Goal: Task Accomplishment & Management: Use online tool/utility

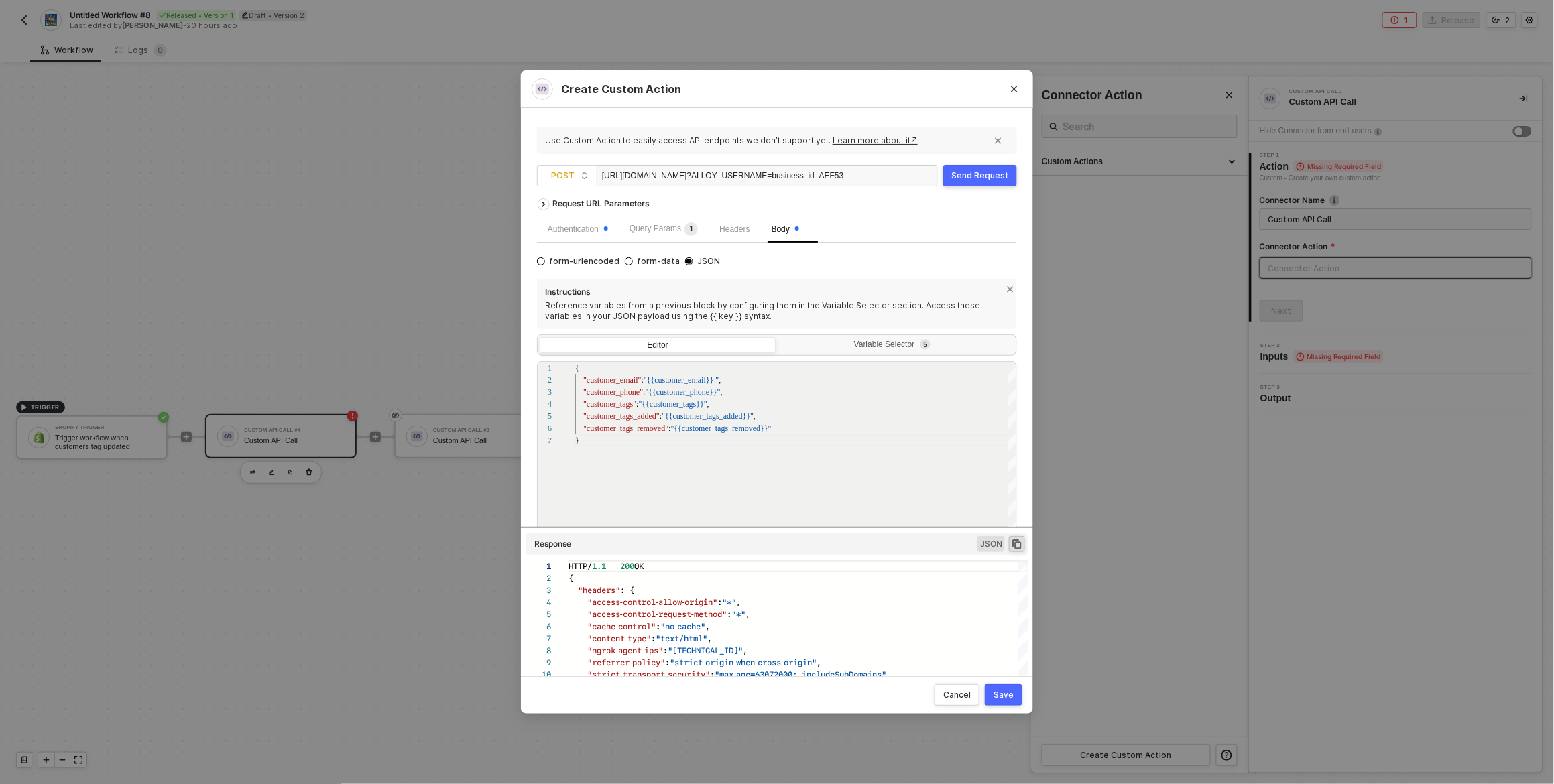
scroll to position [121, 0]
click at [765, 191] on div "Request URL Parameters" at bounding box center [777, 203] width 480 height 24
click at [980, 171] on div "Send Request" at bounding box center [980, 175] width 58 height 11
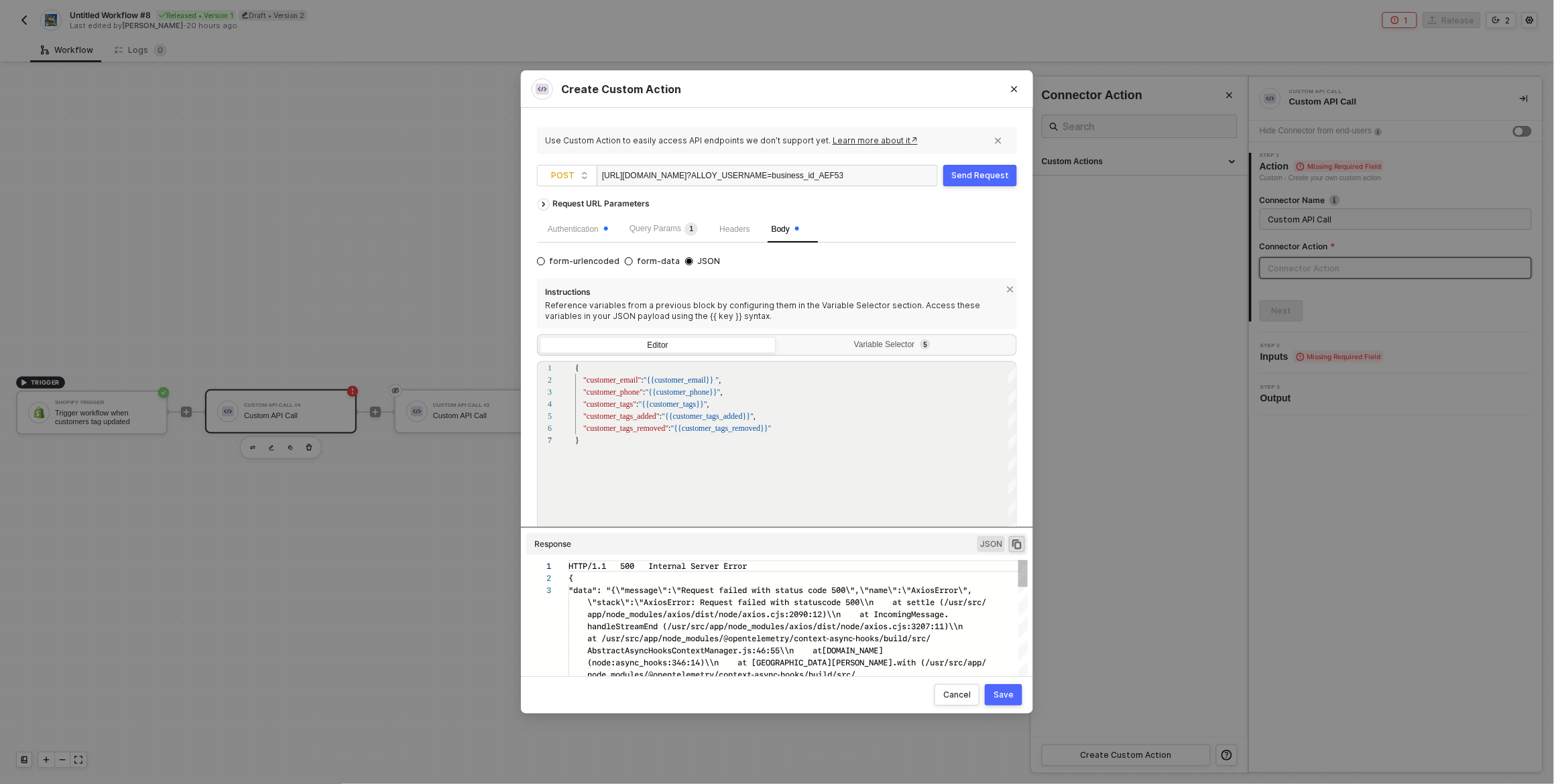
scroll to position [24, 0]
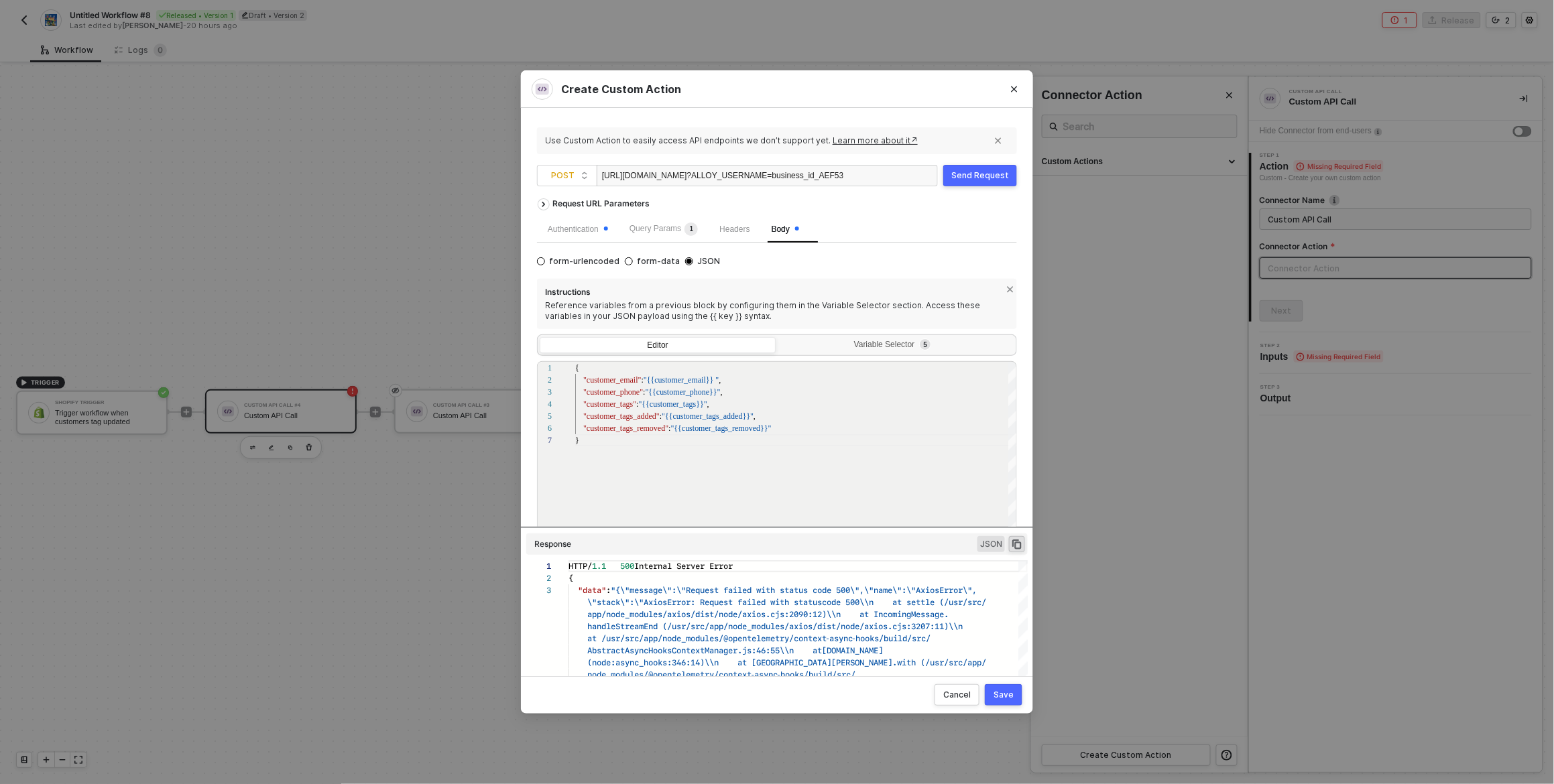
click at [983, 175] on div "Send Request" at bounding box center [980, 175] width 58 height 11
click at [976, 178] on div "Send Request" at bounding box center [980, 175] width 58 height 11
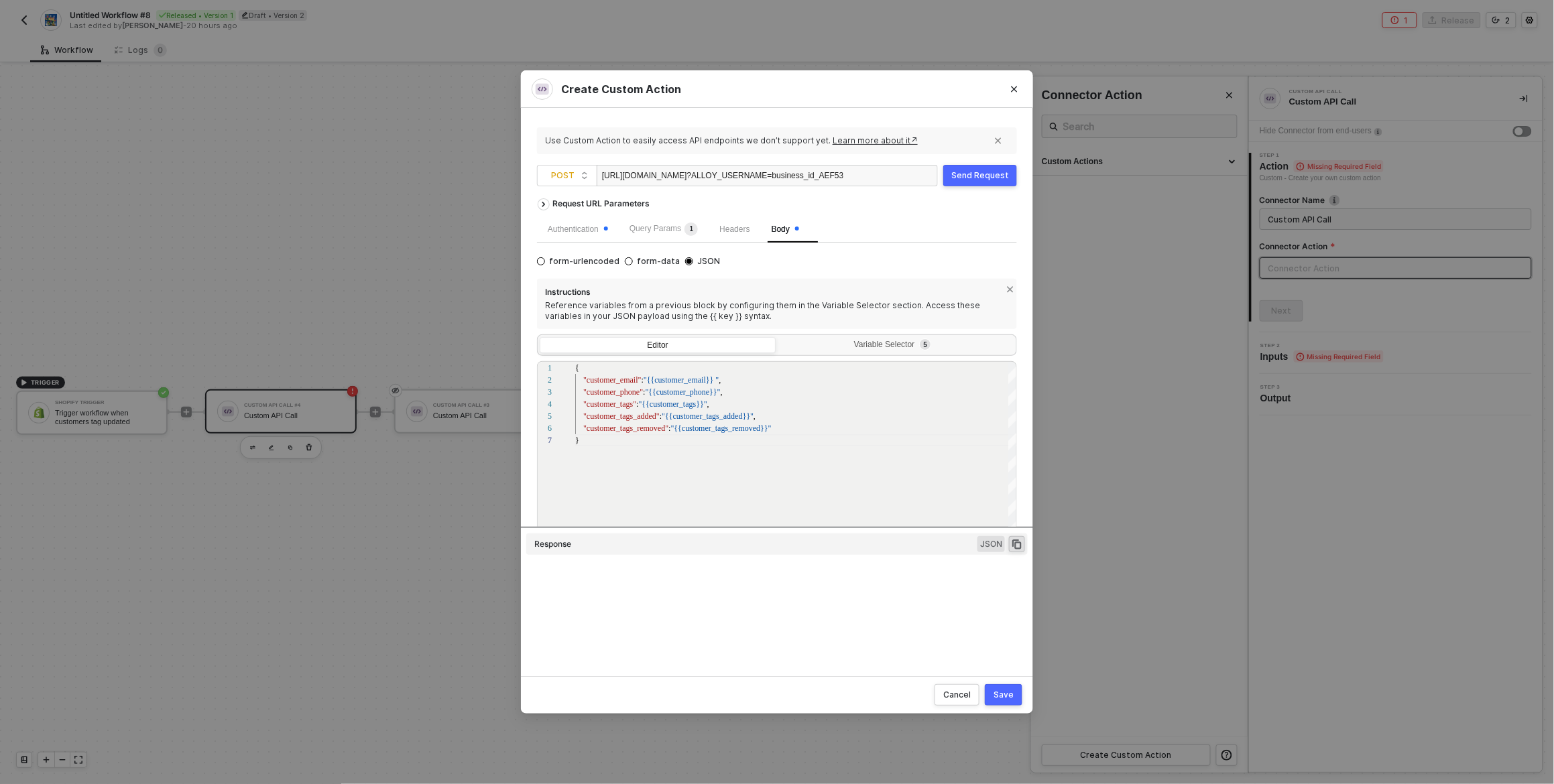
type textarea "HTTP/1.1 500 Internal Server Error { "data": "{\"message\":\"Request failed wit…"
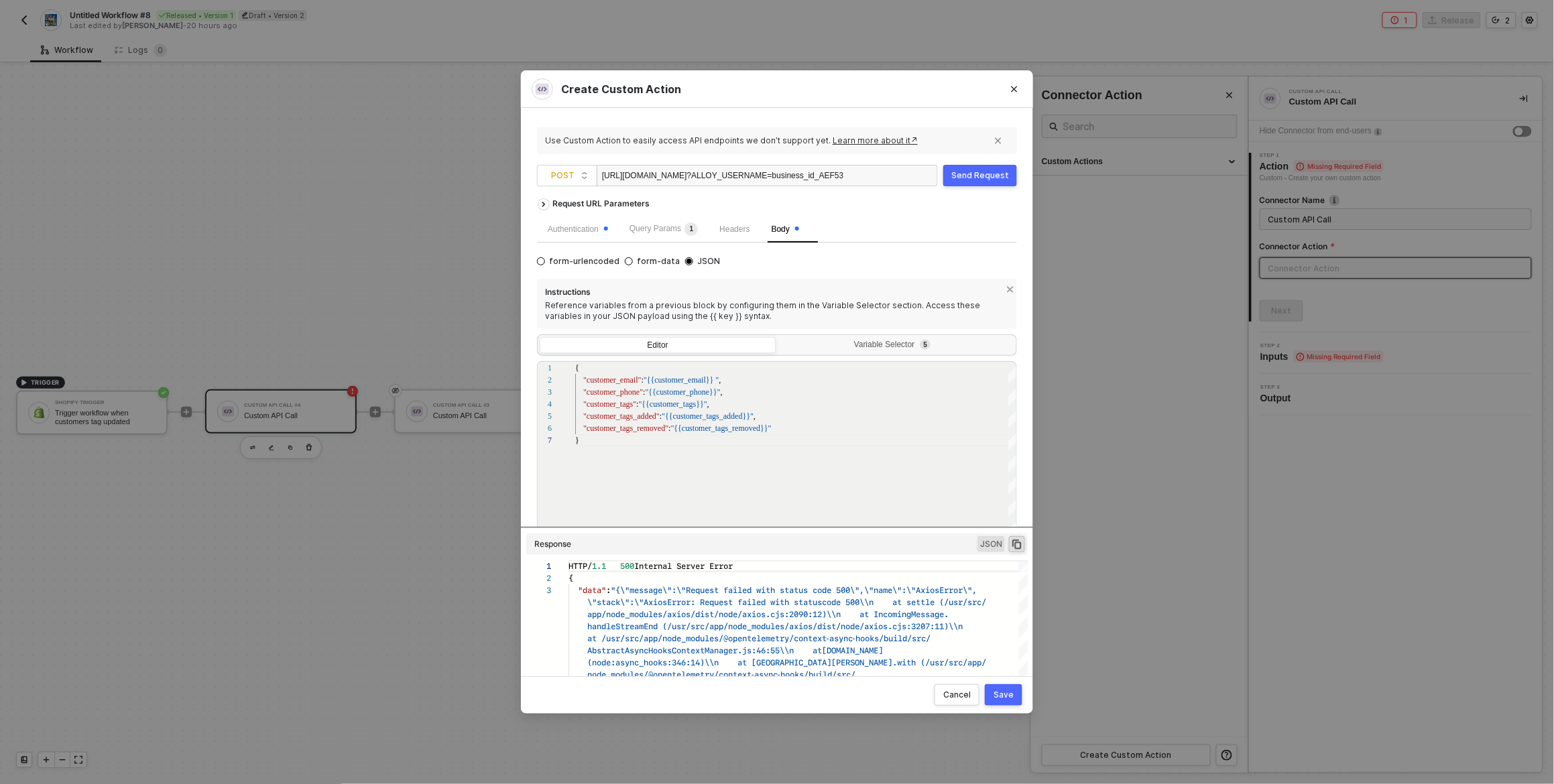
click at [982, 176] on div "Send Request" at bounding box center [980, 175] width 58 height 11
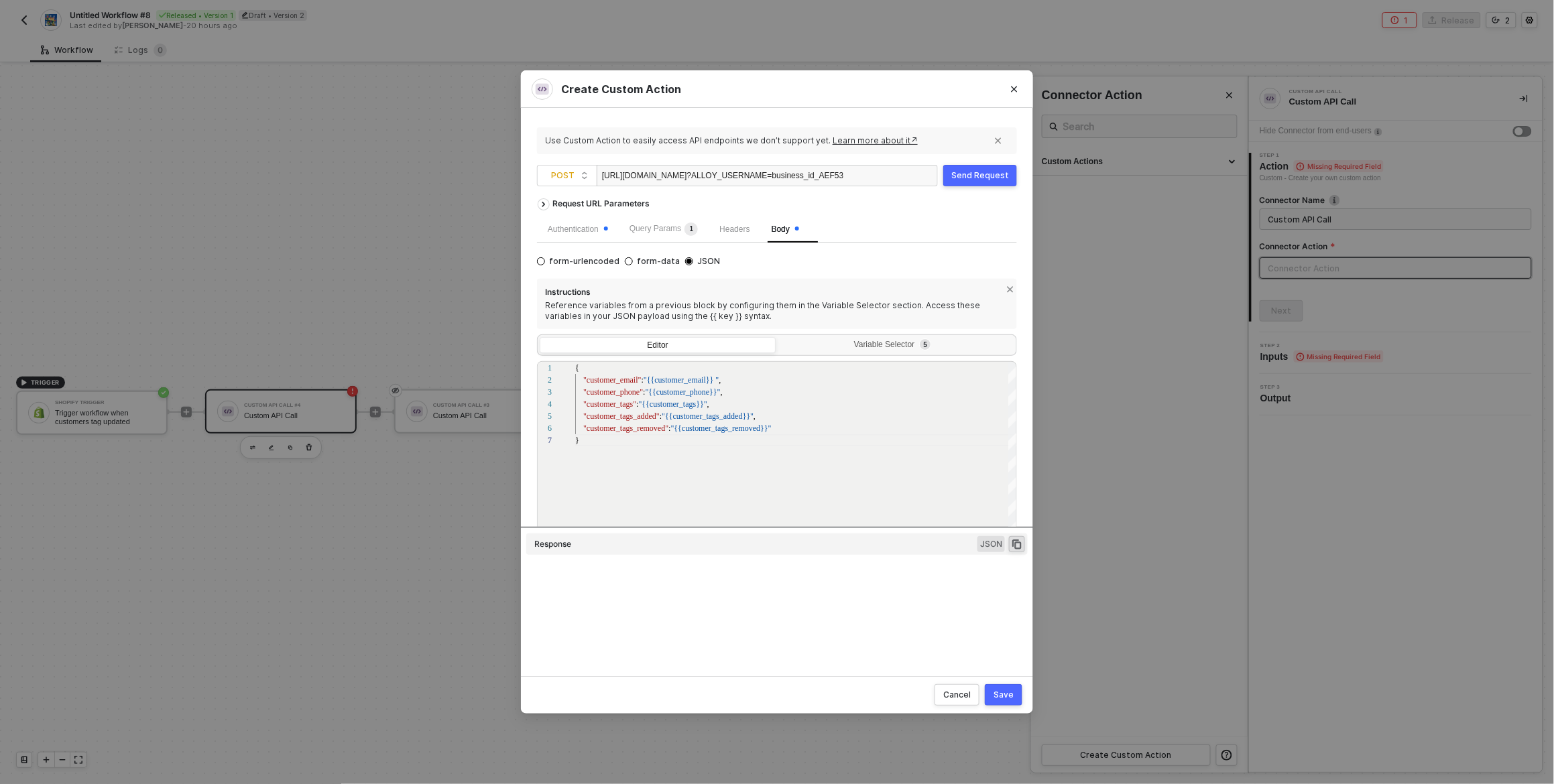
type textarea "HTTP/1.1 500 Internal Server Error { "data": "{\"message\":\"Request failed wit…"
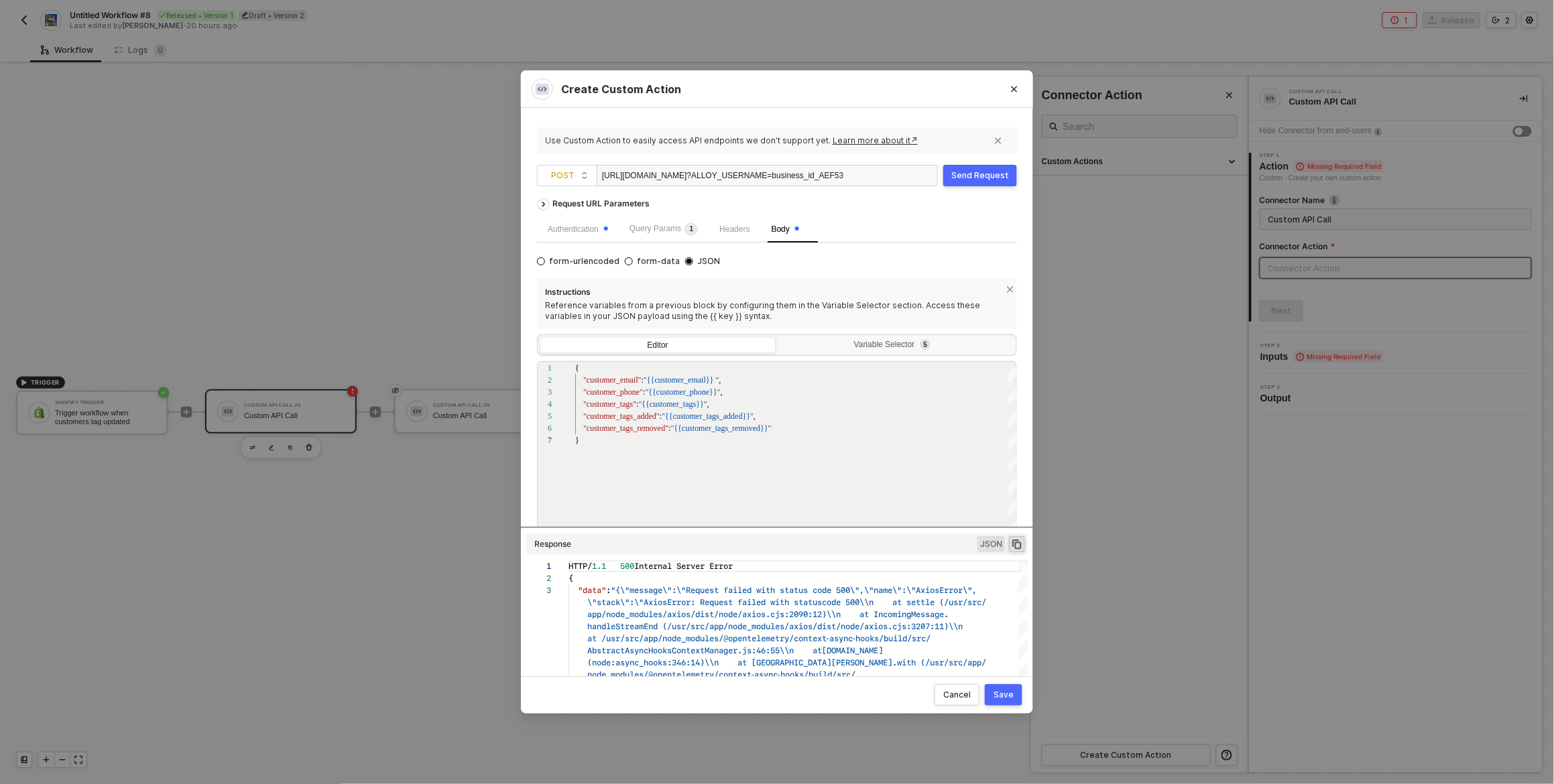
click at [1005, 173] on div "Send Request" at bounding box center [980, 175] width 58 height 11
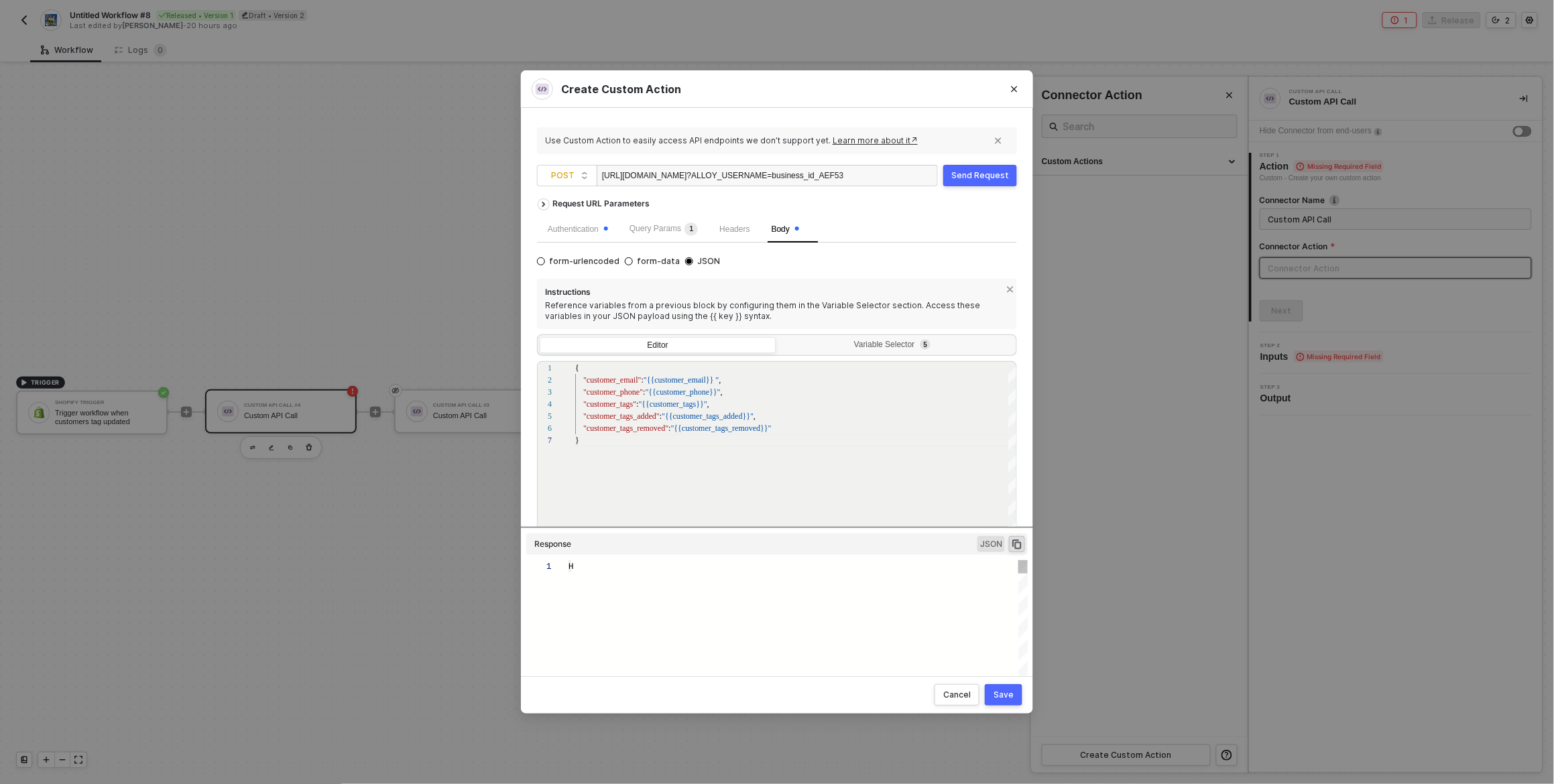
type textarea "HTTP/1.1 500 Internal Server Error { "data": "{\"message\":\"Request failed wit…"
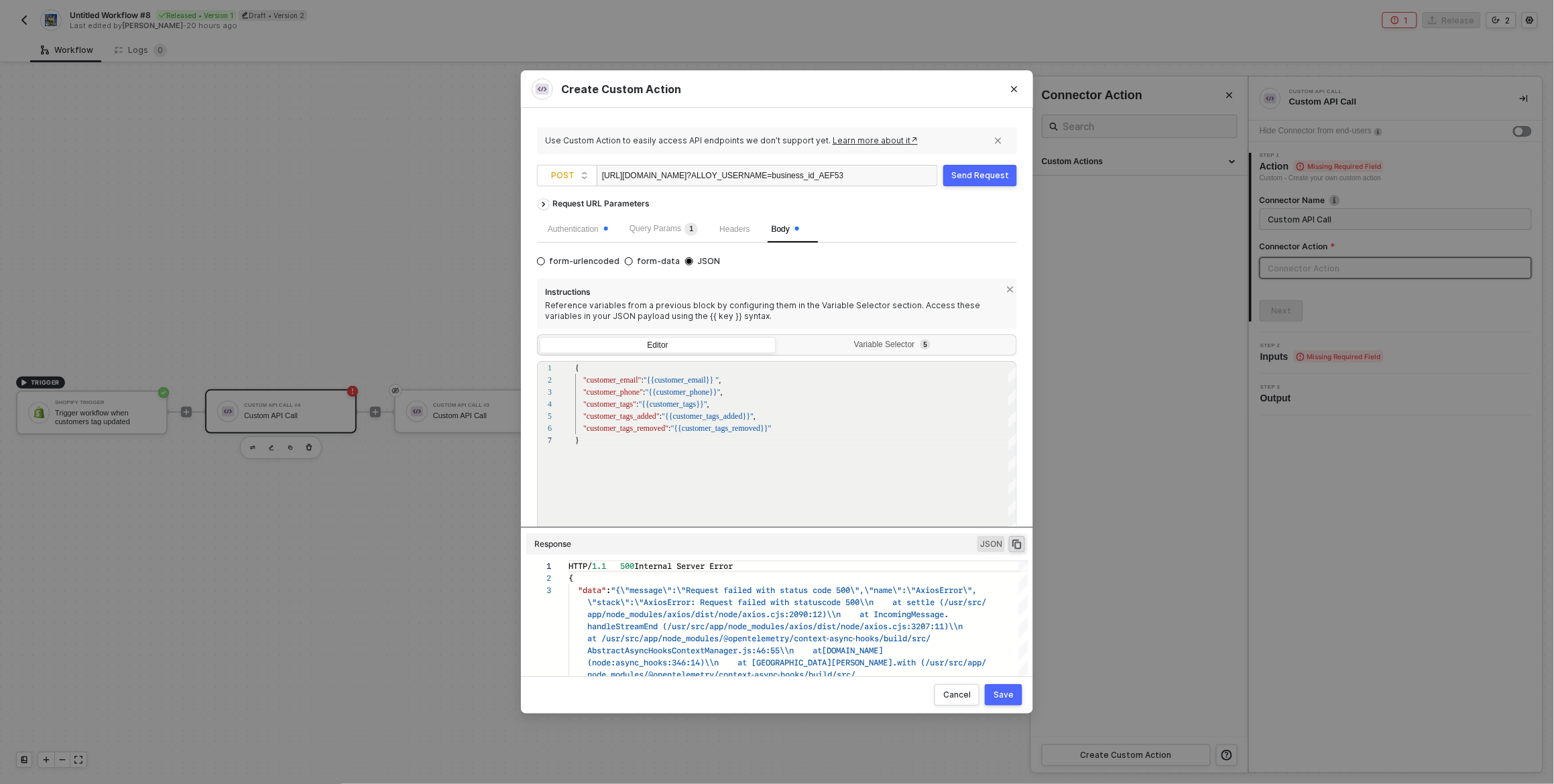
click at [976, 181] on button "Send Request" at bounding box center [980, 175] width 74 height 21
click at [980, 173] on div "Send Request" at bounding box center [980, 175] width 58 height 11
click at [969, 171] on div "Send Request" at bounding box center [980, 175] width 58 height 11
click at [983, 177] on div "Send Request" at bounding box center [980, 175] width 58 height 11
click at [987, 175] on div "Send Request" at bounding box center [980, 175] width 58 height 11
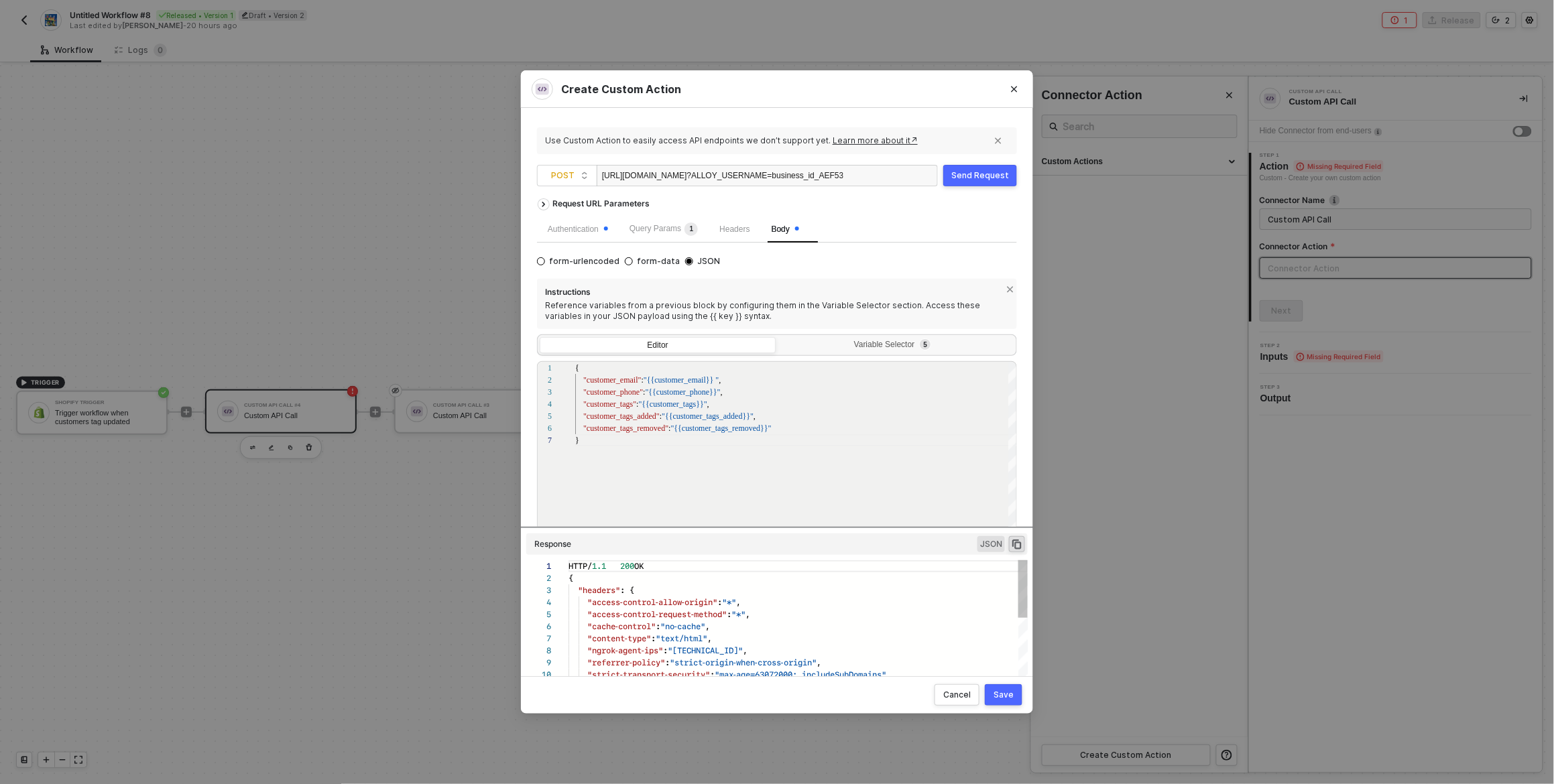
scroll to position [121, 0]
click at [989, 168] on button "Send Request" at bounding box center [980, 175] width 74 height 21
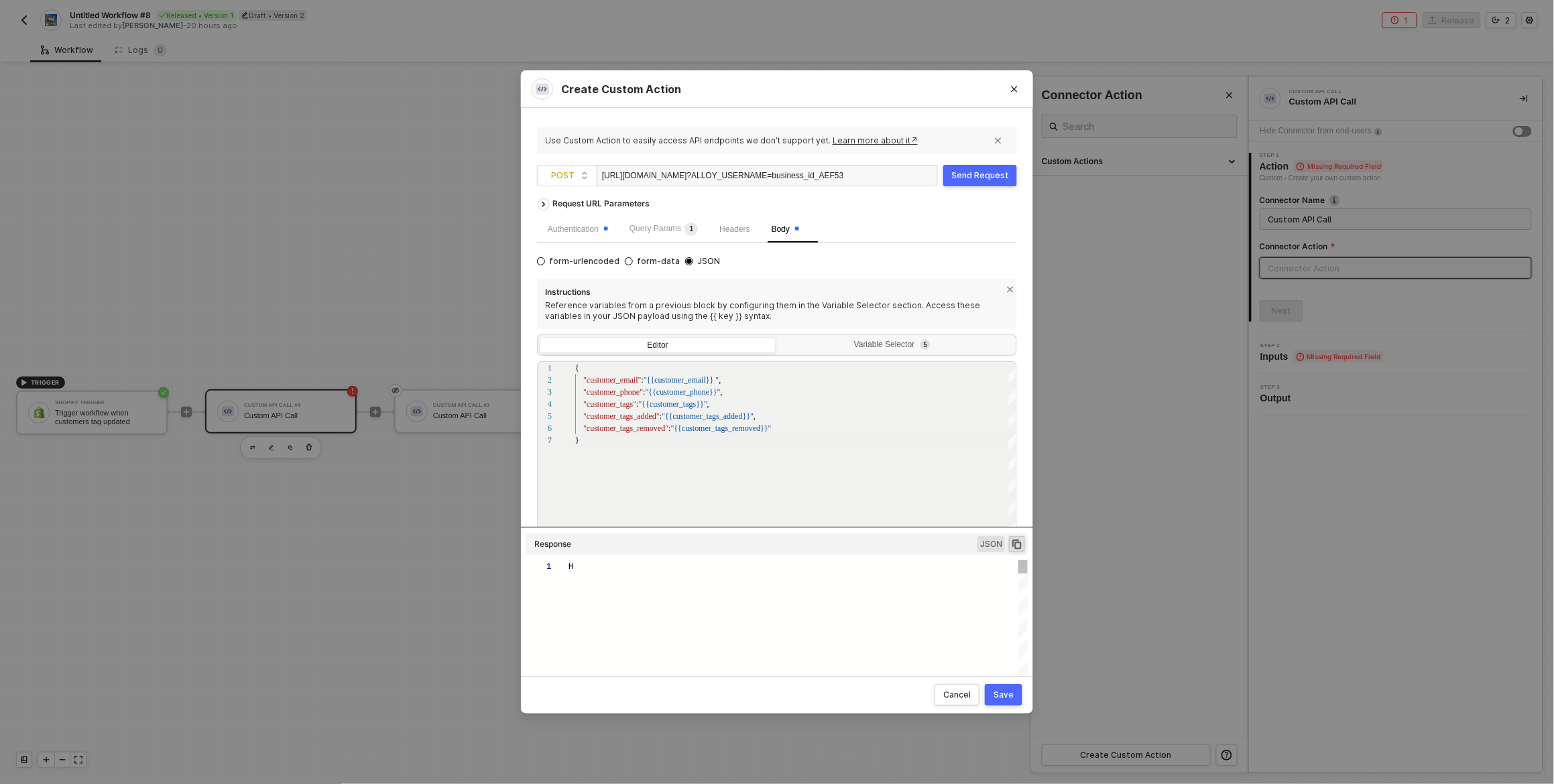
type textarea "HTTP/1.1 500 Internal Server Error { "data": "{\"message\":\"Request failed wit…"
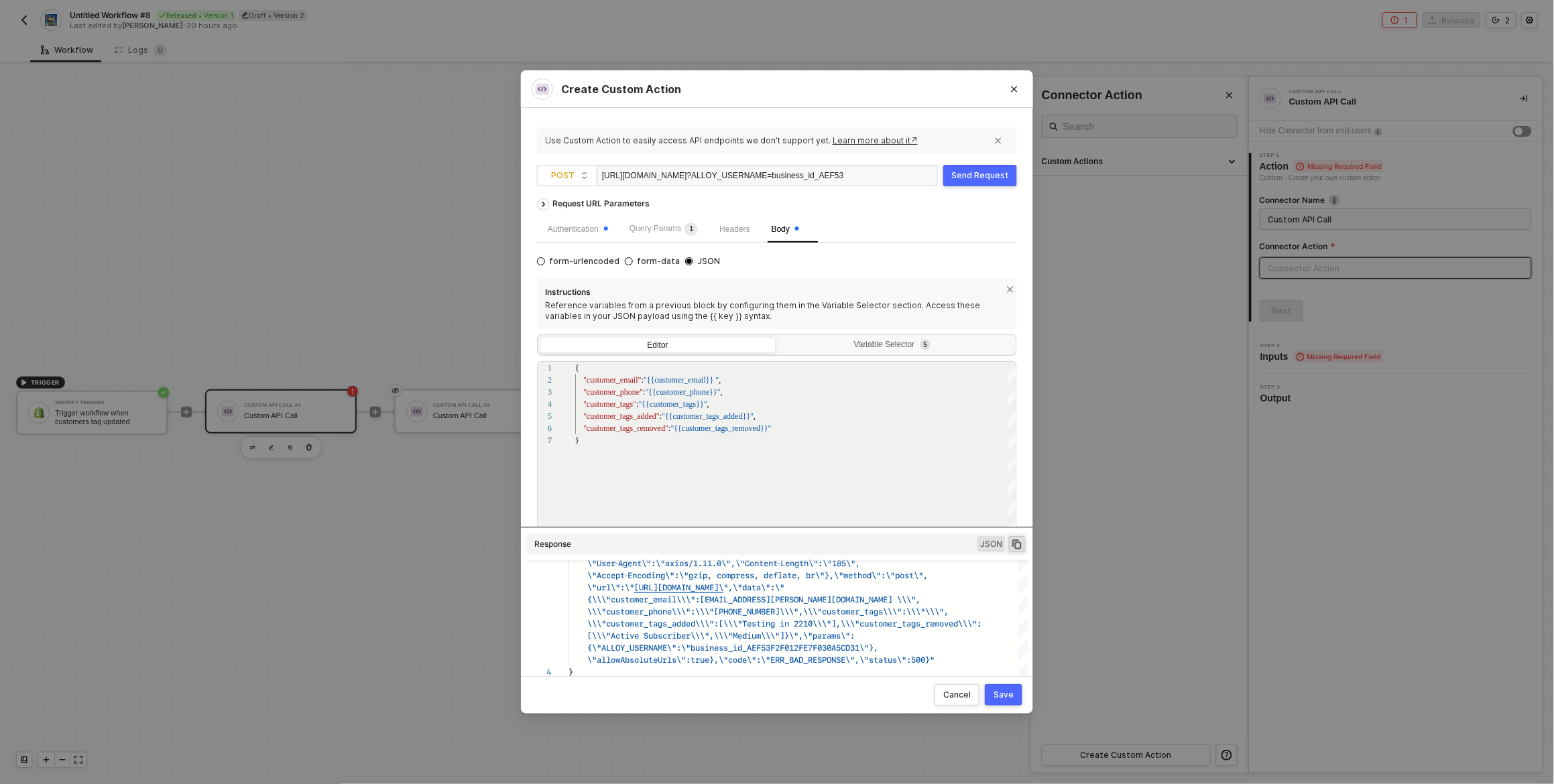
click at [957, 264] on div "form-urlencoded form-data JSON Instructions Reference variables from a previous…" at bounding box center [777, 411] width 480 height 315
click at [972, 178] on div "Send Request" at bounding box center [980, 175] width 58 height 11
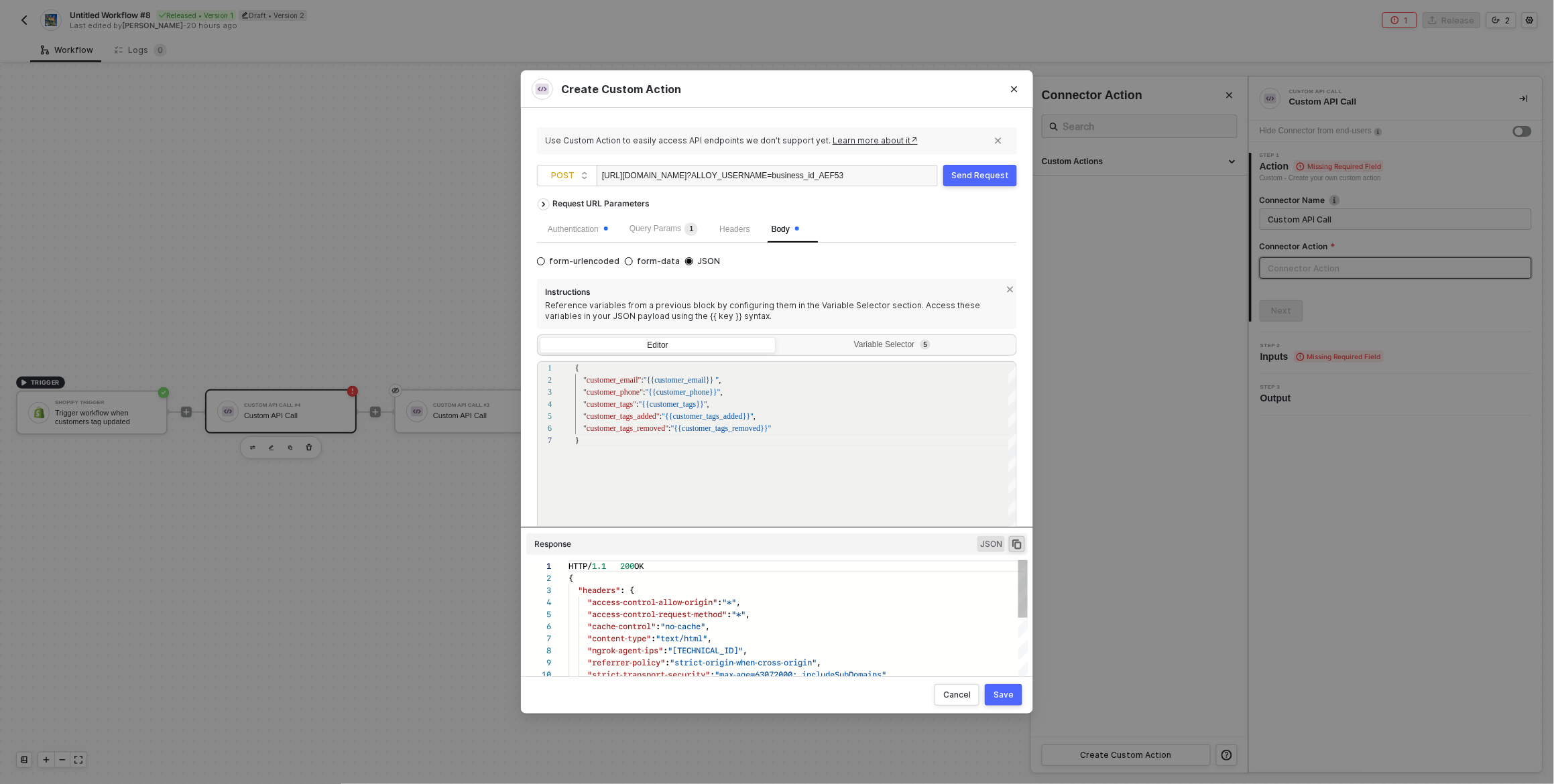
scroll to position [121, 0]
click at [982, 174] on div "Send Request" at bounding box center [980, 175] width 58 height 11
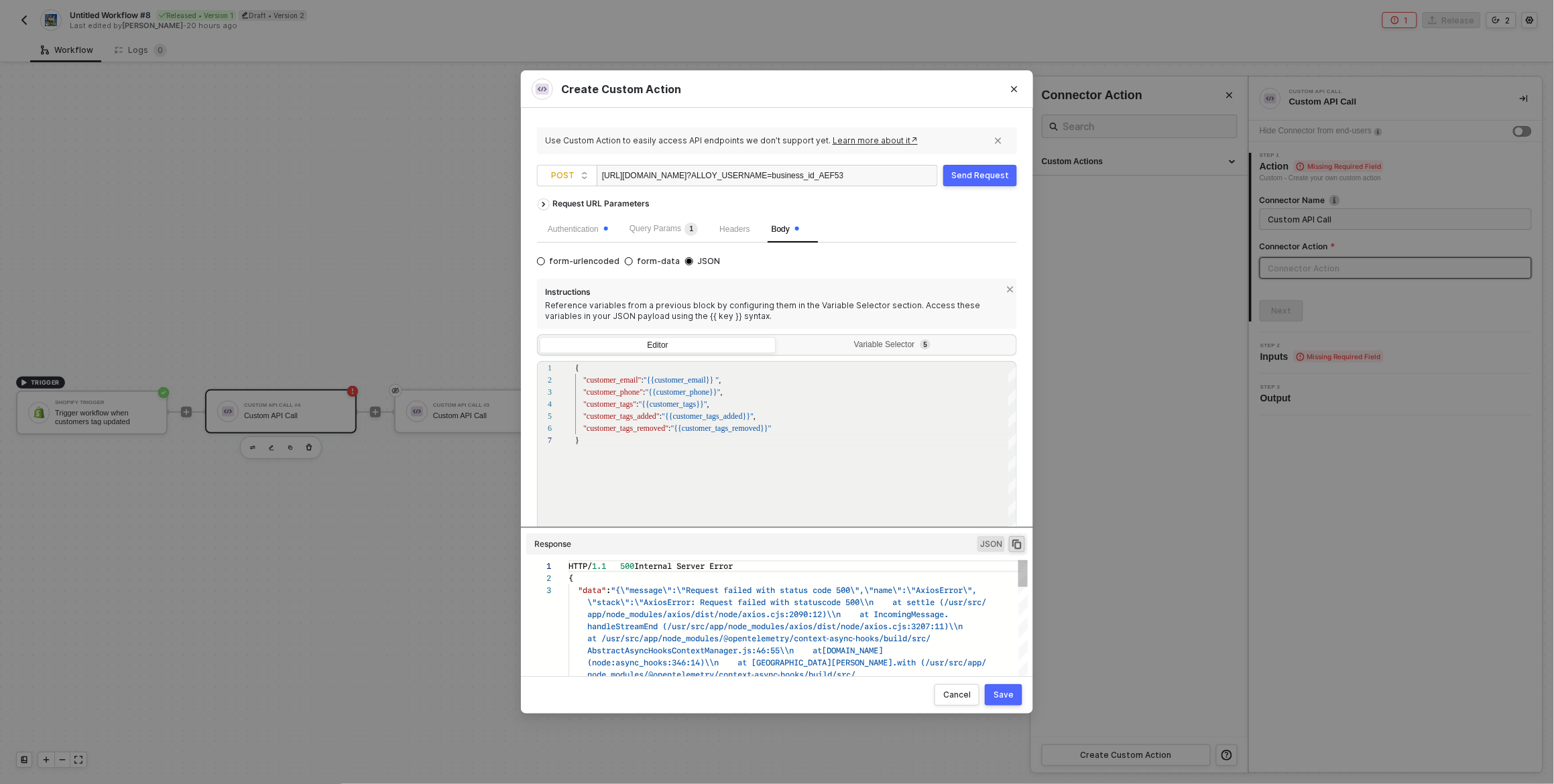
scroll to position [24, 0]
click at [981, 179] on div "Send Request" at bounding box center [980, 175] width 58 height 11
click at [971, 173] on div "Send Request" at bounding box center [980, 175] width 58 height 11
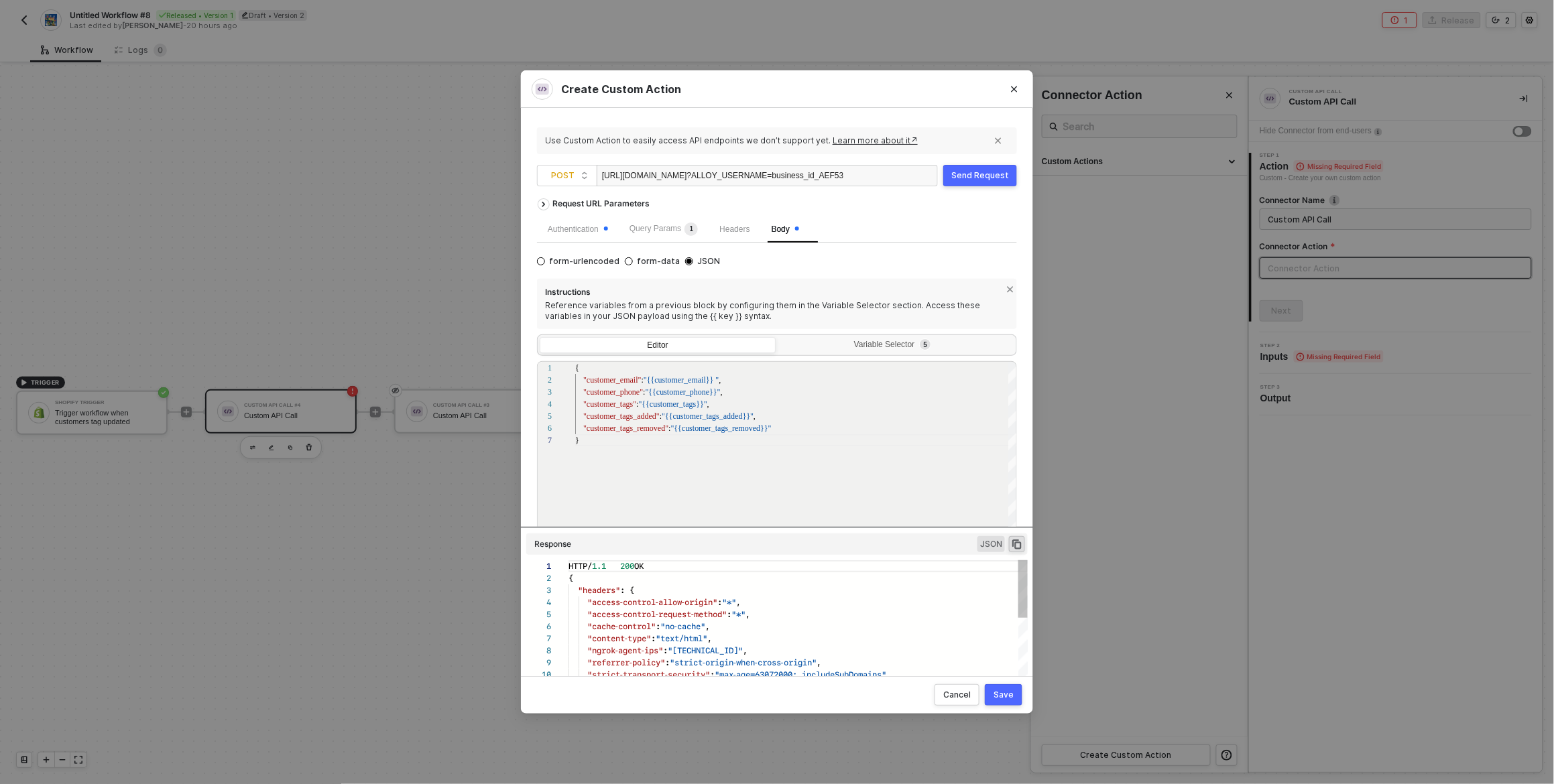
scroll to position [121, 0]
click at [582, 230] on div "Authentication" at bounding box center [578, 229] width 60 height 13
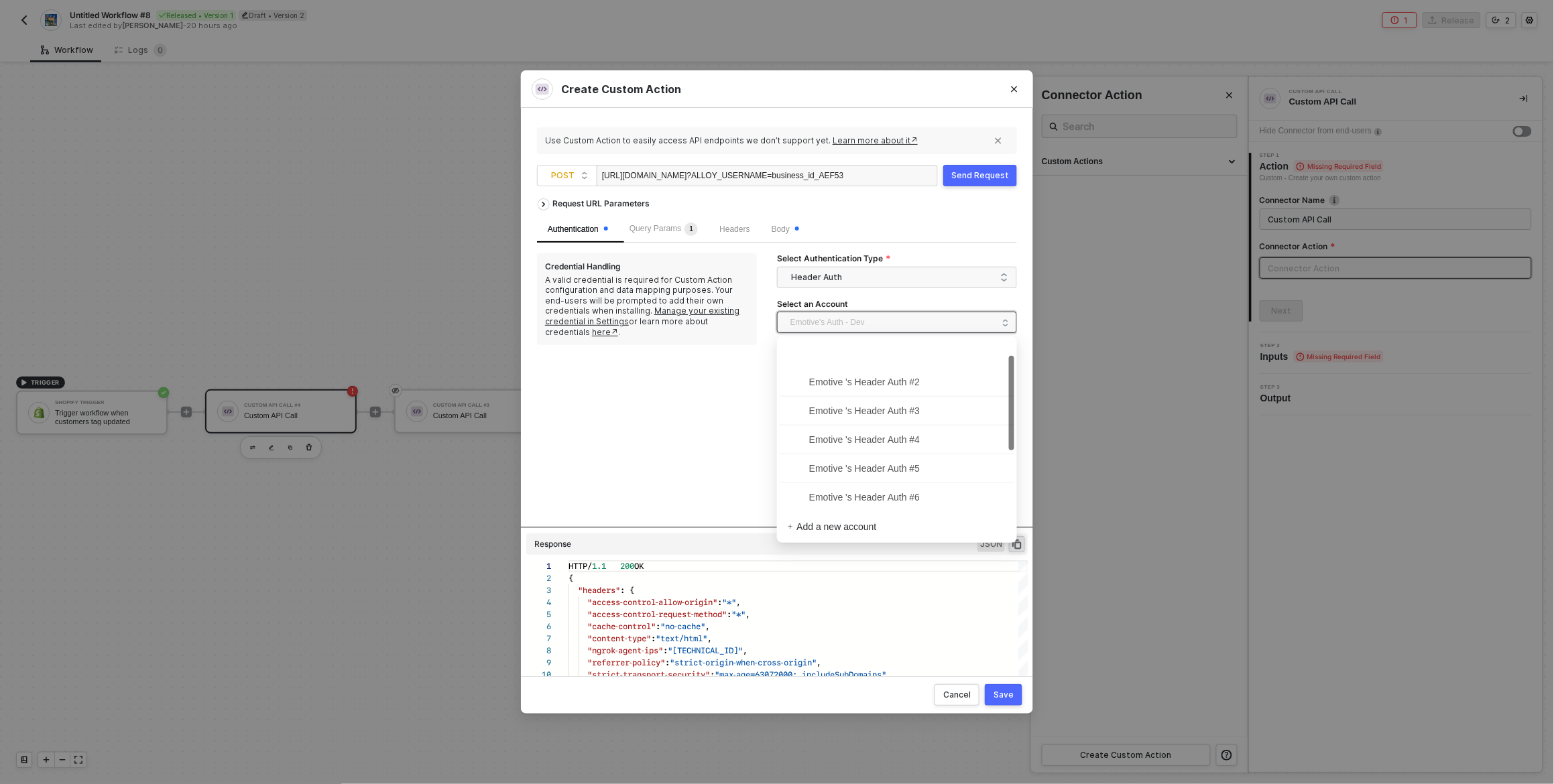
click at [865, 325] on span "Emotive's Auth - Dev" at bounding box center [827, 322] width 74 height 20
click at [635, 406] on div "Request URL Parameters Authentication Query Params 1 Headers Body Credential Ha…" at bounding box center [777, 359] width 480 height 335
click at [886, 229] on div "Authentication Query Params 1 Headers Body" at bounding box center [777, 230] width 480 height 27
click at [976, 173] on div "Send Request" at bounding box center [980, 175] width 58 height 11
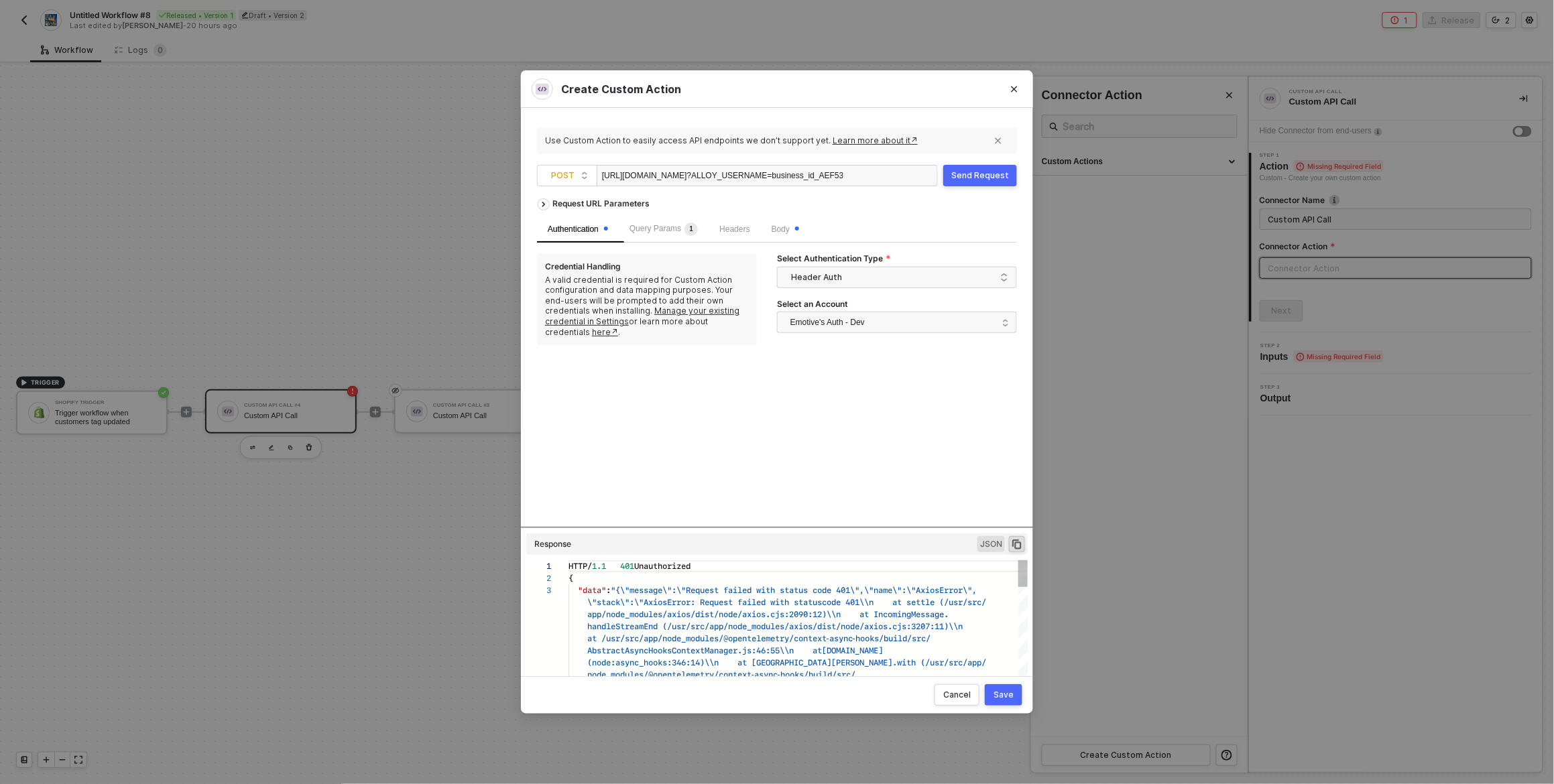
scroll to position [24, 0]
click at [873, 453] on div "Request URL Parameters Authentication Query Params 1 Headers Body Credential Ha…" at bounding box center [777, 359] width 480 height 335
click at [996, 176] on div "Send Request" at bounding box center [980, 175] width 58 height 11
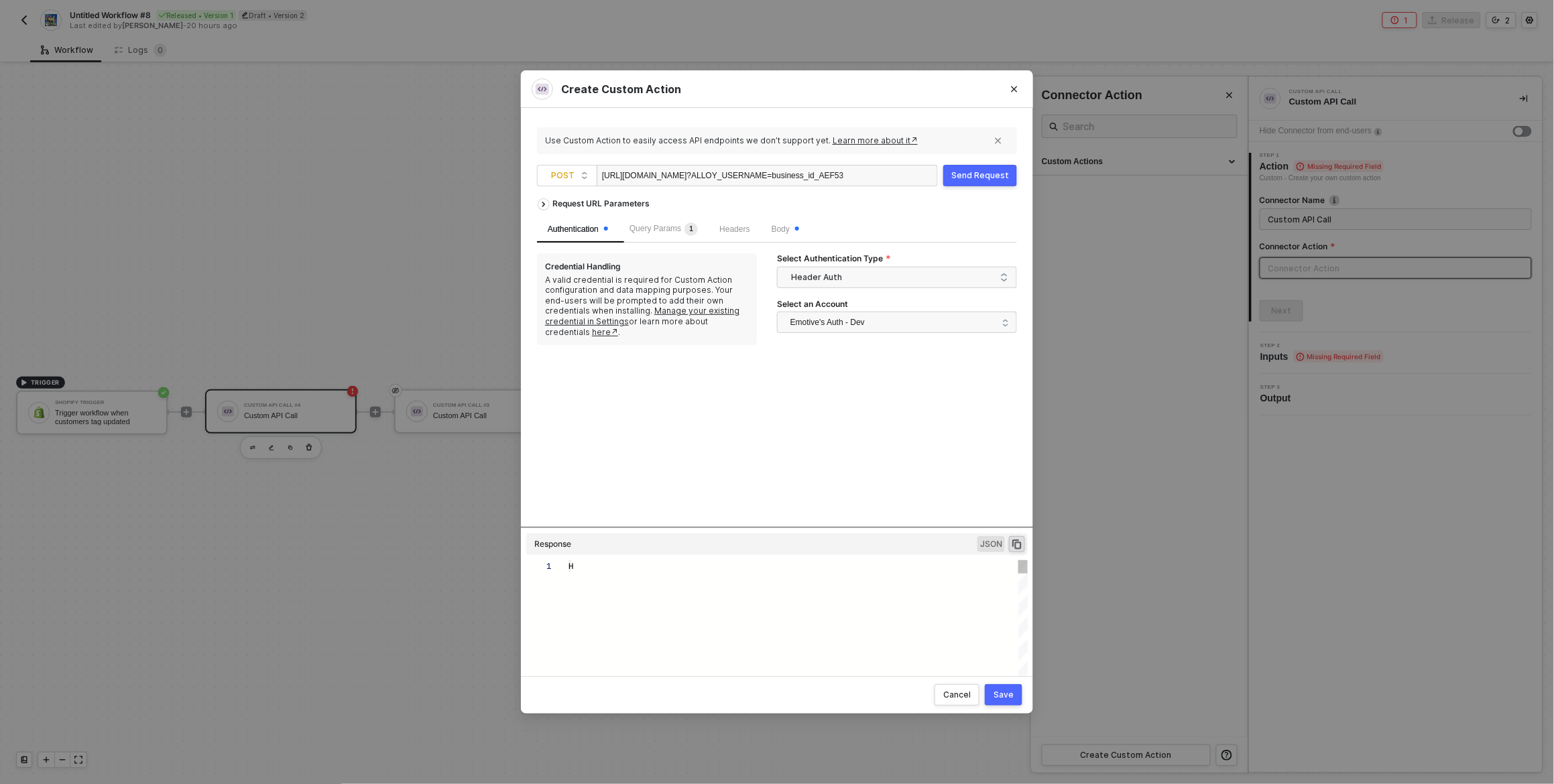
type textarea "HTTP/1.1 200 OK { "headers": { "access-control-allow-origin": "*", "access-cont…"
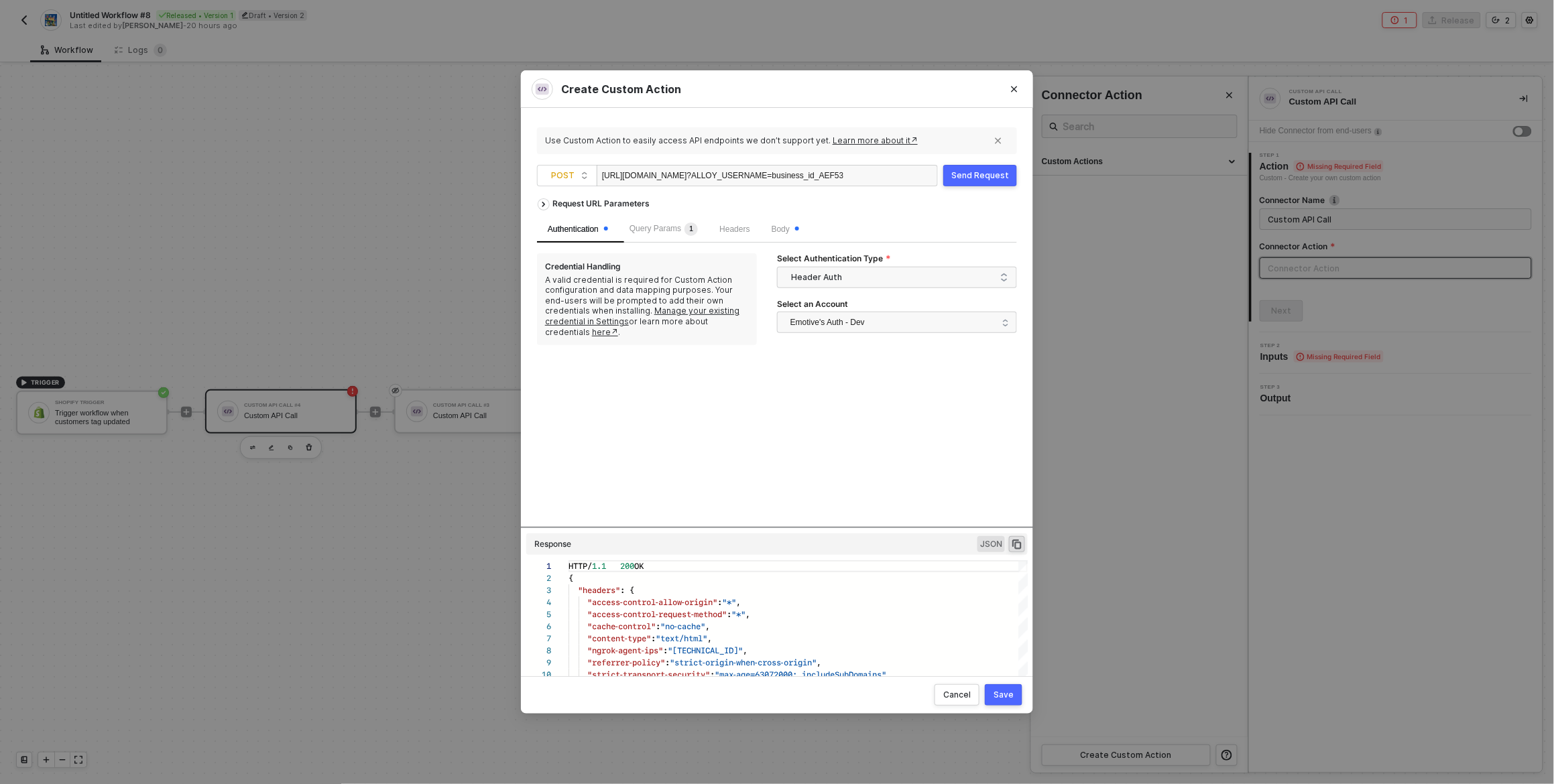
click at [825, 457] on div "Request URL Parameters Authentication Query Params 1 Headers Body Credential Ha…" at bounding box center [777, 359] width 480 height 335
click at [916, 486] on div "Request URL Parameters Authentication Query Params 1 Headers Body Credential Ha…" at bounding box center [777, 359] width 480 height 335
click at [906, 440] on div "Request URL Parameters Authentication Query Params 1 Headers Body Credential Ha…" at bounding box center [777, 359] width 480 height 335
drag, startPoint x: 1000, startPoint y: 692, endPoint x: 862, endPoint y: 367, distance: 353.1
click at [862, 368] on div "Create Custom Action Use Custom Action to easily access API endpoints we don’t …" at bounding box center [777, 392] width 512 height 644
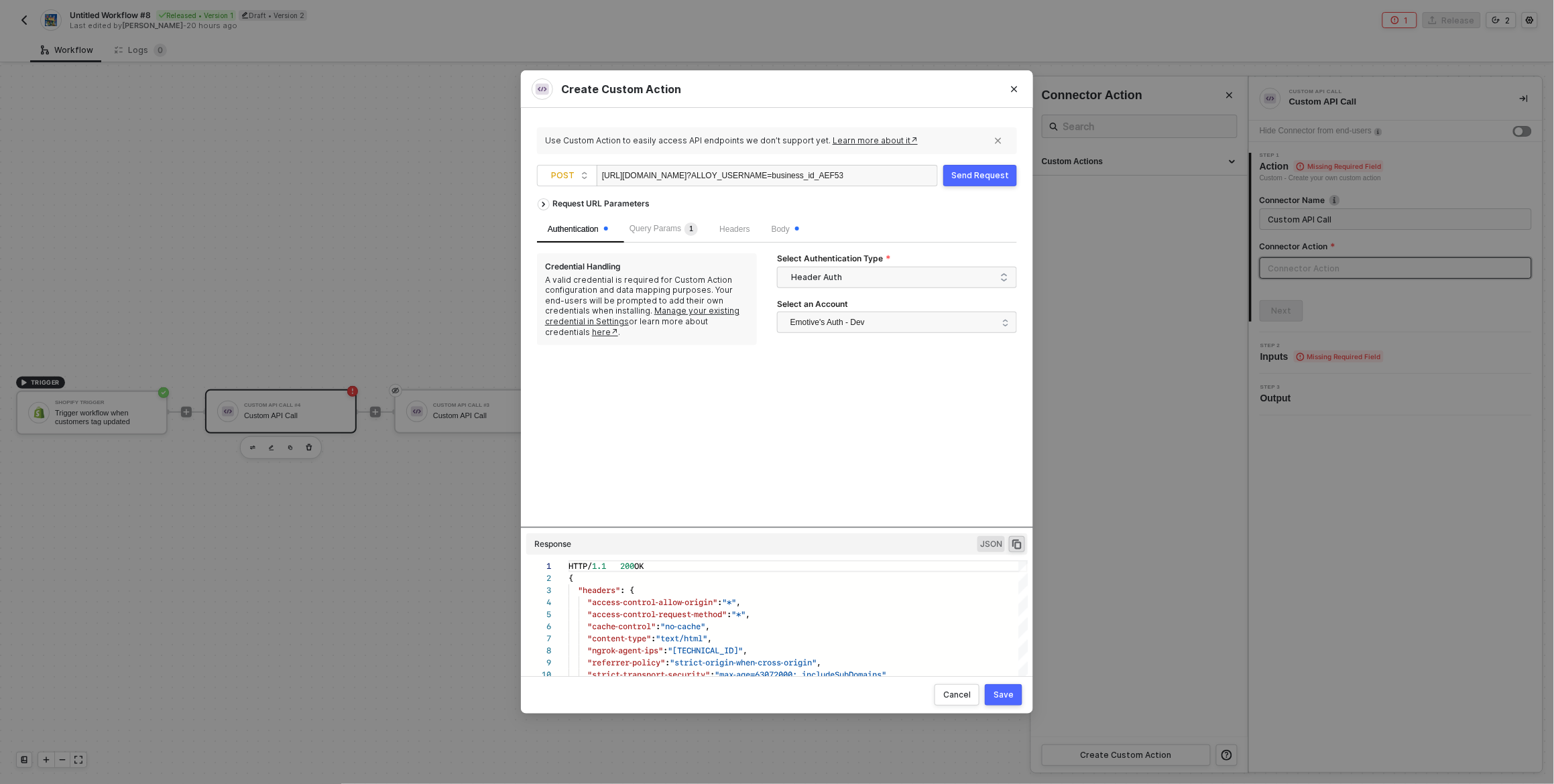
click at [774, 177] on div "https://28fdd6ae44c1.ngrok-free.app/alloy/incoming ?ALLOY_USERNAME=business_id_…" at bounding box center [723, 176] width 242 height 21
copy div "https://28fdd6ae44c1.ngrok-free.app/alloy/incoming ?ALLOY_USERNAME=business_id_…"
click at [832, 410] on div "Request URL Parameters Authentication Query Params 1 Headers Body Credential Ha…" at bounding box center [777, 359] width 480 height 335
click at [783, 227] on span "Body" at bounding box center [785, 229] width 27 height 9
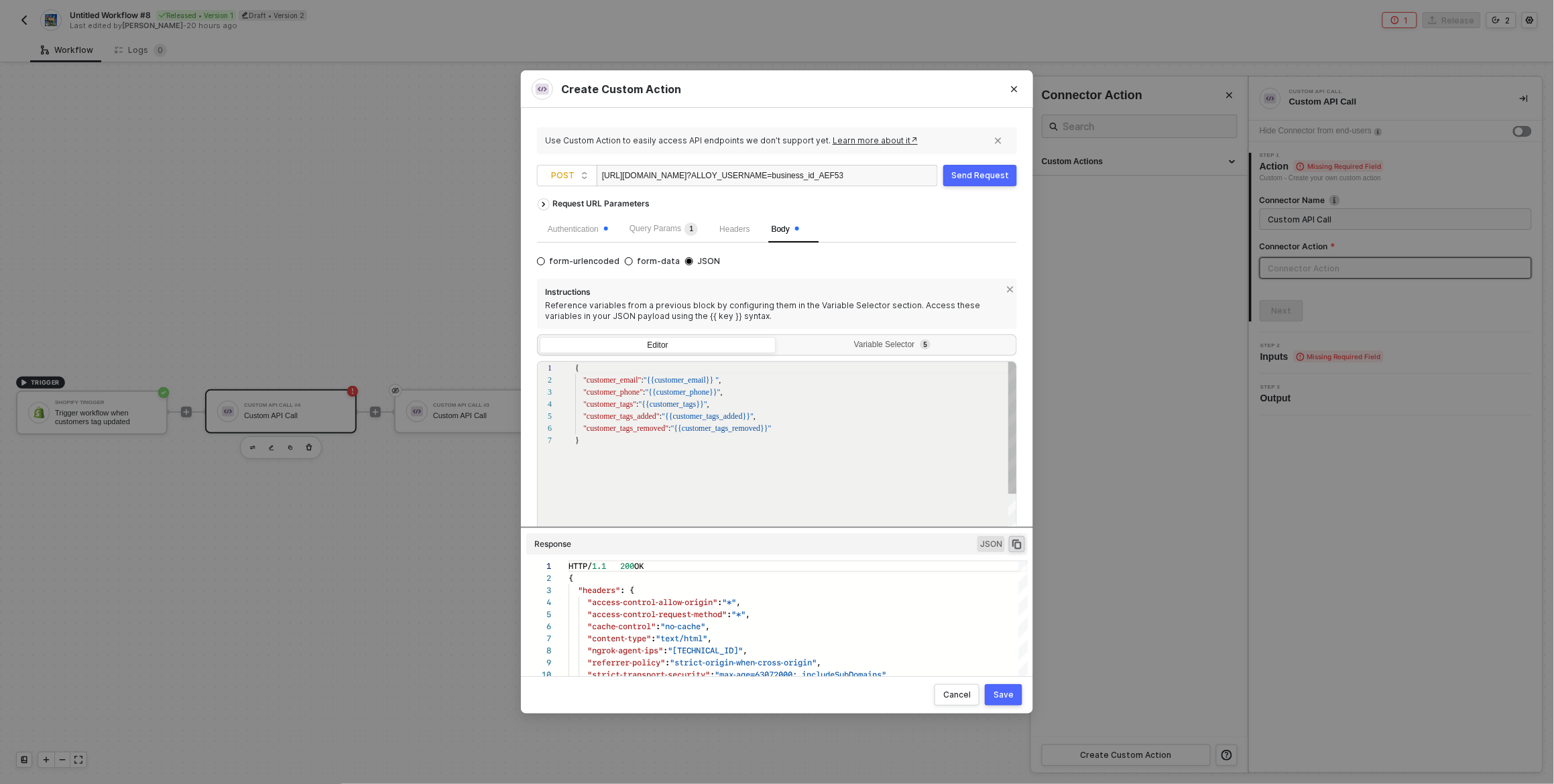
scroll to position [71, 0]
click at [734, 174] on div "https://28fdd6ae44c1.ngrok-free.app/alloy/incoming ?ALLOY_USERNAME=business_id_…" at bounding box center [723, 176] width 242 height 21
drag, startPoint x: 734, startPoint y: 174, endPoint x: 604, endPoint y: 172, distance: 130.0
click at [604, 172] on div "https://28fdd6ae44c1.ngrok-free.app/alloy/incoming ?ALLOY_USERNAME=business_id_…" at bounding box center [723, 176] width 242 height 21
click at [794, 262] on div "form-urlencoded form-data JSON Instructions Reference variables from a previous…" at bounding box center [777, 411] width 480 height 315
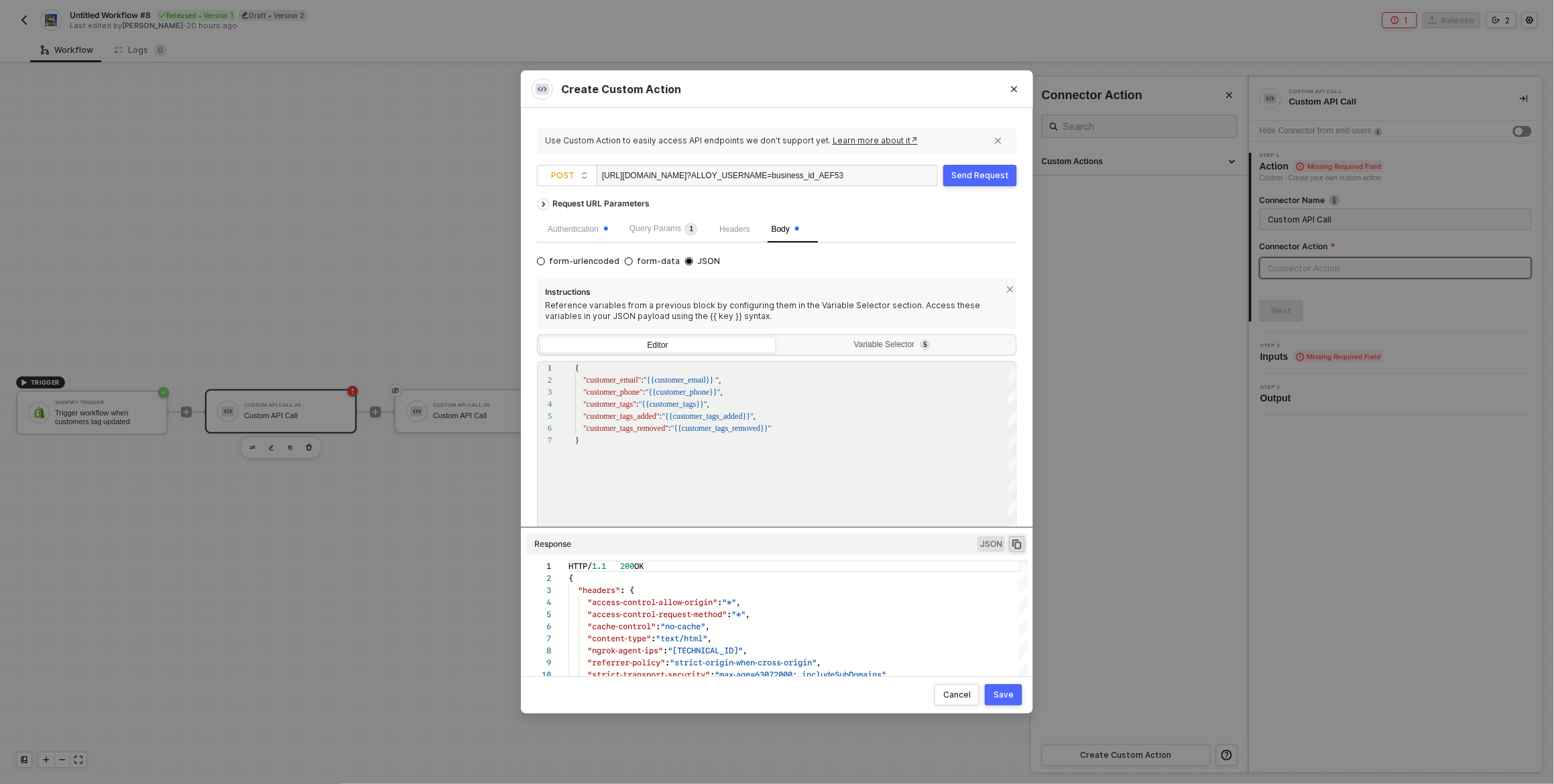
click at [988, 178] on div "Send Request" at bounding box center [980, 175] width 58 height 11
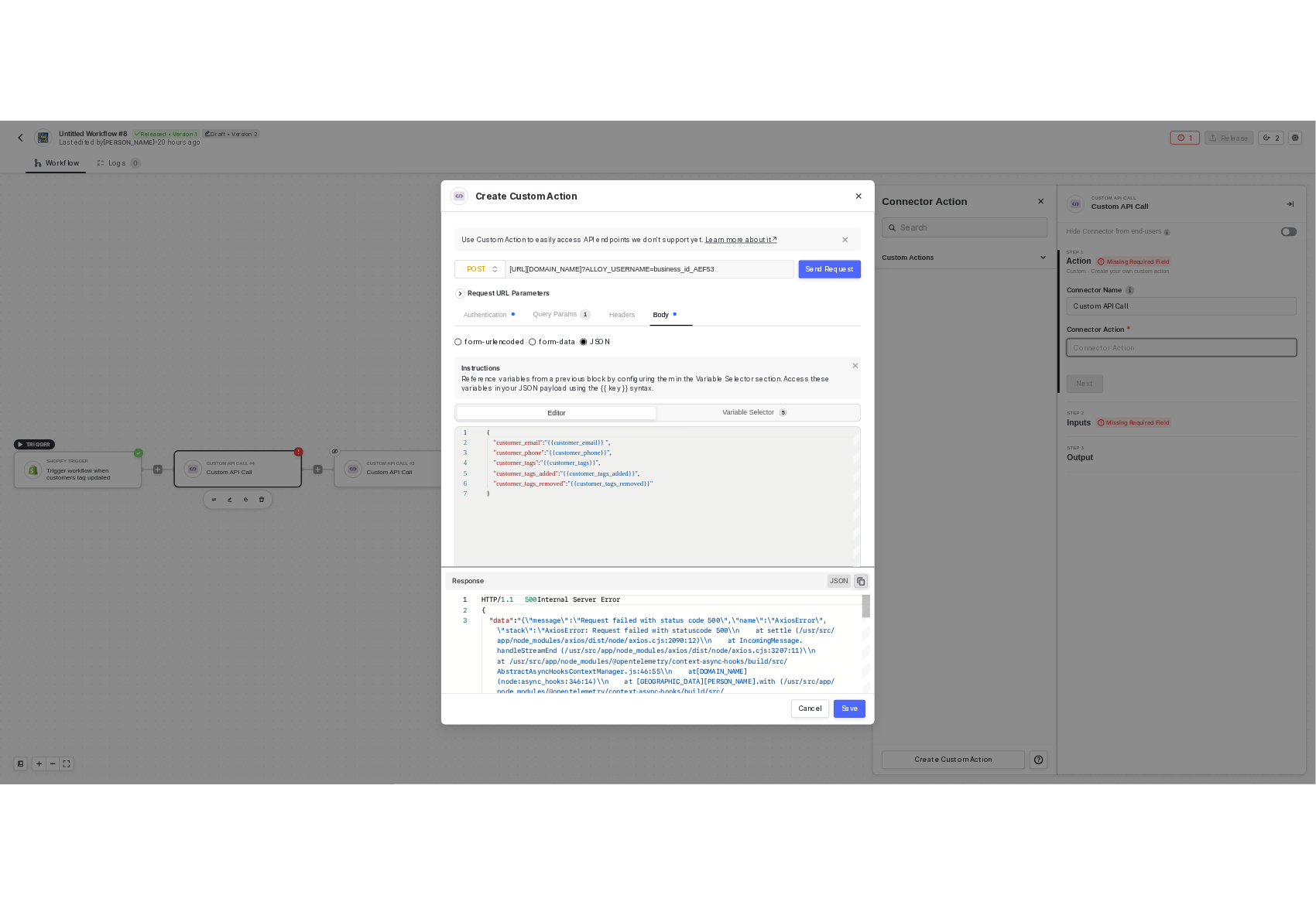
scroll to position [27, 0]
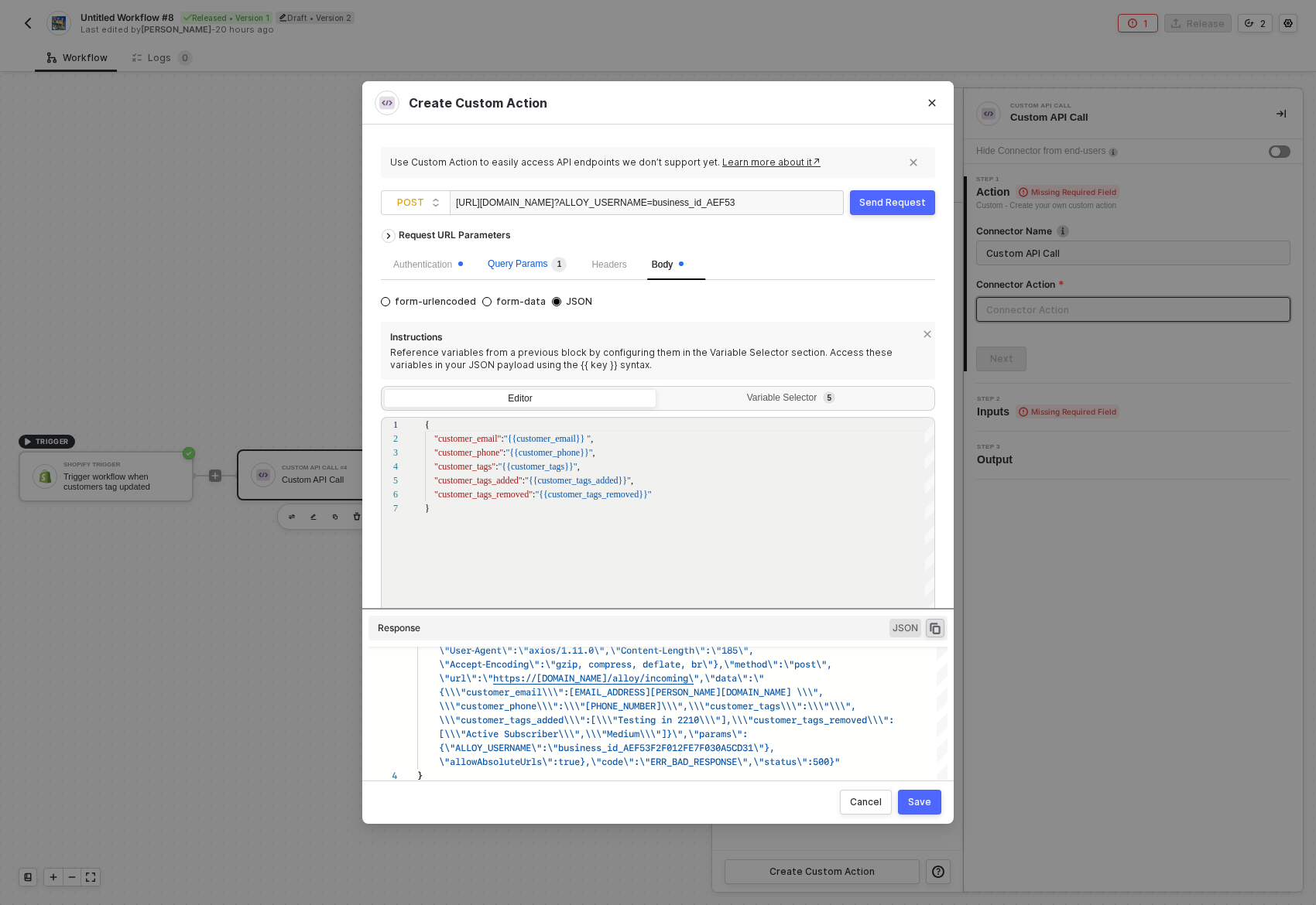
click at [538, 268] on span "Query Params 1" at bounding box center [527, 263] width 79 height 11
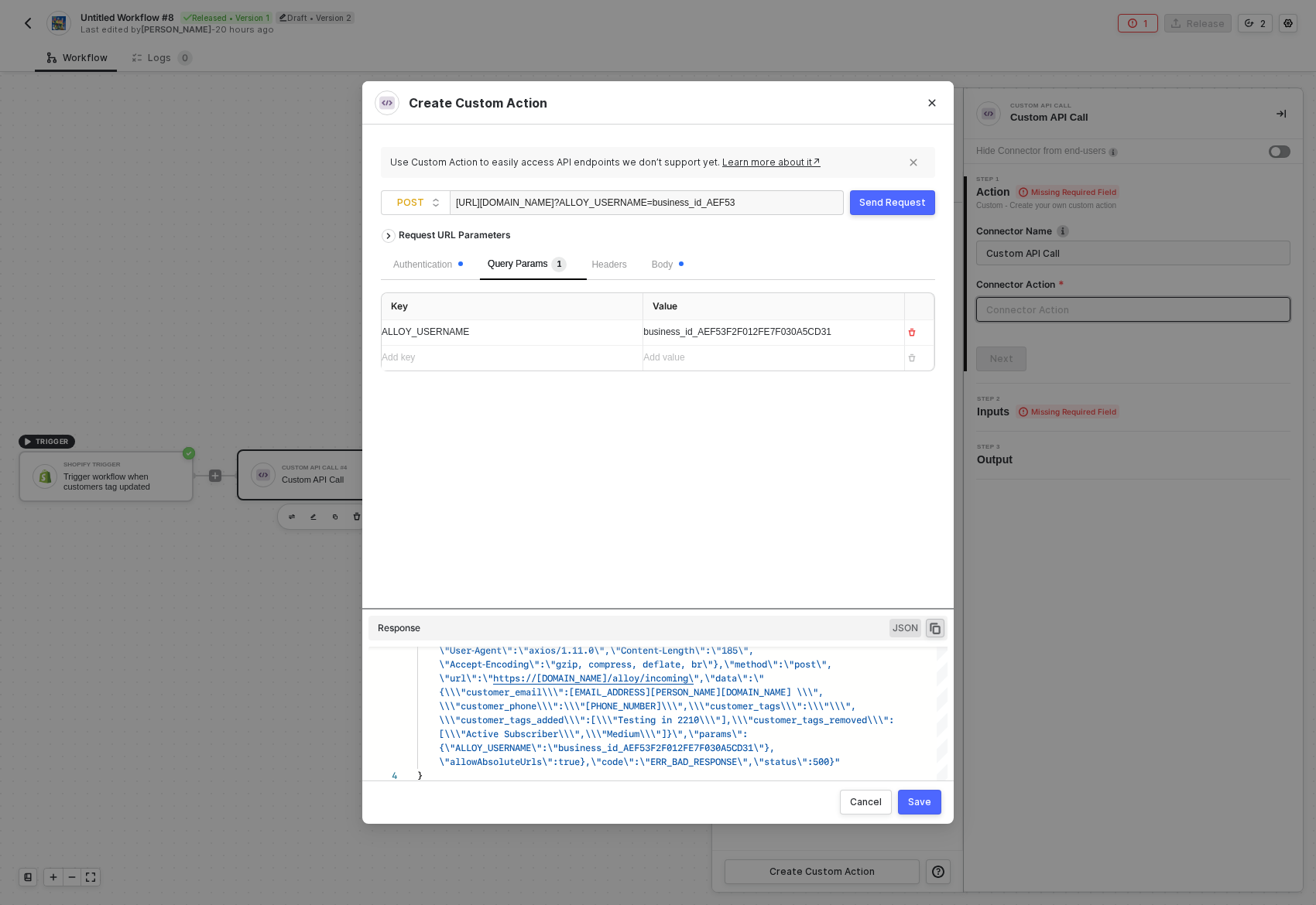
click at [727, 524] on div "Request URL Parameters Authentication Query Params 1 Headers Body Key Value ALL…" at bounding box center [658, 414] width 554 height 387
click at [746, 516] on div "Request URL Parameters Authentication Query Params 1 Headers Body Key Value ALL…" at bounding box center [658, 414] width 554 height 387
click at [701, 335] on span "business_id_AEF53F2F012FE7F030A5CD31" at bounding box center [738, 332] width 189 height 11
click at [659, 462] on div "Request URL Parameters Authentication Query Params 1 Headers Body Key Value ALL…" at bounding box center [658, 414] width 554 height 387
click at [667, 265] on span "Body" at bounding box center [668, 264] width 31 height 11
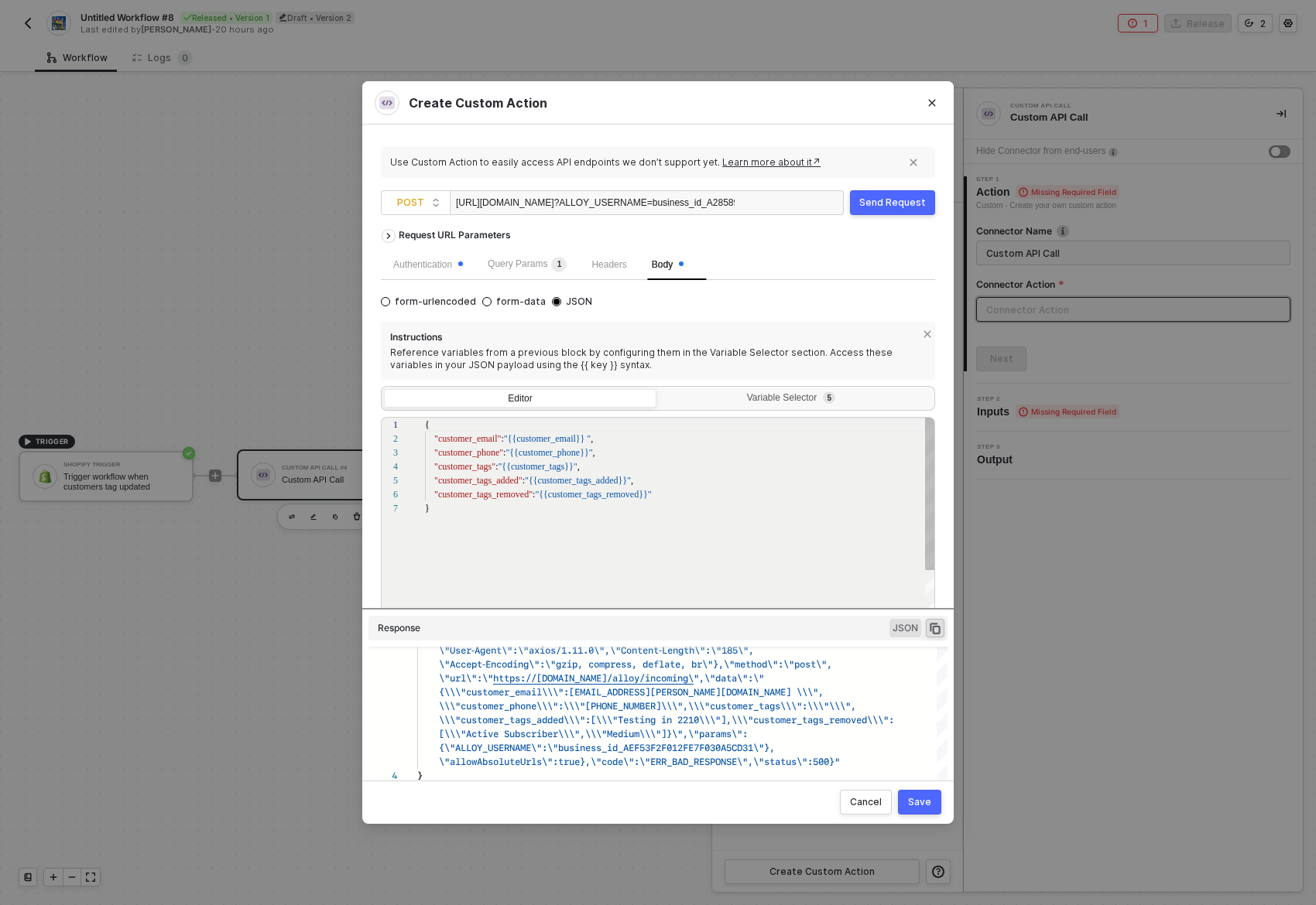
scroll to position [82, 0]
click at [549, 263] on span "Query Params 1" at bounding box center [527, 263] width 79 height 11
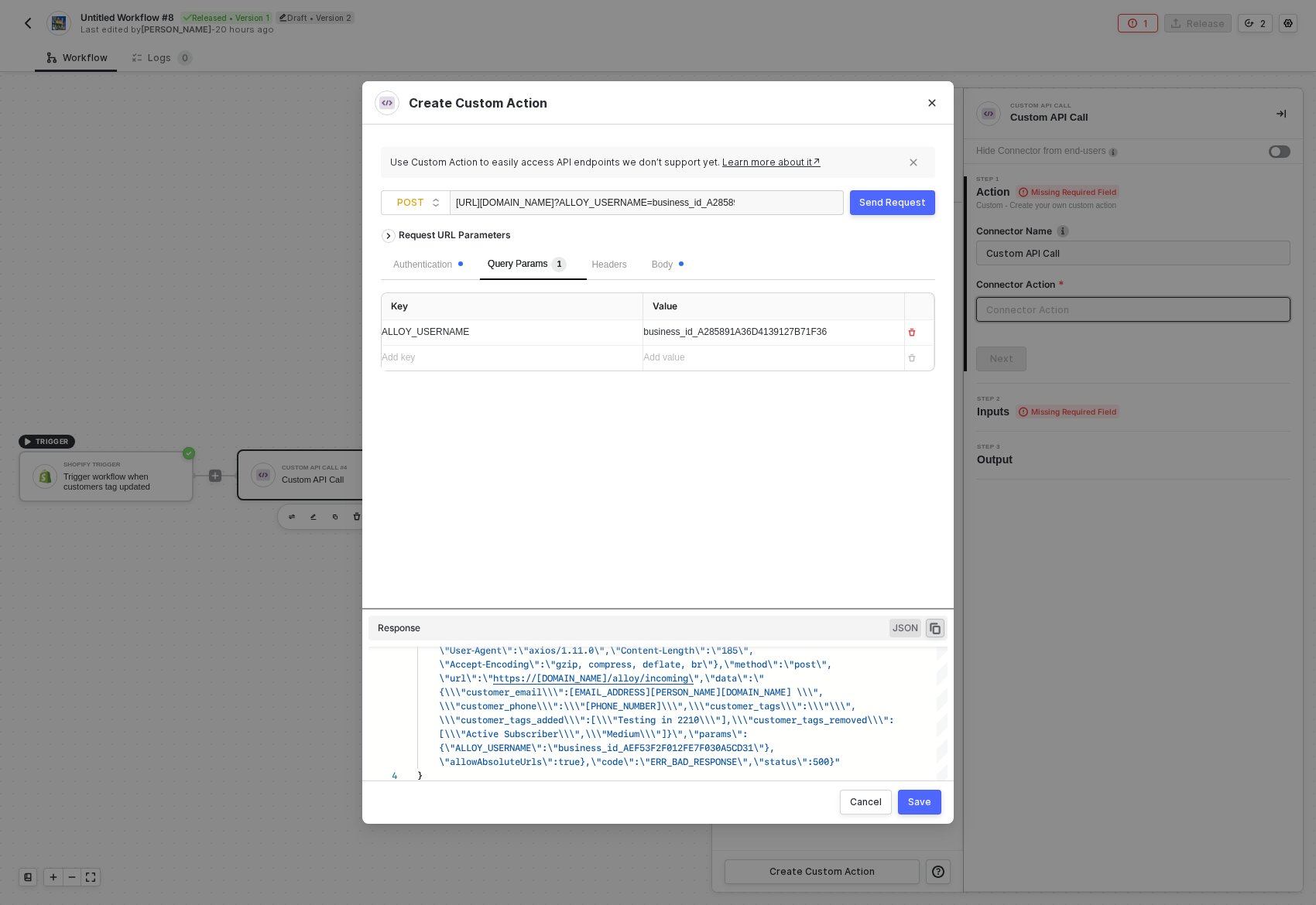
click at [901, 199] on div "Send Request" at bounding box center [893, 202] width 67 height 13
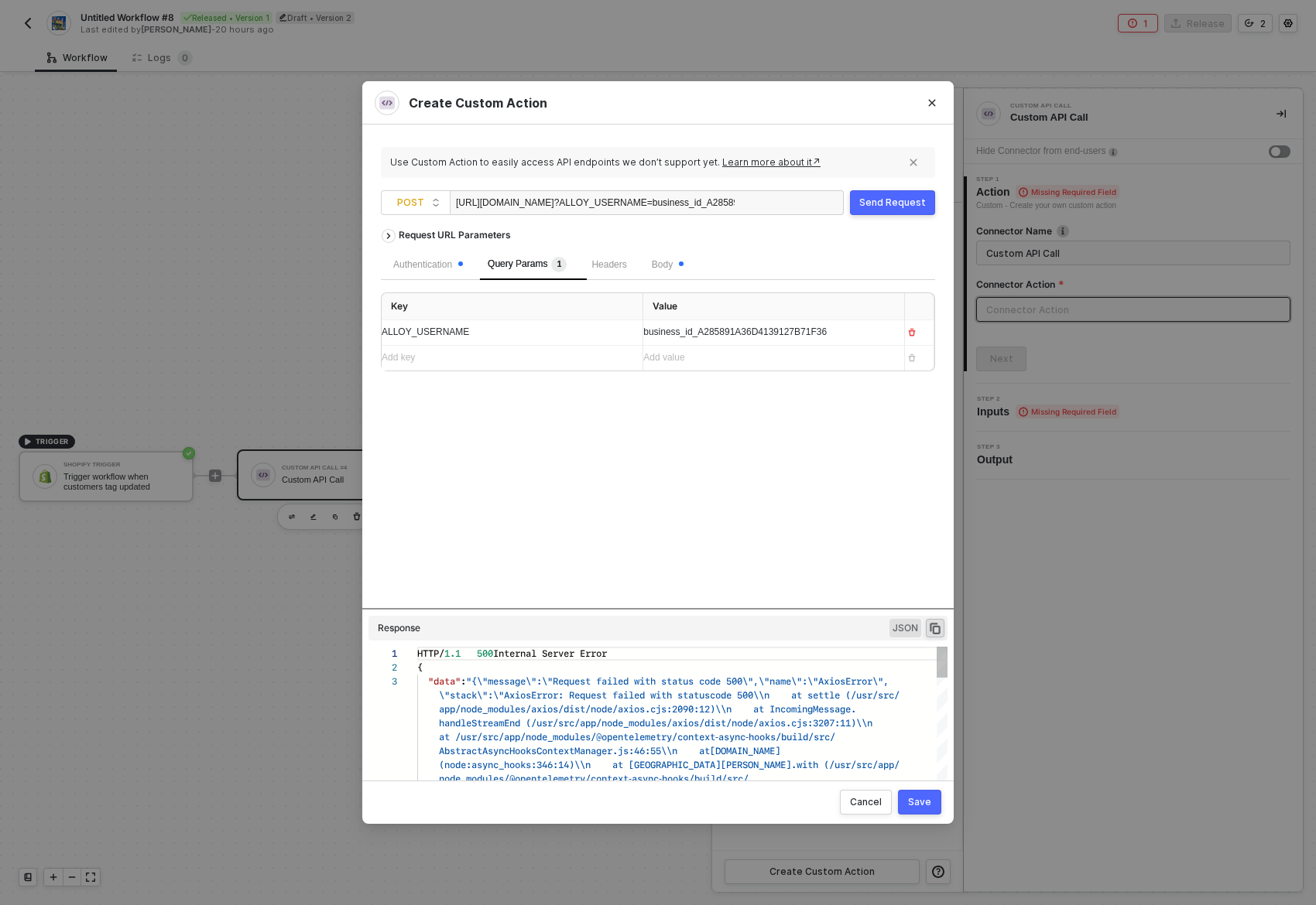
scroll to position [27, 0]
click at [769, 424] on div "Request URL Parameters Authentication Query Params 1 Headers Body Key Value ALL…" at bounding box center [658, 414] width 554 height 387
click at [817, 454] on div "Request URL Parameters Authentication Query Params 1 Headers Body Key Value ALL…" at bounding box center [658, 414] width 554 height 387
click at [692, 457] on div "Request URL Parameters Authentication Query Params 1 Headers Body Key Value ALL…" at bounding box center [658, 414] width 554 height 387
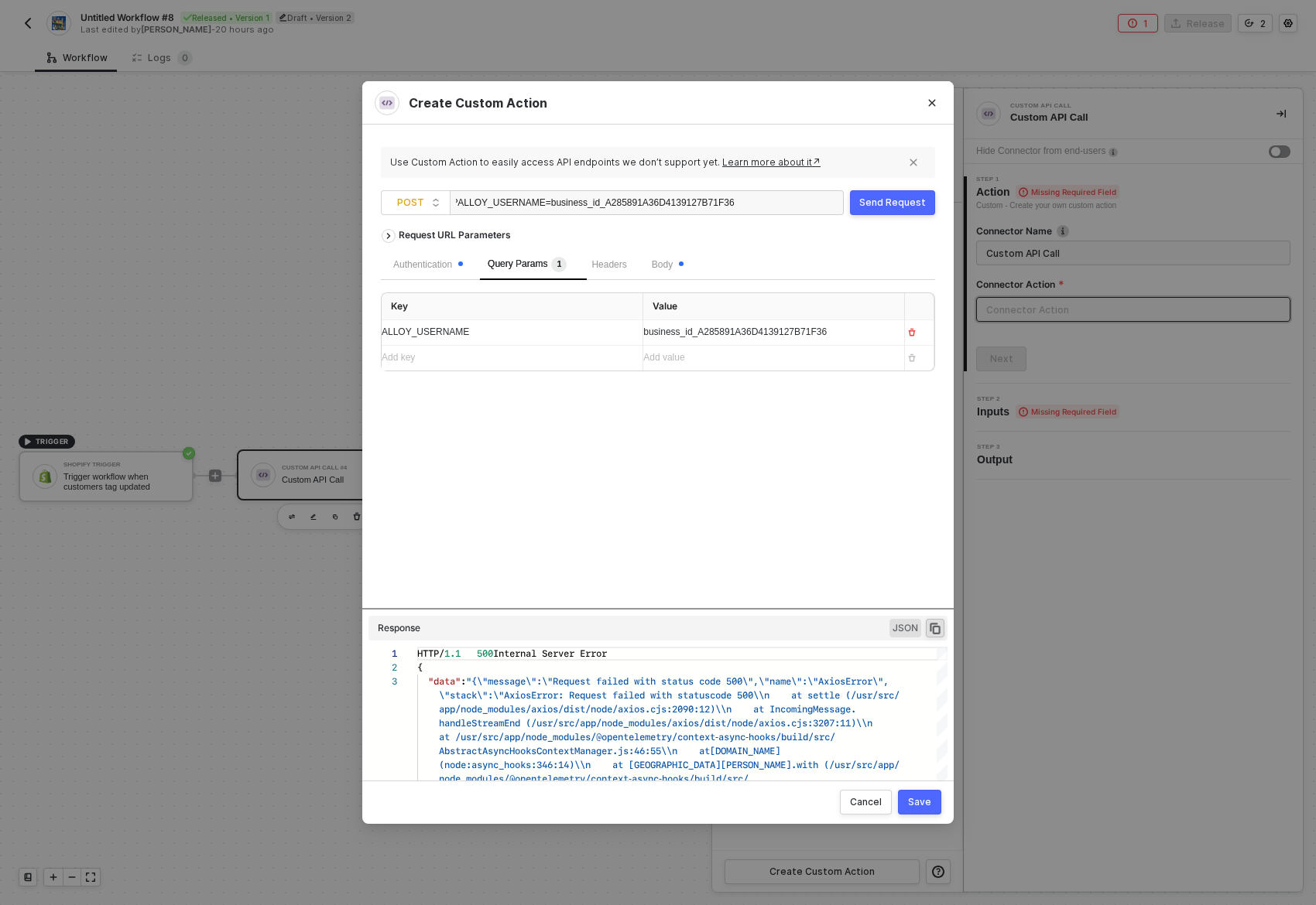
click at [810, 496] on div "Request URL Parameters Authentication Query Params 1 Headers Body Key Value ALL…" at bounding box center [658, 414] width 554 height 387
click at [890, 204] on div "Send Request" at bounding box center [893, 202] width 67 height 13
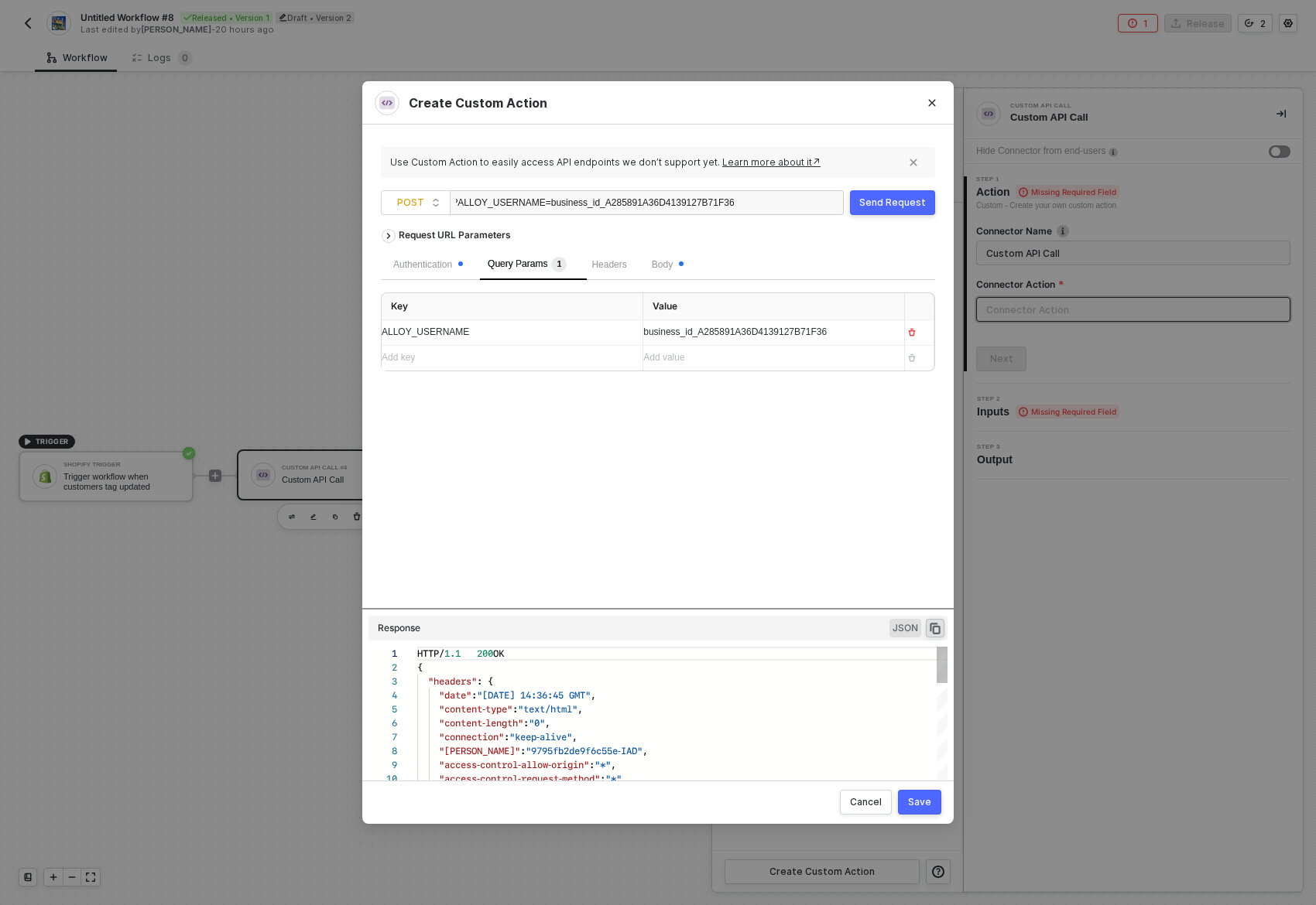
scroll to position [139, 0]
click at [738, 652] on div "HTTP/ 1.1 200 OK" at bounding box center [683, 654] width 530 height 14
click at [895, 203] on div "Send Request" at bounding box center [893, 202] width 67 height 13
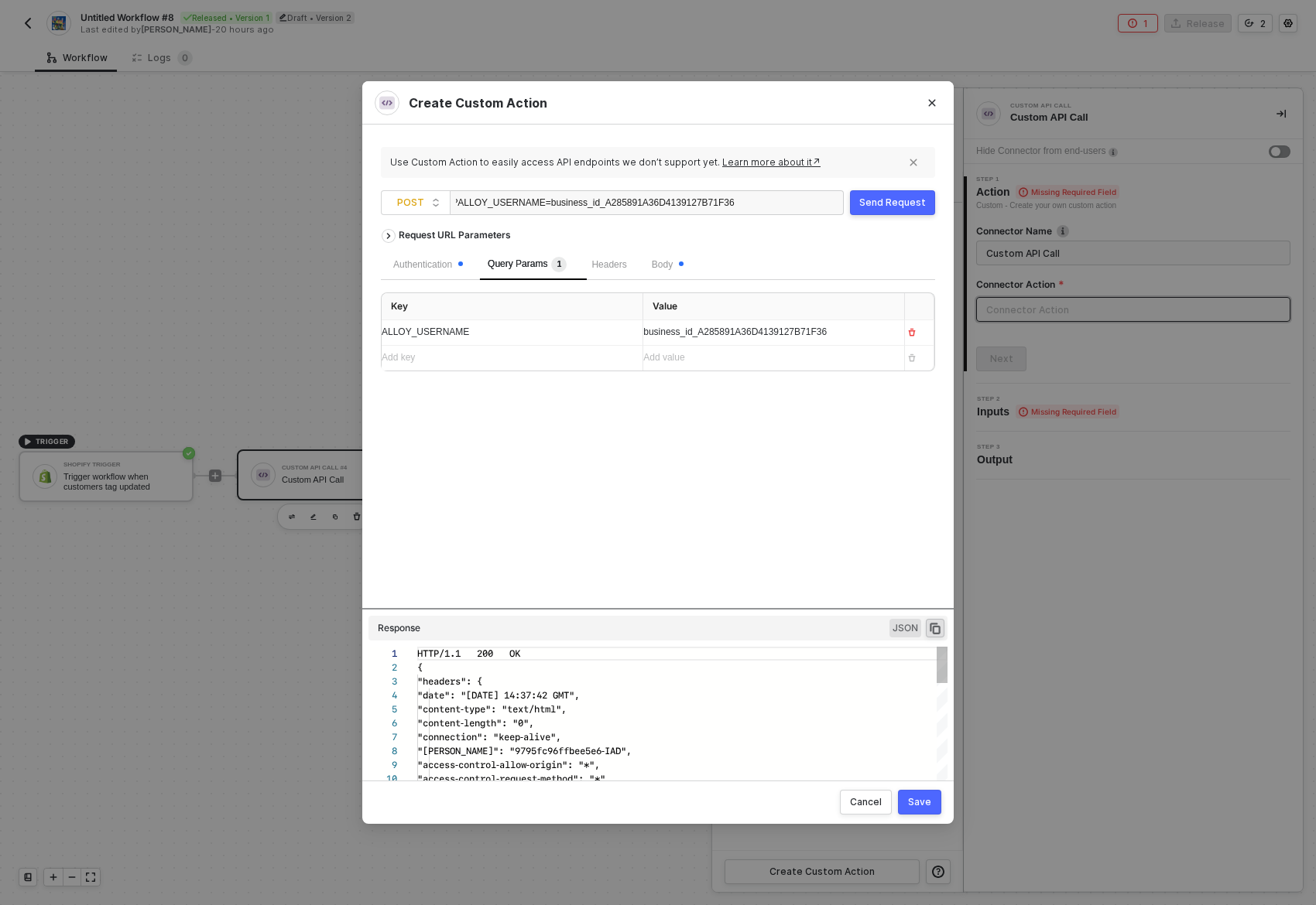
scroll to position [139, 0]
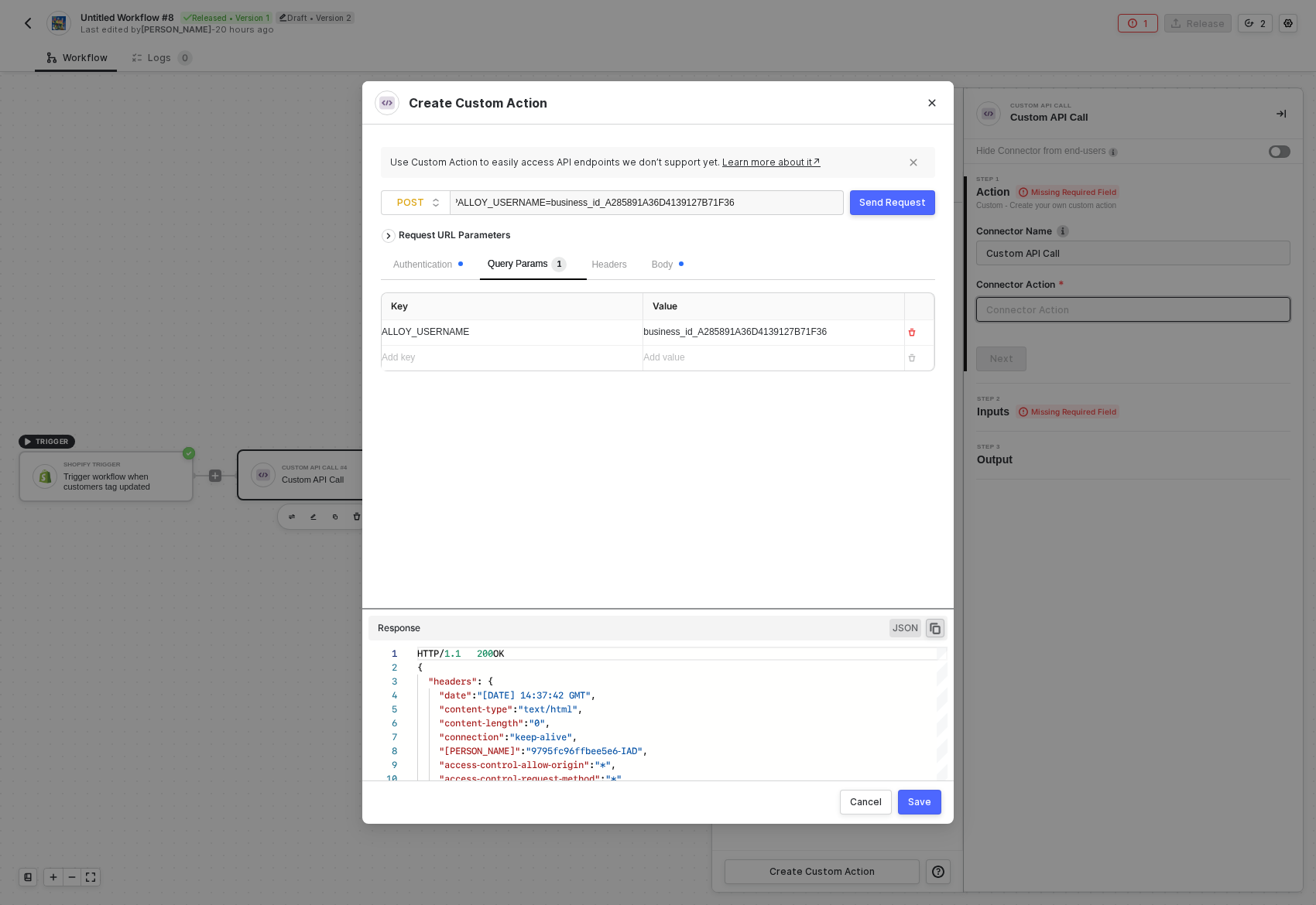
click at [736, 330] on span "business_id_A285891A36D4139127B71F36" at bounding box center [735, 332] width 184 height 11
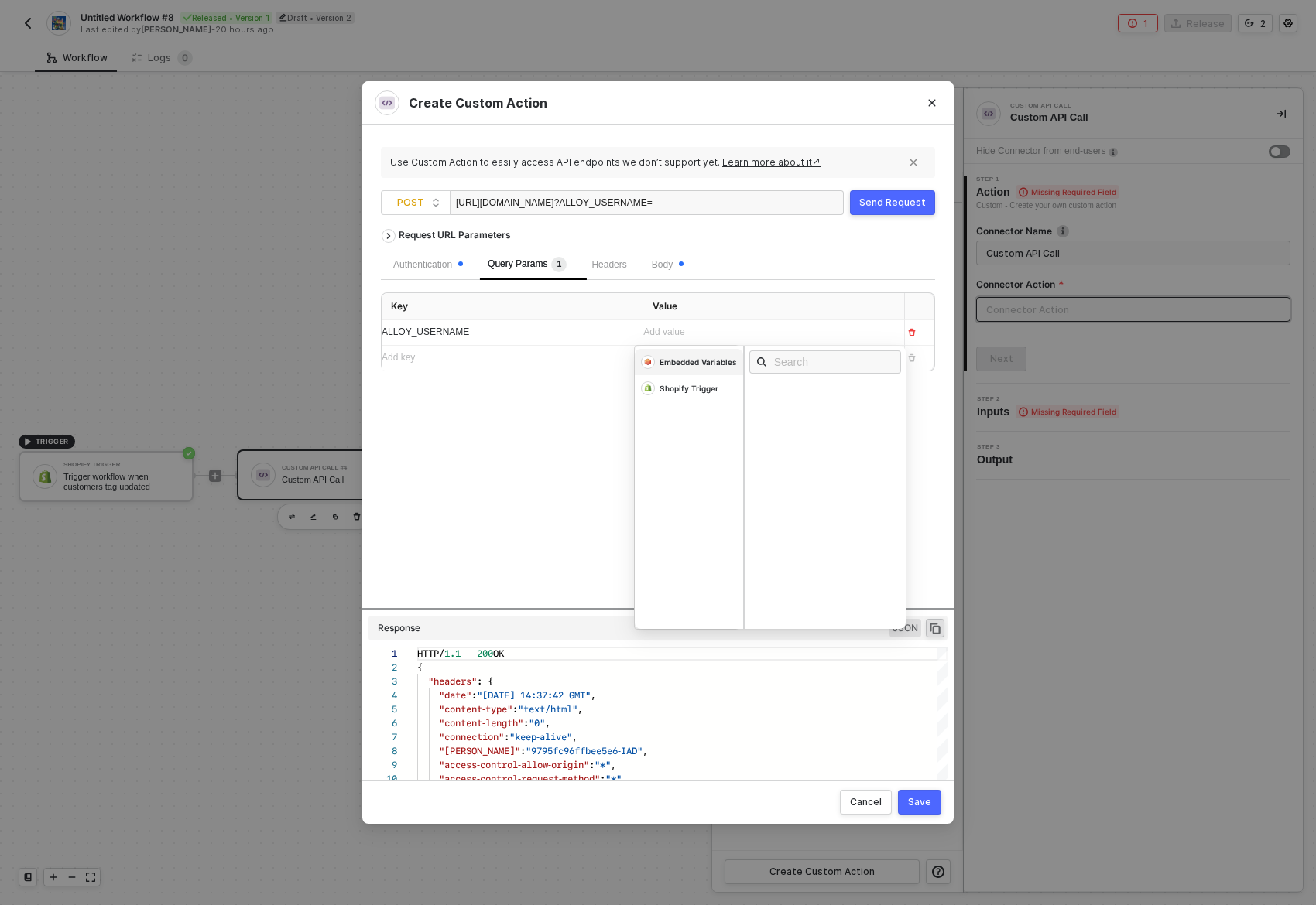
click at [697, 370] on div "Embedded Variables" at bounding box center [688, 361] width 108 height 27
click at [786, 452] on div "Username" at bounding box center [777, 452] width 38 height 11
click at [470, 496] on div "Request URL Parameters Authentication Query Params 1 Headers Body Key Value ALL…" at bounding box center [658, 414] width 554 height 387
click at [879, 201] on div "Send Request" at bounding box center [893, 202] width 67 height 13
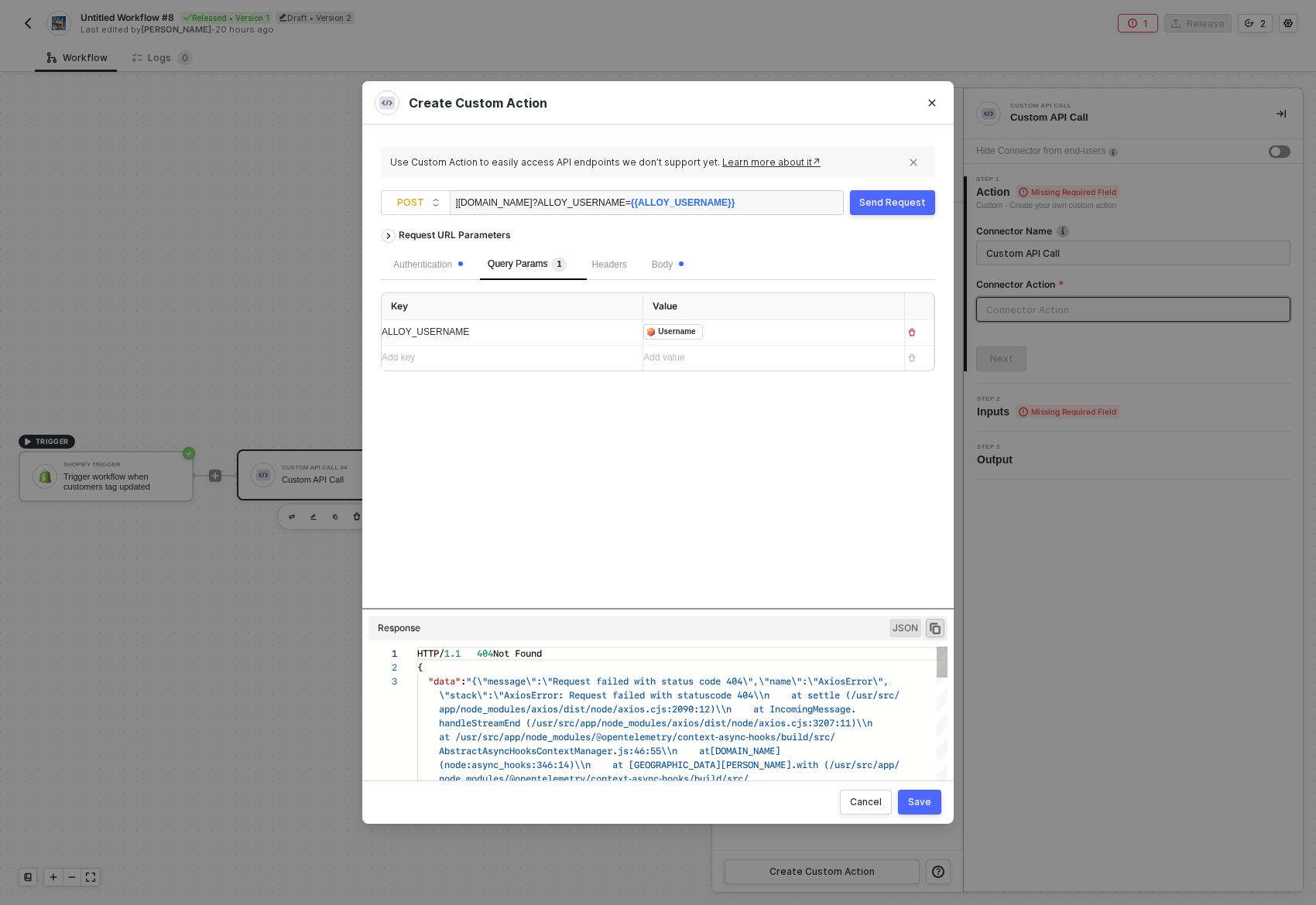
scroll to position [27, 0]
click at [853, 466] on div "Request URL Parameters Authentication Query Params 1 Headers Body Key Value ALL…" at bounding box center [658, 414] width 554 height 387
click at [823, 543] on div "Request URL Parameters Authentication Query Params 1 Headers Body Key Value ALL…" at bounding box center [658, 414] width 554 height 387
click at [499, 206] on div "https://notify.privy-staging.com/alloy/incoming ?ALLOY_USERNAME= {{ALLOY_USERNA…" at bounding box center [595, 203] width 279 height 25
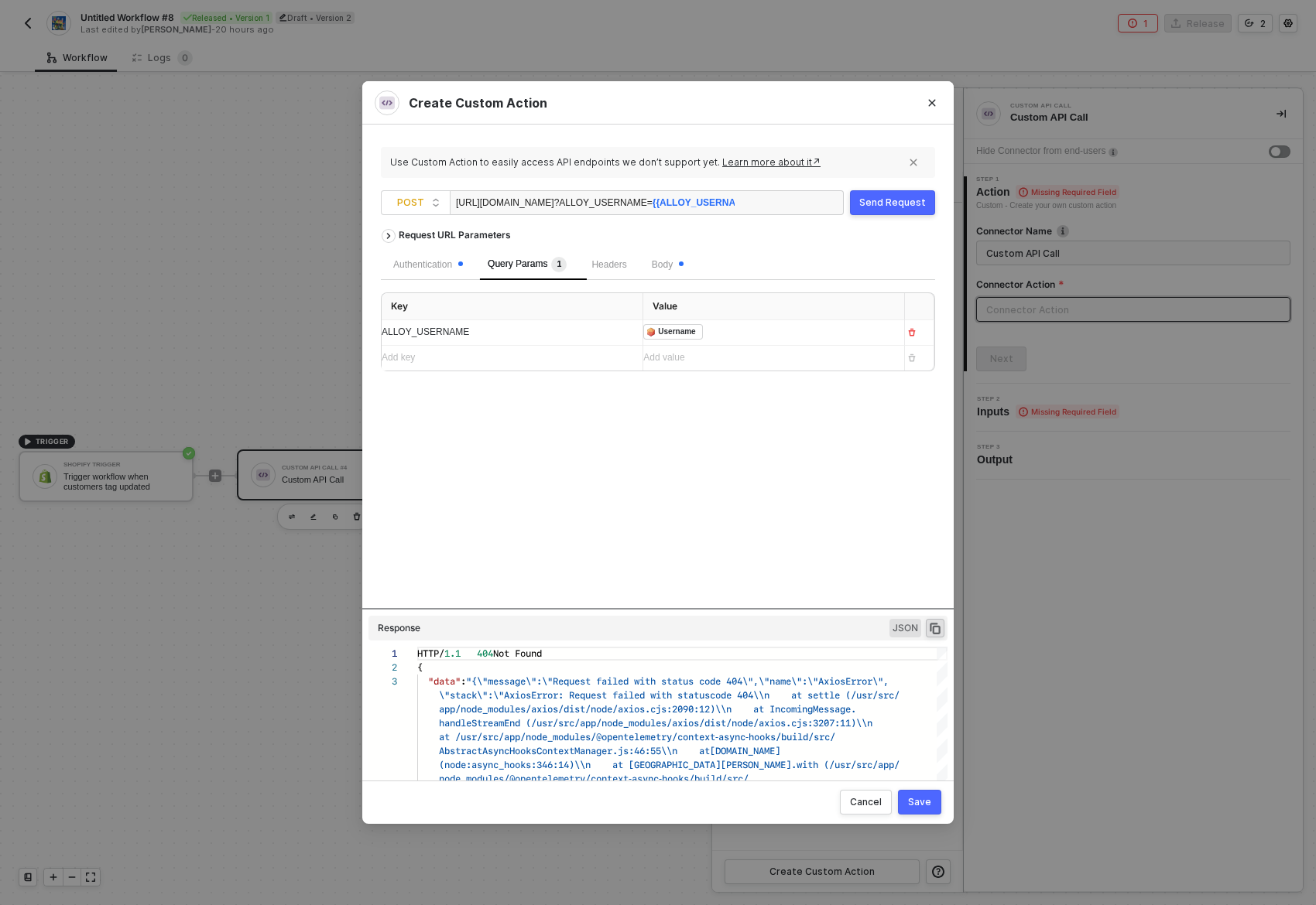
click at [830, 550] on div "Request URL Parameters Authentication Query Params 1 Headers Body Key Value ALL…" at bounding box center [658, 414] width 554 height 387
click at [683, 263] on span "Body" at bounding box center [668, 264] width 31 height 11
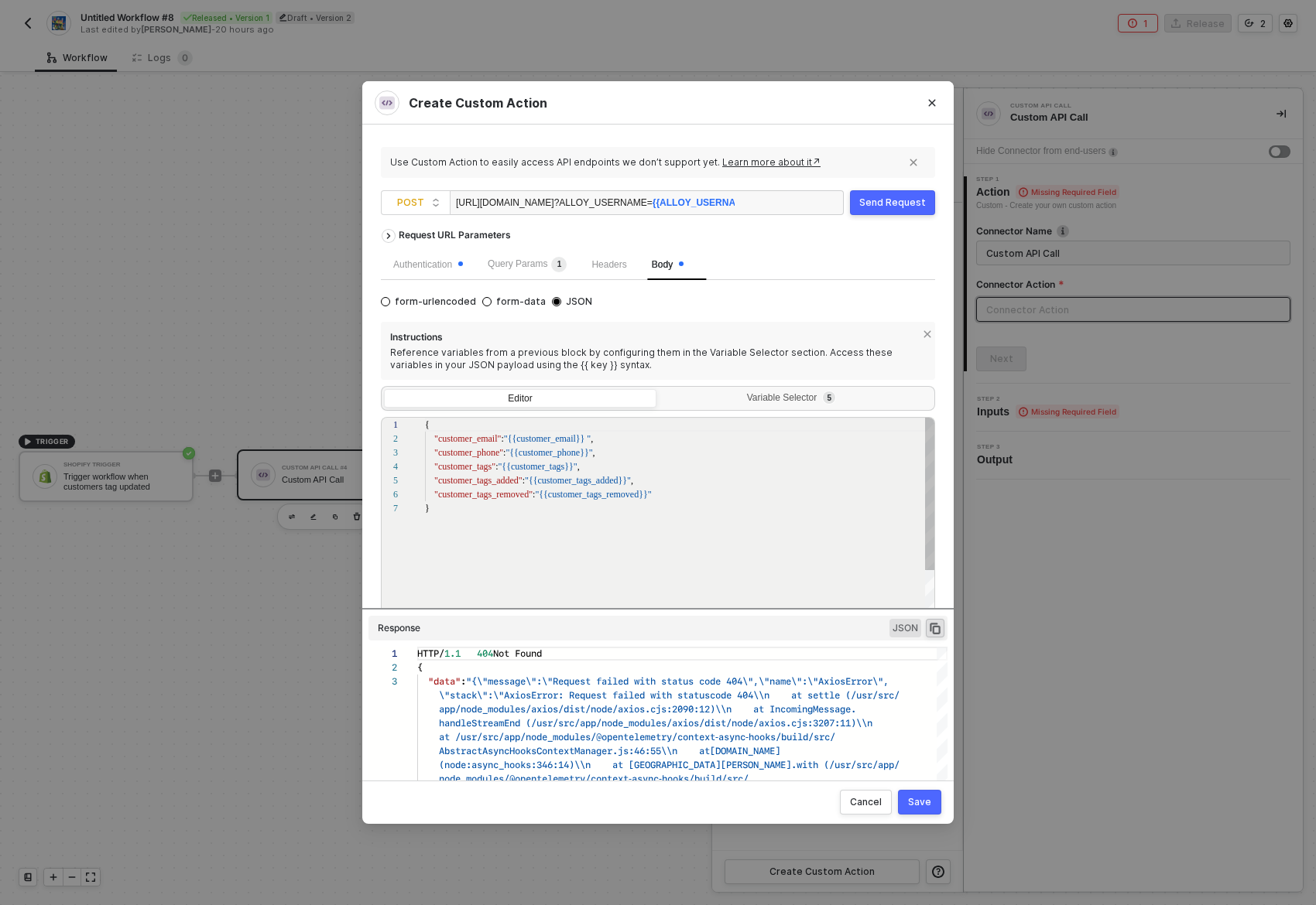
scroll to position [82, 0]
click at [924, 804] on div "Save" at bounding box center [920, 802] width 24 height 13
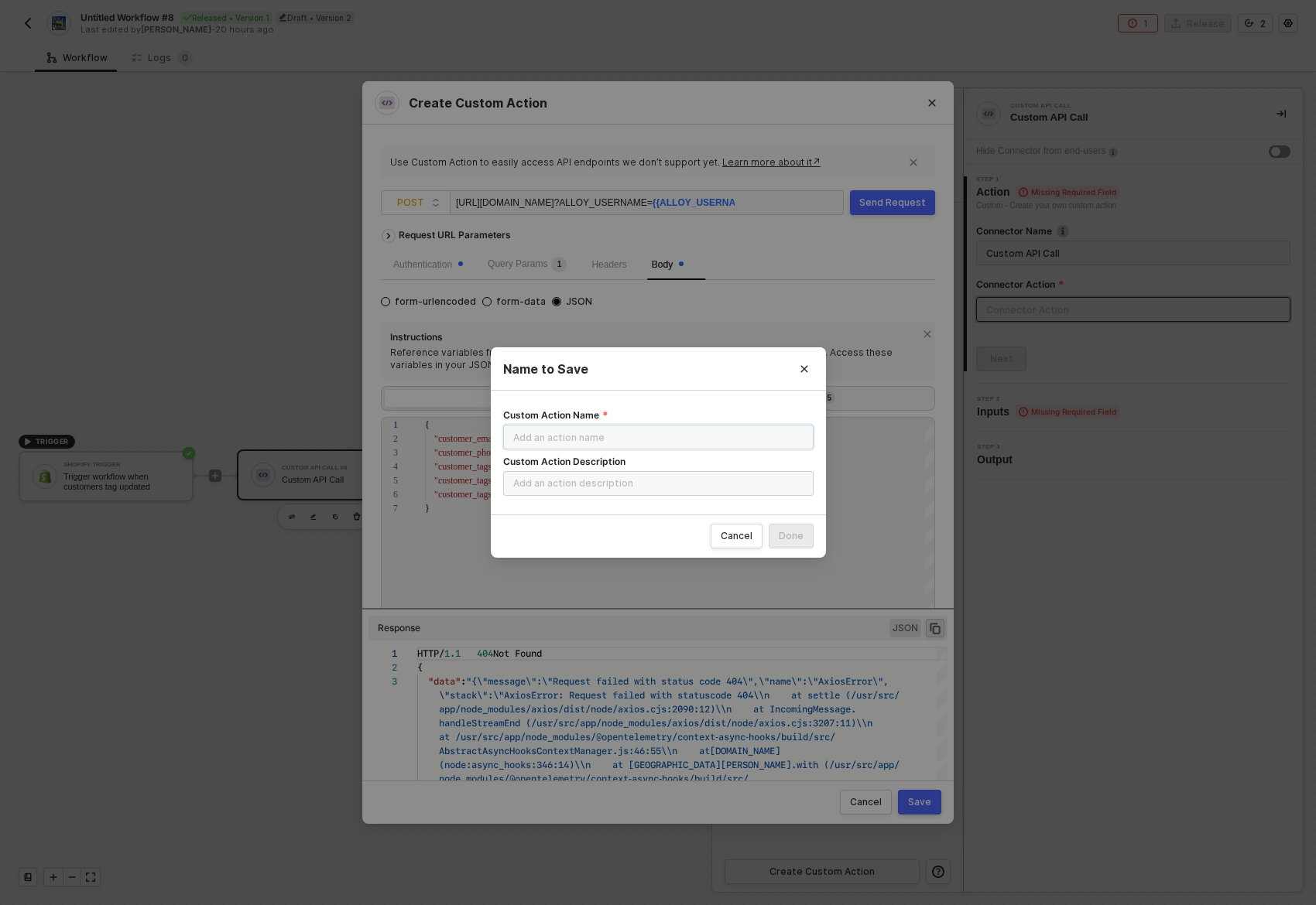
click at [696, 438] on input "Custom Action Name" at bounding box center [658, 437] width 310 height 25
type input "Custom Alloy <> Shopify Staging Test"
click at [787, 535] on div "Done" at bounding box center [791, 536] width 25 height 13
radio input "true"
radio input "false"
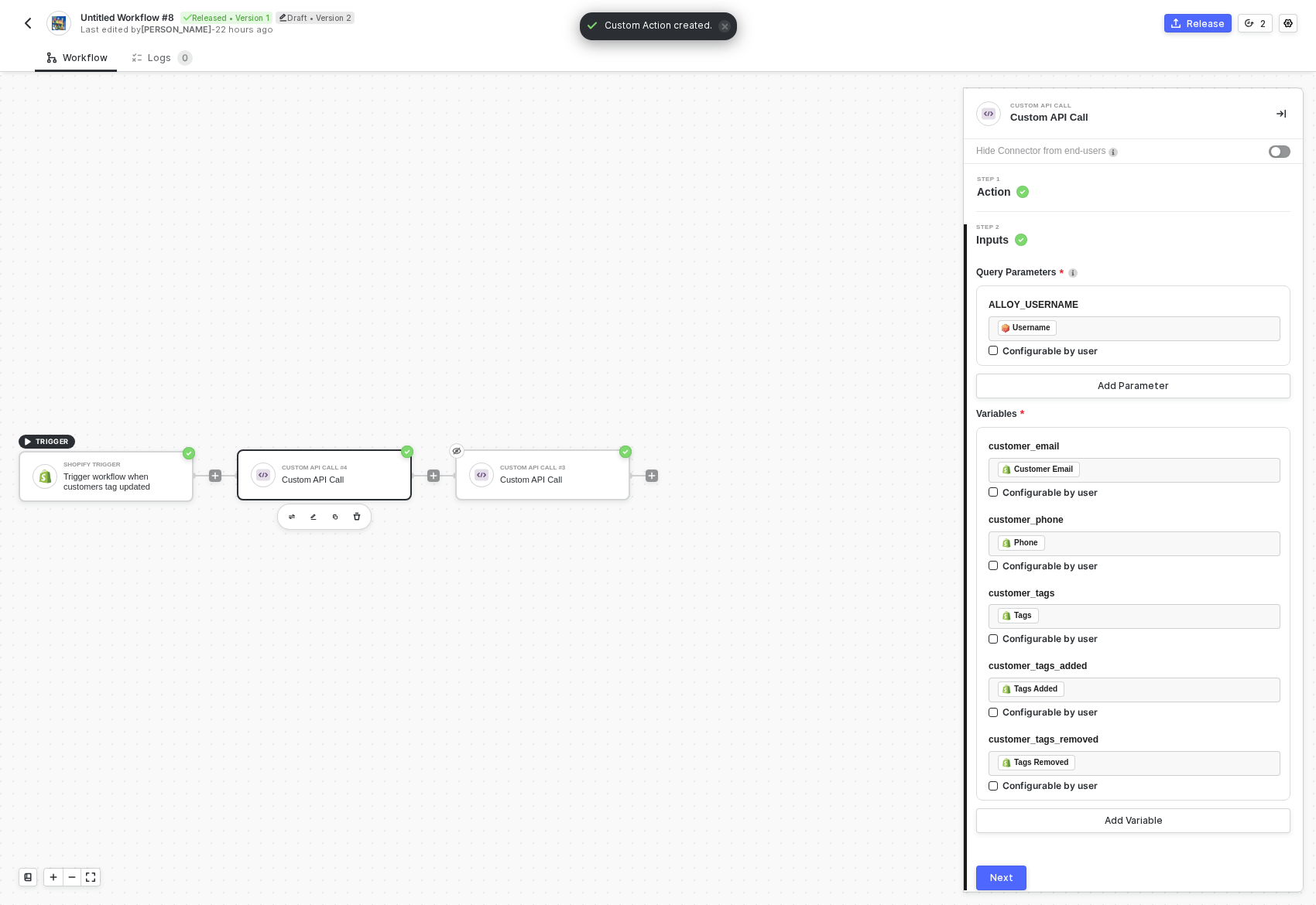
scroll to position [60, 0]
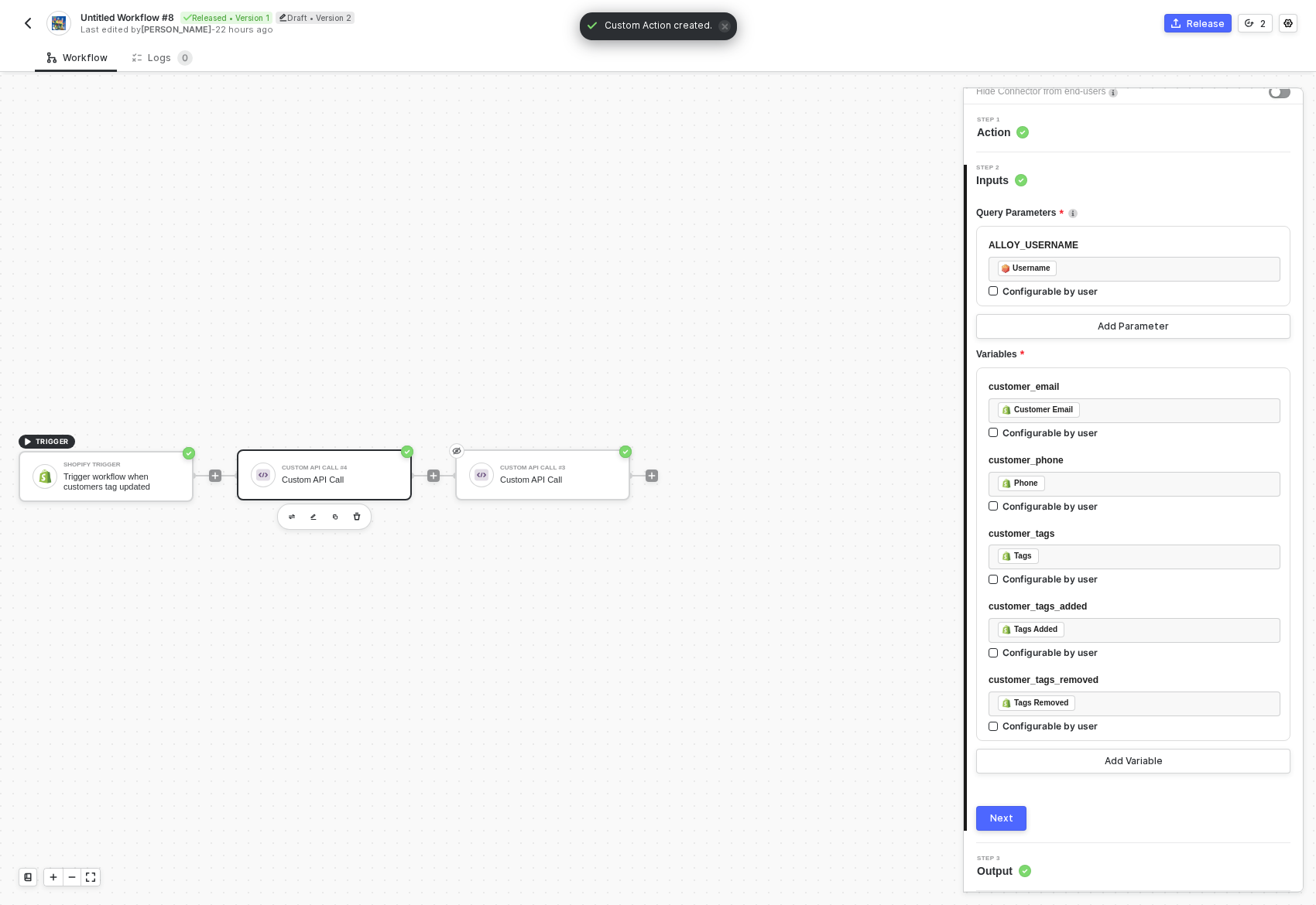
click at [1002, 824] on div "Next" at bounding box center [1002, 819] width 24 height 13
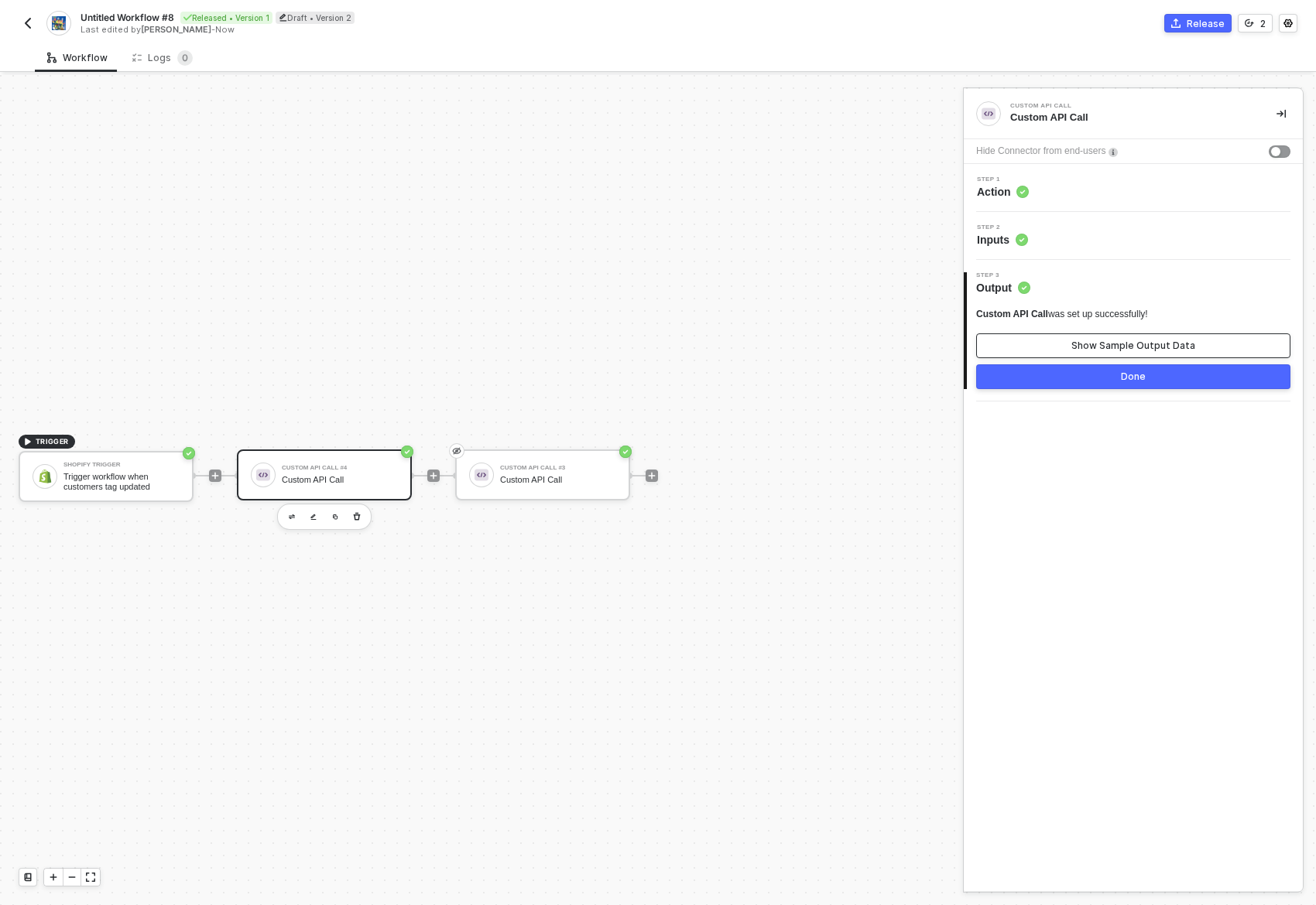
click at [1142, 338] on button "Show Sample Output Data" at bounding box center [1133, 346] width 314 height 25
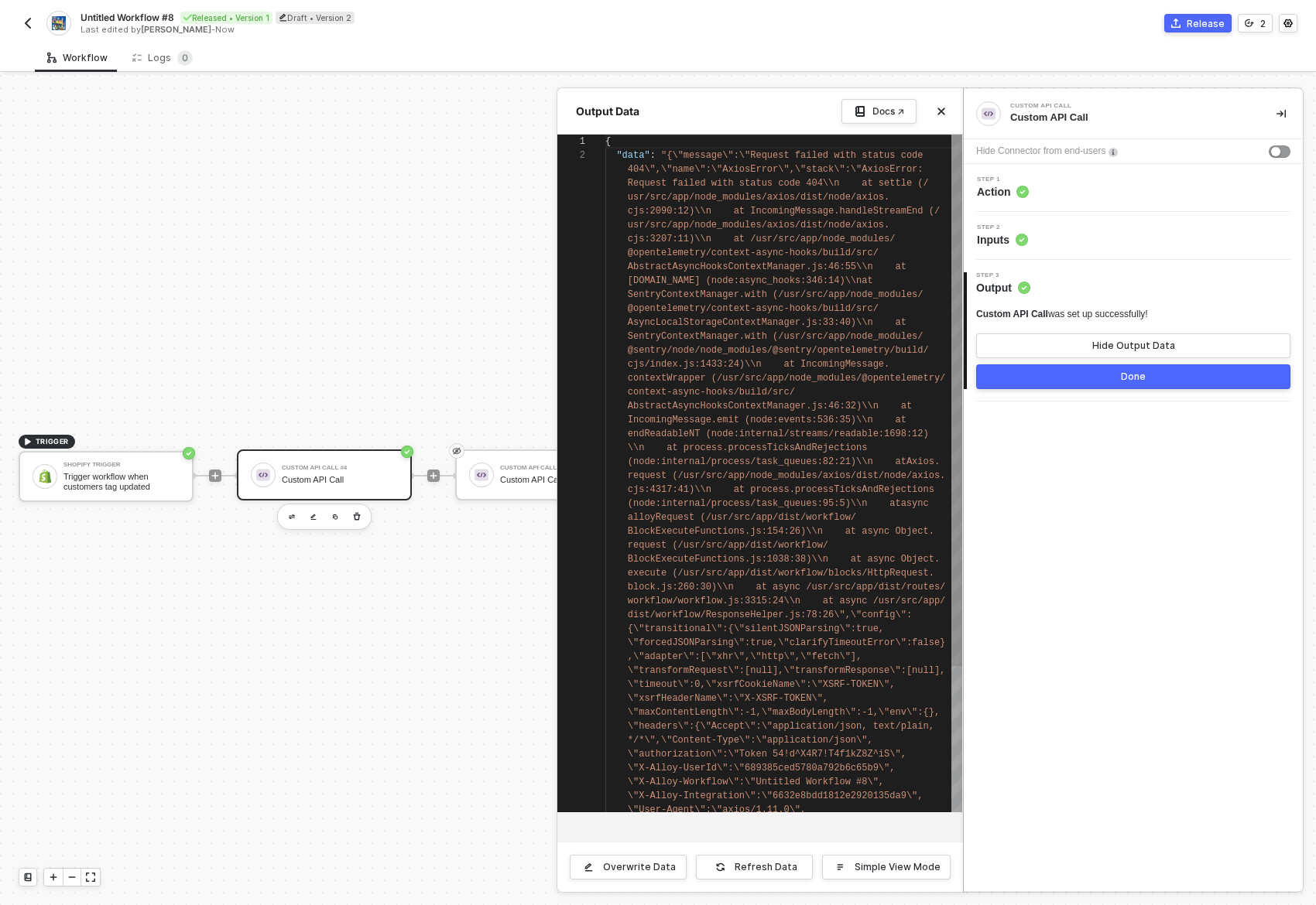
scroll to position [13, 0]
click at [1120, 475] on div "Custom API Call Custom API Call Hide Connector from end-users Step 1 Action Ste…" at bounding box center [1132, 490] width 339 height 802
click at [1142, 246] on div "Step 2 Inputs" at bounding box center [1134, 237] width 335 height 24
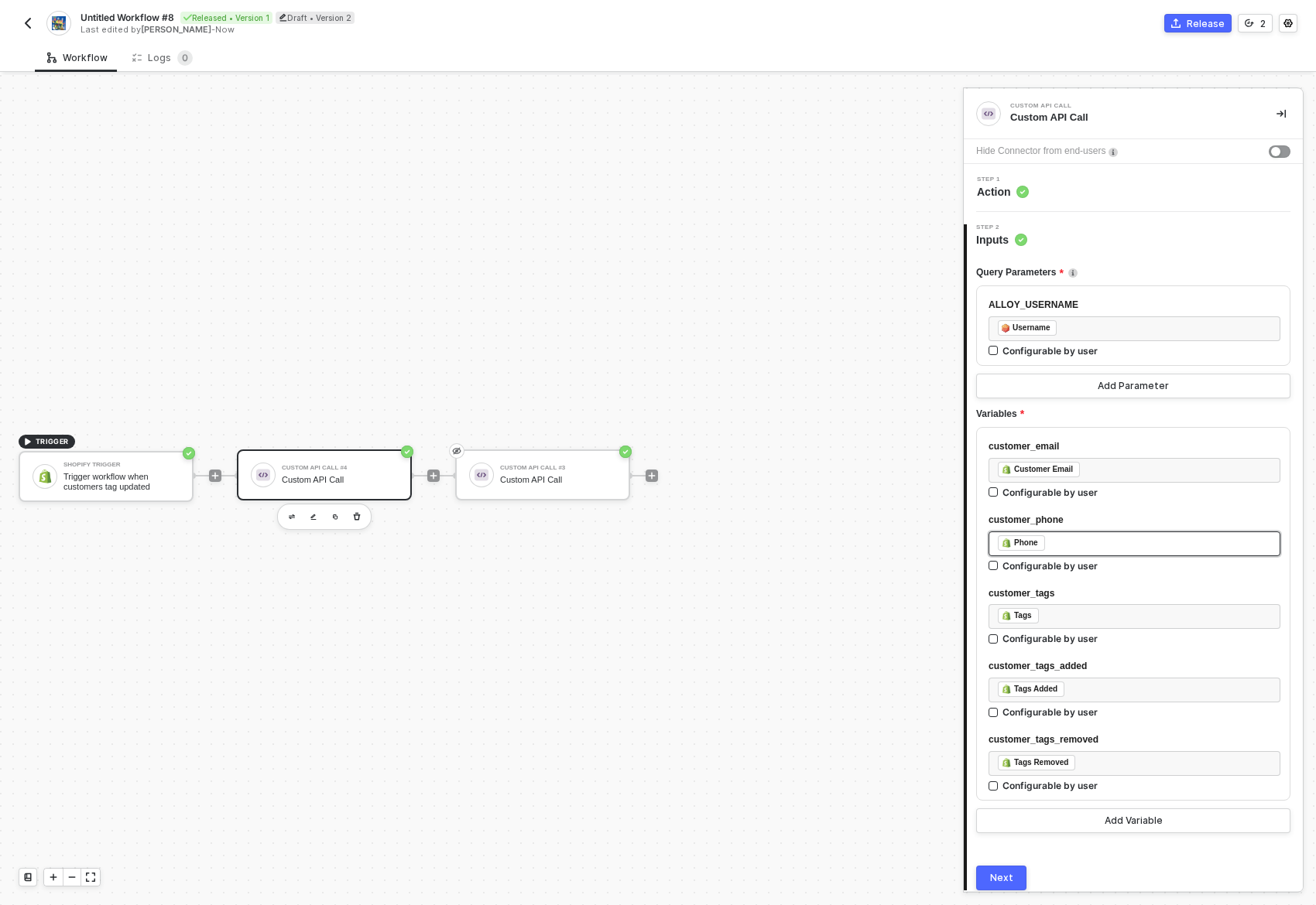
scroll to position [60, 0]
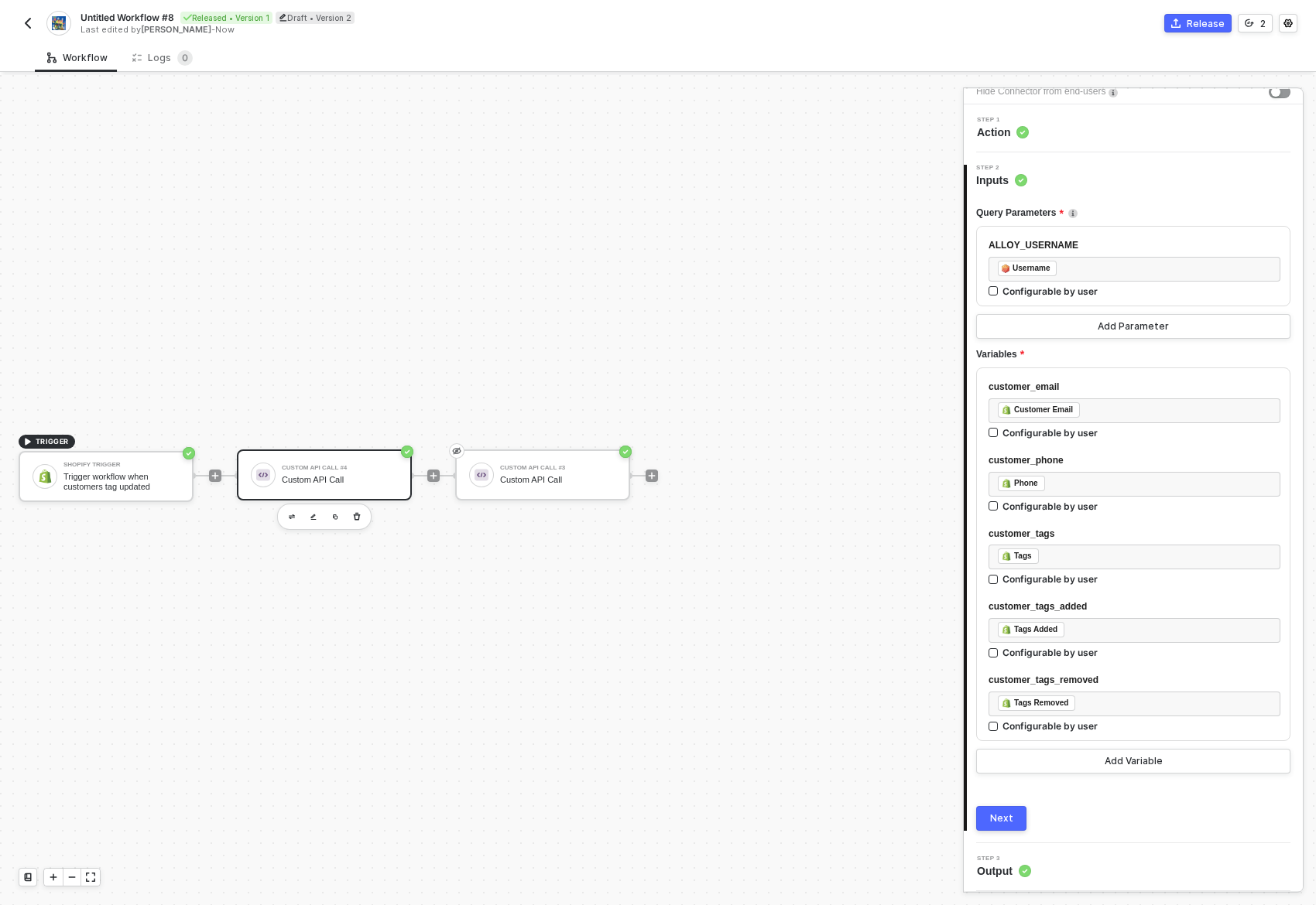
click at [1043, 869] on div "Step 3 Output" at bounding box center [1134, 868] width 335 height 24
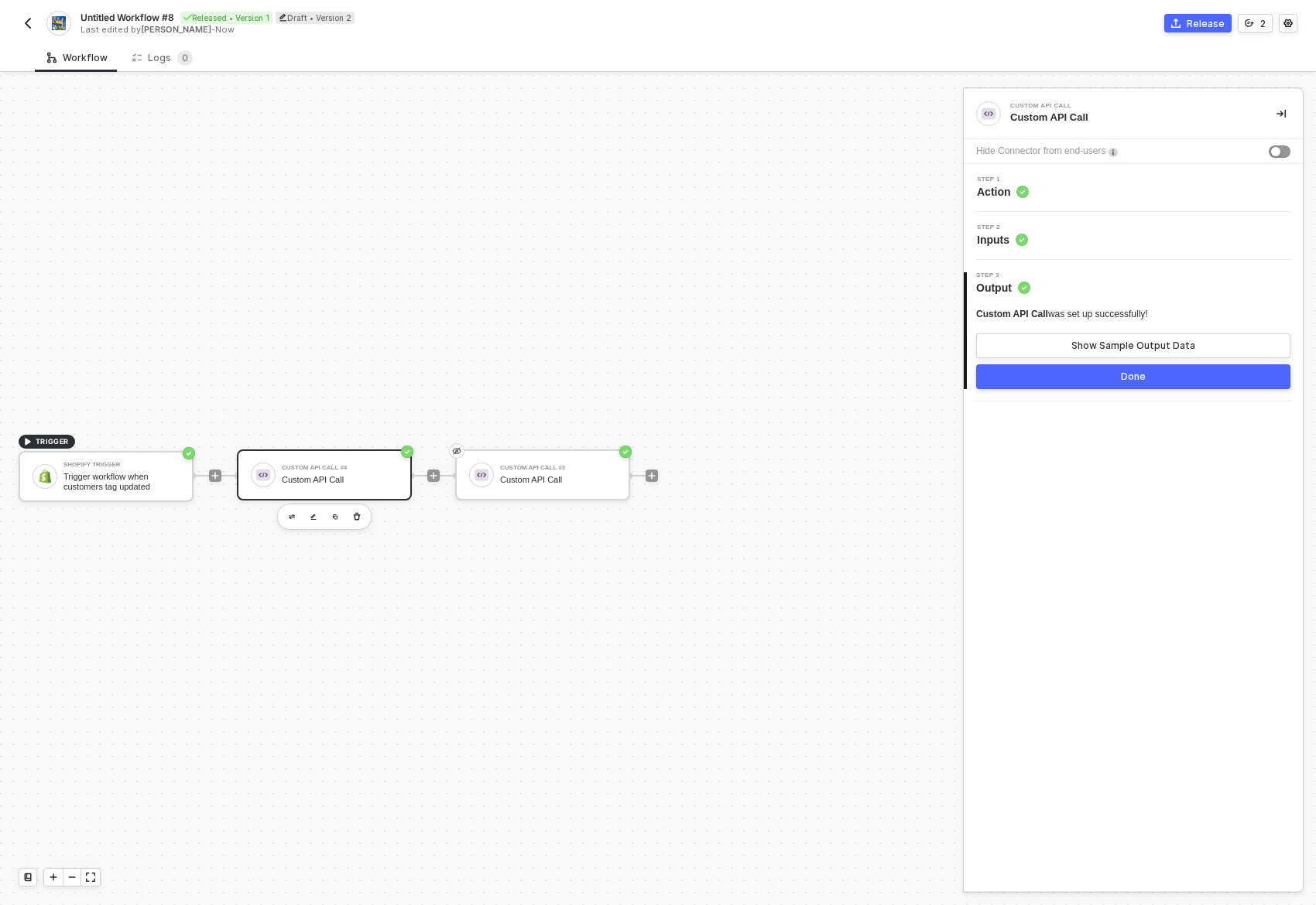
click at [1190, 512] on div "Custom API Call Custom API Call Hide Connector from end-users Step 1 Action Ste…" at bounding box center [1132, 490] width 339 height 802
click at [1161, 375] on button "Done" at bounding box center [1133, 376] width 314 height 25
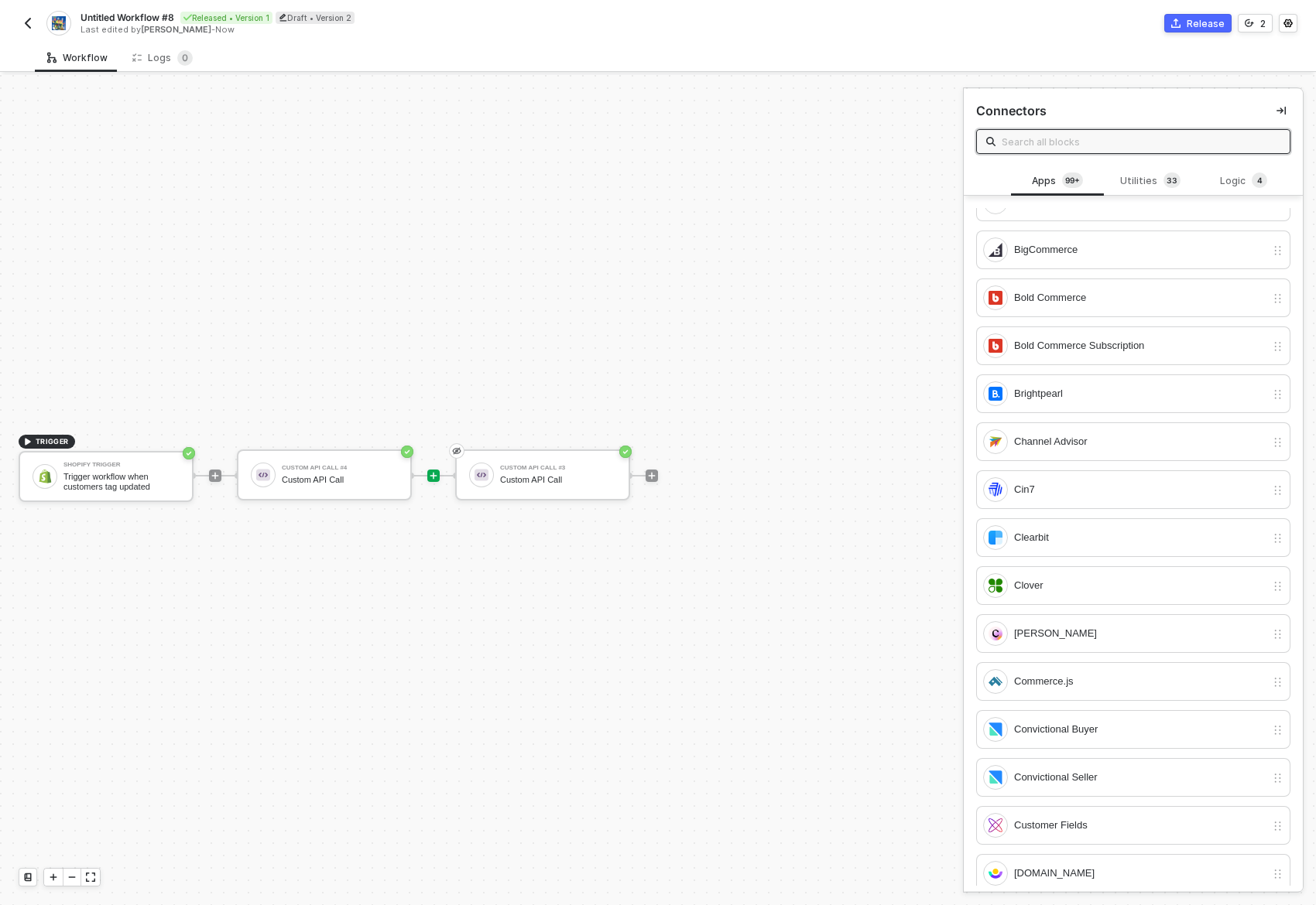
scroll to position [1455, 0]
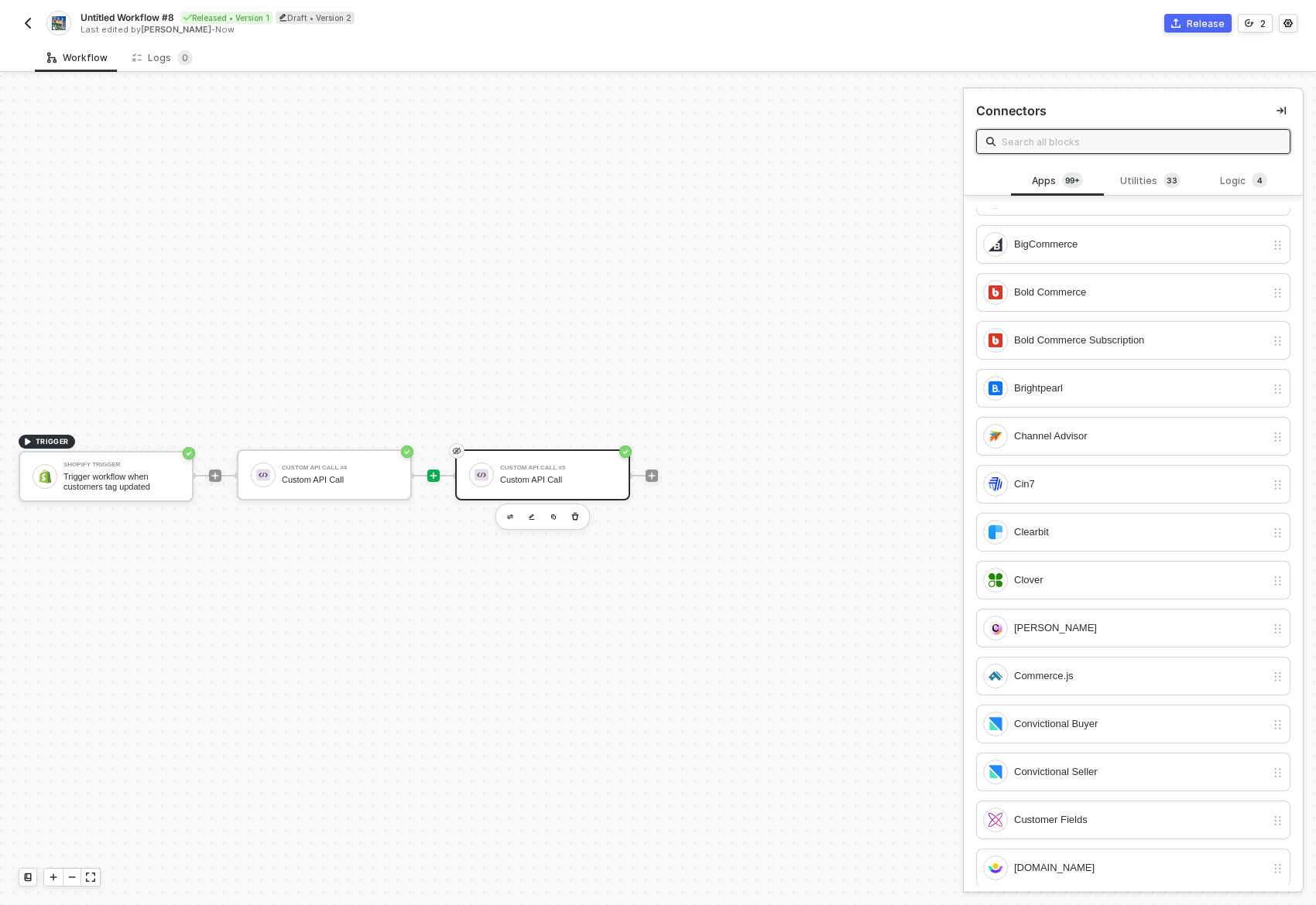
click at [547, 465] on div "Custom API Call #3" at bounding box center [558, 468] width 116 height 6
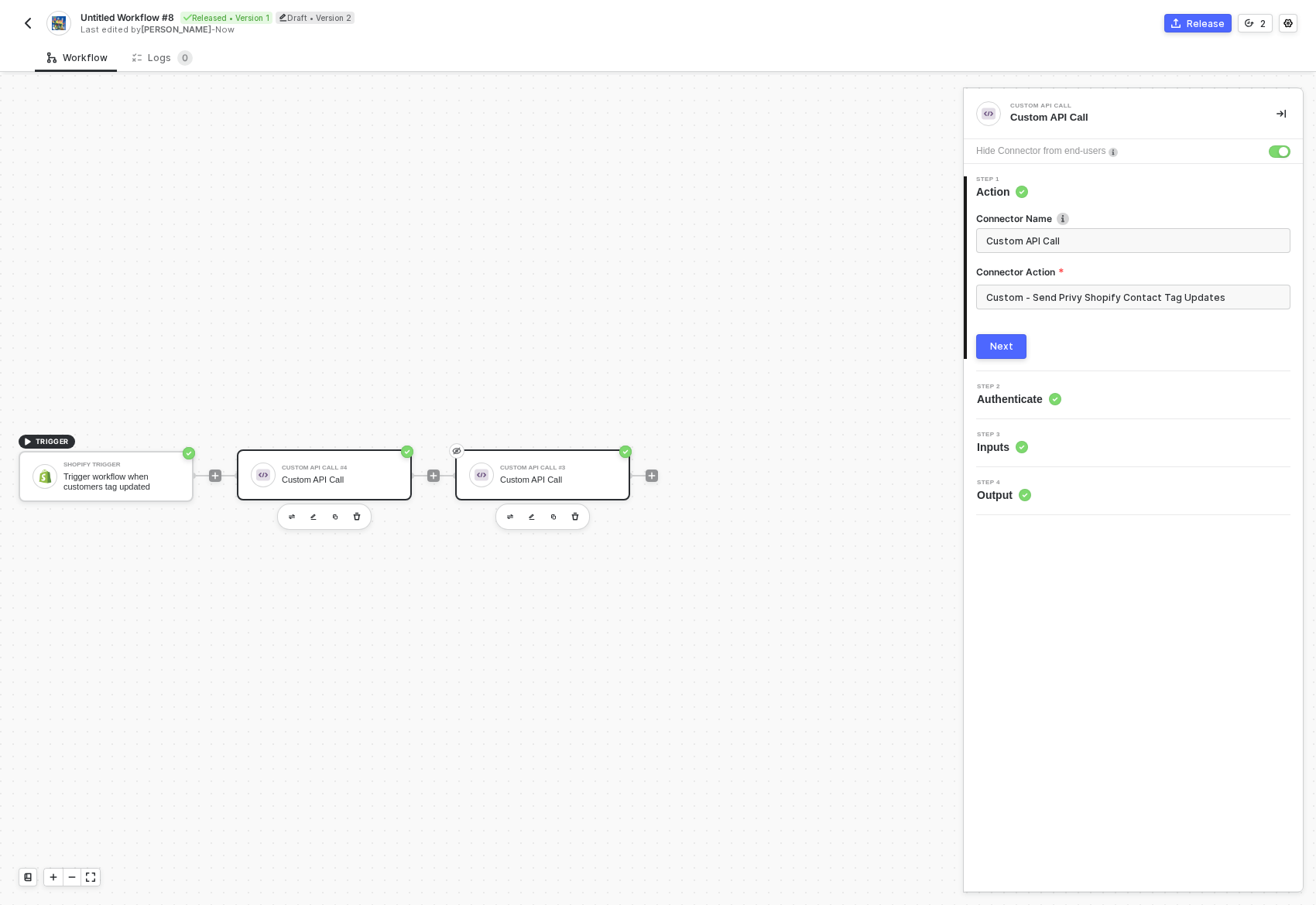
click at [316, 470] on div "Custom API Call #4 Custom API Call" at bounding box center [340, 475] width 116 height 29
click at [592, 486] on div "Custom API Call #3 Custom API Call" at bounding box center [558, 475] width 116 height 29
click at [576, 517] on icon "button" at bounding box center [575, 517] width 7 height 8
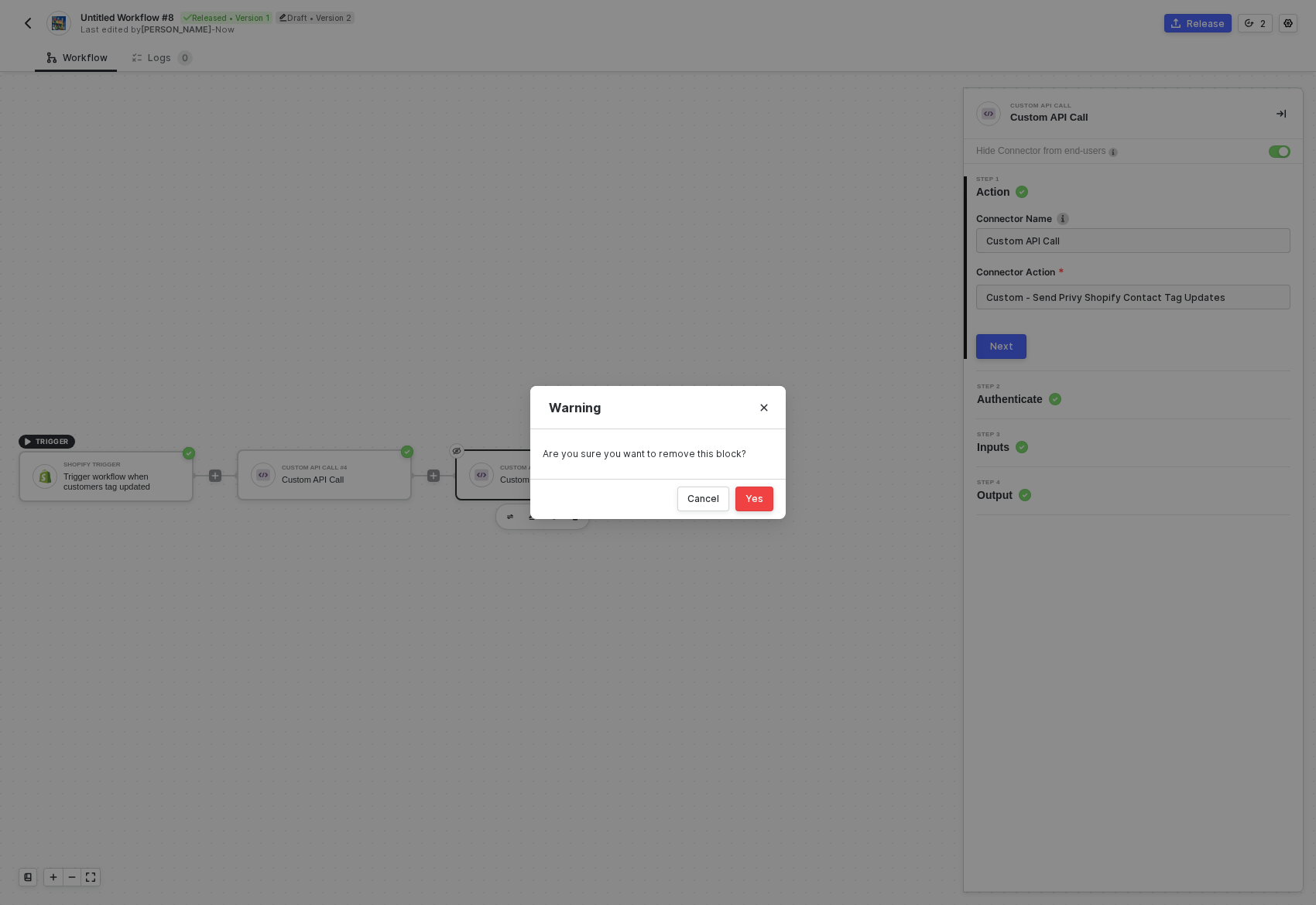
click at [758, 506] on button "Yes" at bounding box center [754, 499] width 38 height 25
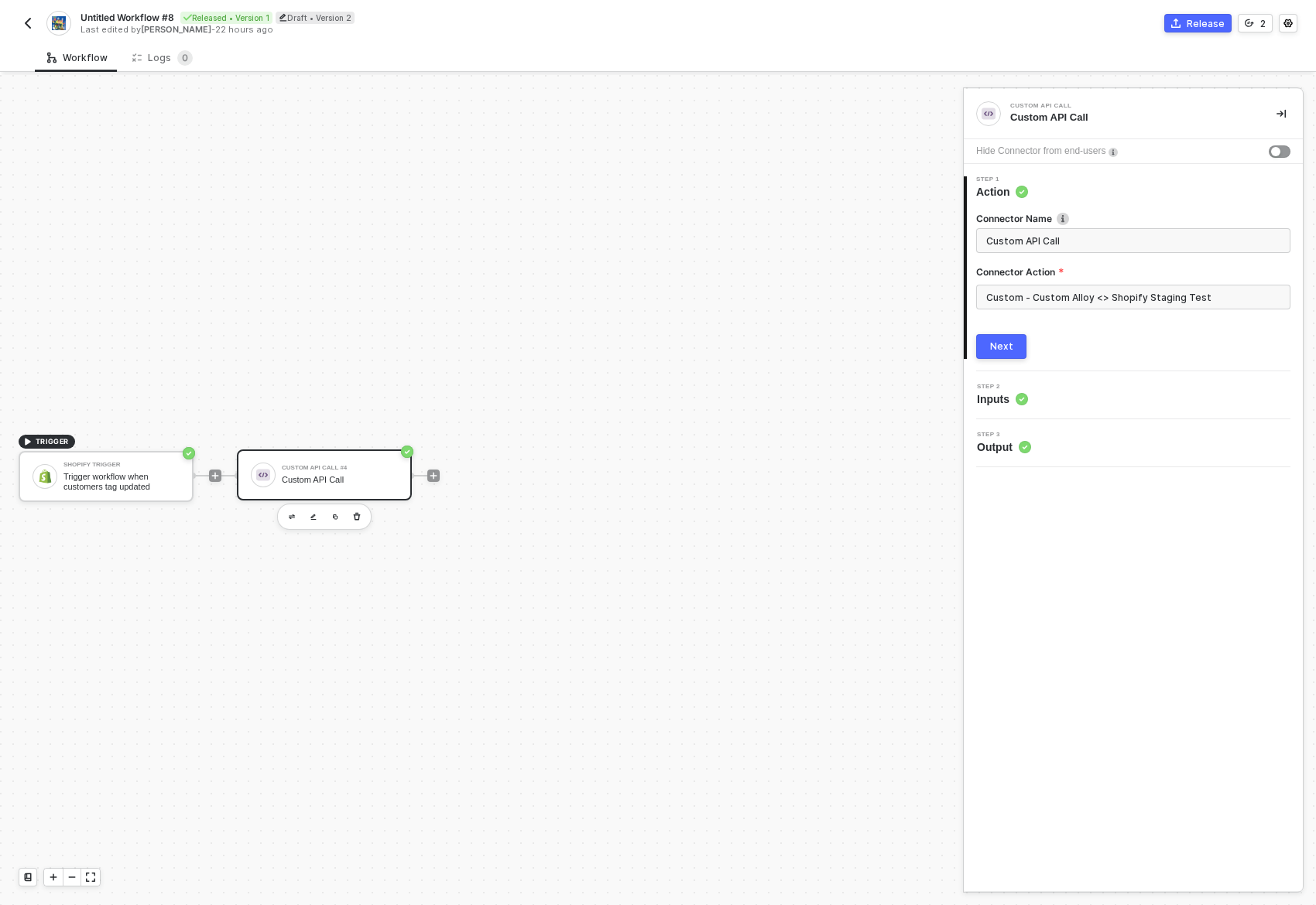
click at [1105, 64] on div "Workflow Logs 0" at bounding box center [675, 57] width 1282 height 28
click at [1197, 21] on div "Release" at bounding box center [1205, 23] width 38 height 13
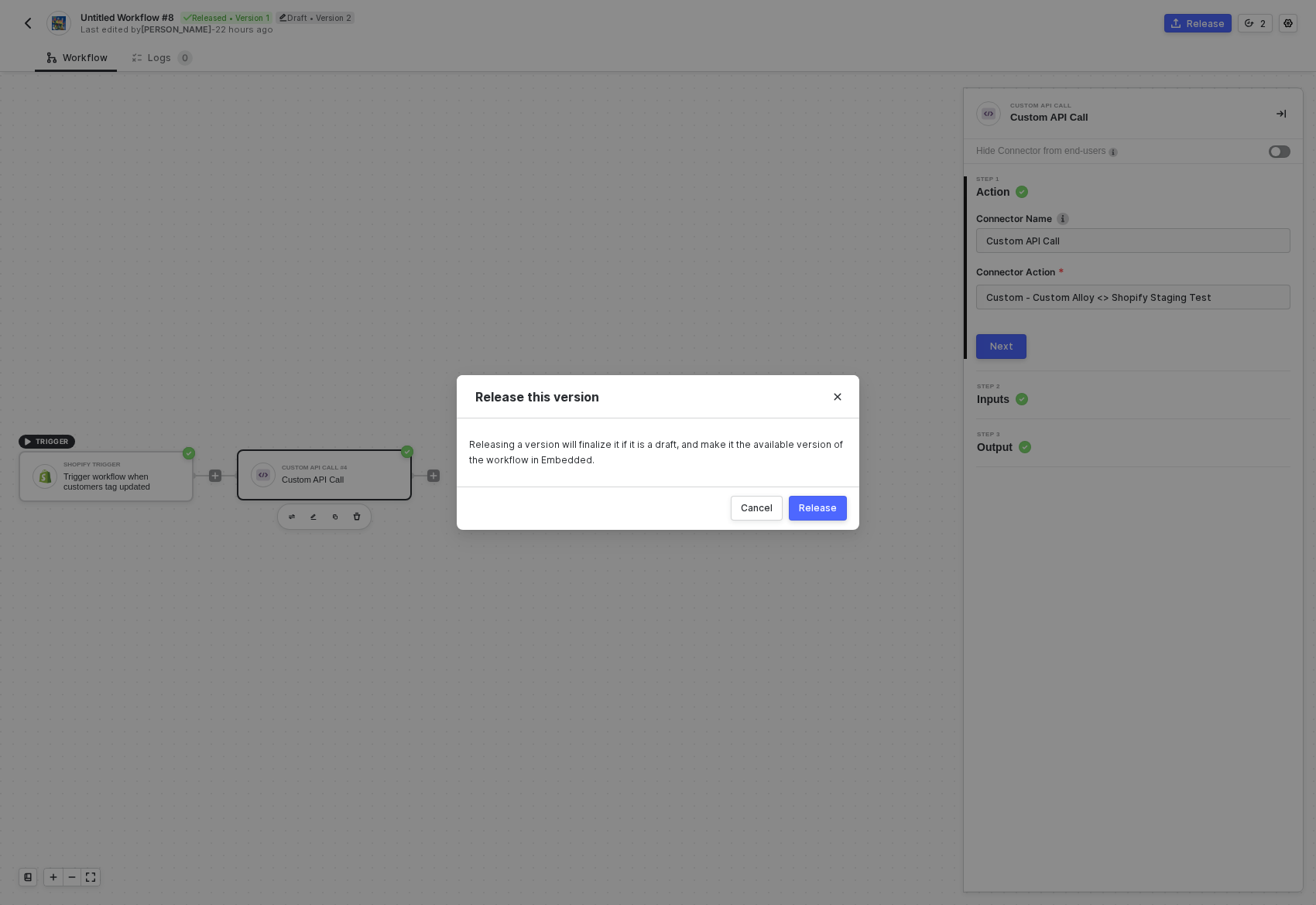
click at [828, 506] on div "Release" at bounding box center [817, 508] width 38 height 13
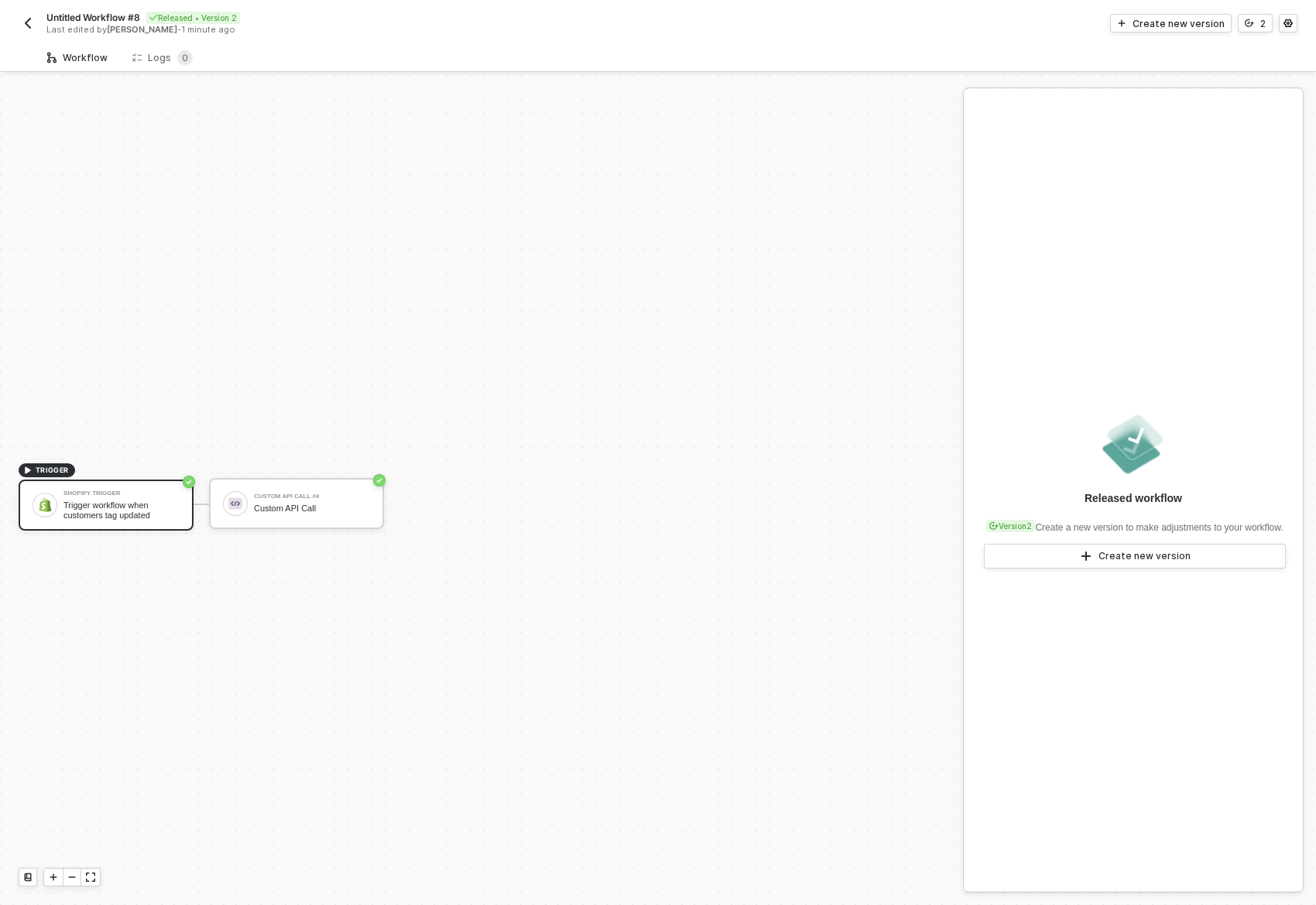
scroll to position [28, 0]
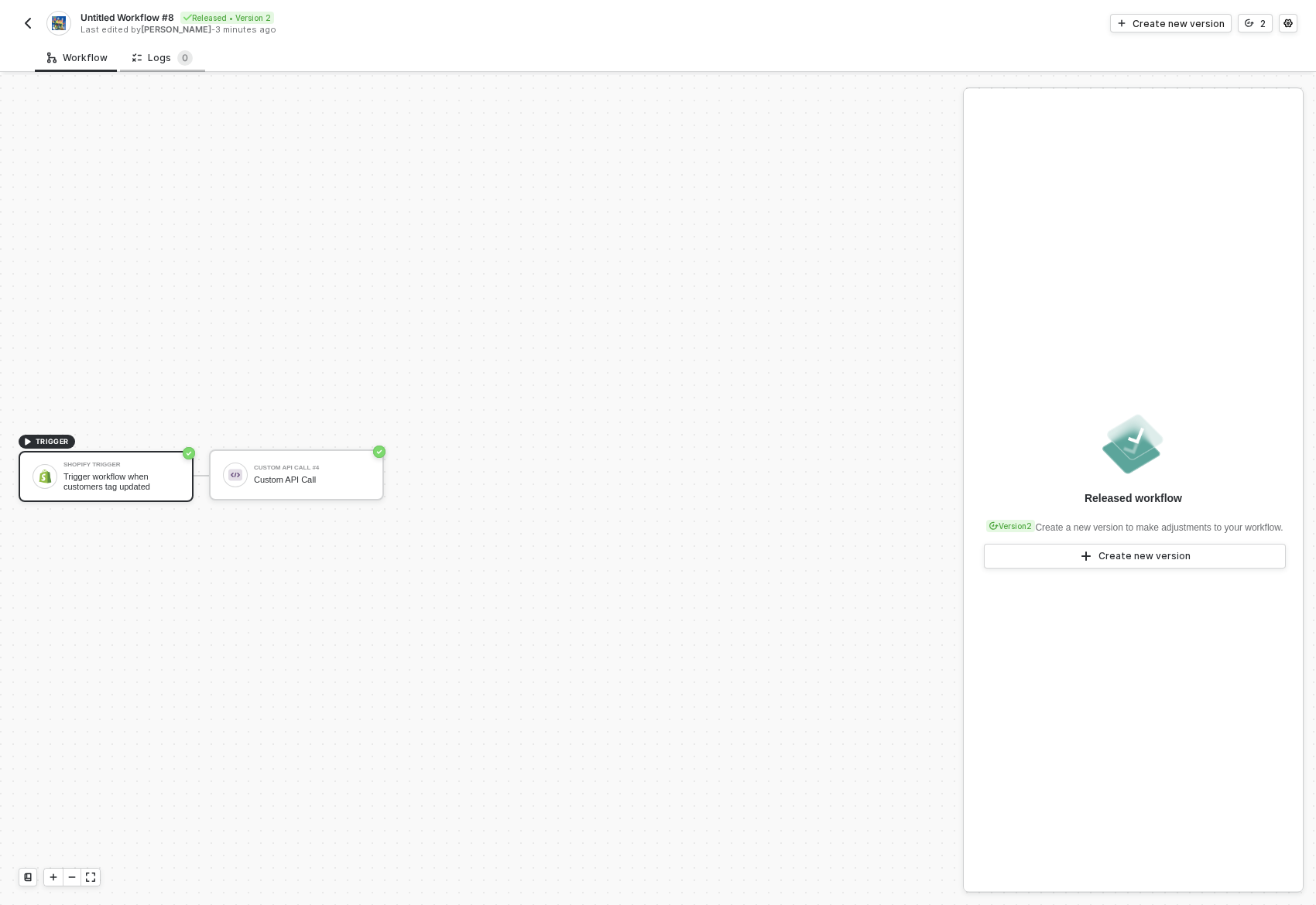
click at [159, 56] on div "Logs 0" at bounding box center [162, 58] width 60 height 16
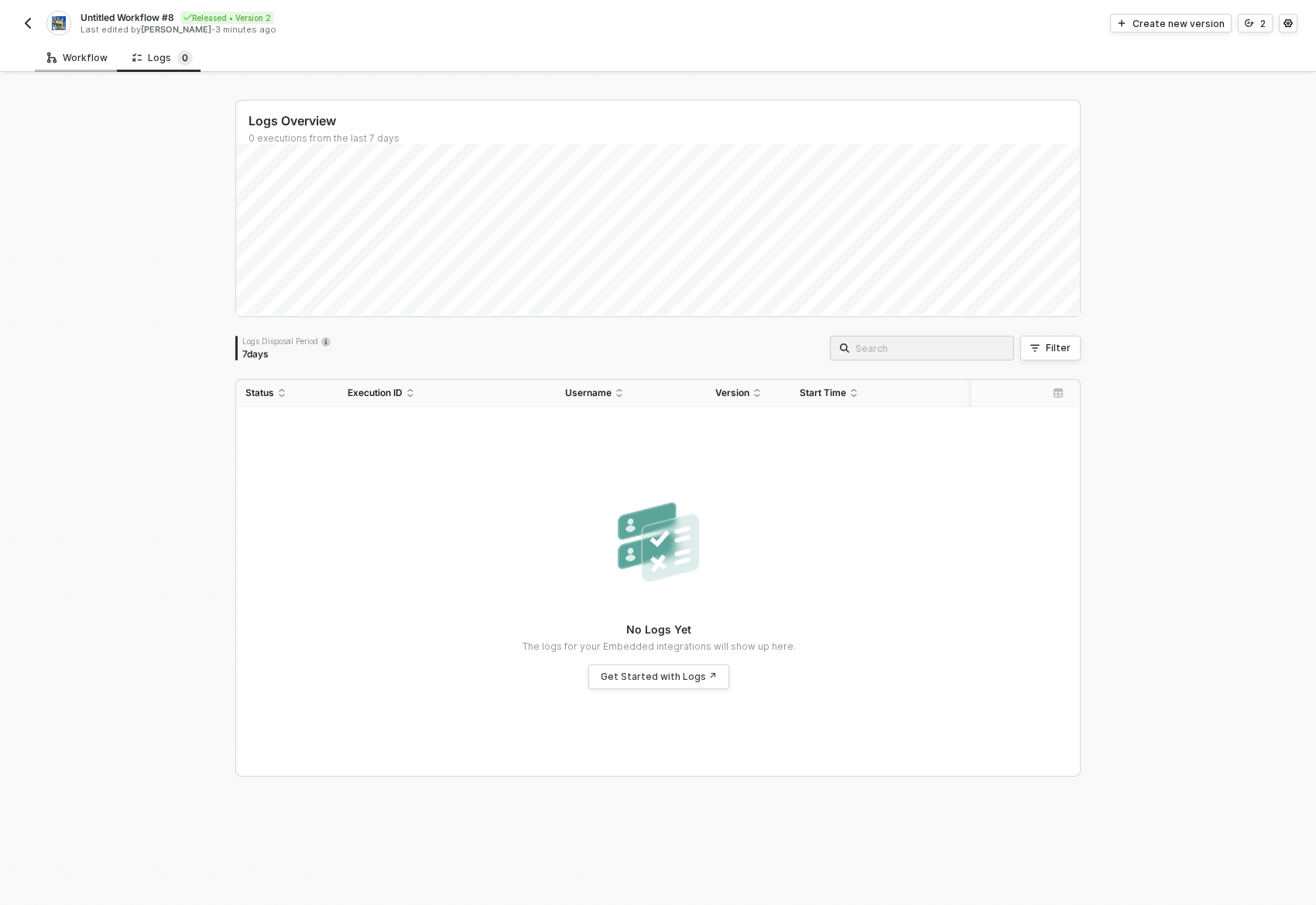
click at [89, 60] on div "Workflow" at bounding box center [77, 58] width 60 height 13
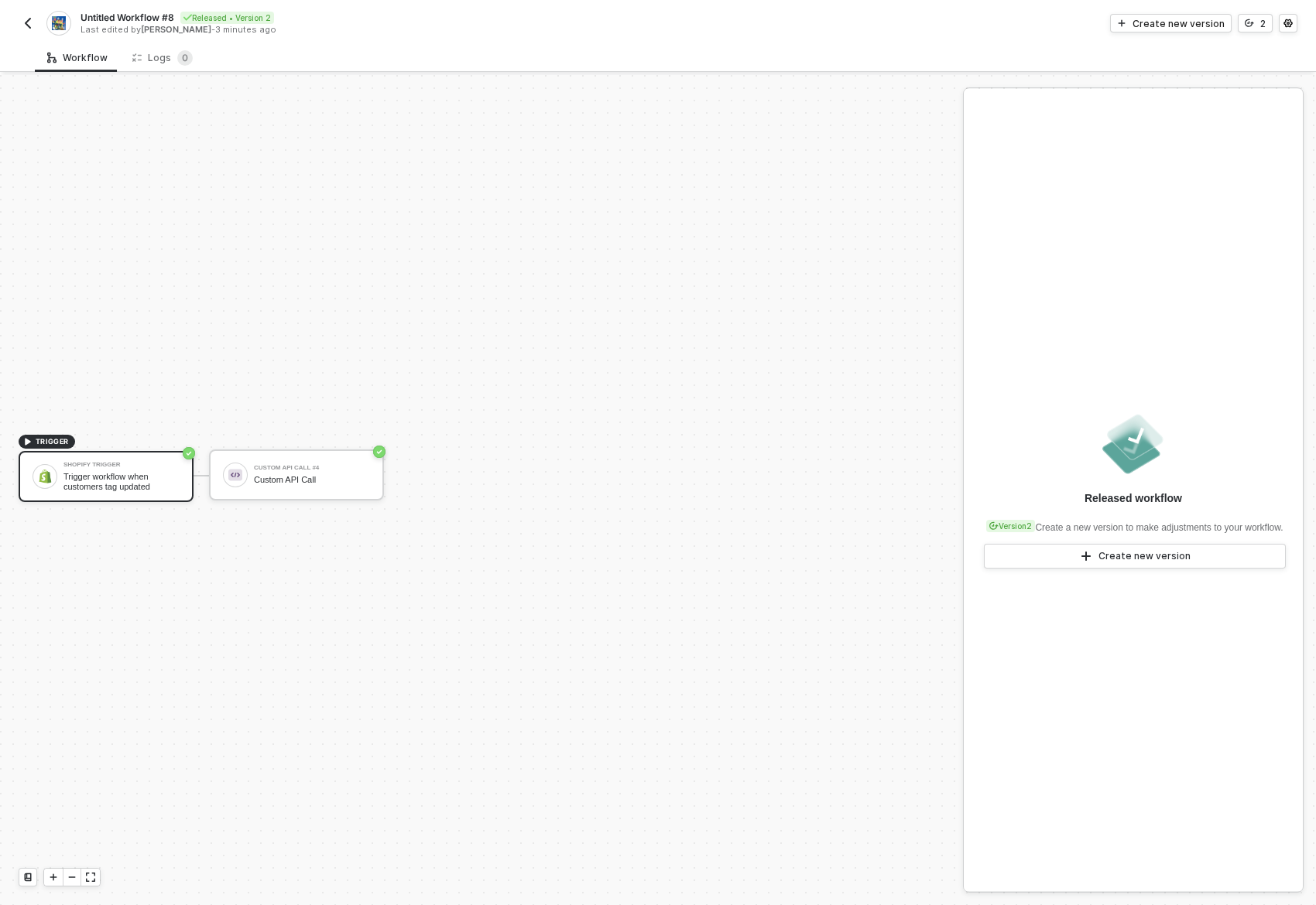
click at [24, 49] on div "Workflow Logs 0" at bounding box center [658, 57] width 1316 height 28
click at [715, 27] on span "Refresh" at bounding box center [719, 26] width 34 height 13
click at [295, 55] on div "Workflow Logs 0" at bounding box center [675, 57] width 1282 height 28
click at [273, 478] on div "Custom API Call" at bounding box center [312, 480] width 116 height 10
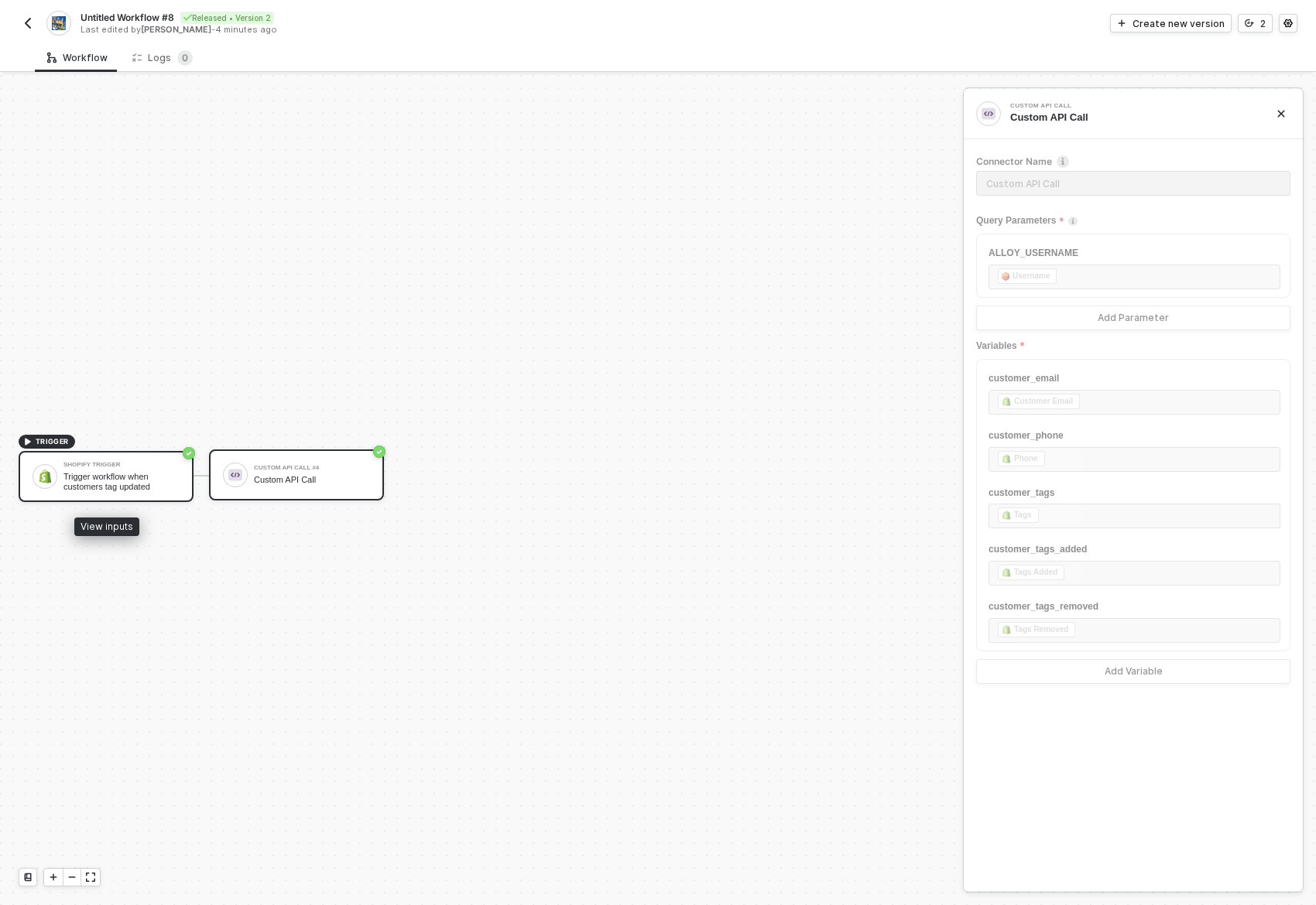
click at [130, 481] on div "Trigger workflow when customers tag updated" at bounding box center [122, 482] width 116 height 20
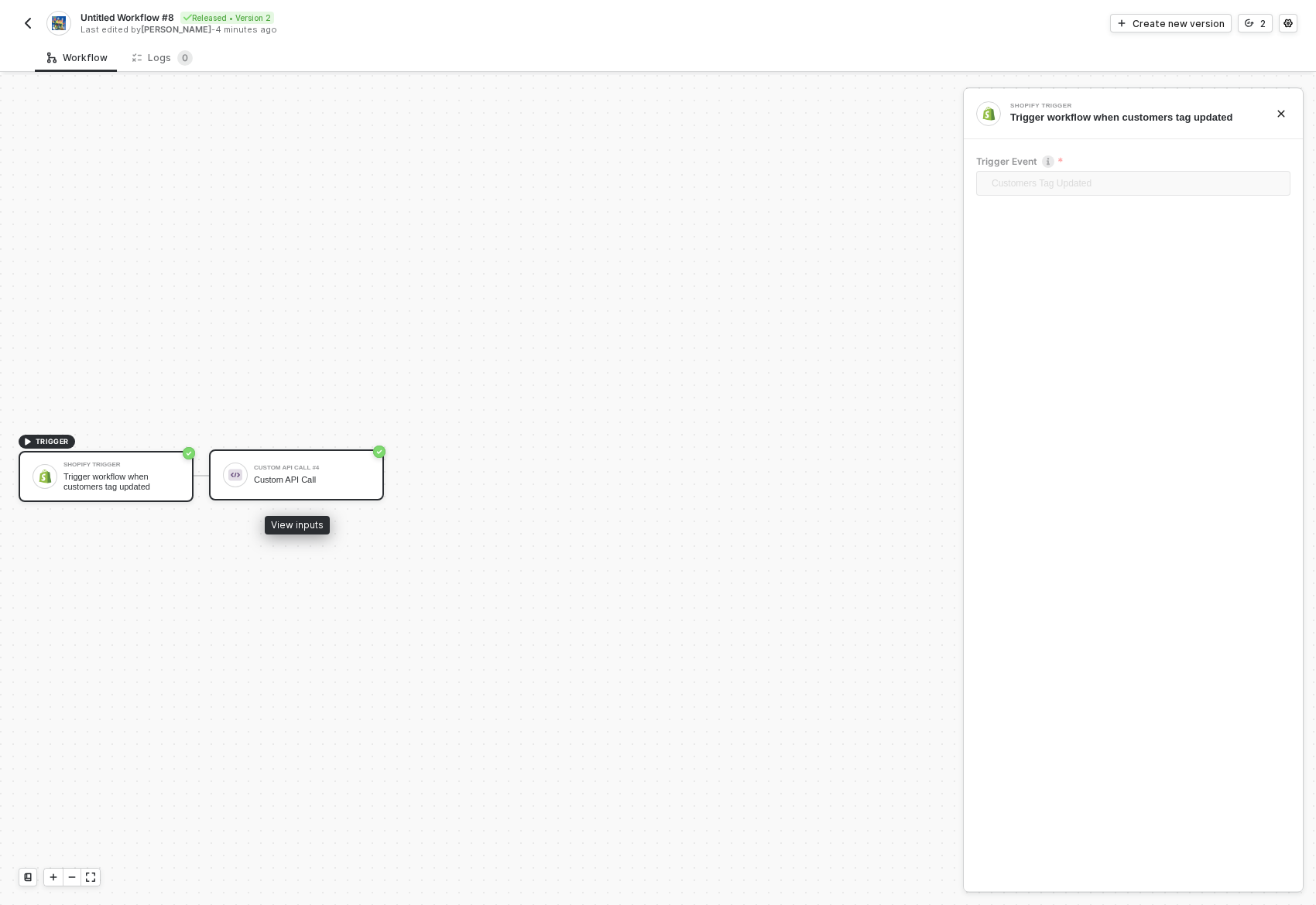
click at [283, 470] on div "Custom API Call #4 Custom API Call" at bounding box center [312, 475] width 116 height 29
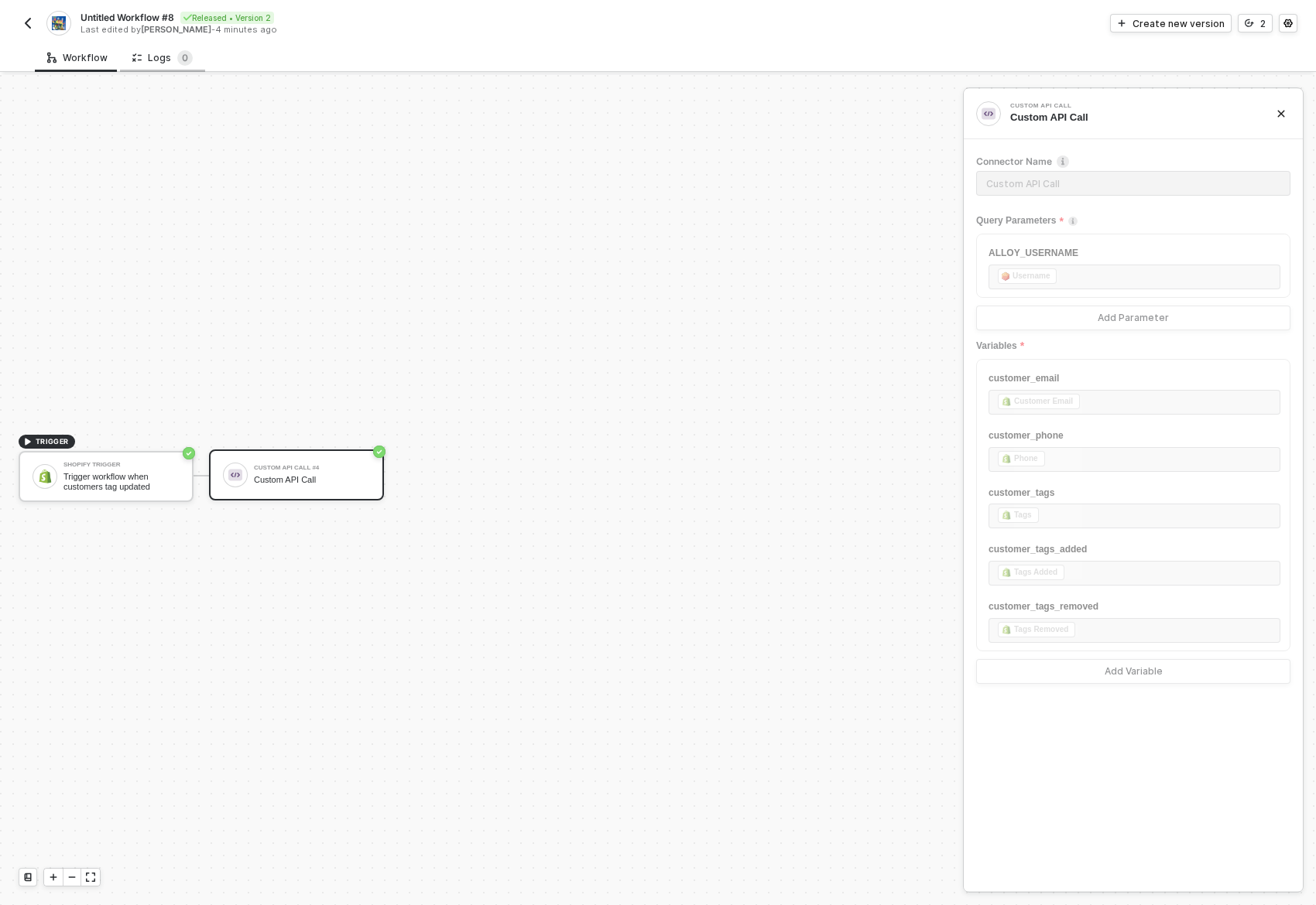
click at [169, 54] on div "Logs 0" at bounding box center [162, 58] width 60 height 16
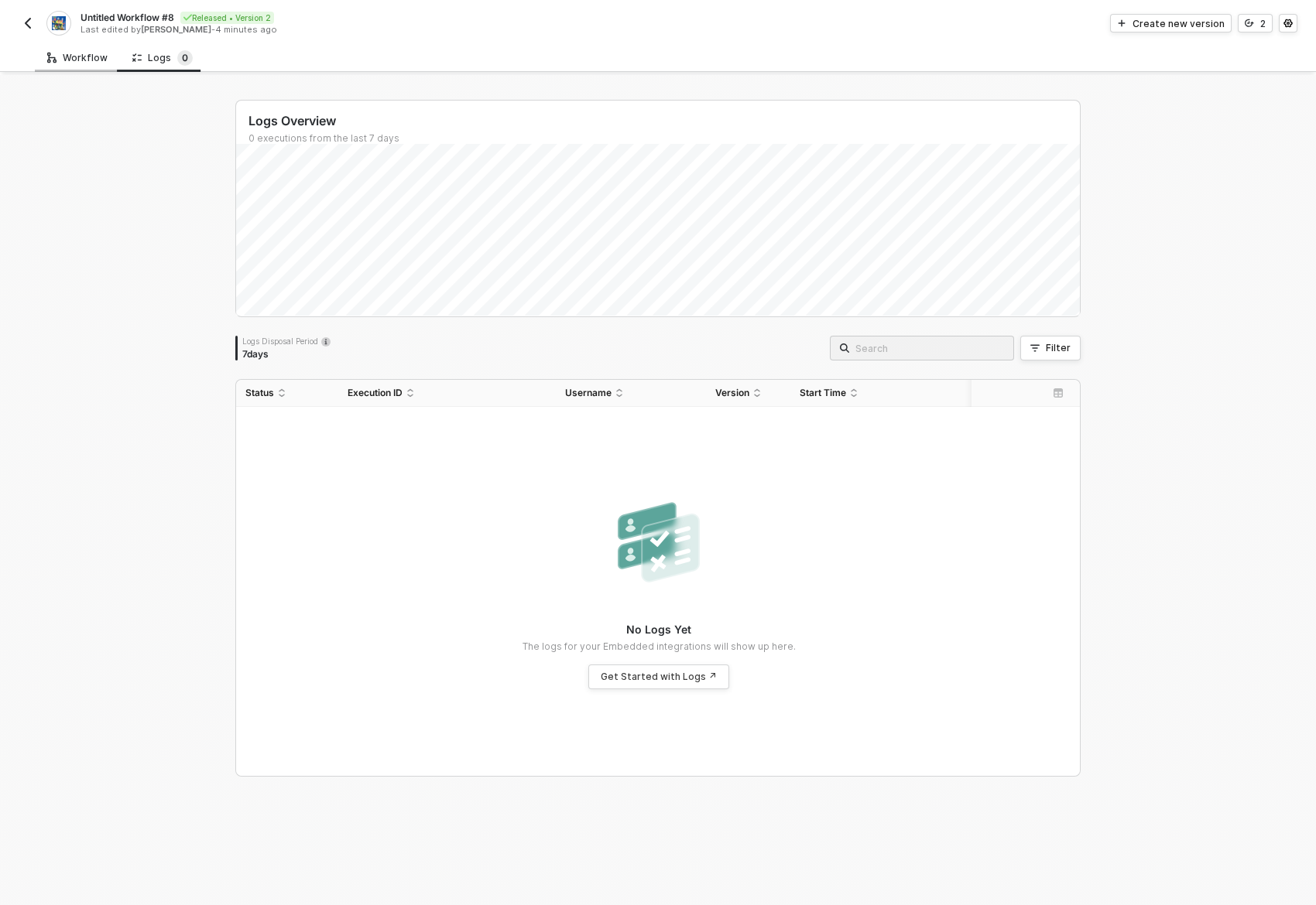
click at [77, 54] on div "Workflow" at bounding box center [77, 58] width 60 height 13
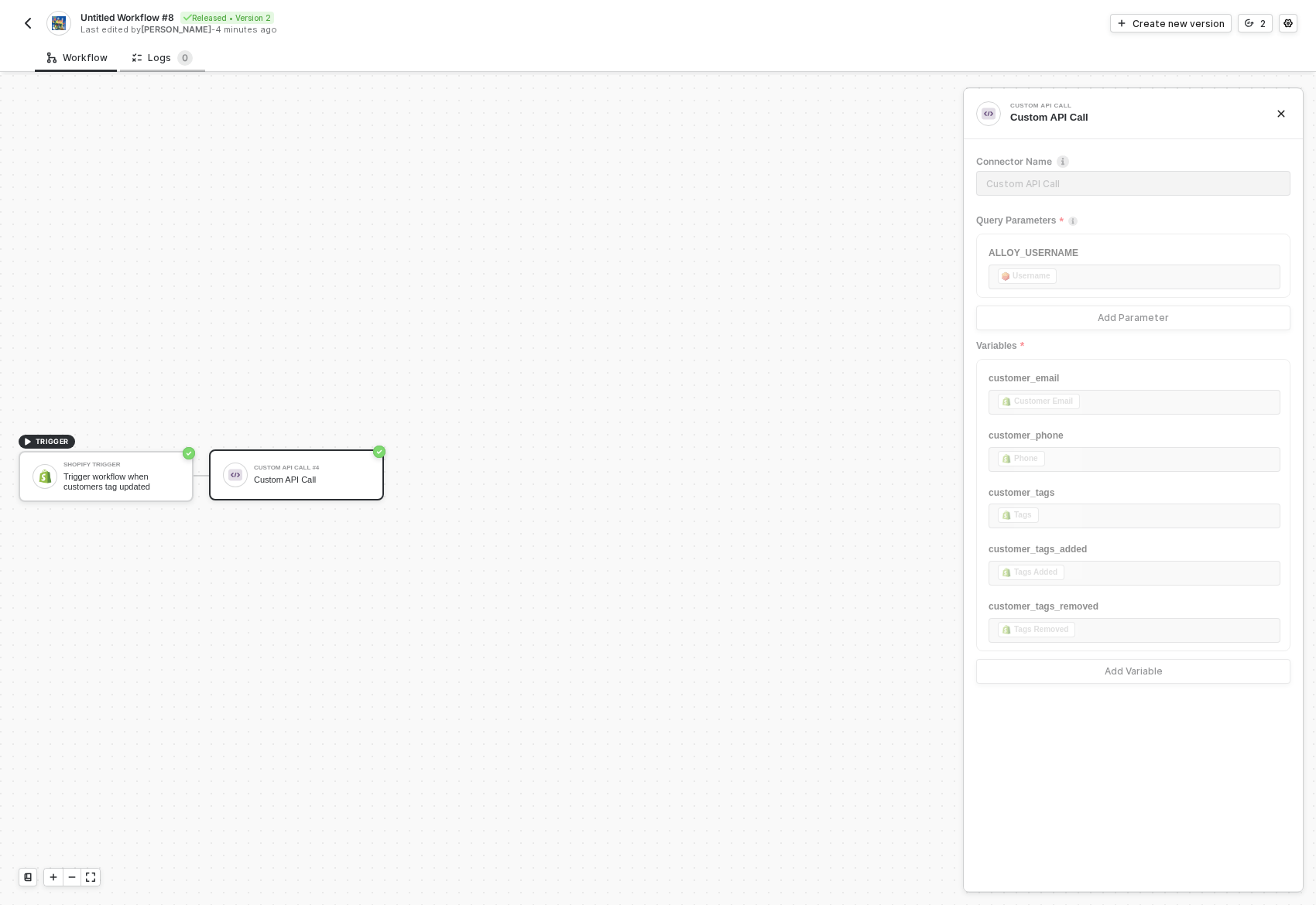
click at [145, 56] on div "Logs 0" at bounding box center [162, 58] width 60 height 16
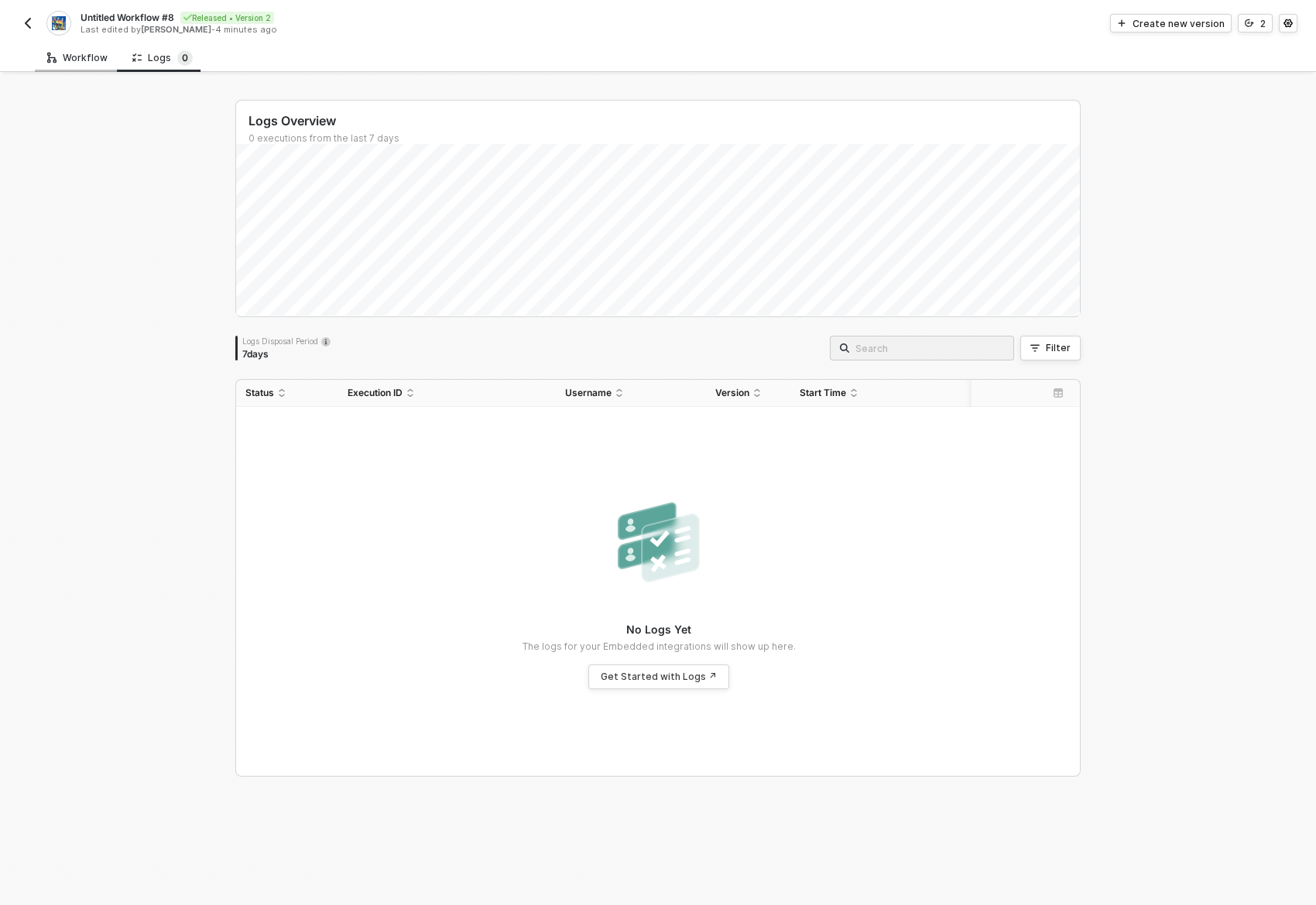
click at [76, 64] on div "Workflow" at bounding box center [77, 58] width 60 height 13
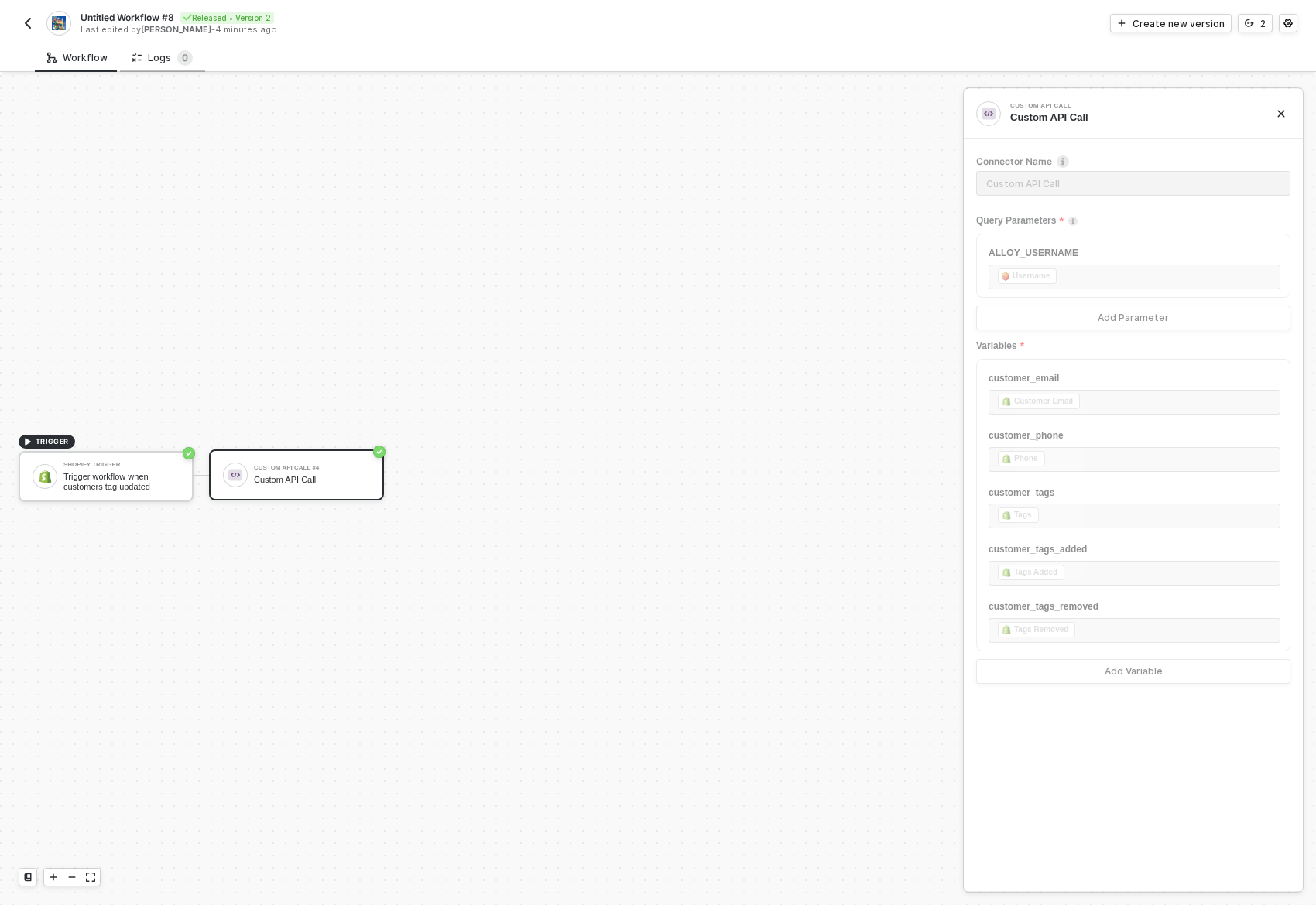
click at [157, 50] on div "Logs 0" at bounding box center [162, 58] width 60 height 16
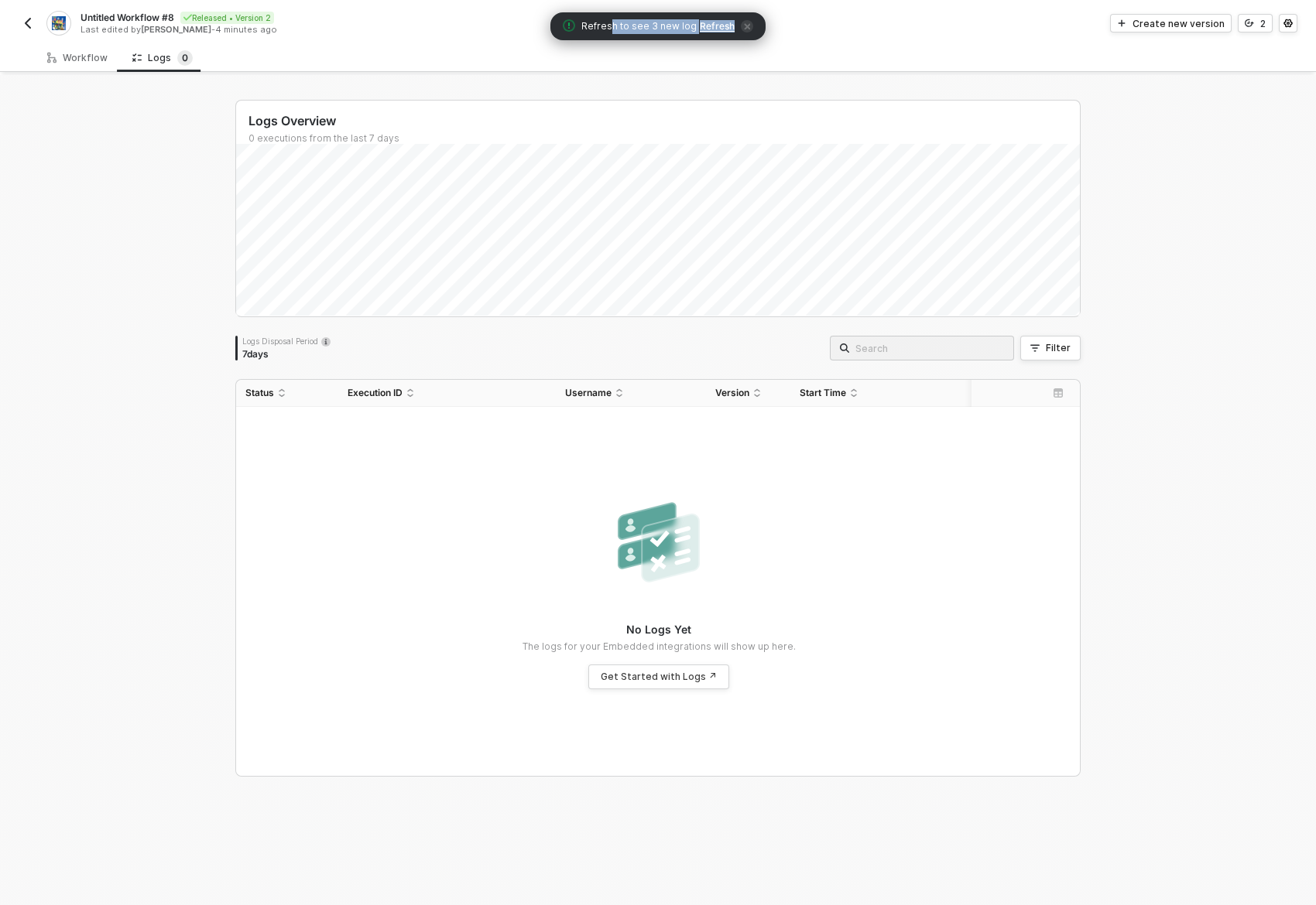
drag, startPoint x: 614, startPoint y: 24, endPoint x: 762, endPoint y: 21, distance: 148.0
click at [758, 23] on div "Refresh to see 3 new log Refresh" at bounding box center [657, 27] width 215 height 27
click at [709, 27] on span "Refresh" at bounding box center [717, 26] width 34 height 13
click at [682, 674] on div "Get Started with Logs ↗" at bounding box center [659, 676] width 116 height 13
click at [155, 344] on div "Logs Overview 0 executions from the last 7 days Thu 28 Success 0 Failure 0 Logs…" at bounding box center [658, 490] width 1316 height 830
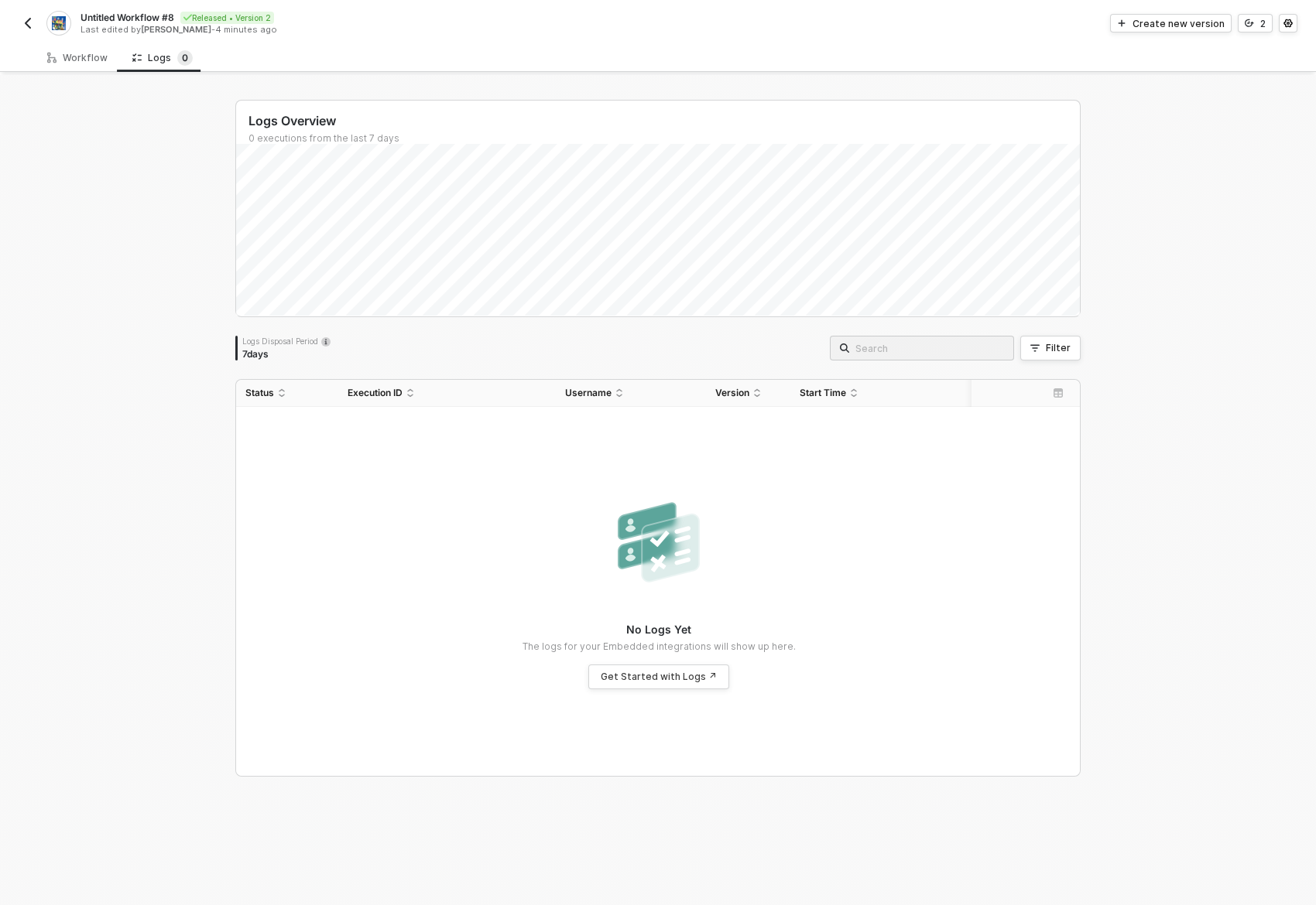
click at [169, 367] on div "Logs Overview 0 executions from the last 7 days Thu 28 Success 0 Failure 0 Logs…" at bounding box center [658, 490] width 1316 height 830
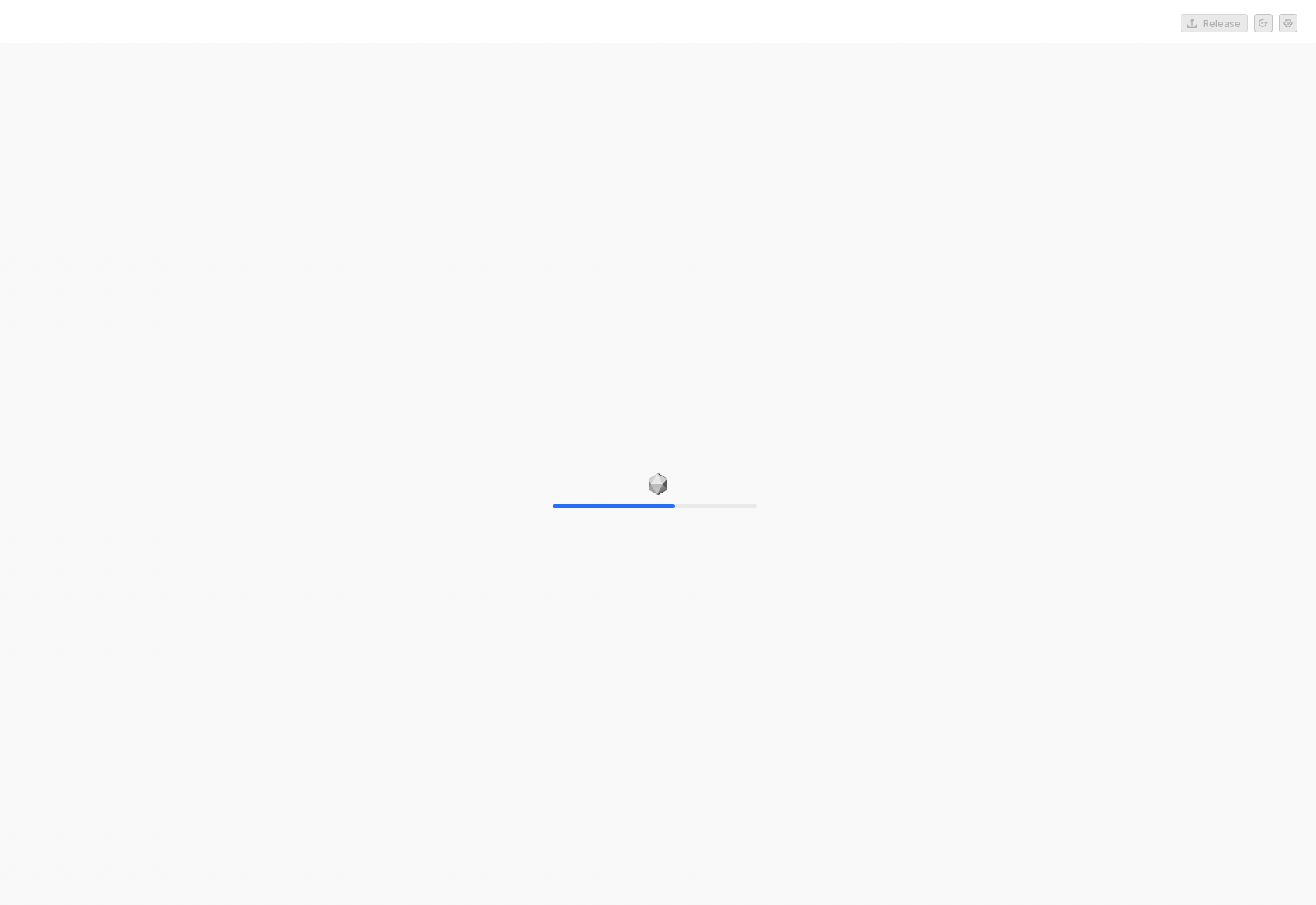
click at [205, 283] on div "60%" at bounding box center [658, 496] width 1316 height 905
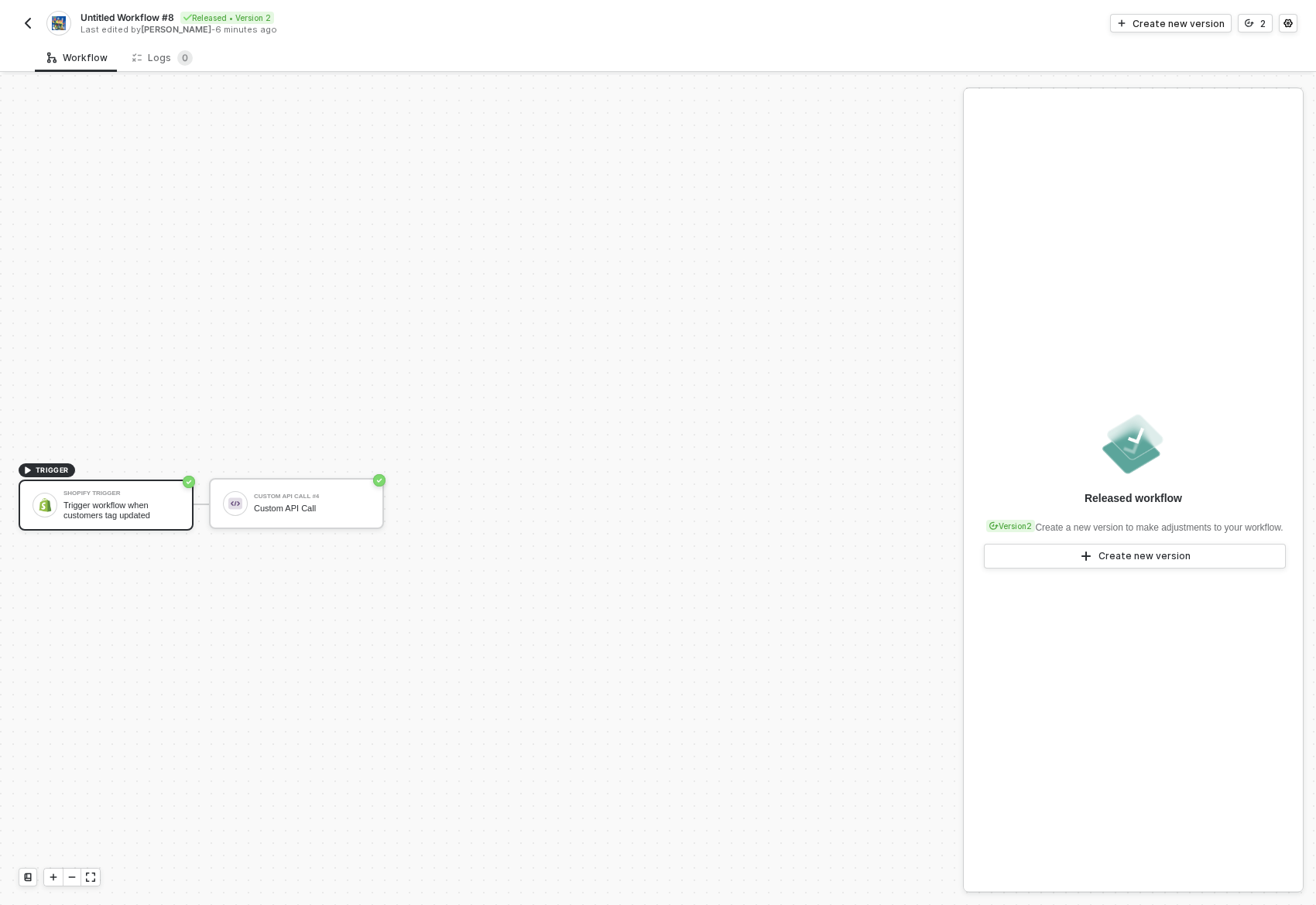
scroll to position [28, 0]
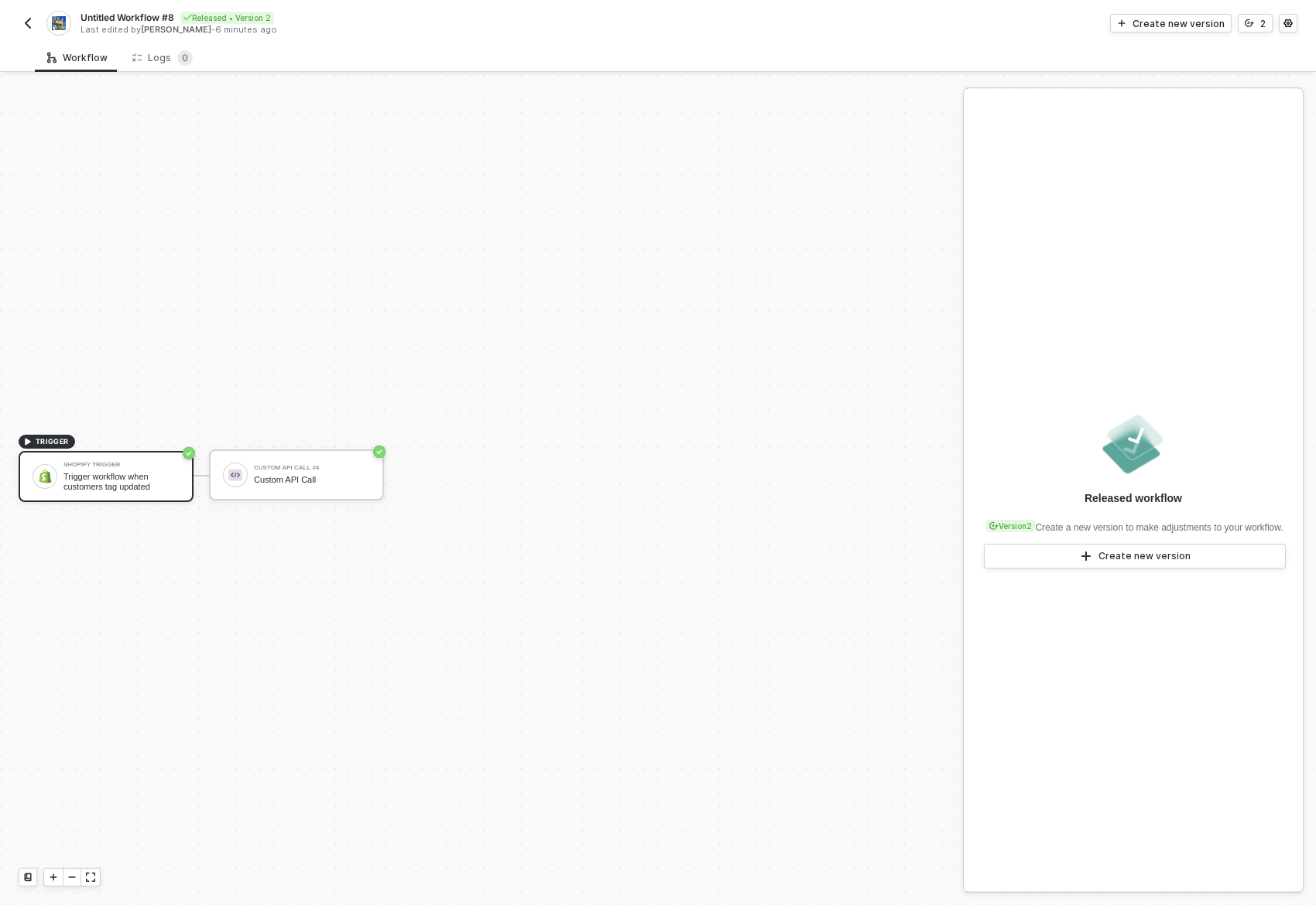
click at [34, 23] on button "button" at bounding box center [27, 23] width 19 height 19
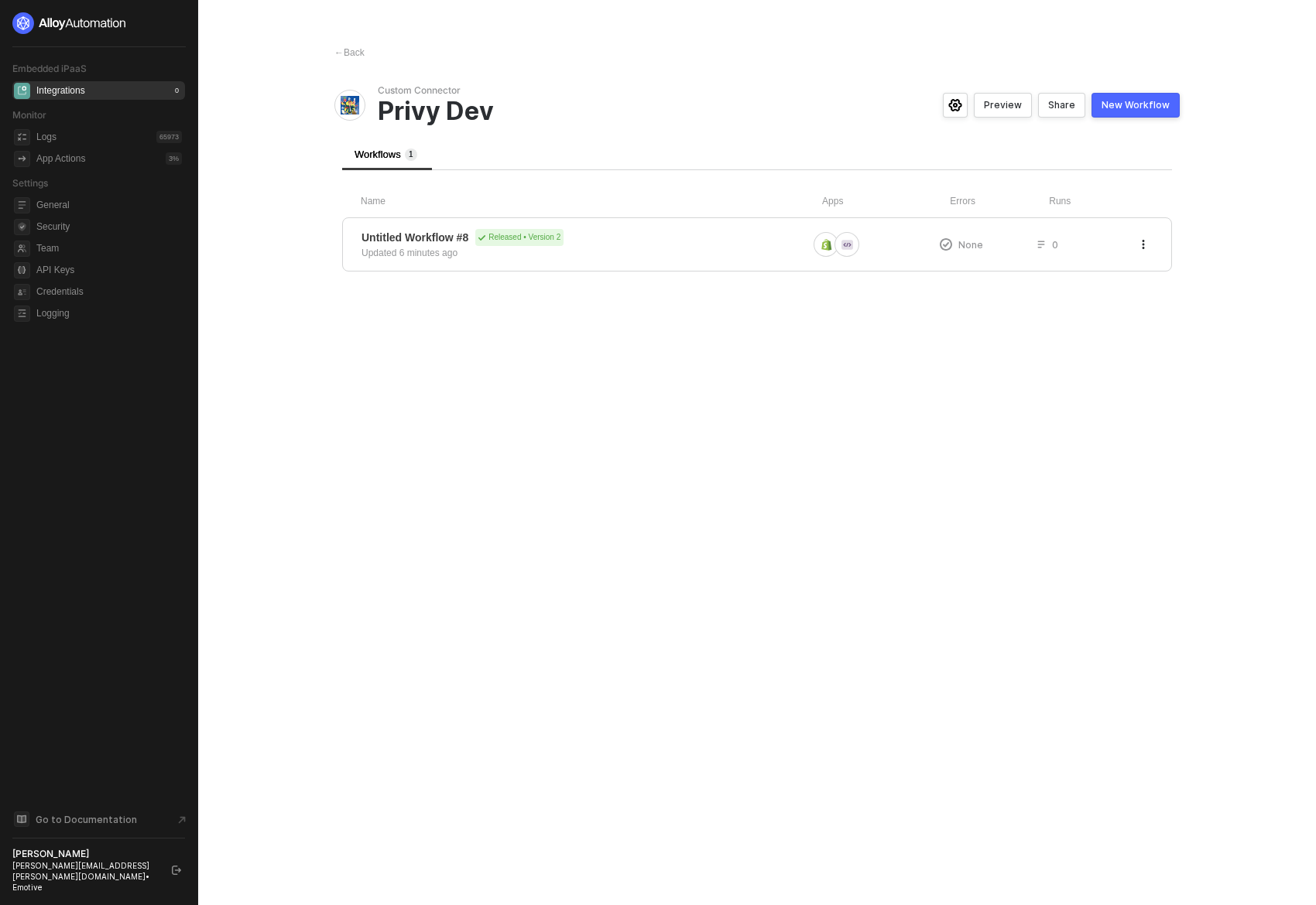
click at [624, 372] on div "← Back Custom Connector Privy Dev Preview Share New Workflow Workflows 1 Name A…" at bounding box center [757, 452] width 883 height 905
click at [726, 243] on span "Untitled Workflow #8 Released • Version 2" at bounding box center [584, 237] width 446 height 17
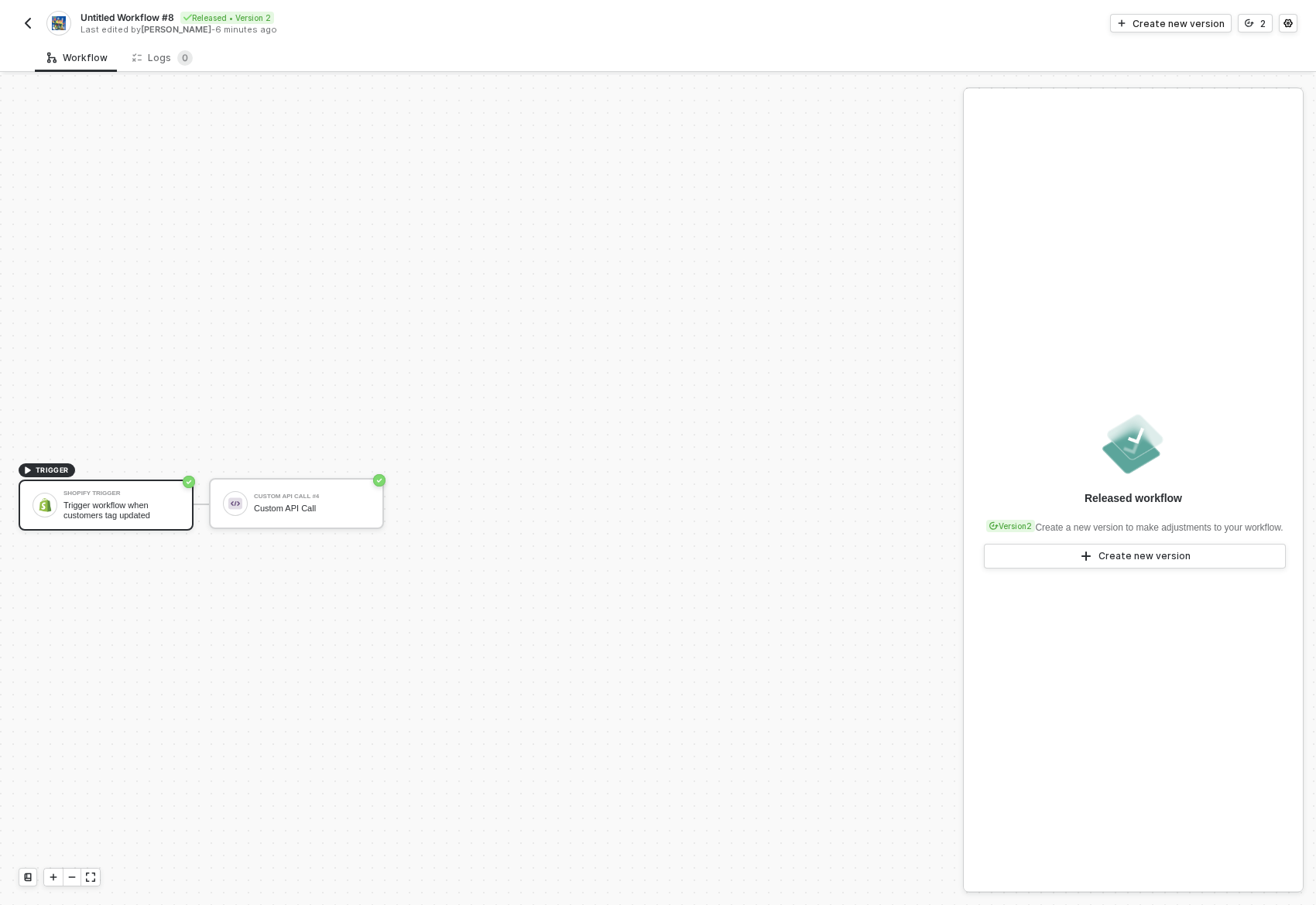
scroll to position [28, 0]
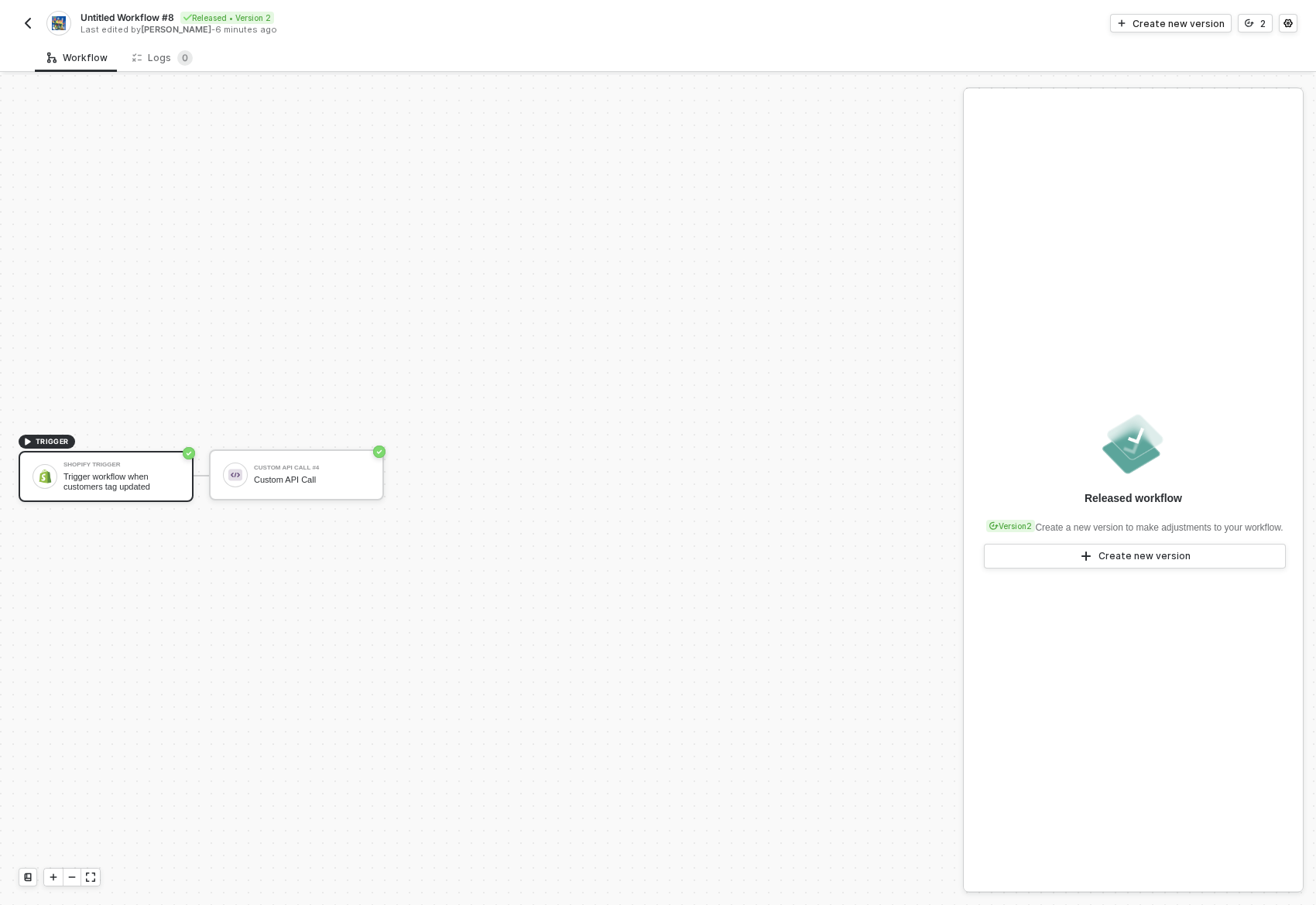
click at [162, 13] on span "Untitled Workflow #8" at bounding box center [127, 17] width 93 height 13
click at [149, 17] on input "Untitled Workflow #8" at bounding box center [212, 18] width 263 height 19
type input "A"
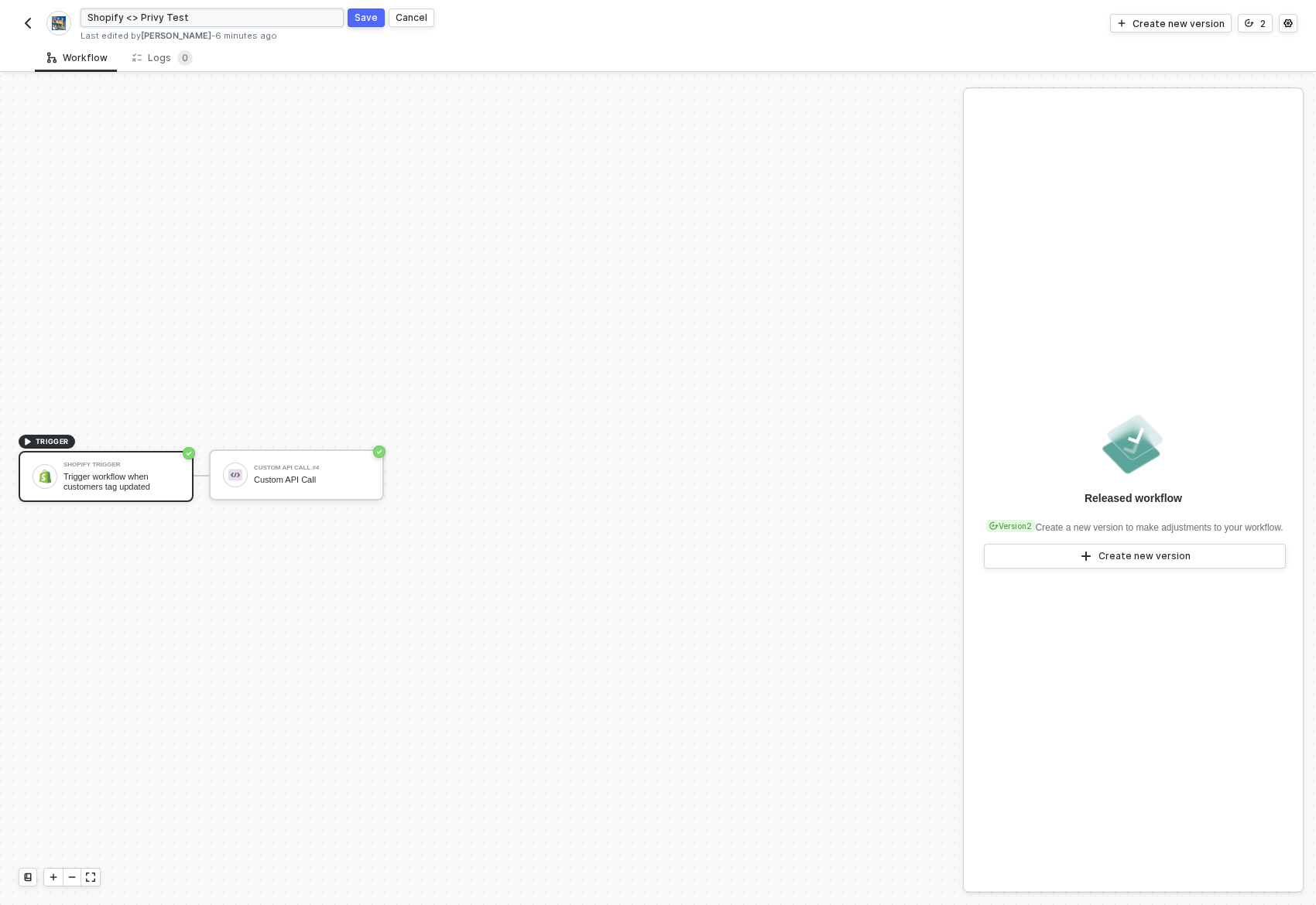
type input "Shopify <> Privy Test"
click at [367, 18] on div "Save" at bounding box center [366, 17] width 24 height 13
click at [107, 14] on span "Shopify Privy Test" at bounding box center [121, 17] width 82 height 13
click at [158, 16] on input "Shopify Privy Test" at bounding box center [212, 18] width 263 height 19
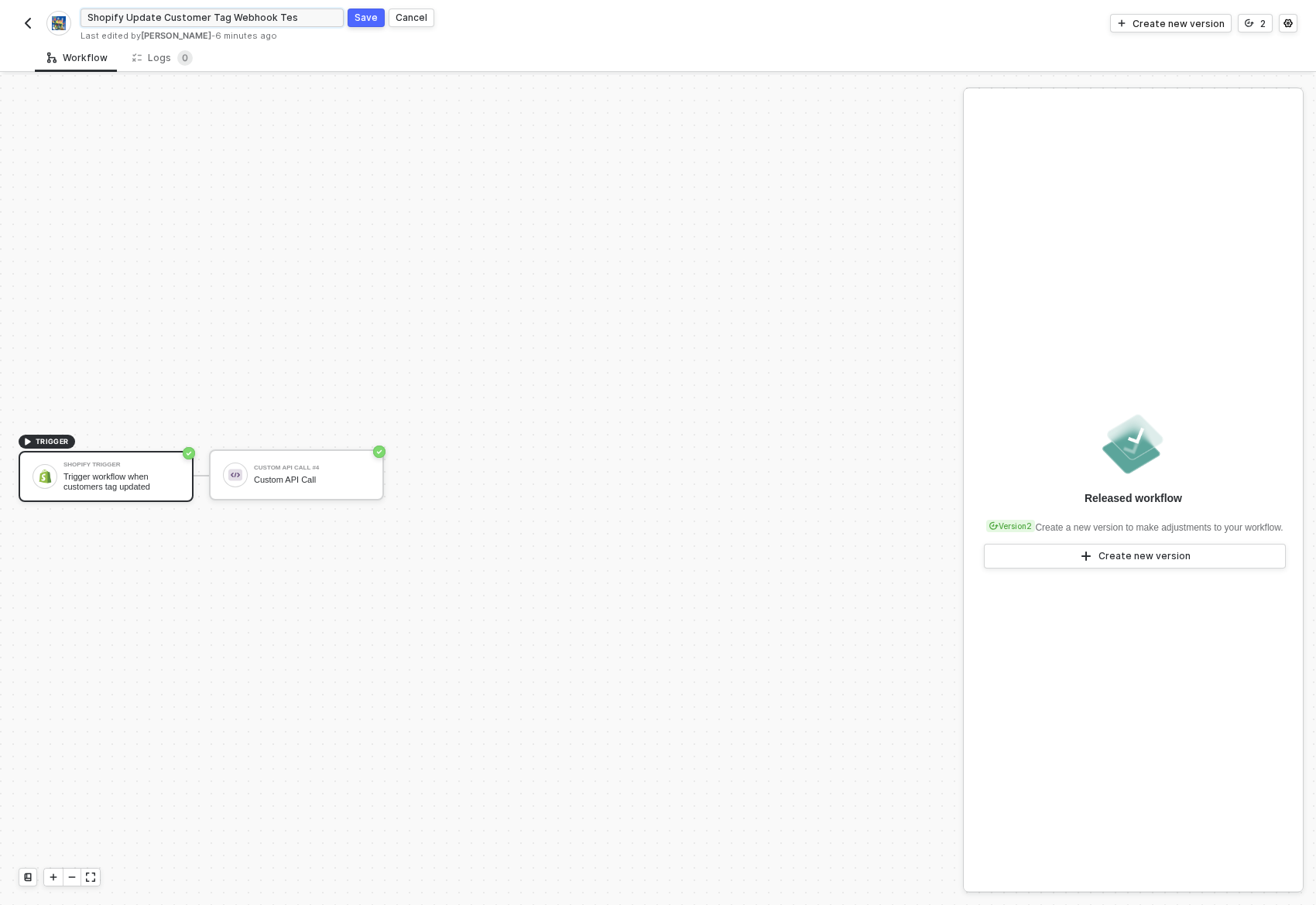
type input "Shopify Update Customer Tag Webhook Test"
click button "Save" at bounding box center [366, 18] width 37 height 19
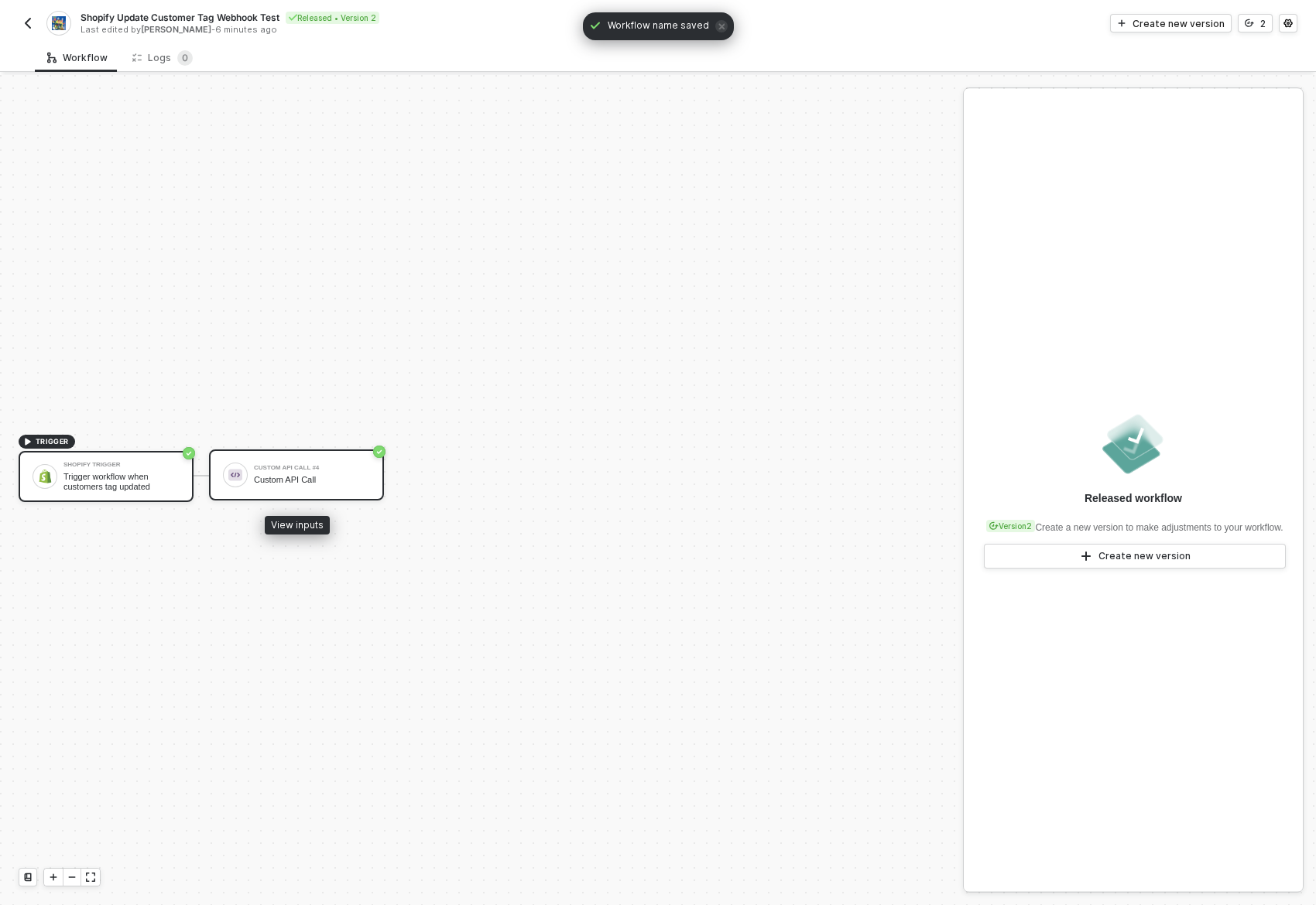
click at [269, 480] on div "Custom API Call" at bounding box center [312, 480] width 116 height 10
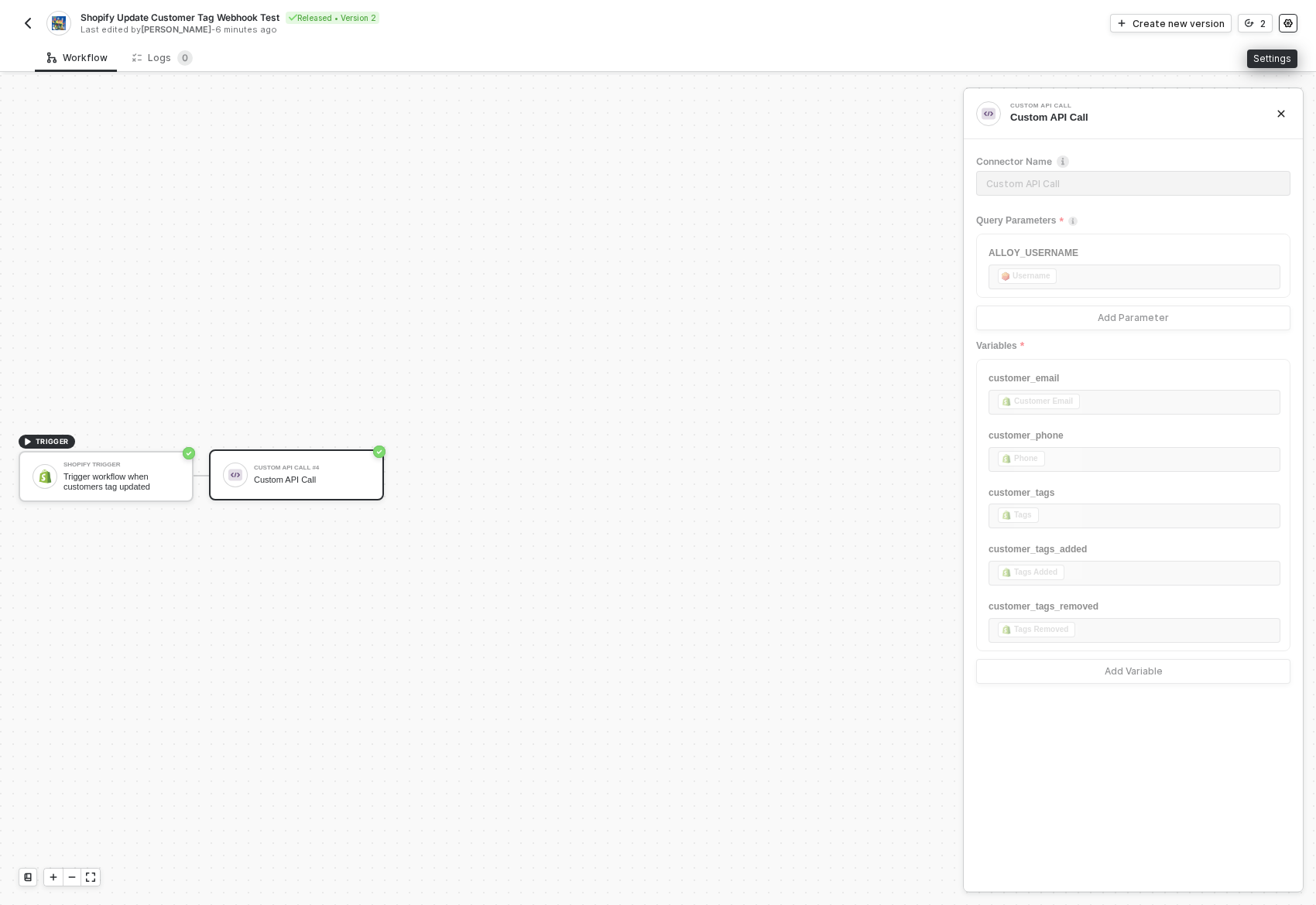
click at [1293, 20] on button "button" at bounding box center [1288, 23] width 19 height 19
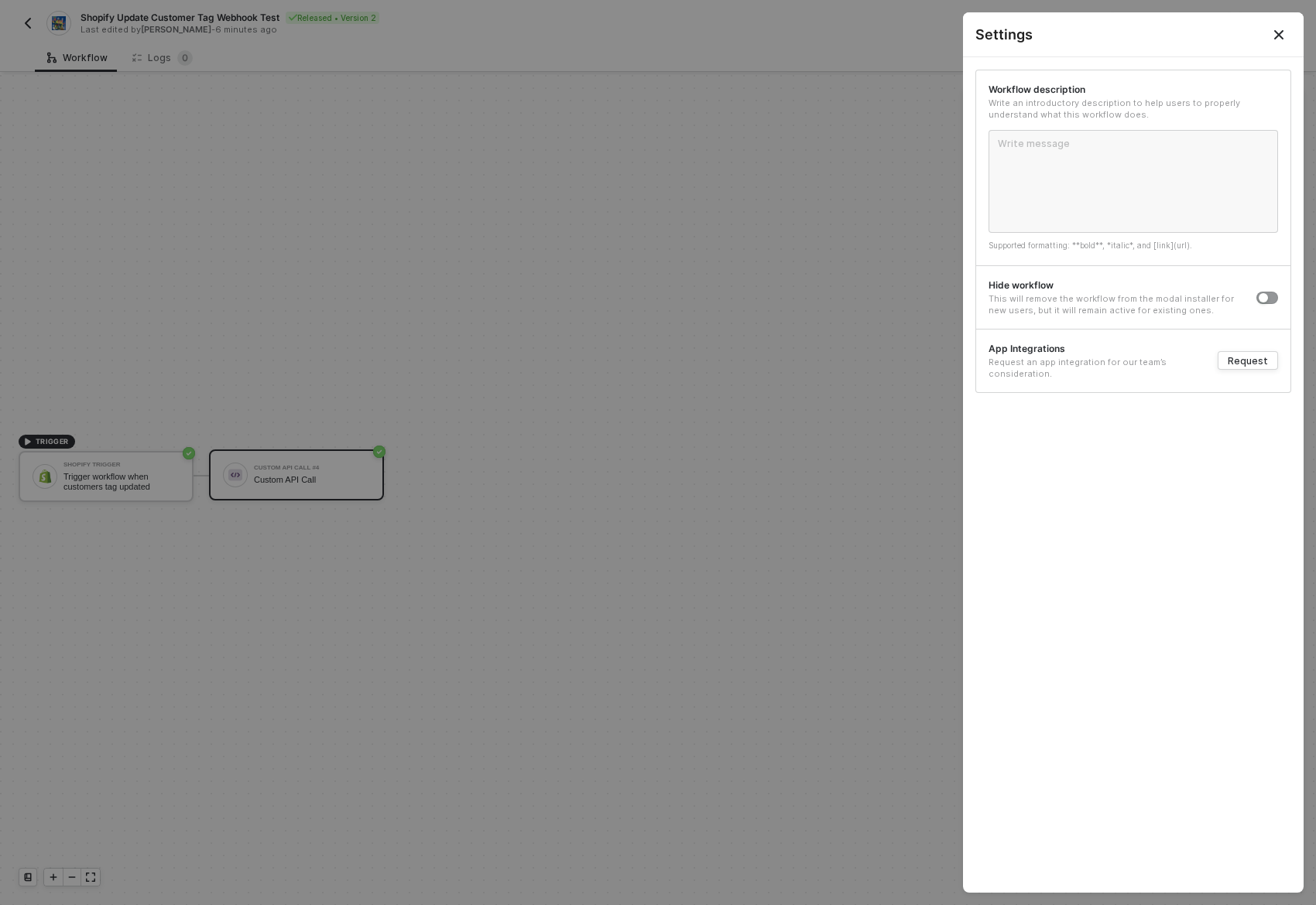
click at [1162, 457] on div "Workflow description Write an introductory description to help users to properl…" at bounding box center [1133, 474] width 341 height 835
click at [1219, 432] on div "Workflow description Write an introductory description to help users to properl…" at bounding box center [1133, 474] width 341 height 835
click at [1277, 37] on icon "Close" at bounding box center [1278, 34] width 9 height 9
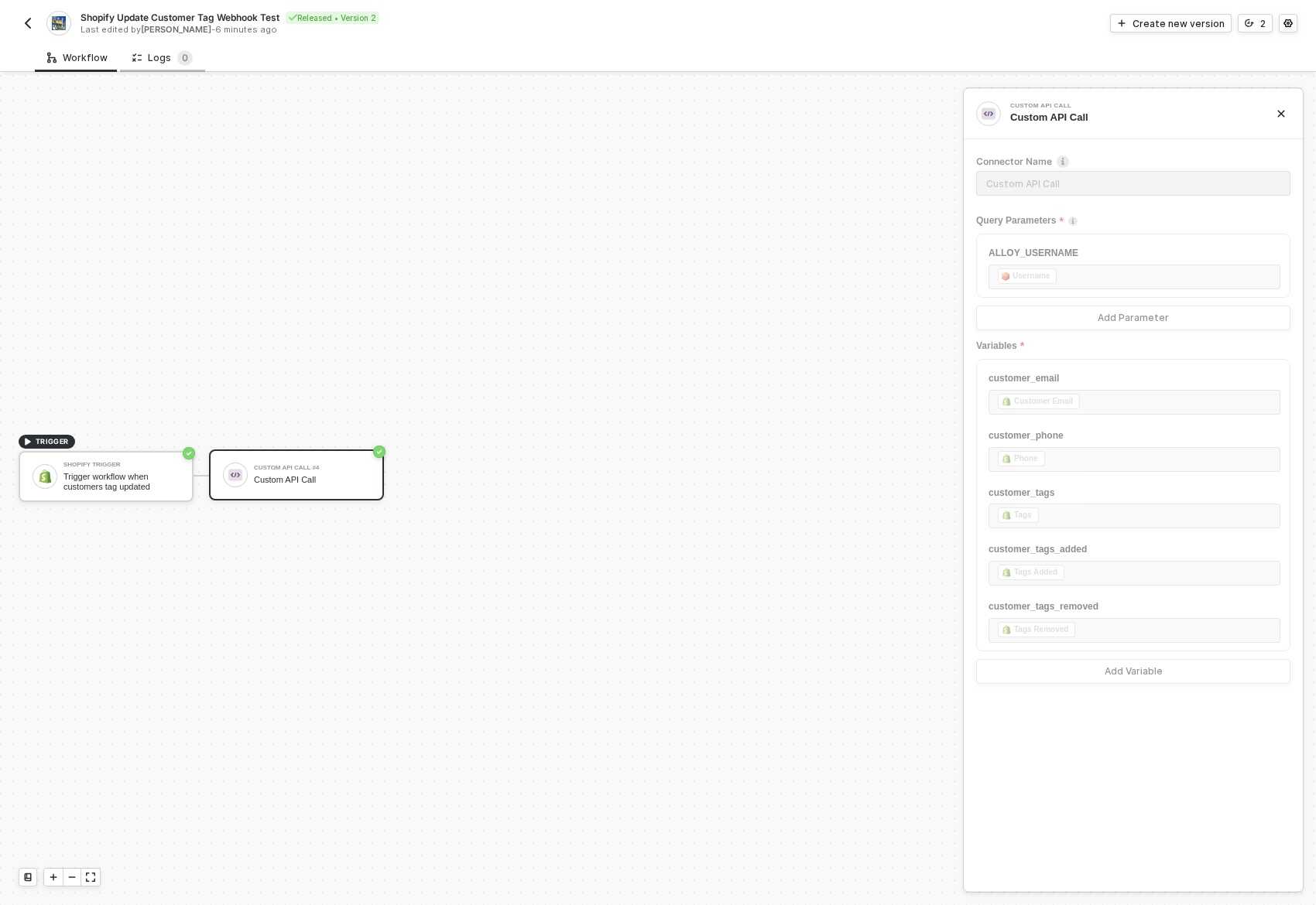
click at [163, 54] on div "Logs 0" at bounding box center [162, 58] width 60 height 16
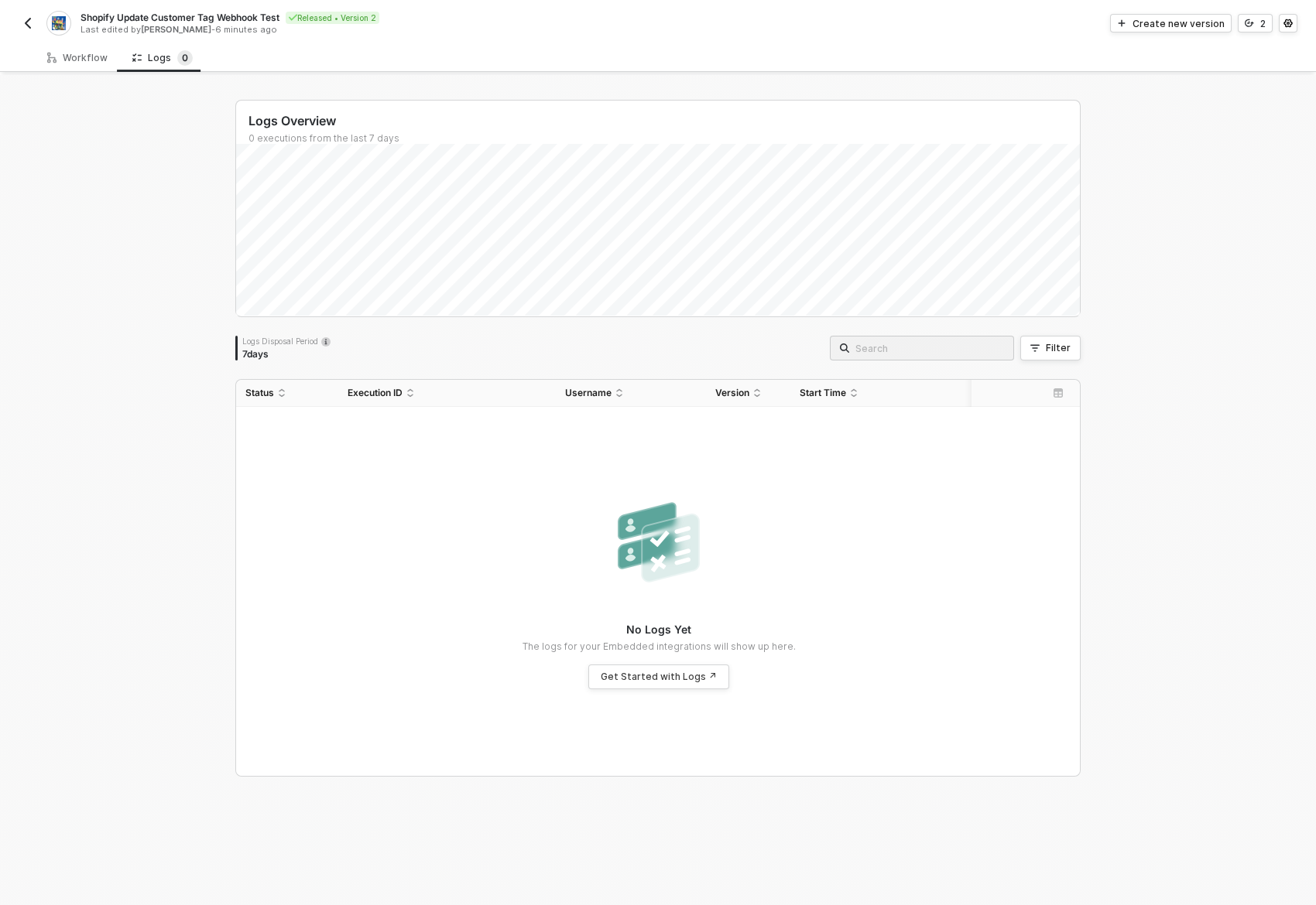
click at [161, 233] on div "Logs Overview 0 executions from the last 7 days Logs Disposal Period 7 days Fil…" at bounding box center [658, 490] width 1316 height 830
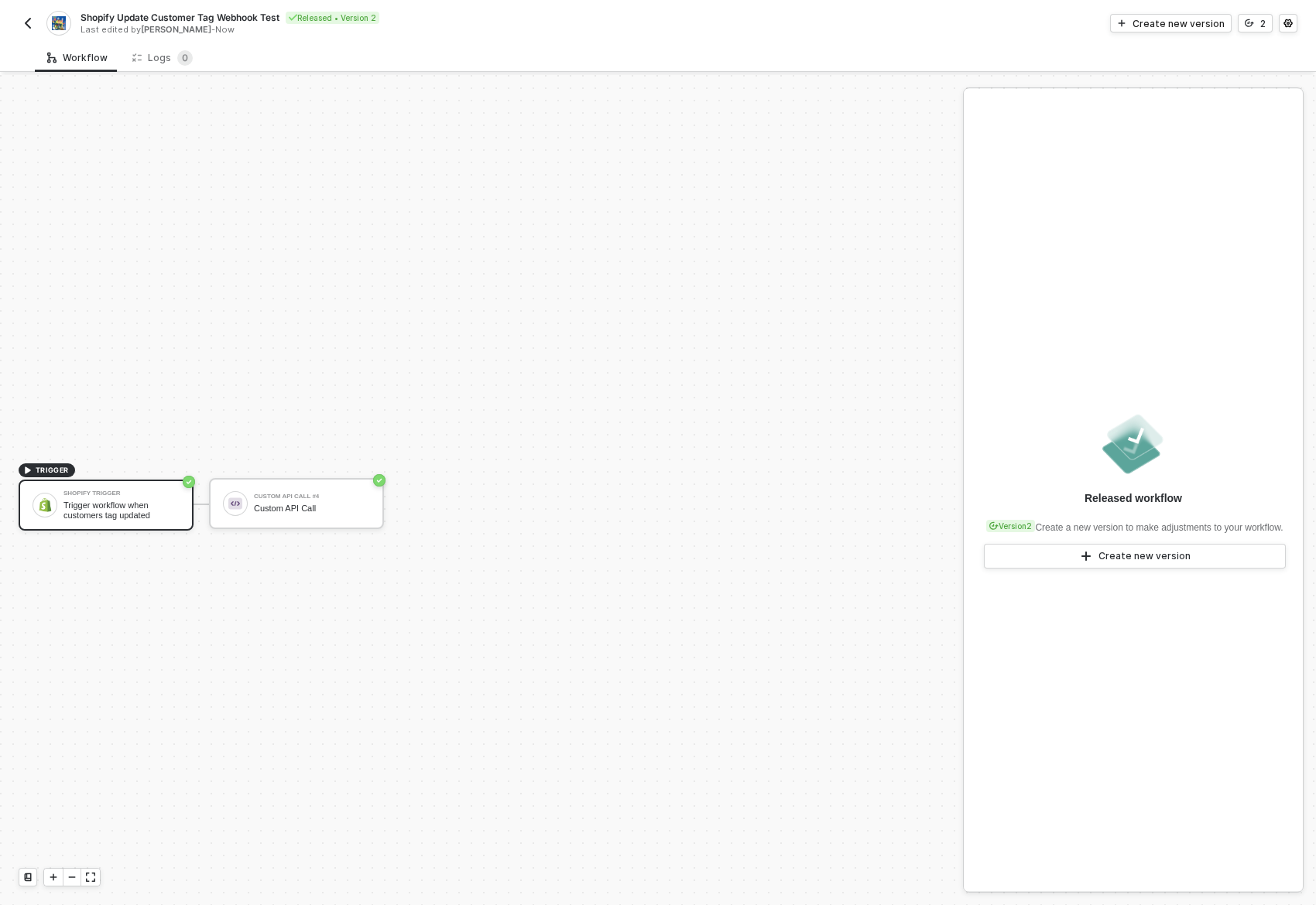
scroll to position [28, 0]
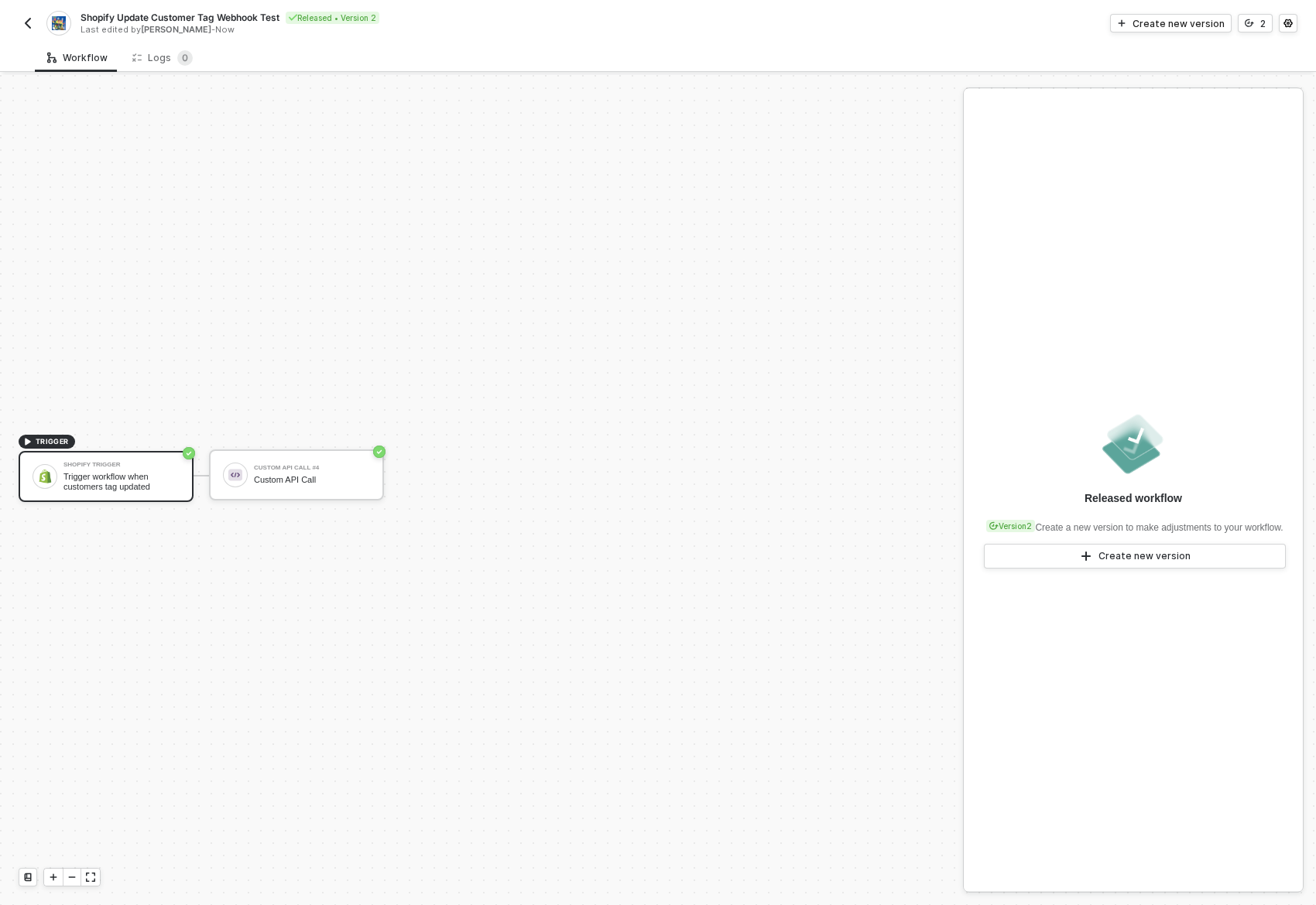
click at [49, 437] on span "TRIGGER" at bounding box center [52, 442] width 33 height 13
click at [50, 538] on div "TRIGGER Shopify Trigger Trigger workflow when customers tag updated Custom API …" at bounding box center [477, 475] width 956 height 859
click at [1206, 254] on div "Released workflow Version 2 Create a new version to make adjustments to your wo…" at bounding box center [1132, 490] width 339 height 802
click at [105, 474] on div "Trigger workflow when customers tag updated" at bounding box center [122, 482] width 116 height 20
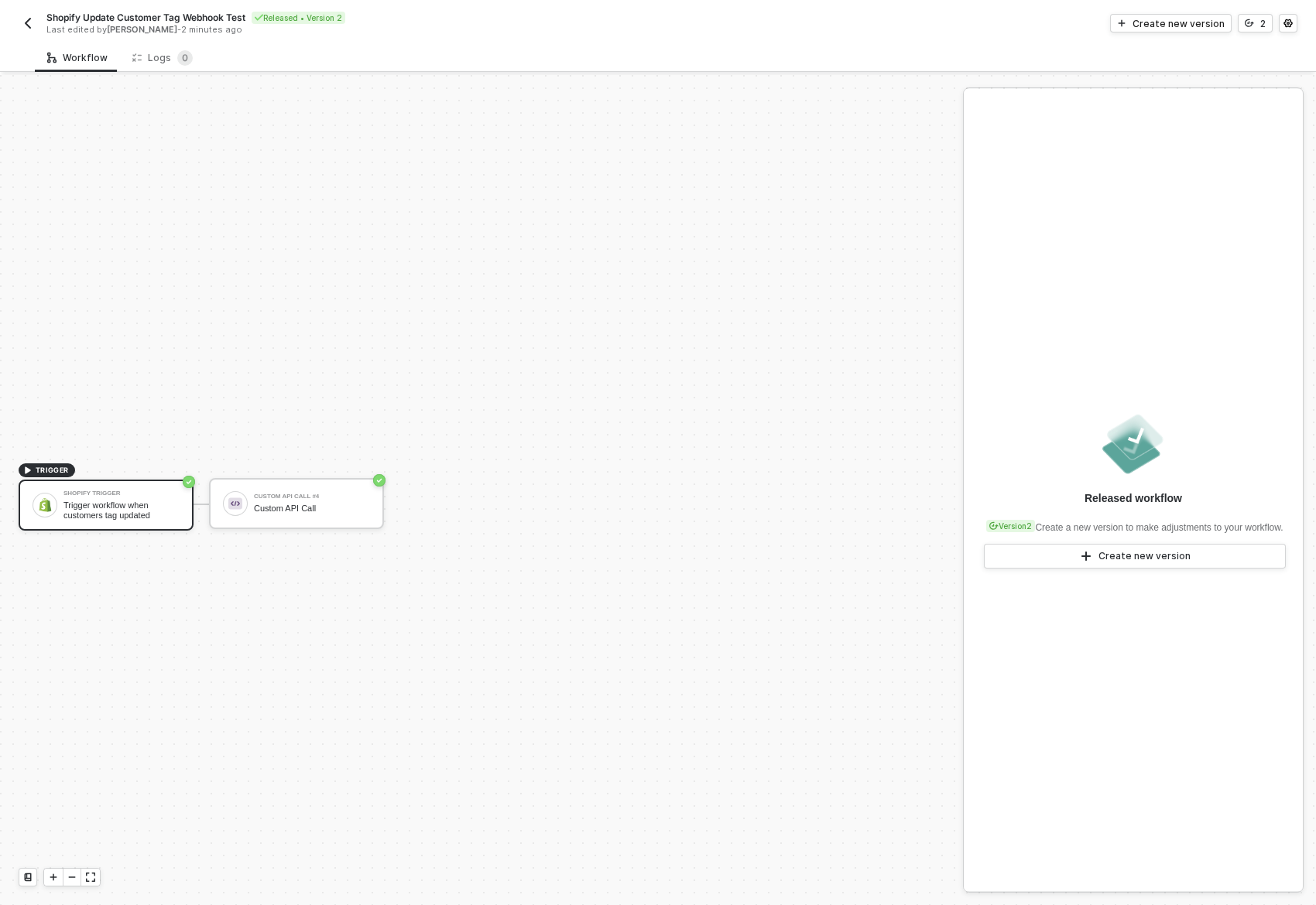
scroll to position [28, 0]
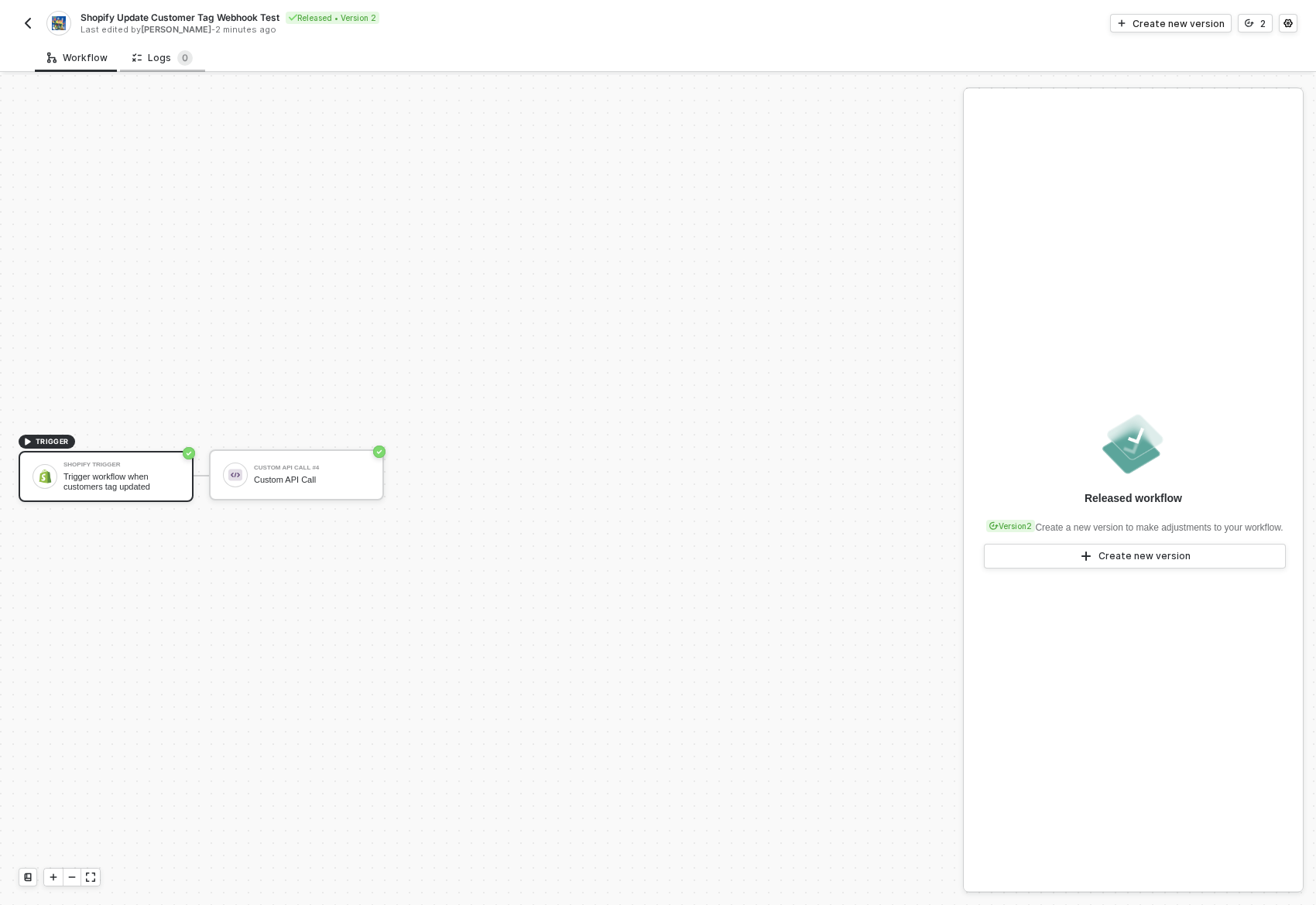
click at [150, 60] on div "Logs 0" at bounding box center [162, 58] width 60 height 16
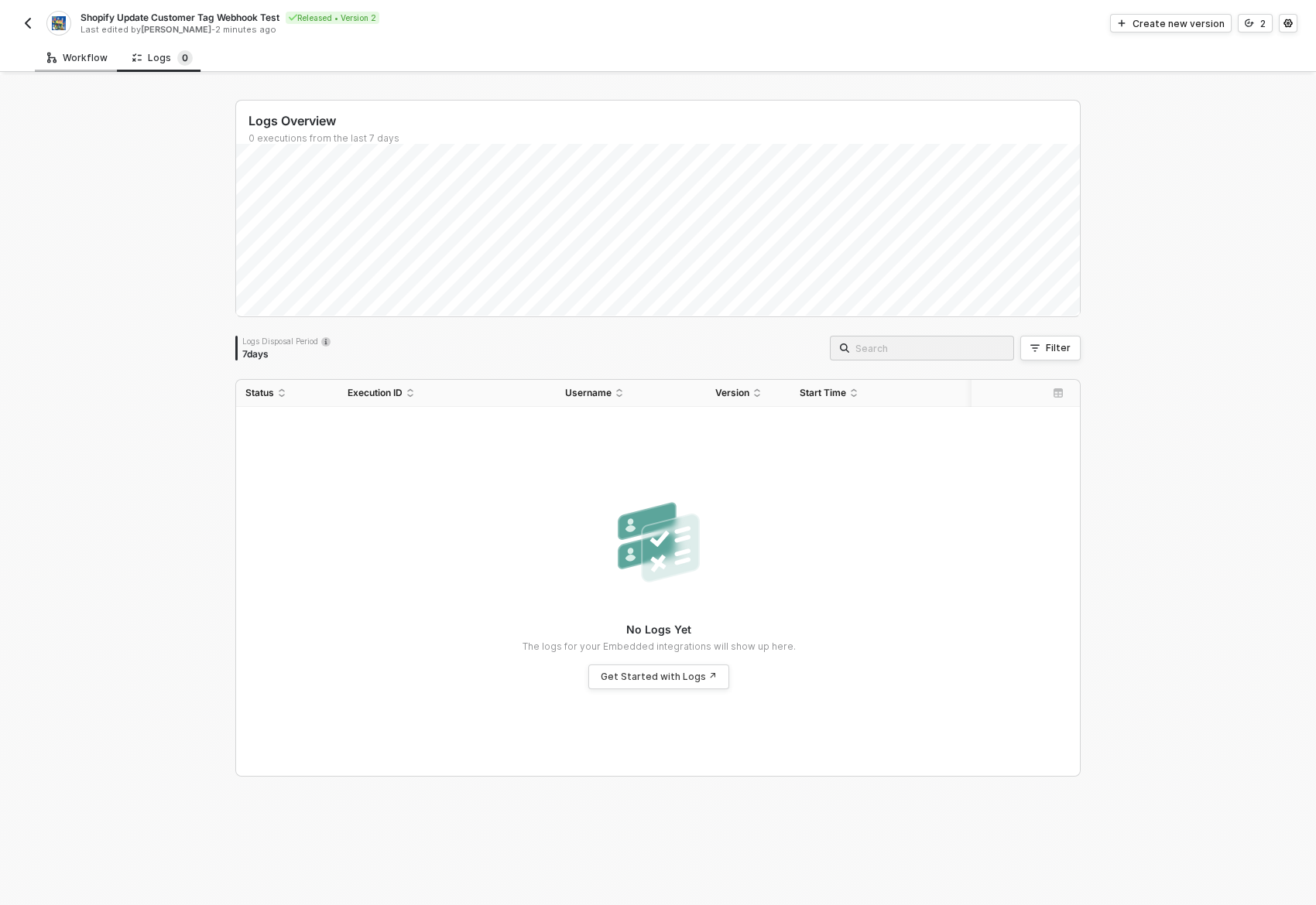
click at [75, 57] on div "Workflow" at bounding box center [77, 58] width 60 height 13
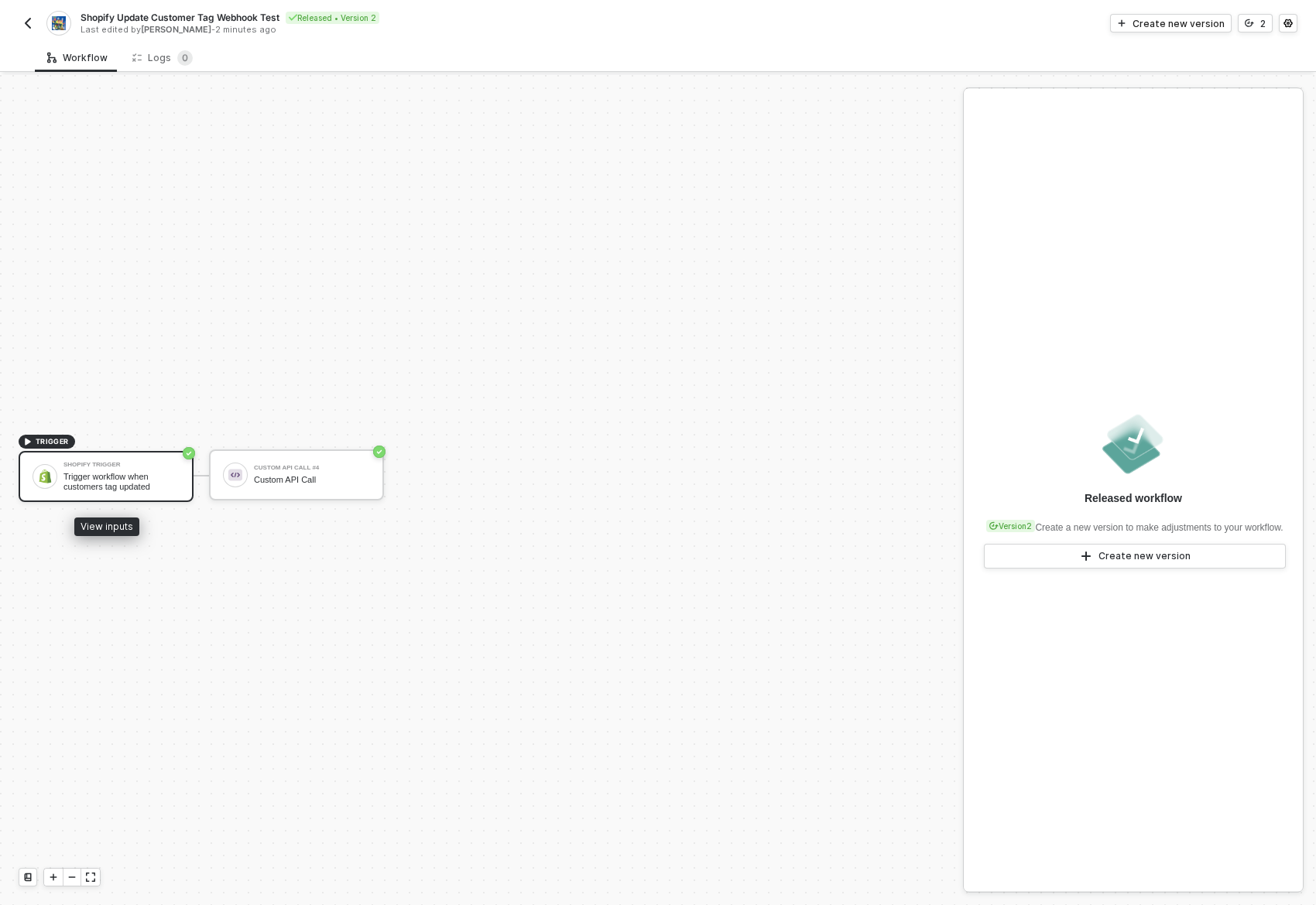
click at [104, 472] on div "Trigger workflow when customers tag updated" at bounding box center [122, 482] width 116 height 20
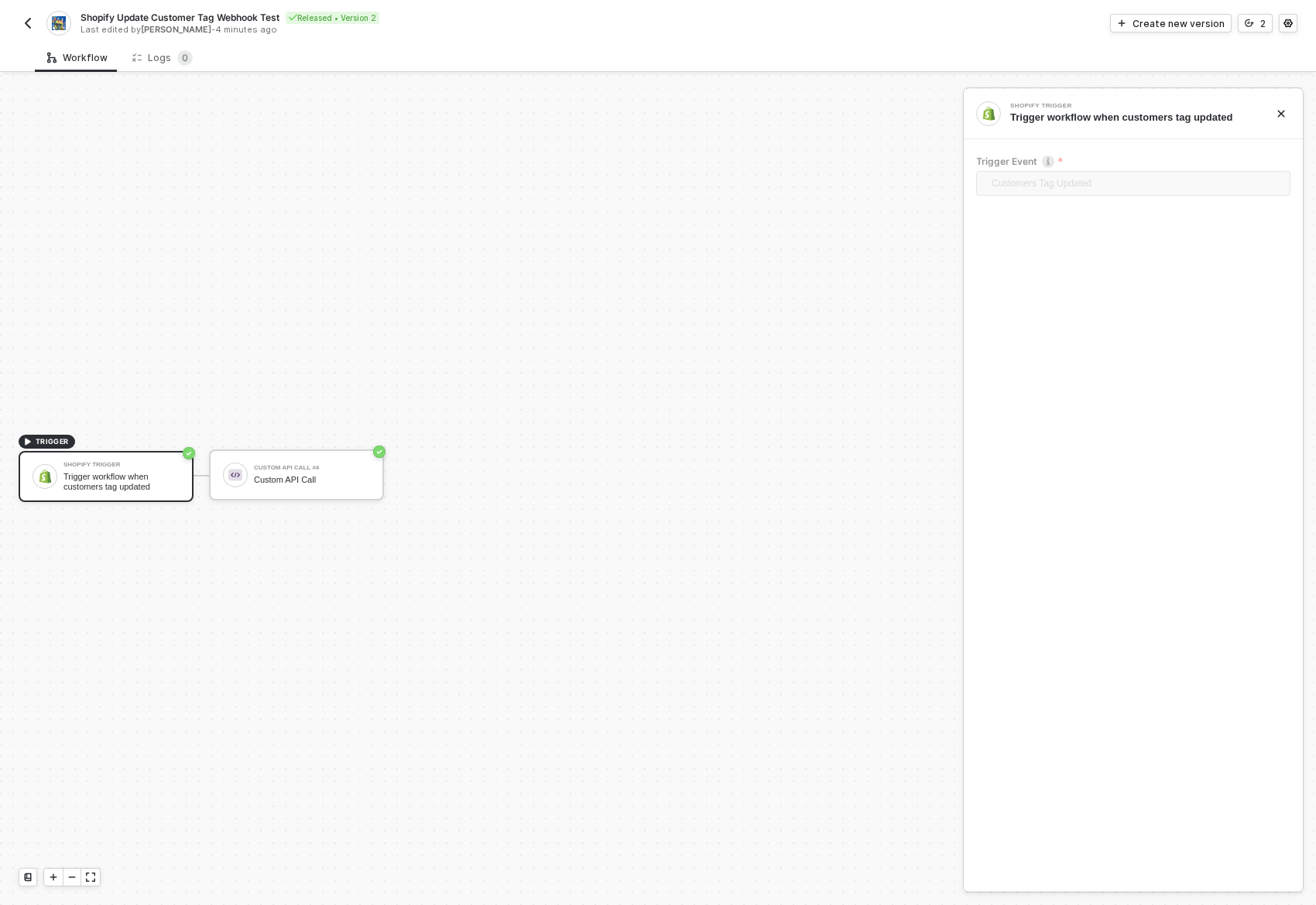
click at [46, 443] on span "TRIGGER" at bounding box center [52, 442] width 33 height 13
click at [64, 469] on div "Shopify Trigger Trigger workflow when customers tag updated" at bounding box center [122, 477] width 116 height 29
click at [1084, 189] on span "Customers Tag Updated" at bounding box center [1136, 184] width 290 height 24
click at [1190, 24] on div "Create new version" at bounding box center [1179, 23] width 92 height 13
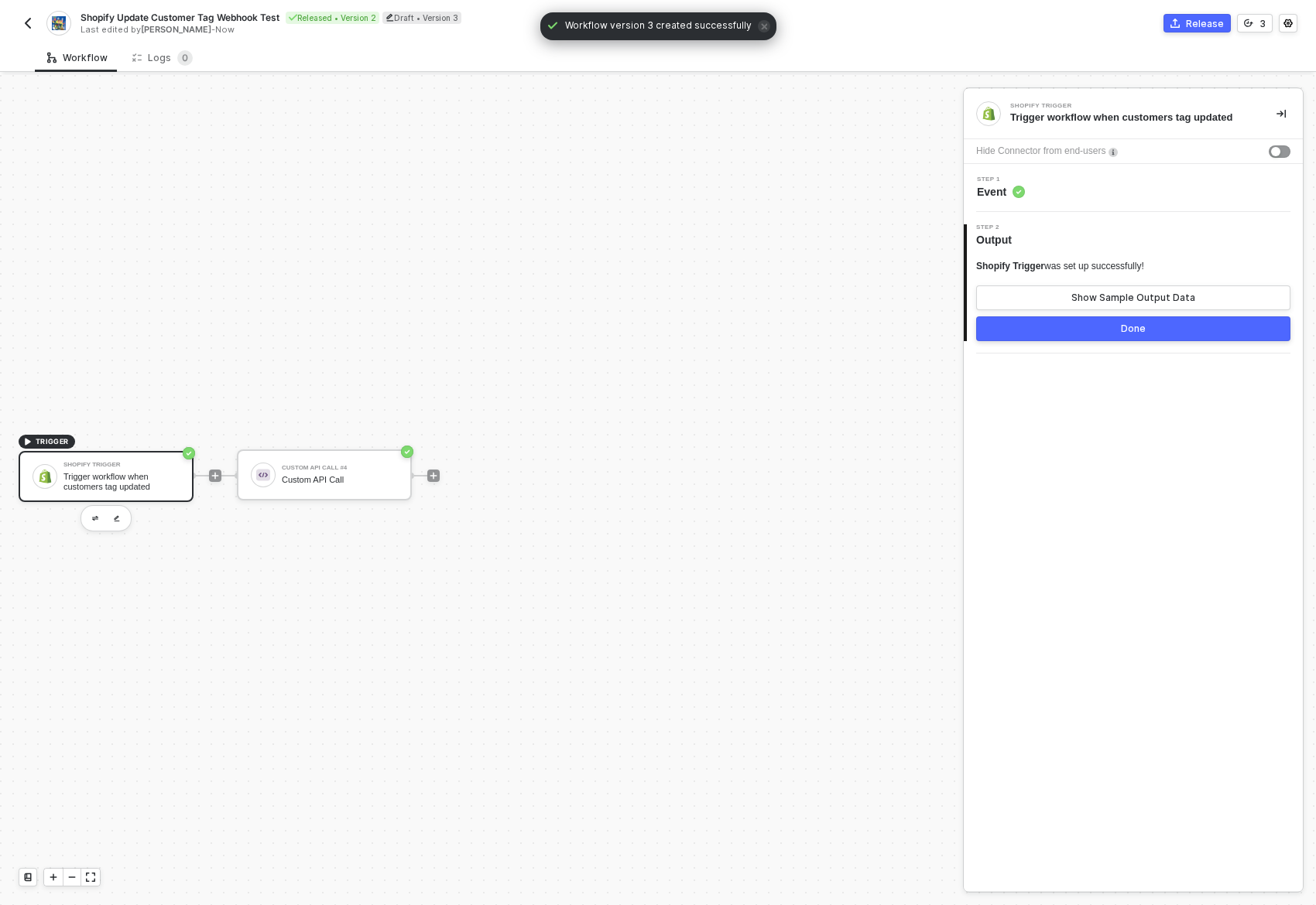
click at [163, 481] on div "Trigger workflow when customers tag updated" at bounding box center [122, 482] width 116 height 20
drag, startPoint x: 1119, startPoint y: 298, endPoint x: 1109, endPoint y: 220, distance: 78.6
click at [1109, 220] on div "2 Step 2 Output Shopify Trigger was set up successfully! Show Sample Output Dat…" at bounding box center [1132, 283] width 339 height 141
click at [1104, 174] on div "Step 1 Event" at bounding box center [1132, 187] width 339 height 48
click at [1088, 185] on div "Step 1 Event" at bounding box center [1134, 188] width 335 height 24
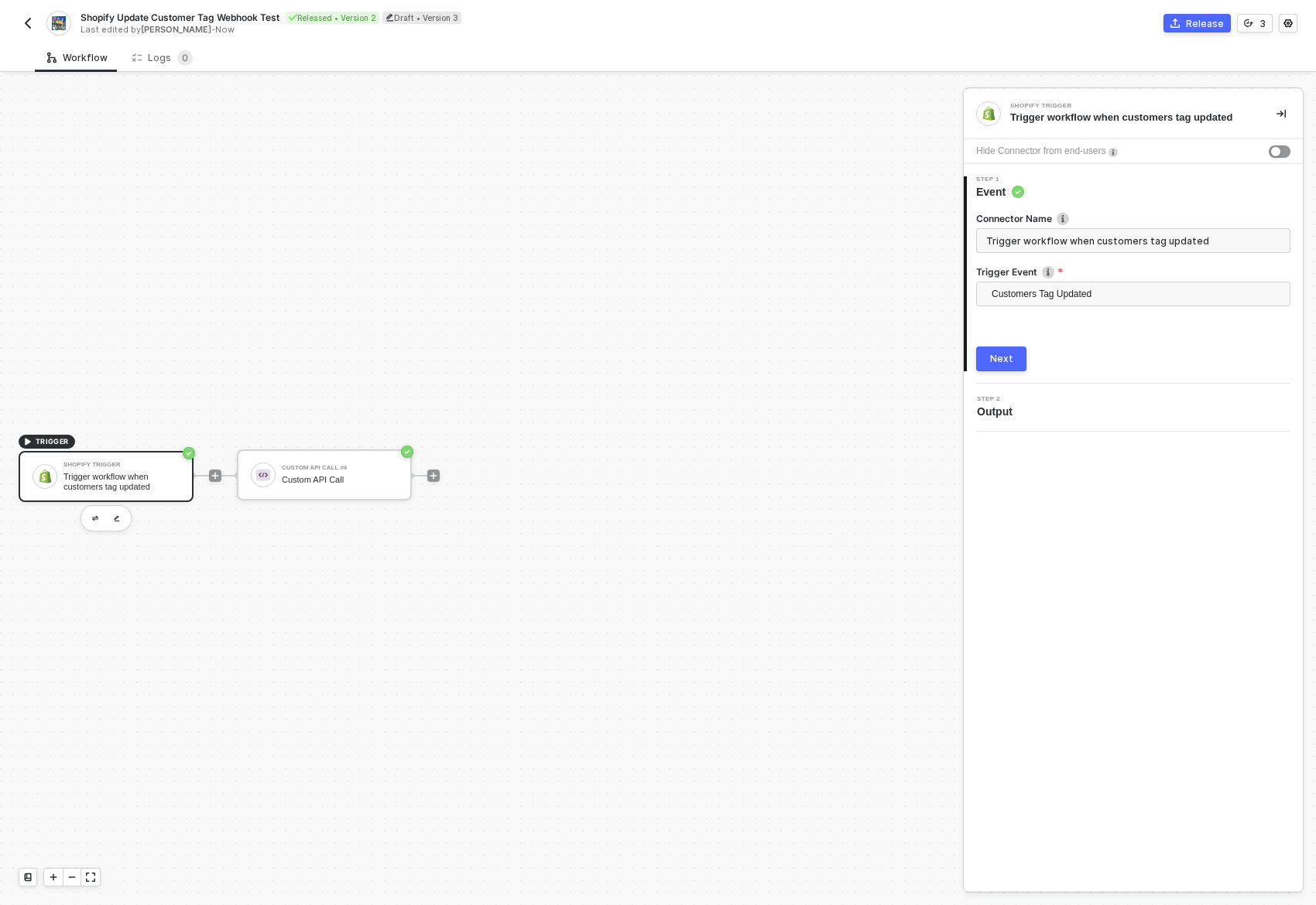
click at [1034, 236] on input "Trigger workflow when customers tag updated" at bounding box center [1133, 240] width 314 height 25
click at [1018, 243] on input "Trigger workflow when customers tag updated" at bounding box center [1133, 240] width 314 height 25
click at [1008, 356] on div "Next" at bounding box center [1002, 358] width 24 height 13
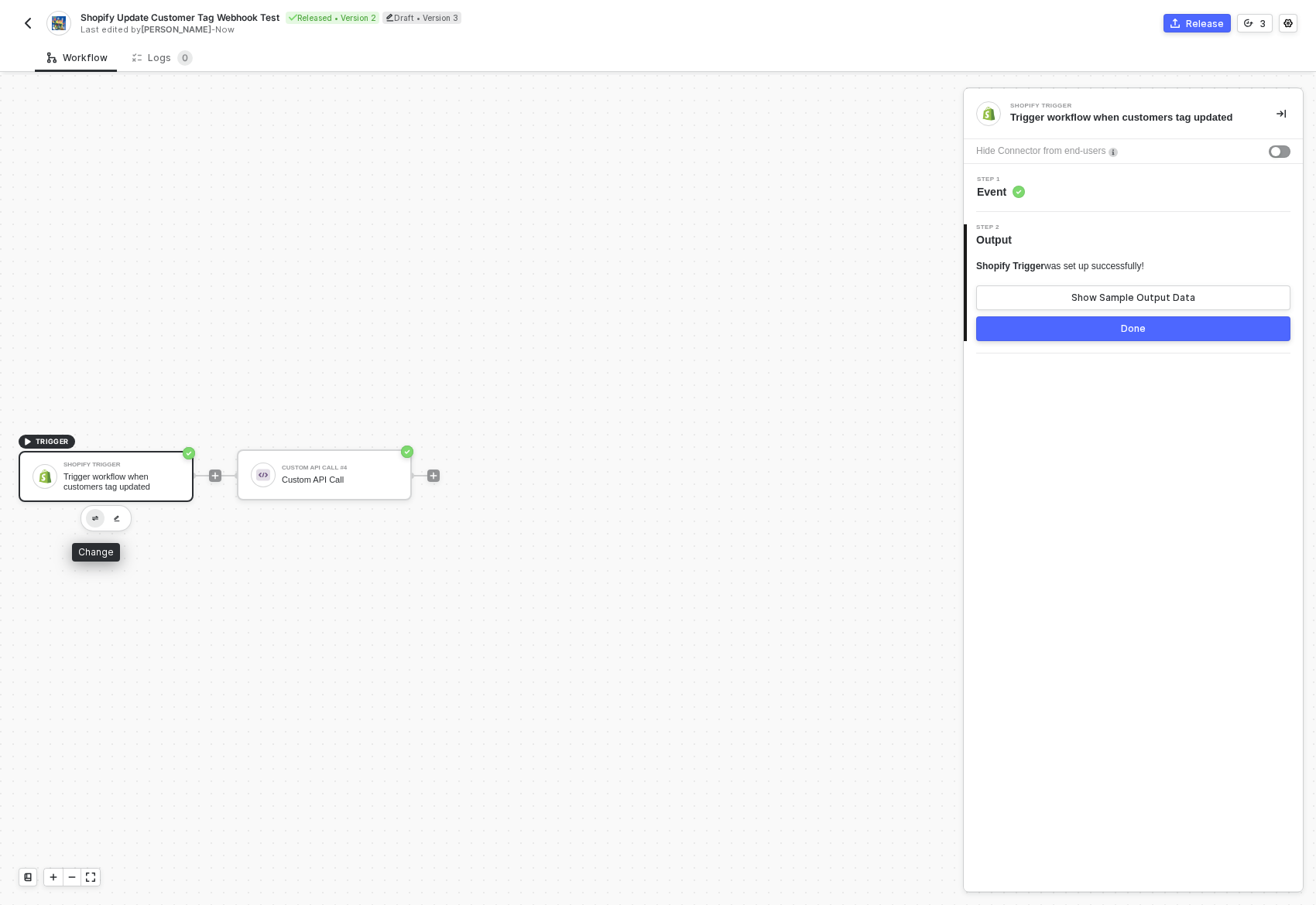
click at [98, 517] on button "button" at bounding box center [94, 518] width 19 height 19
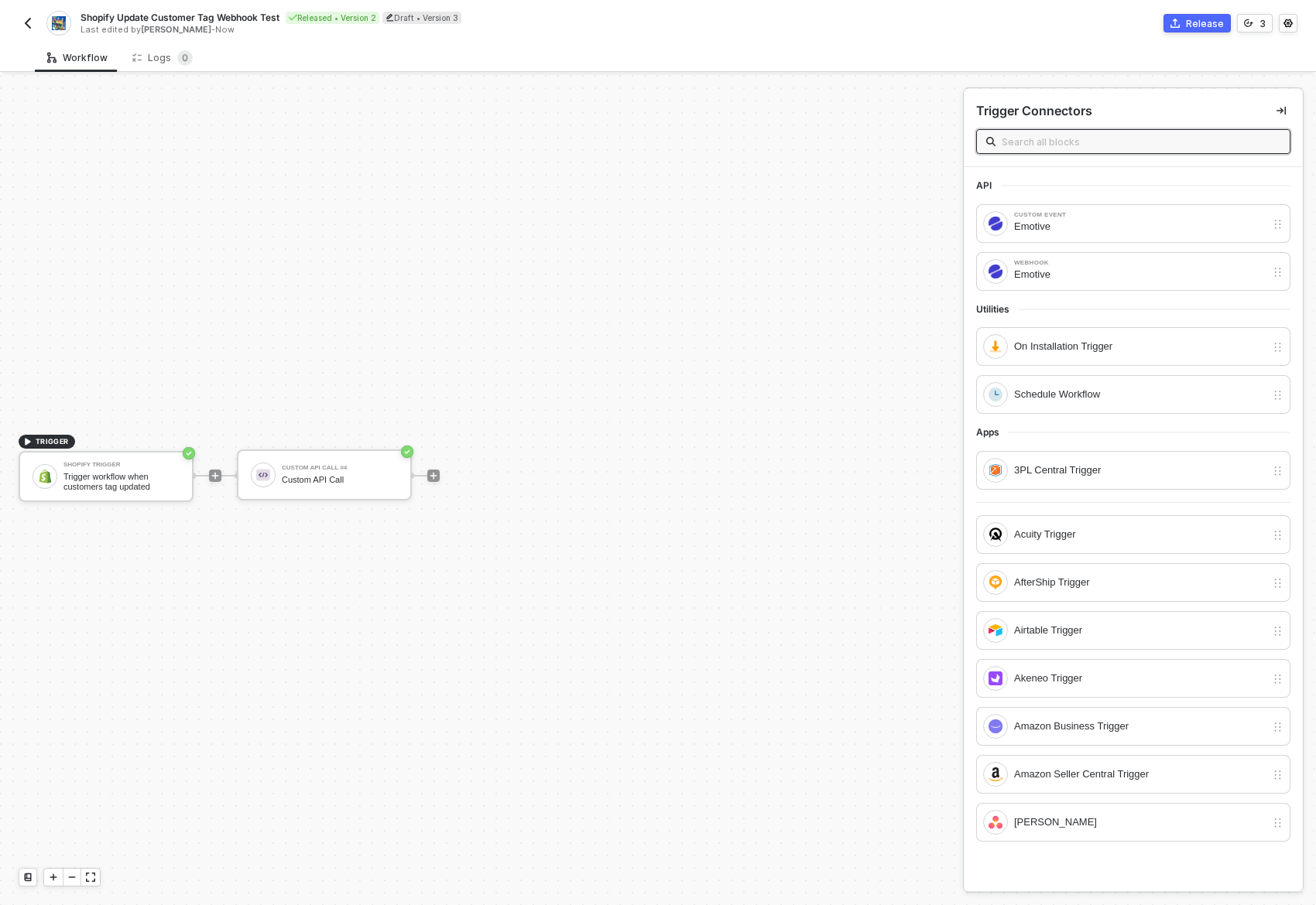
type input "d"
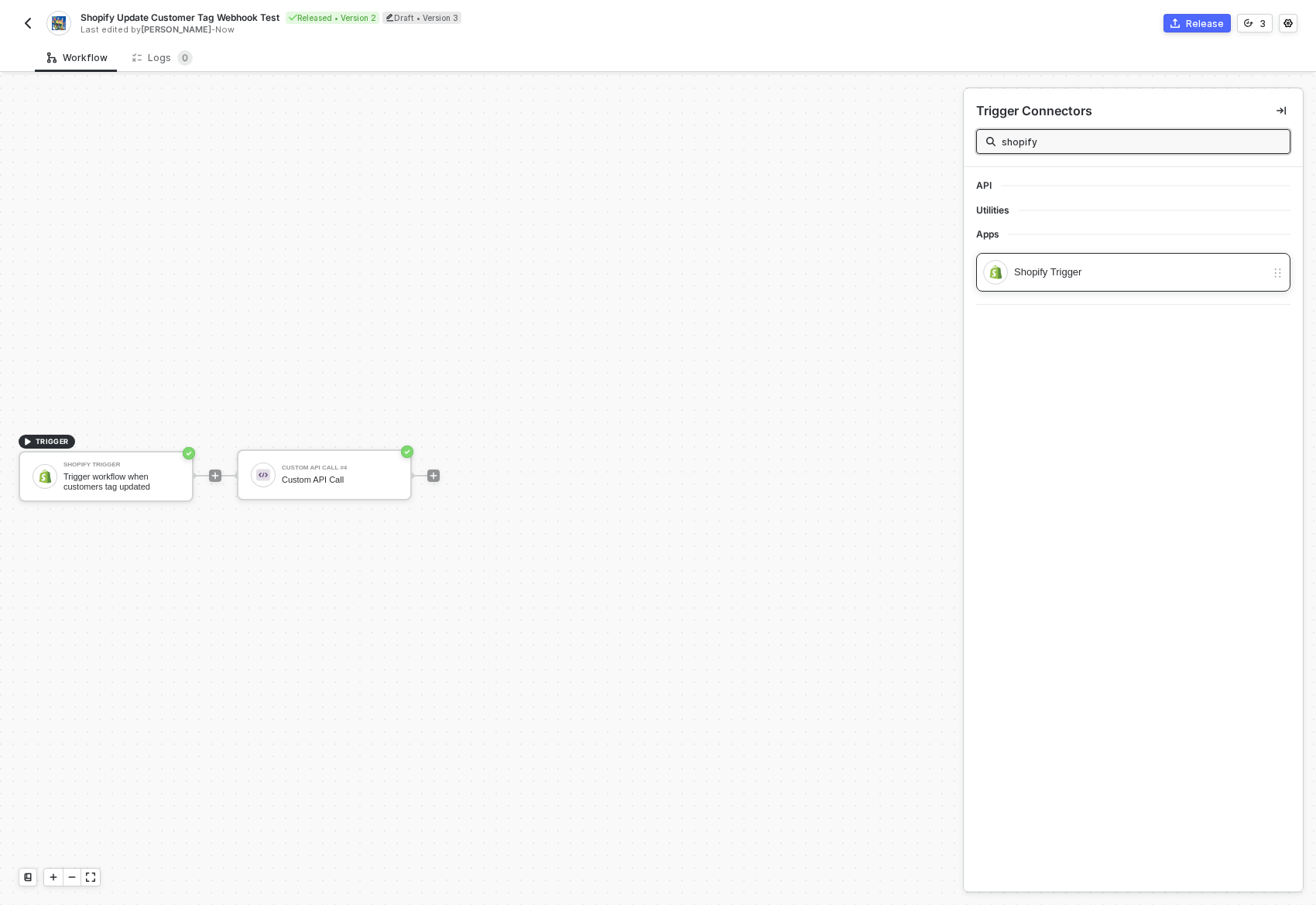
type input "shopify"
click at [1181, 276] on div "Shopify Trigger" at bounding box center [1140, 272] width 251 height 17
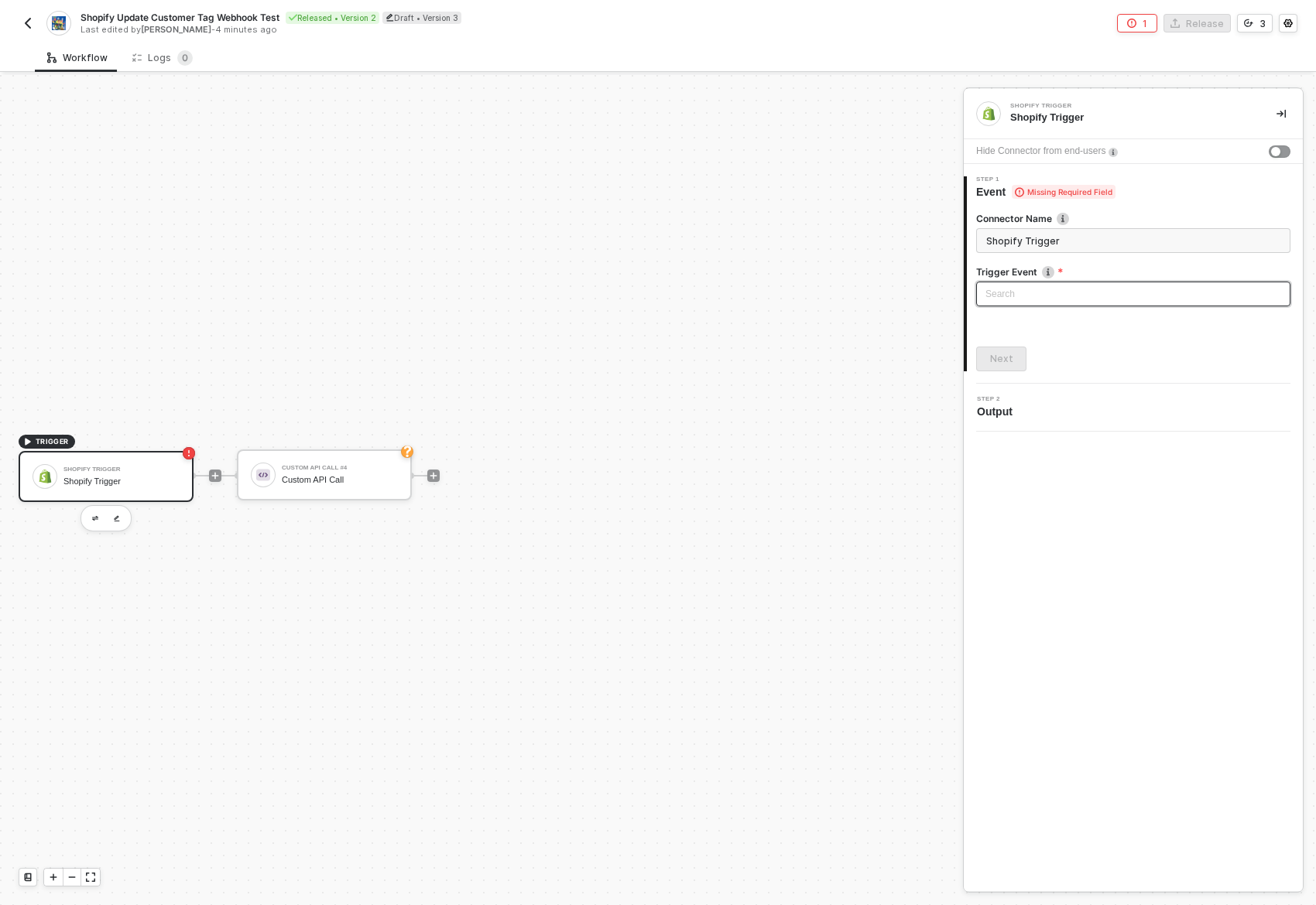
click at [1084, 294] on input "search" at bounding box center [1132, 294] width 296 height 24
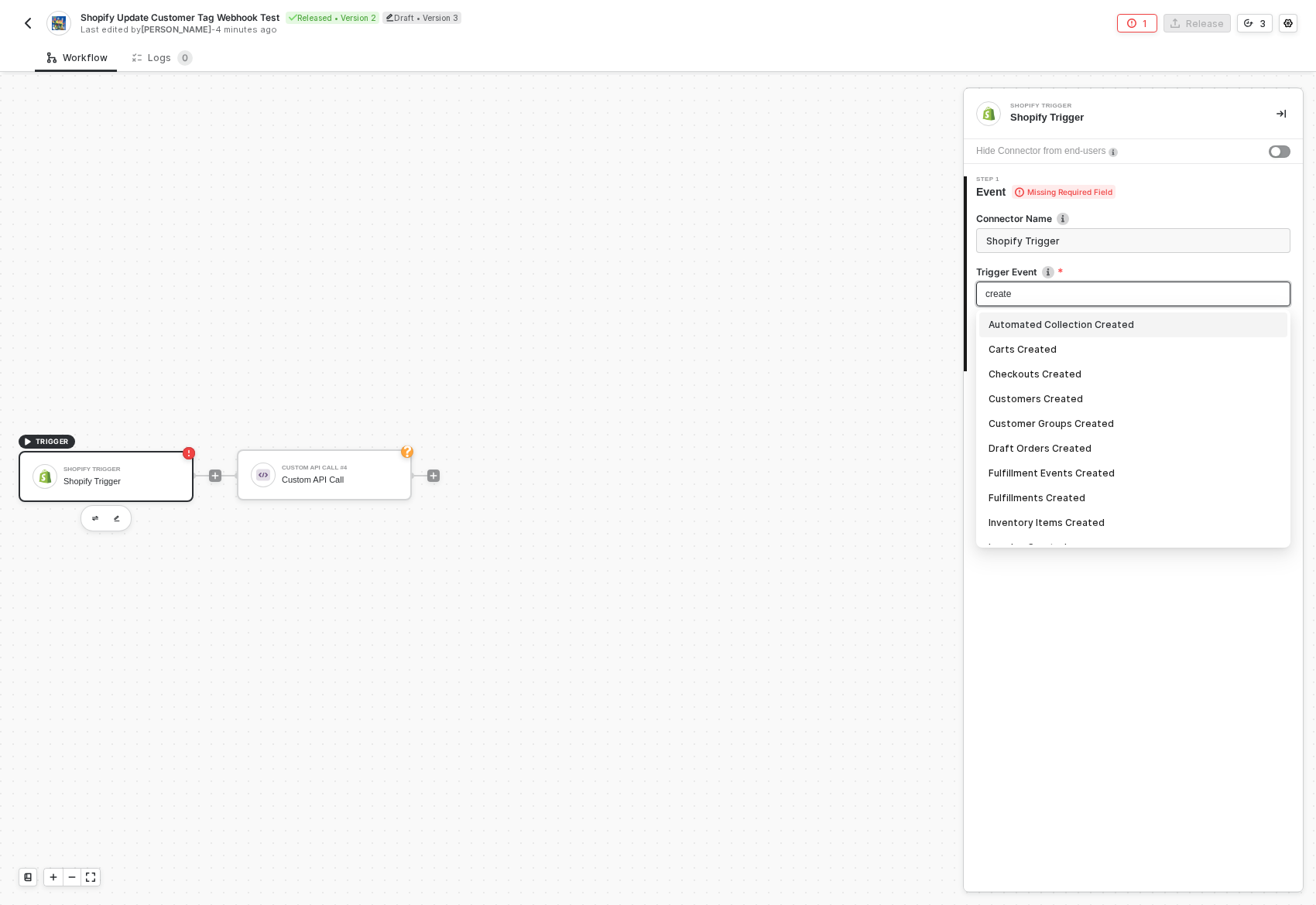
type input "created"
click at [1122, 399] on div "Customers Created" at bounding box center [1133, 399] width 290 height 17
type input "Trigger workflow when customers created"
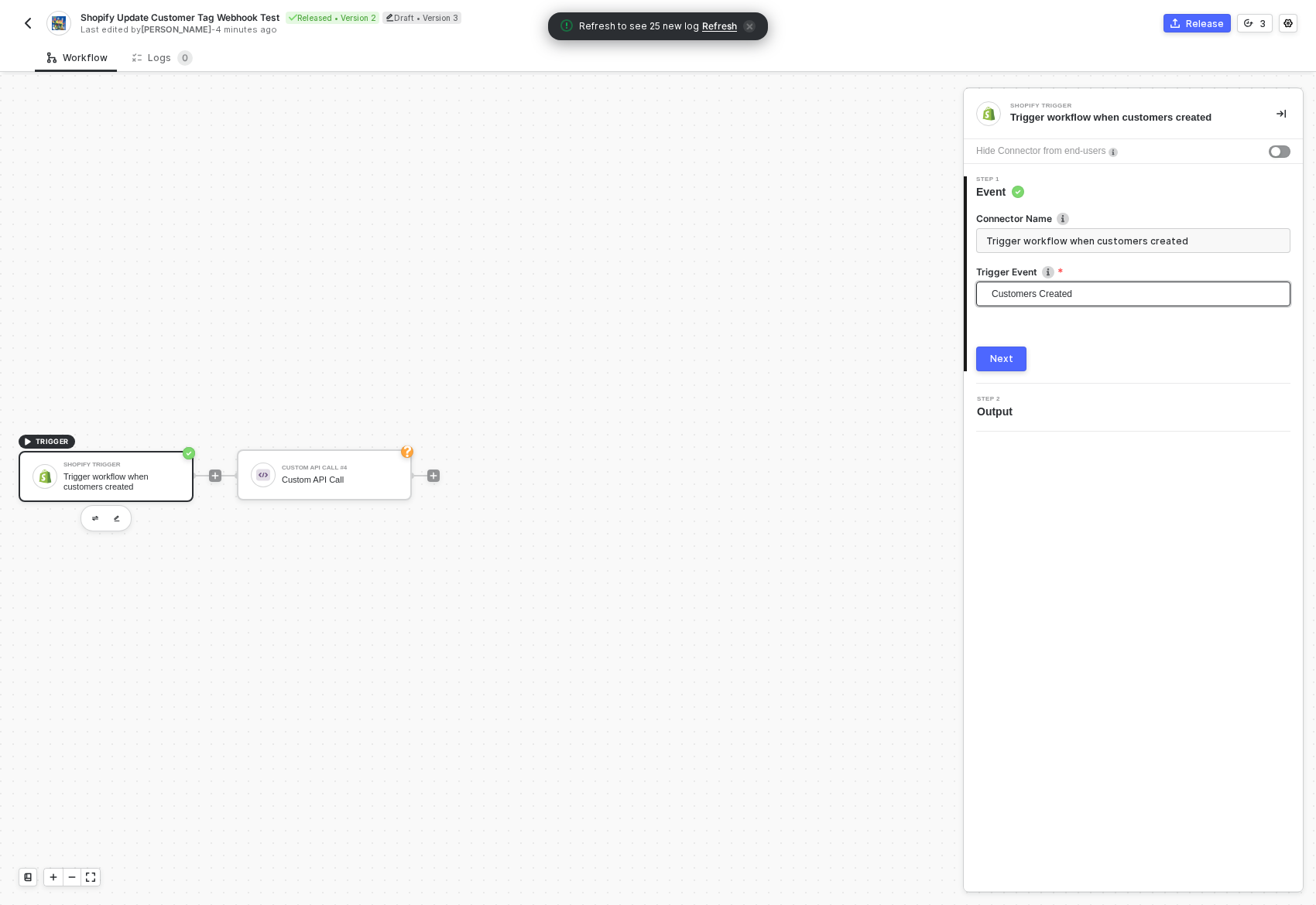
click at [1062, 348] on div "Next" at bounding box center [1133, 358] width 314 height 25
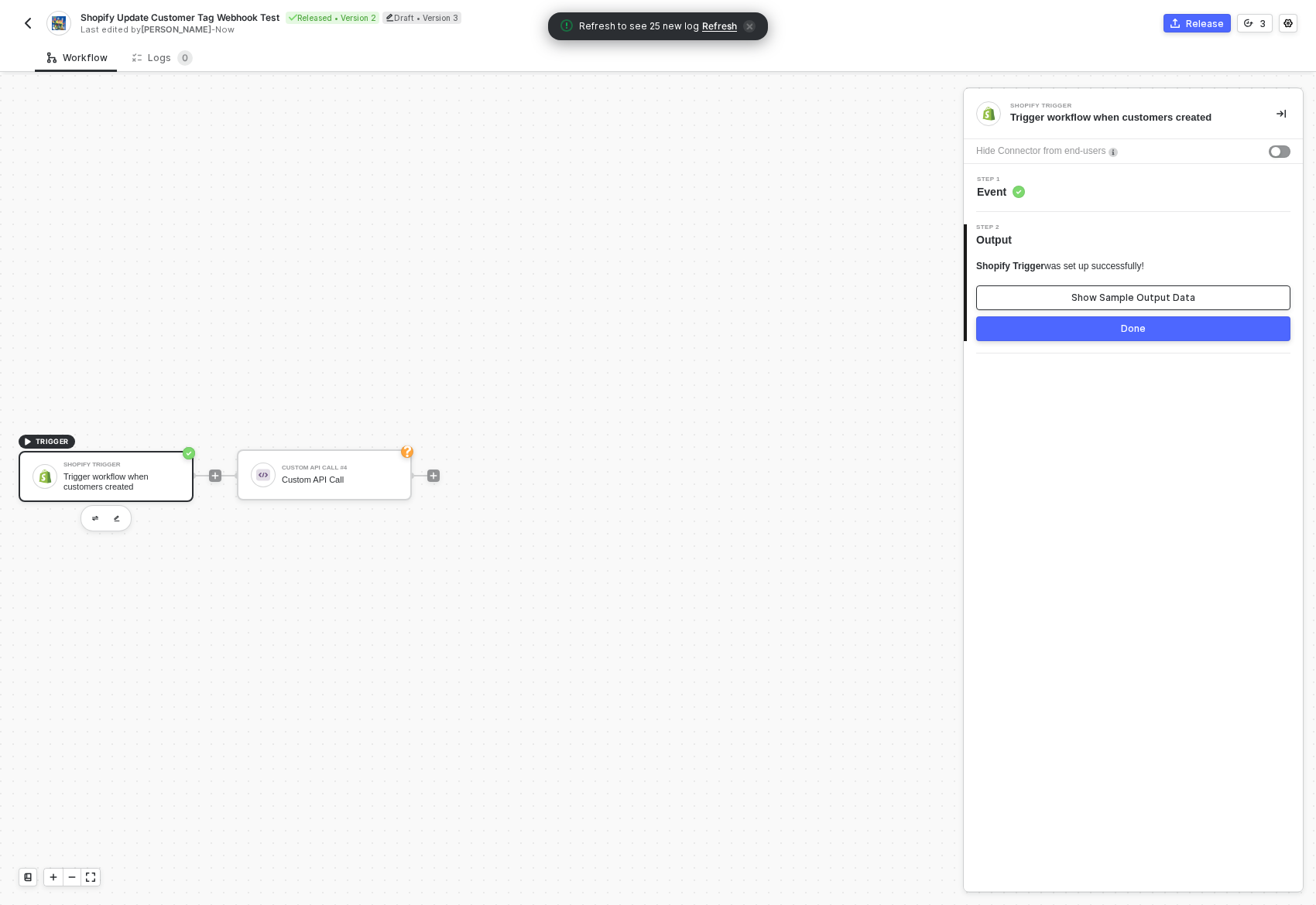
click at [1131, 297] on div "Show Sample Output Data" at bounding box center [1133, 297] width 124 height 13
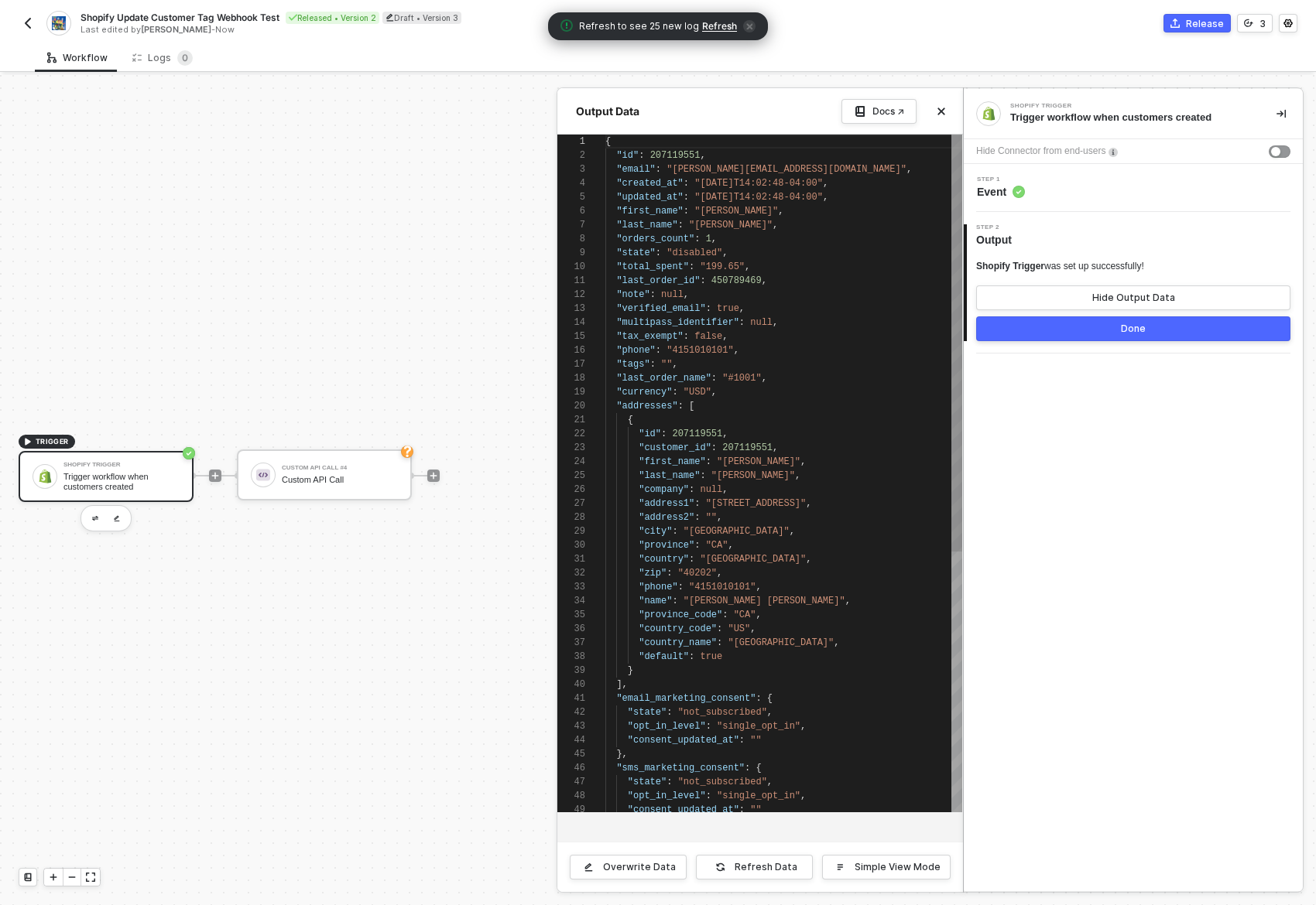
scroll to position [139, 0]
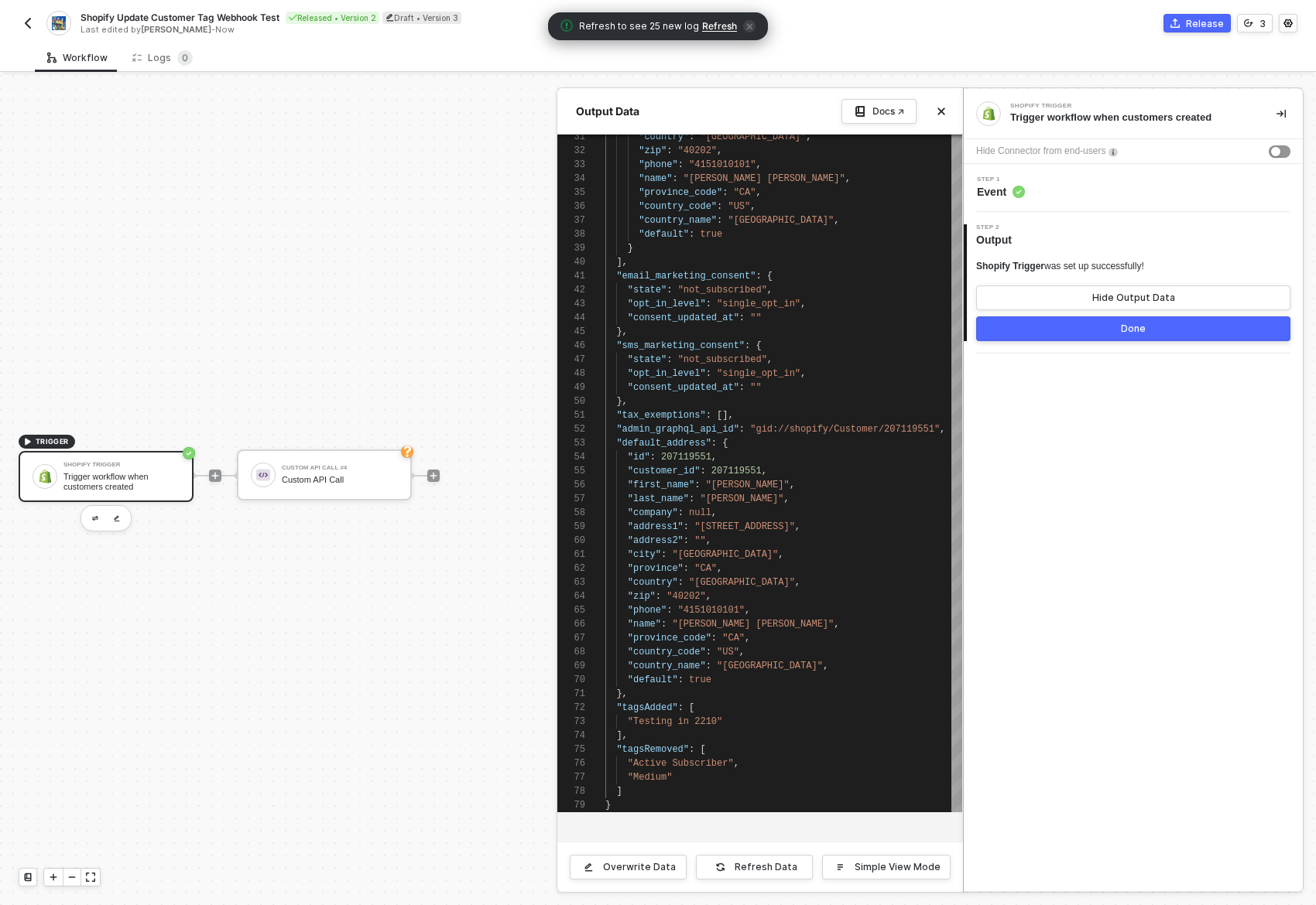
click at [1128, 328] on div "Done" at bounding box center [1132, 329] width 25 height 13
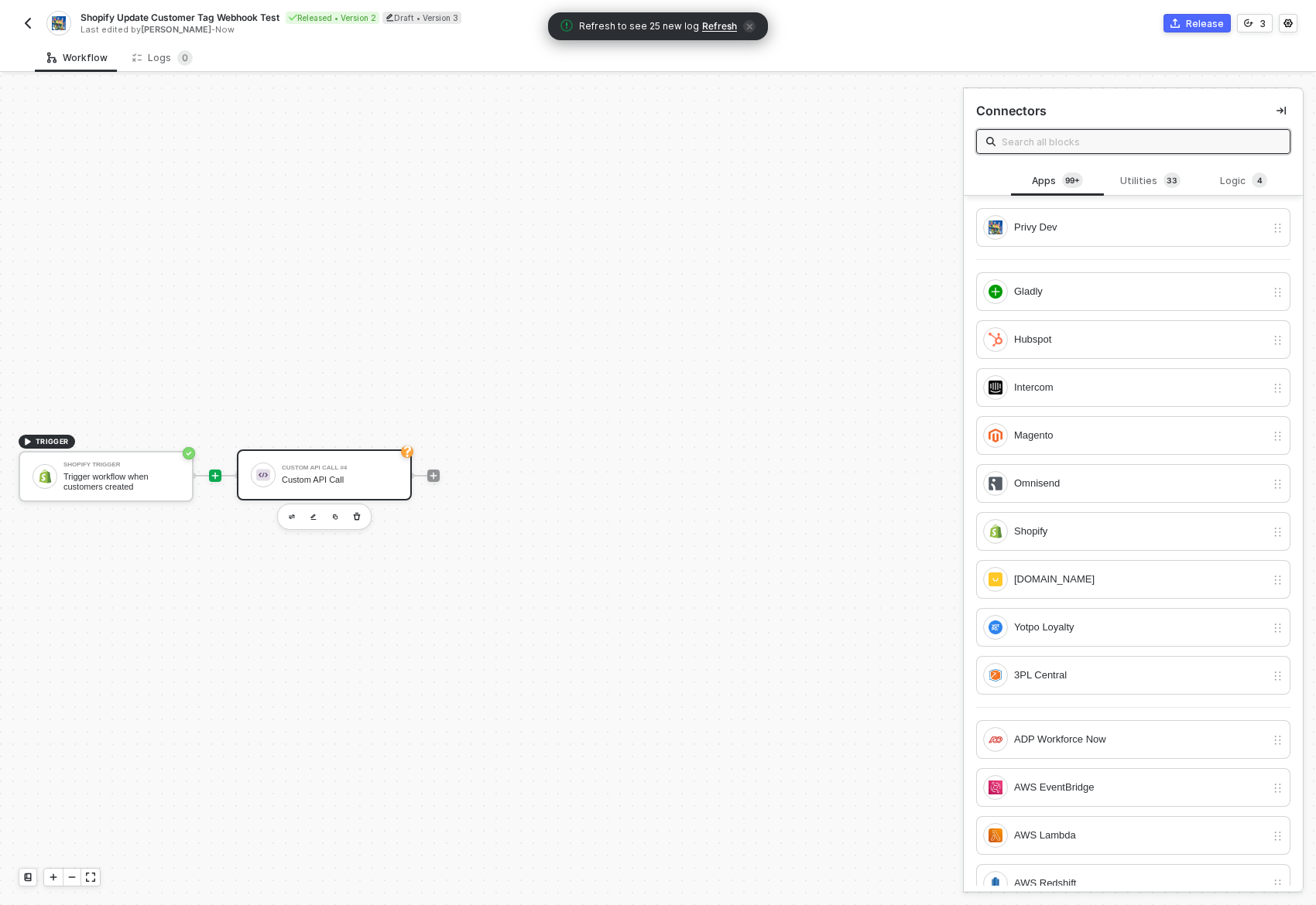
click at [316, 475] on div "Custom API Call" at bounding box center [340, 480] width 116 height 10
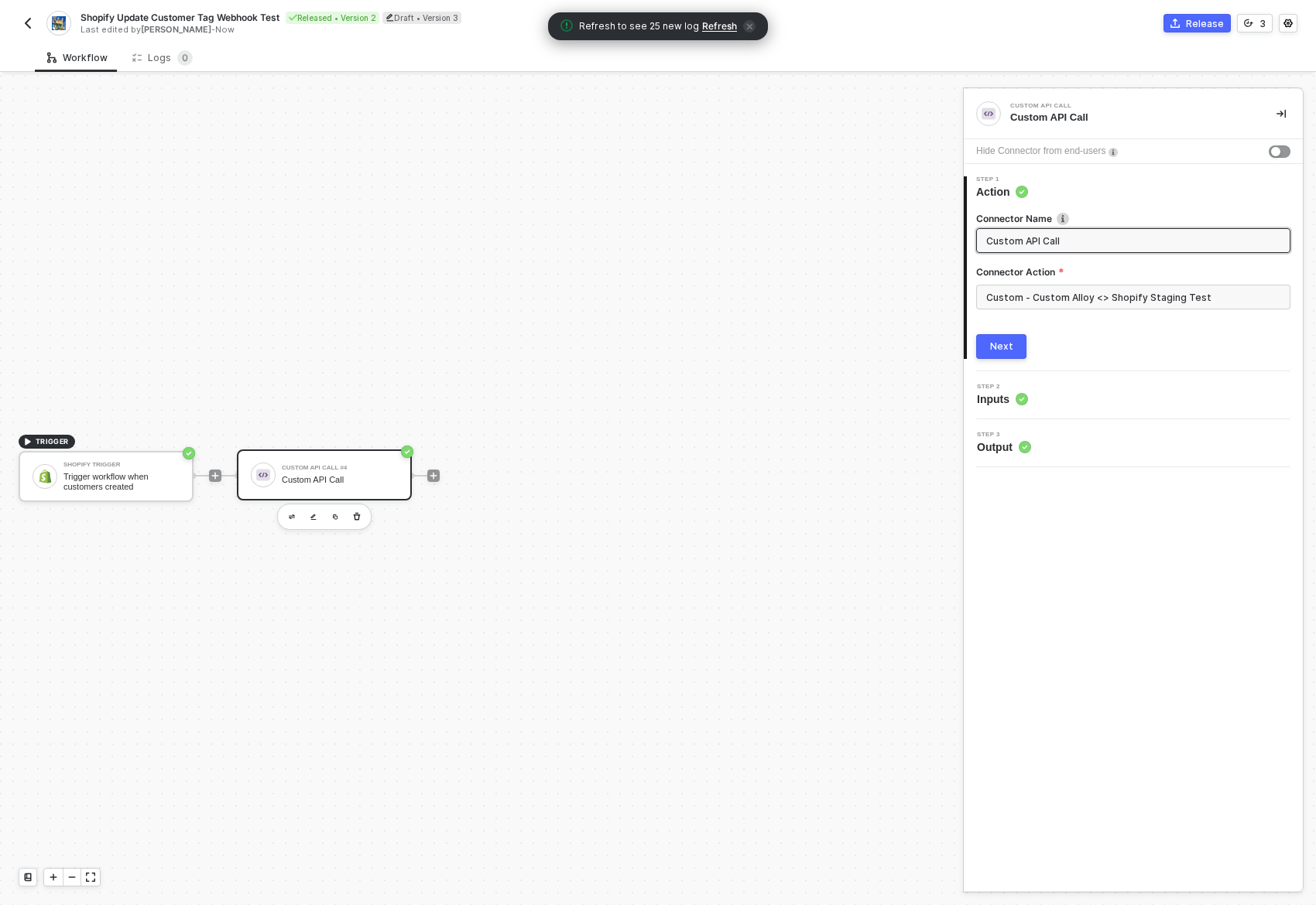
click at [1005, 352] on button "Next" at bounding box center [1001, 346] width 50 height 25
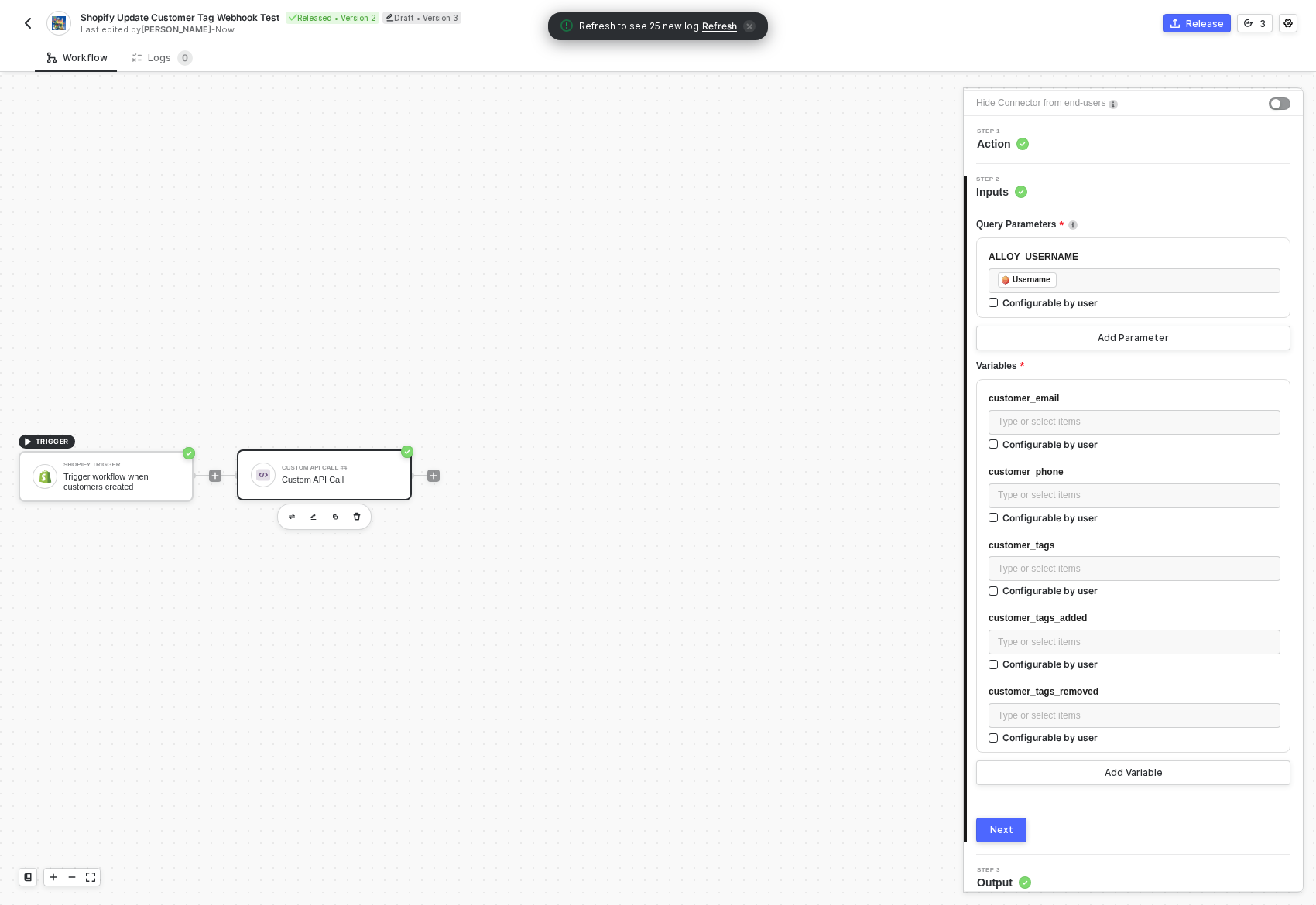
scroll to position [60, 0]
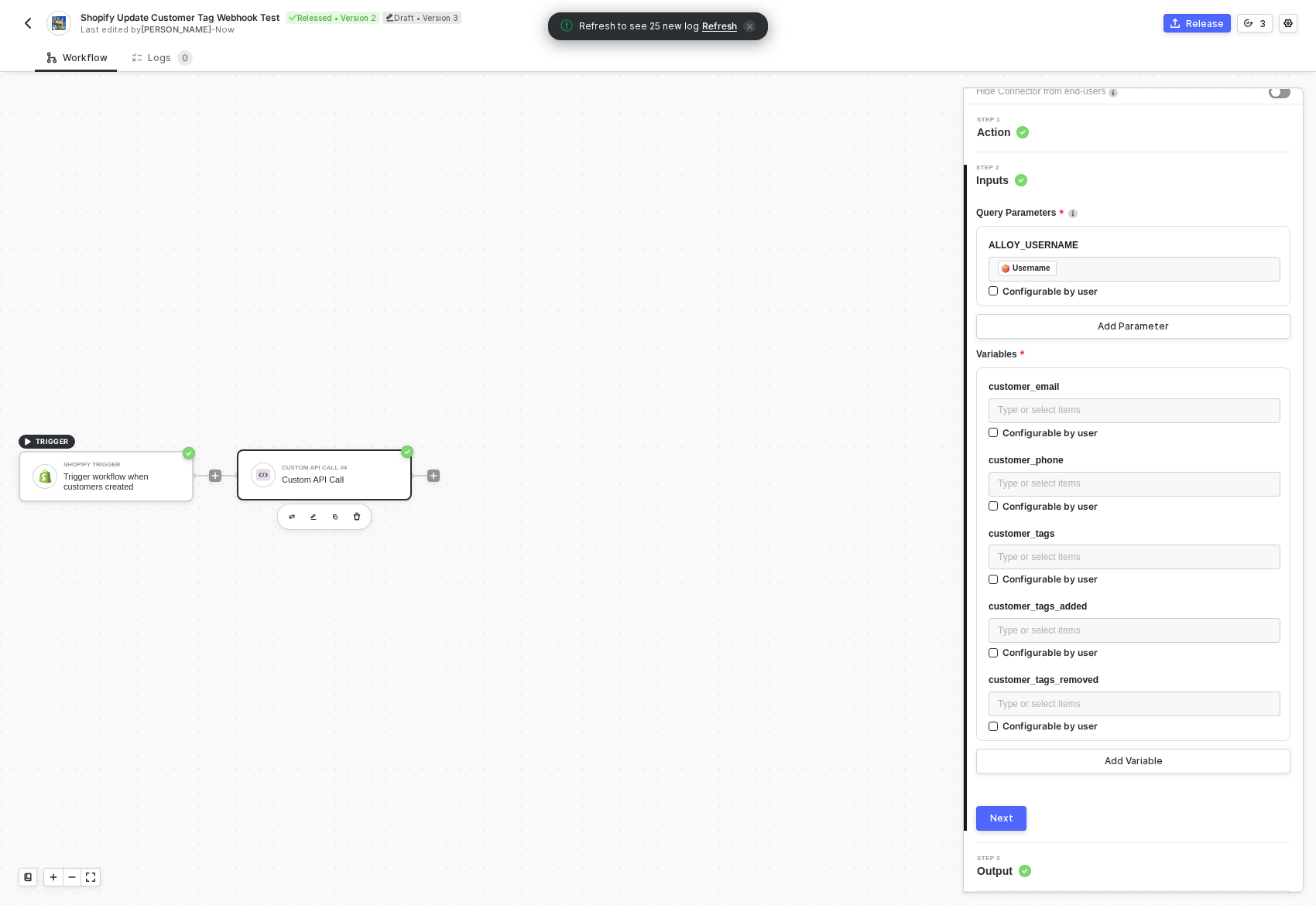
click at [1004, 815] on div "Next" at bounding box center [1002, 819] width 24 height 13
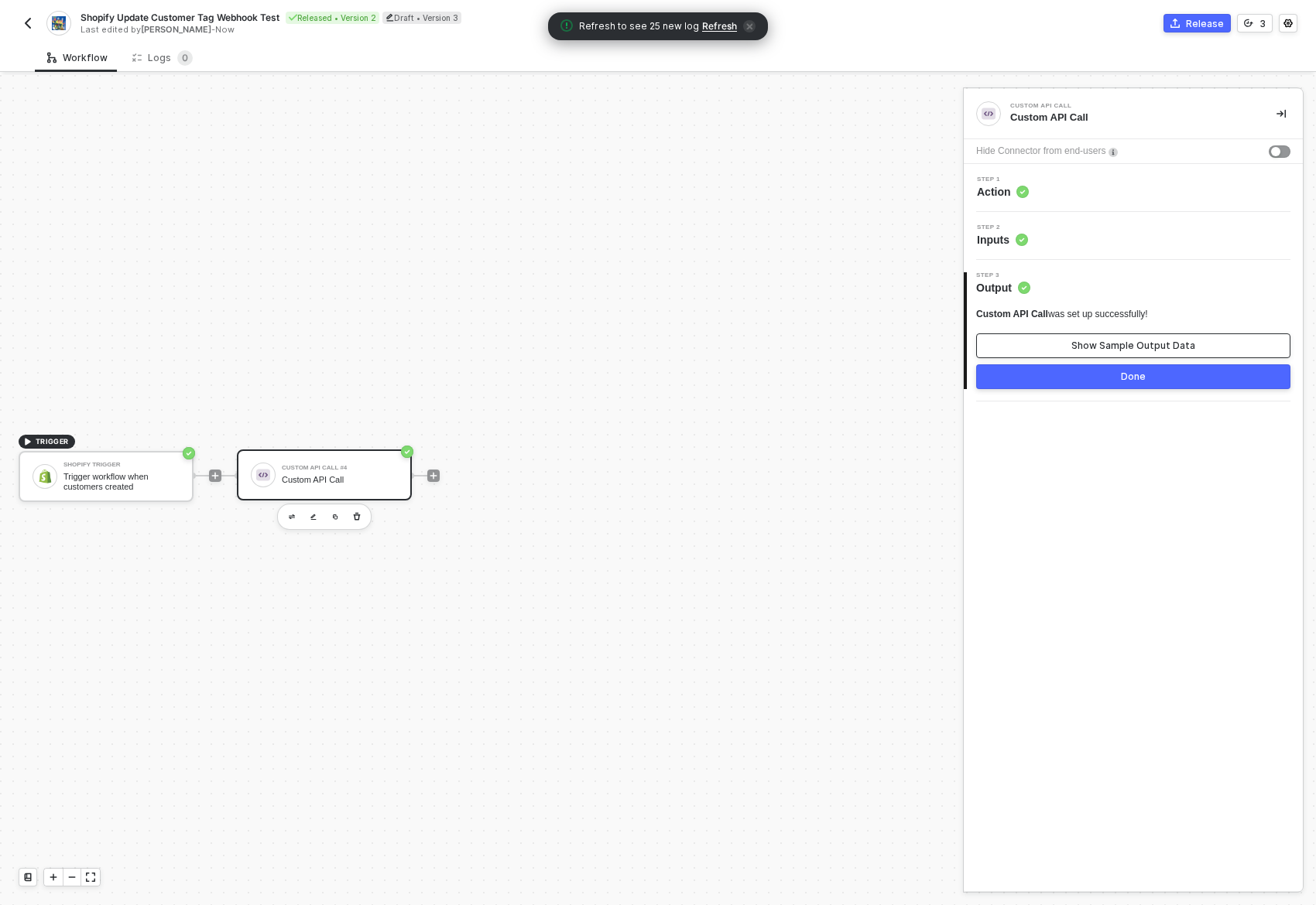
click at [1146, 347] on div "Show Sample Output Data" at bounding box center [1133, 346] width 124 height 13
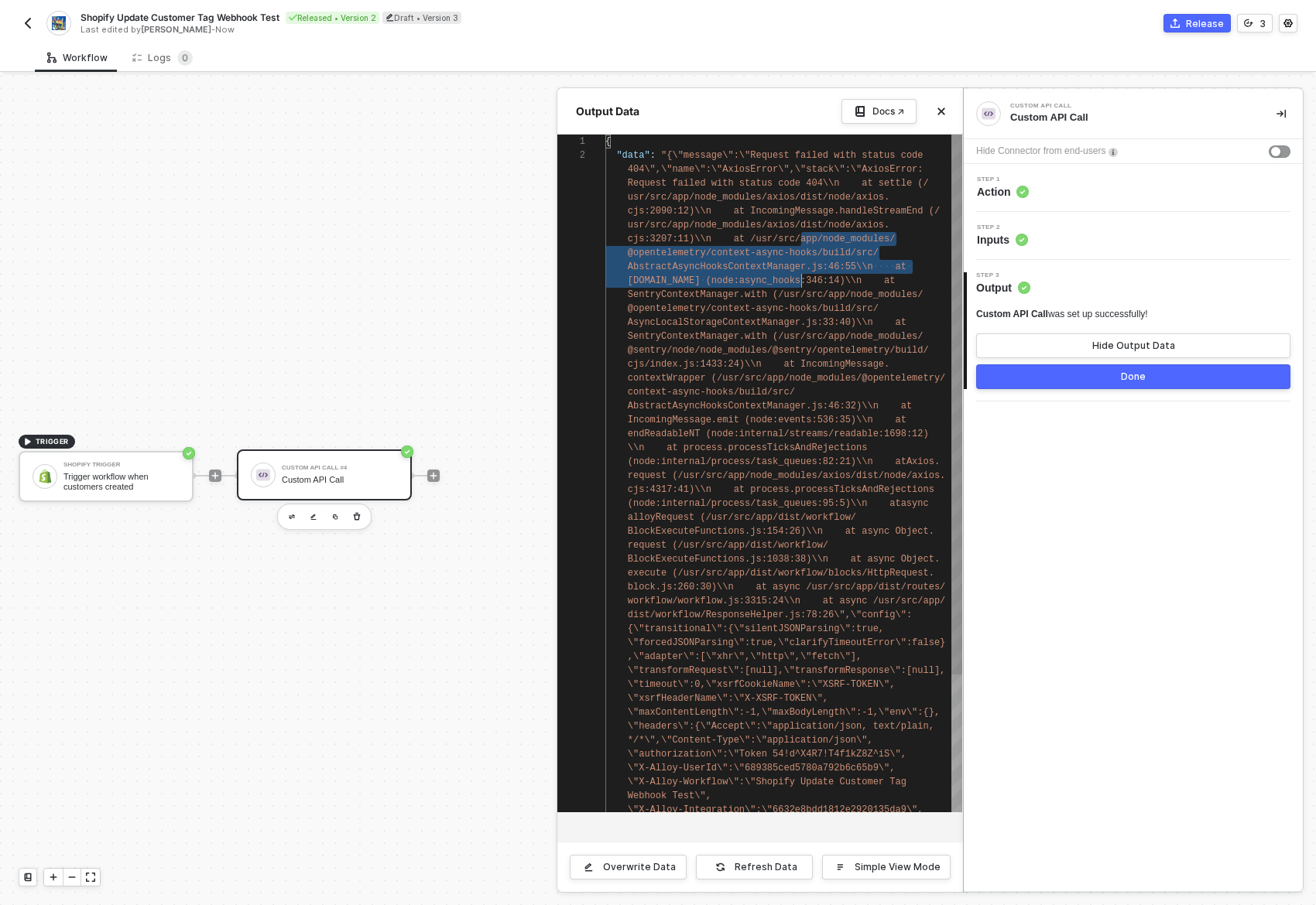
scroll to position [13, 201]
drag, startPoint x: 801, startPoint y: 235, endPoint x: 807, endPoint y: 346, distance: 111.2
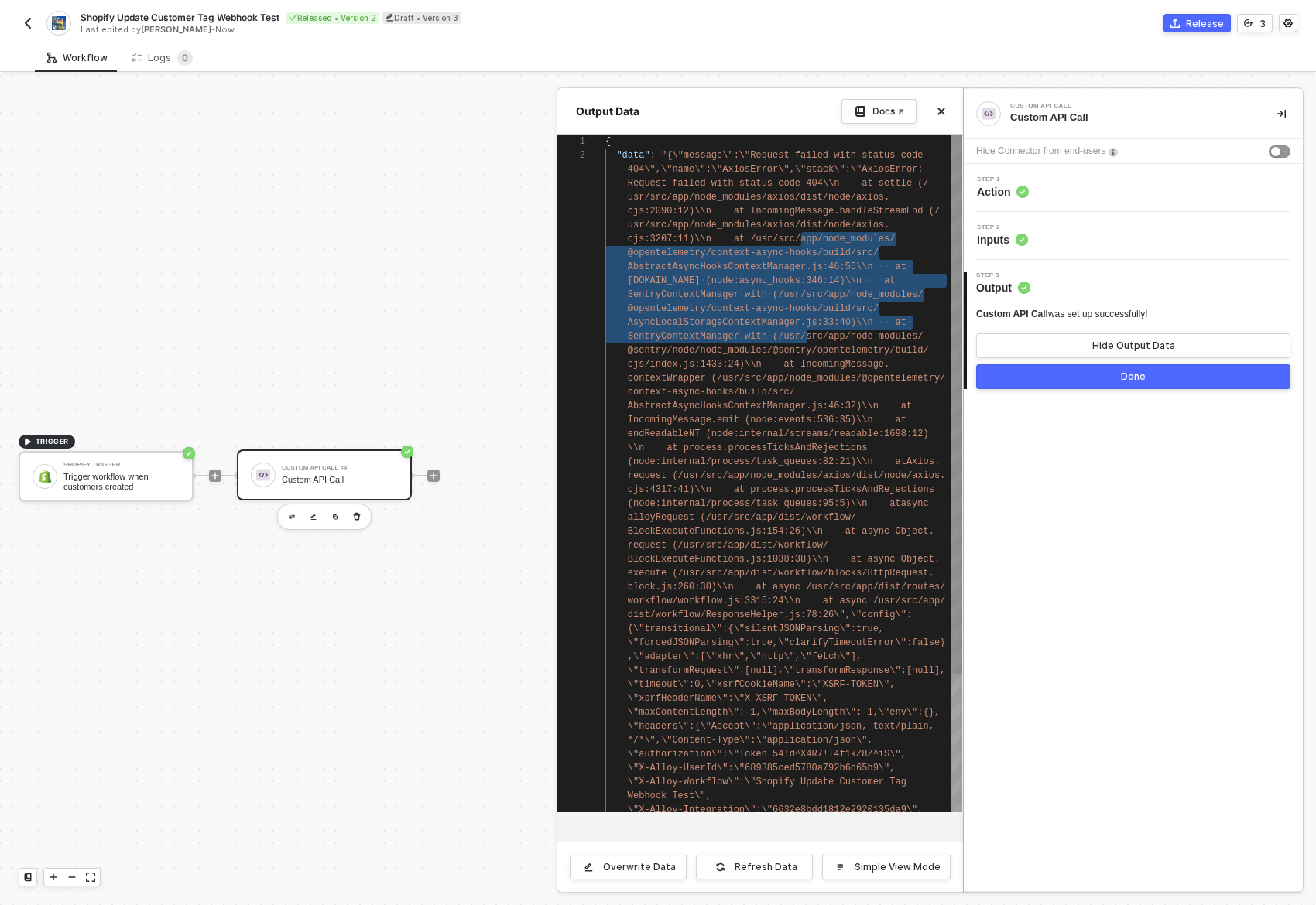
type textarea "AsyncLocalStorage.run (node:async_hooks:346:14)\\n at SentryContextManager.with…"
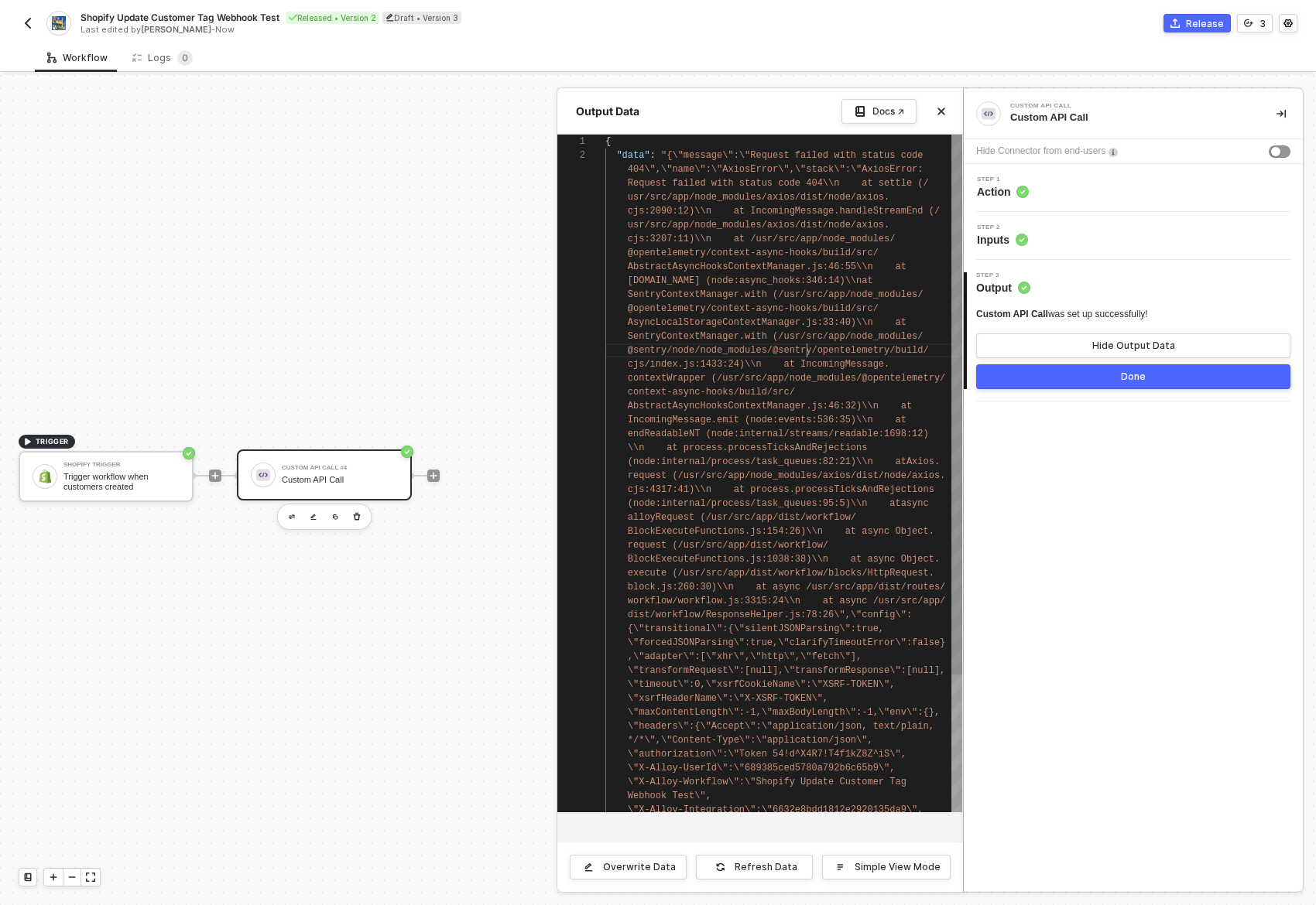
scroll to position [0, 201]
click at [807, 346] on span "@sentry/node/node_modules/@sentry/opentelemetry/bu" at bounding box center [767, 350] width 279 height 11
click at [1113, 473] on div "Custom API Call Custom API Call Hide Connector from end-users Step 1 Action Ste…" at bounding box center [1132, 490] width 339 height 802
click at [306, 535] on div at bounding box center [658, 490] width 1316 height 830
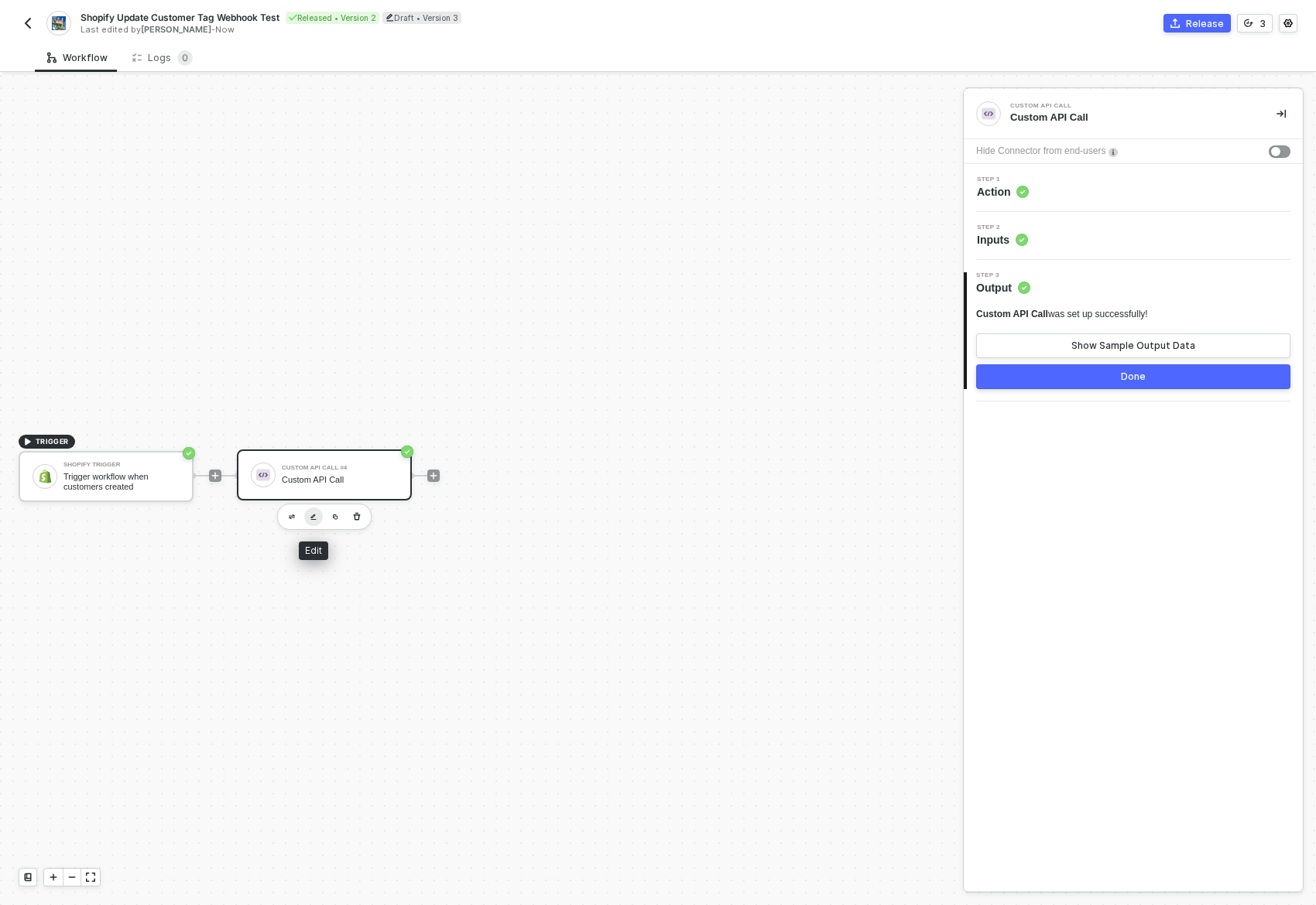
click at [312, 514] on img "button" at bounding box center [313, 516] width 6 height 7
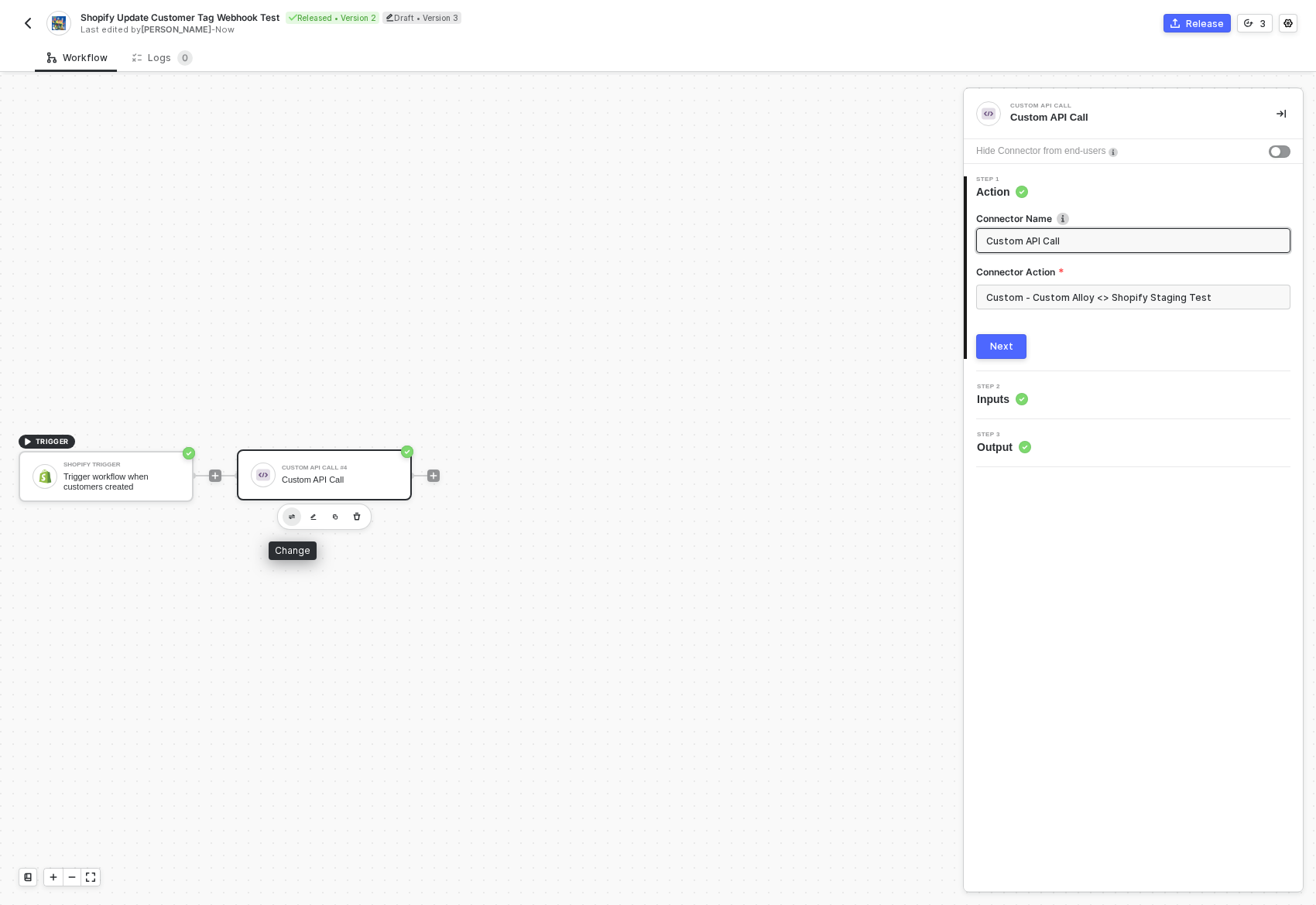
click at [289, 514] on img "button" at bounding box center [292, 517] width 6 height 6
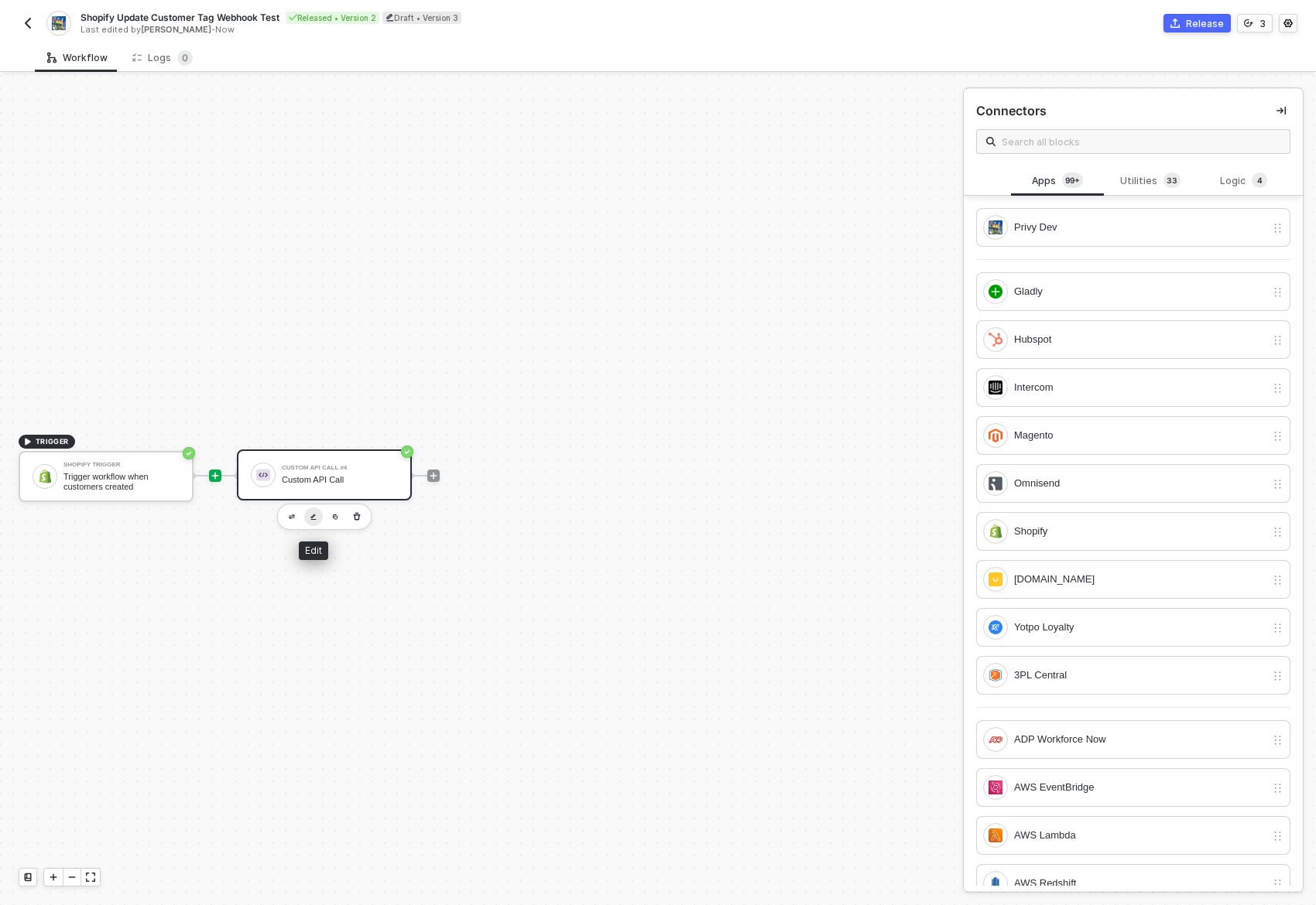
click at [310, 513] on img "button" at bounding box center [313, 516] width 6 height 7
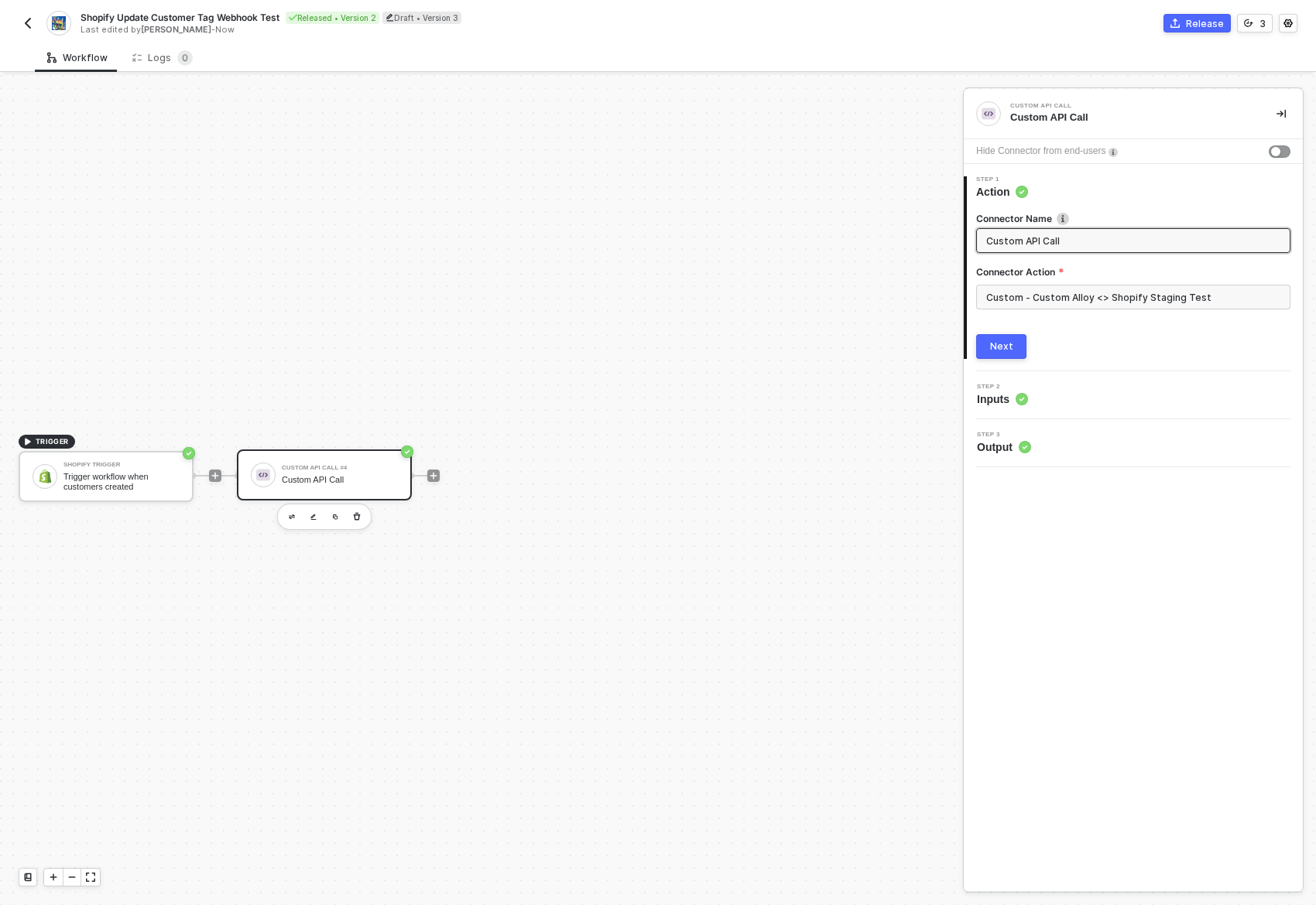
click at [1067, 397] on div "Step 2 Inputs" at bounding box center [1134, 396] width 335 height 24
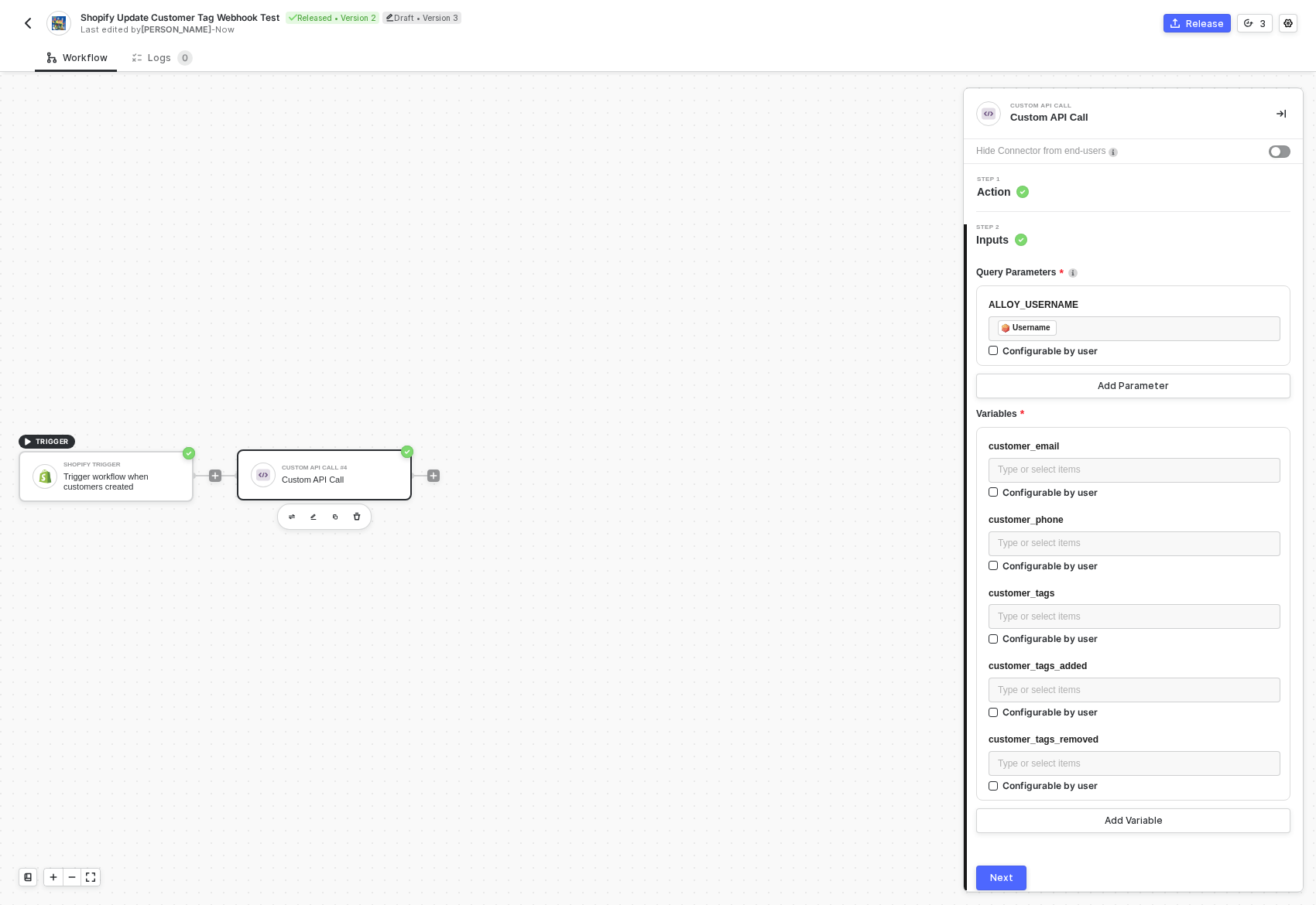
scroll to position [60, 0]
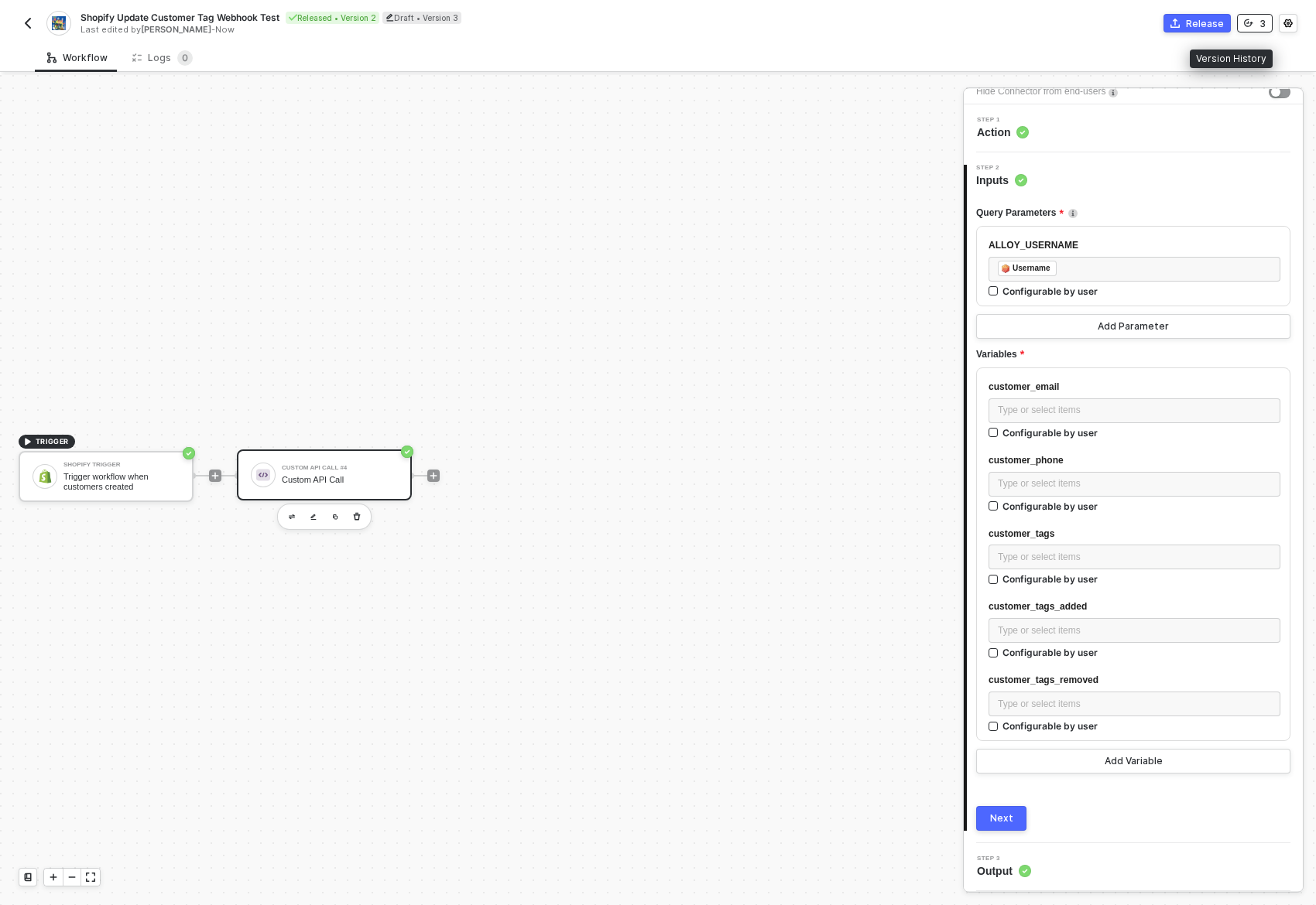
click at [1259, 21] on div "3" at bounding box center [1262, 23] width 6 height 13
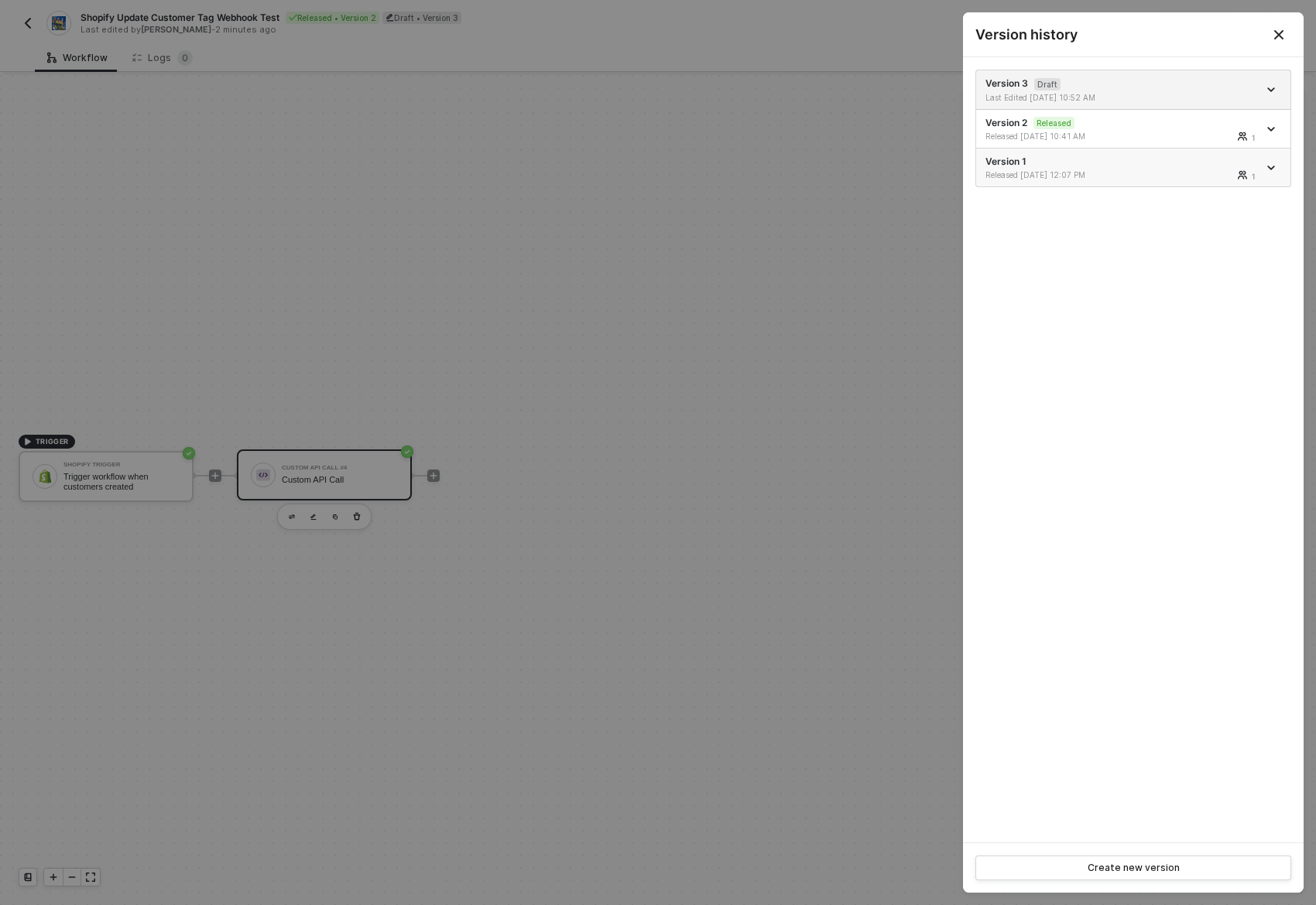
click at [1271, 165] on icon "icon-arrow-down" at bounding box center [1271, 168] width 8 height 8
click at [1271, 166] on icon "icon-arrow-down" at bounding box center [1271, 168] width 8 height 8
click at [1278, 34] on icon "Close" at bounding box center [1278, 34] width 9 height 9
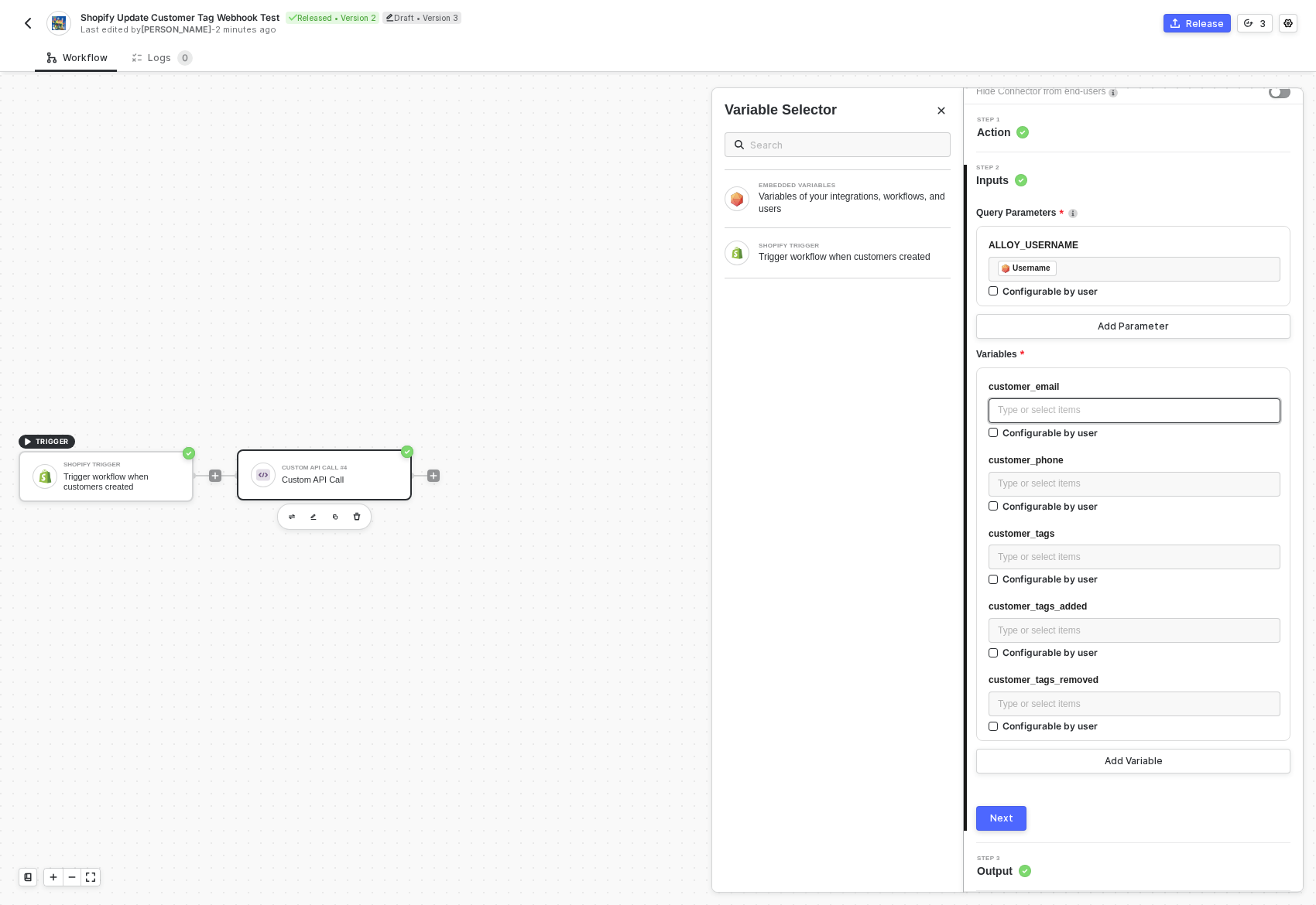
click at [1073, 405] on div "Type or select items ﻿" at bounding box center [1134, 410] width 273 height 15
click at [869, 199] on div "Variables of your integrations, workflows, and users" at bounding box center [853, 202] width 192 height 25
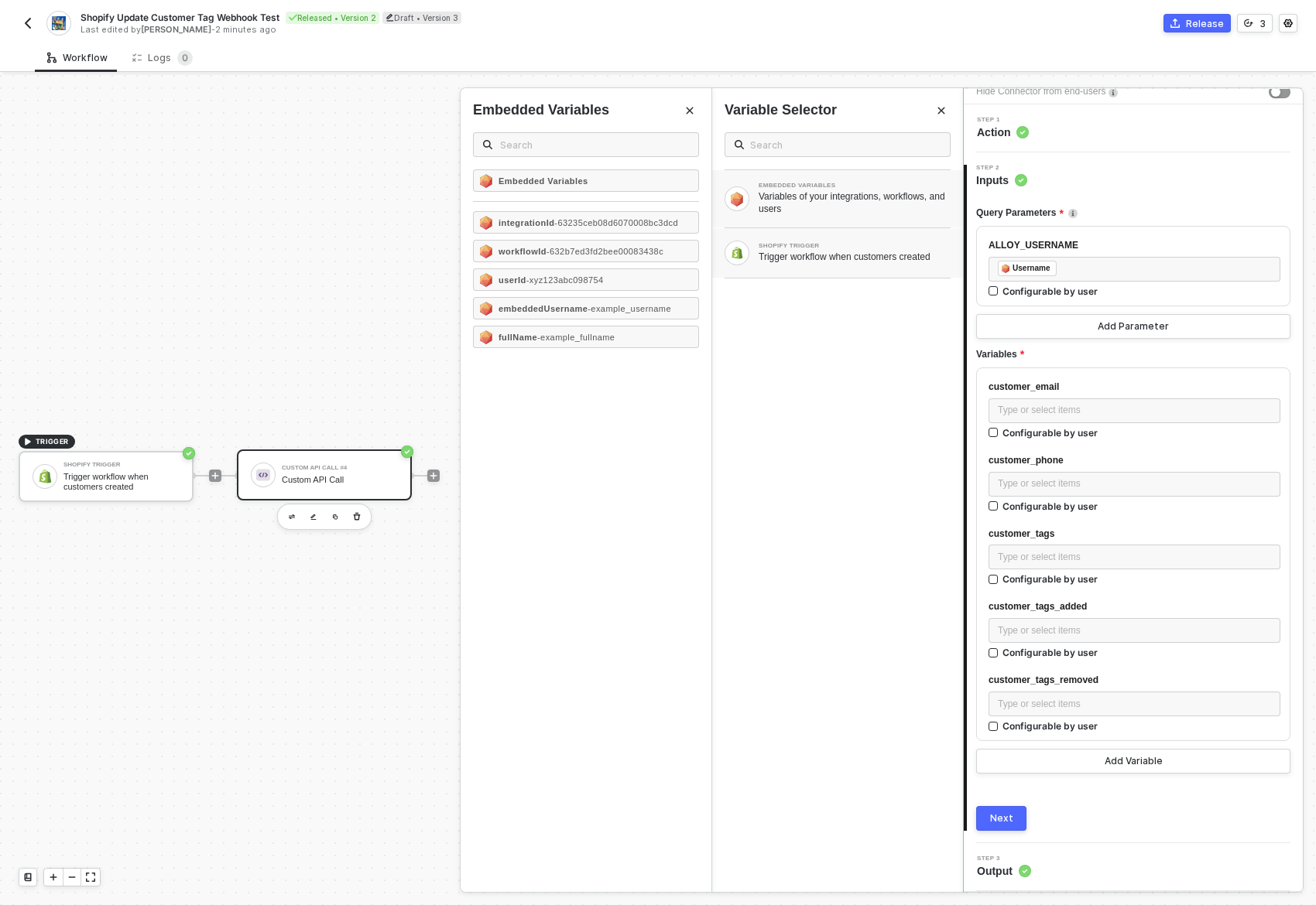
click at [833, 249] on div "SHOPIFY TRIGGER" at bounding box center [853, 246] width 192 height 6
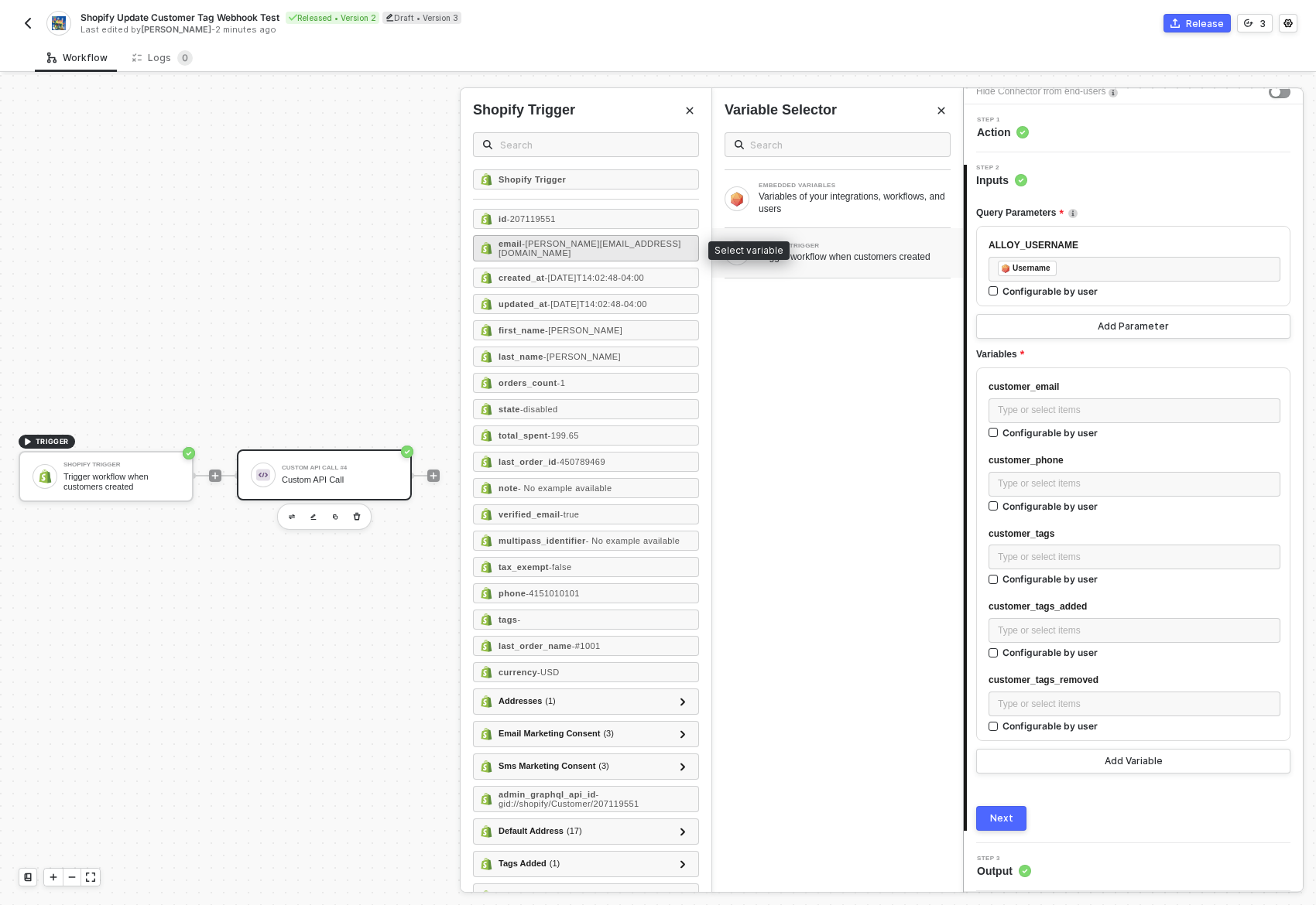
click at [676, 240] on div "email - erlich@aviato.com" at bounding box center [586, 248] width 226 height 27
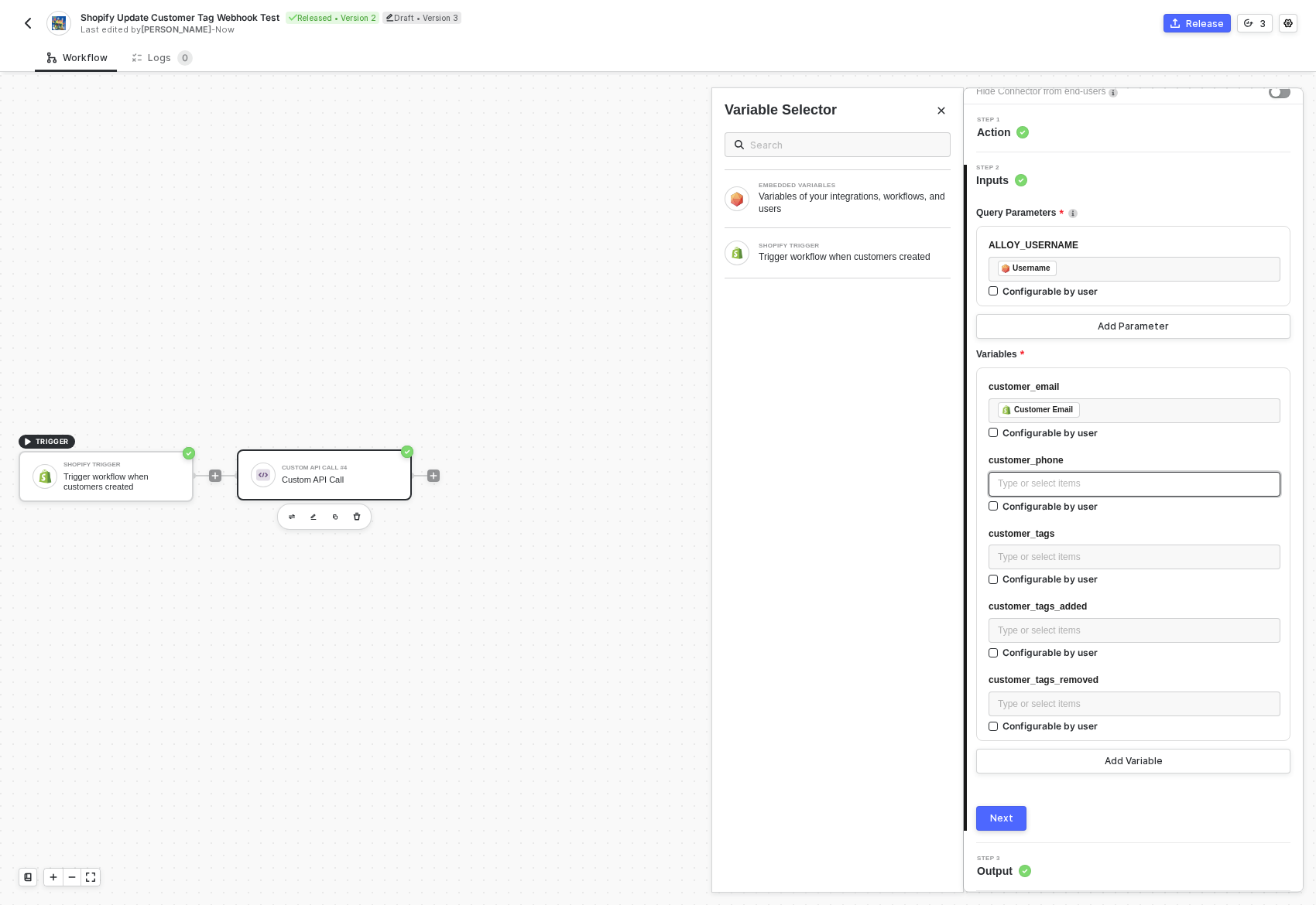
click at [1056, 487] on div "Type or select items ﻿" at bounding box center [1134, 484] width 273 height 15
click at [853, 244] on div "SHOPIFY TRIGGER" at bounding box center [853, 246] width 192 height 6
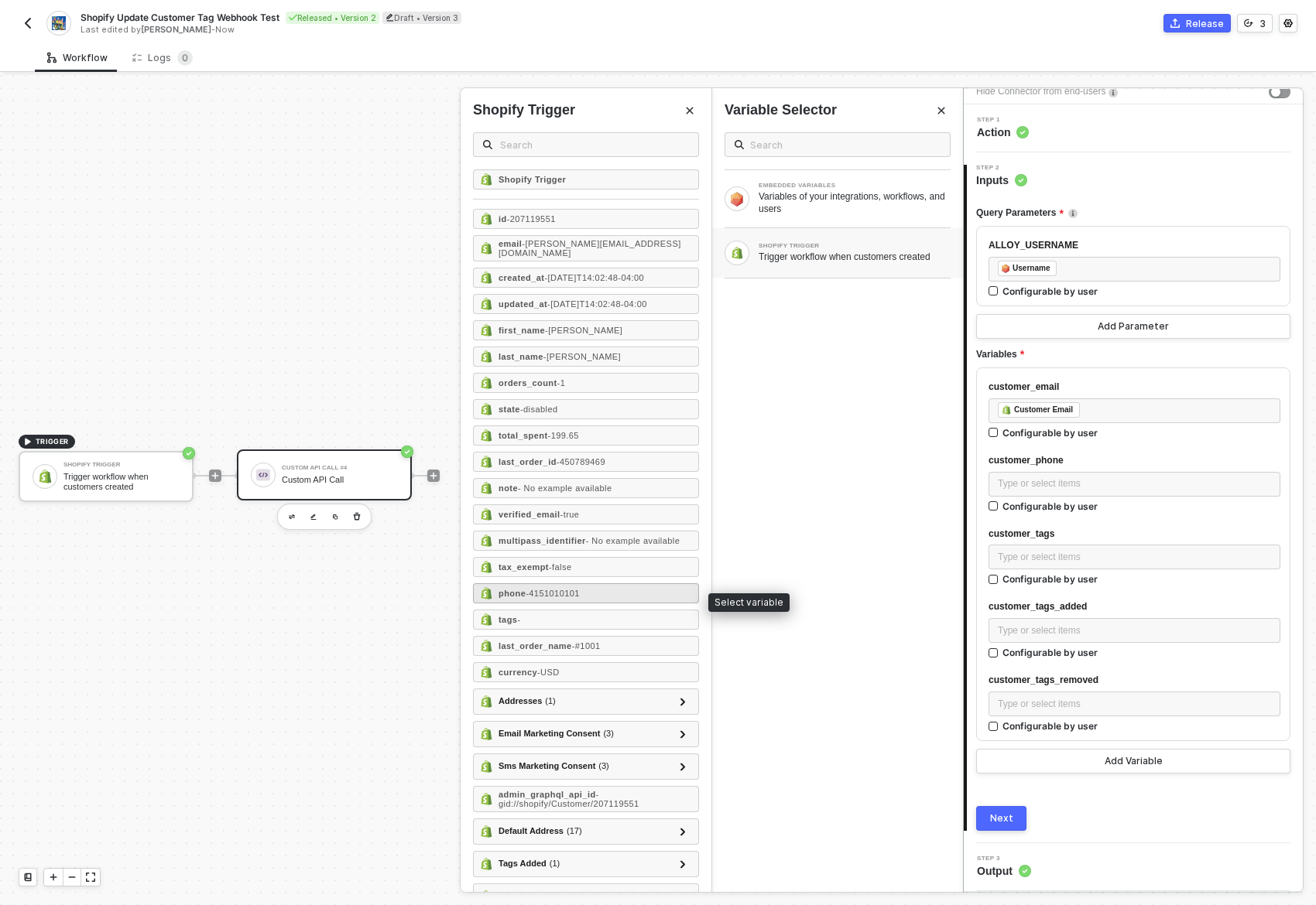
click at [539, 598] on span "- 4151010101" at bounding box center [552, 593] width 54 height 9
click at [1040, 637] on div "Type or select items ﻿" at bounding box center [1134, 630] width 292 height 25
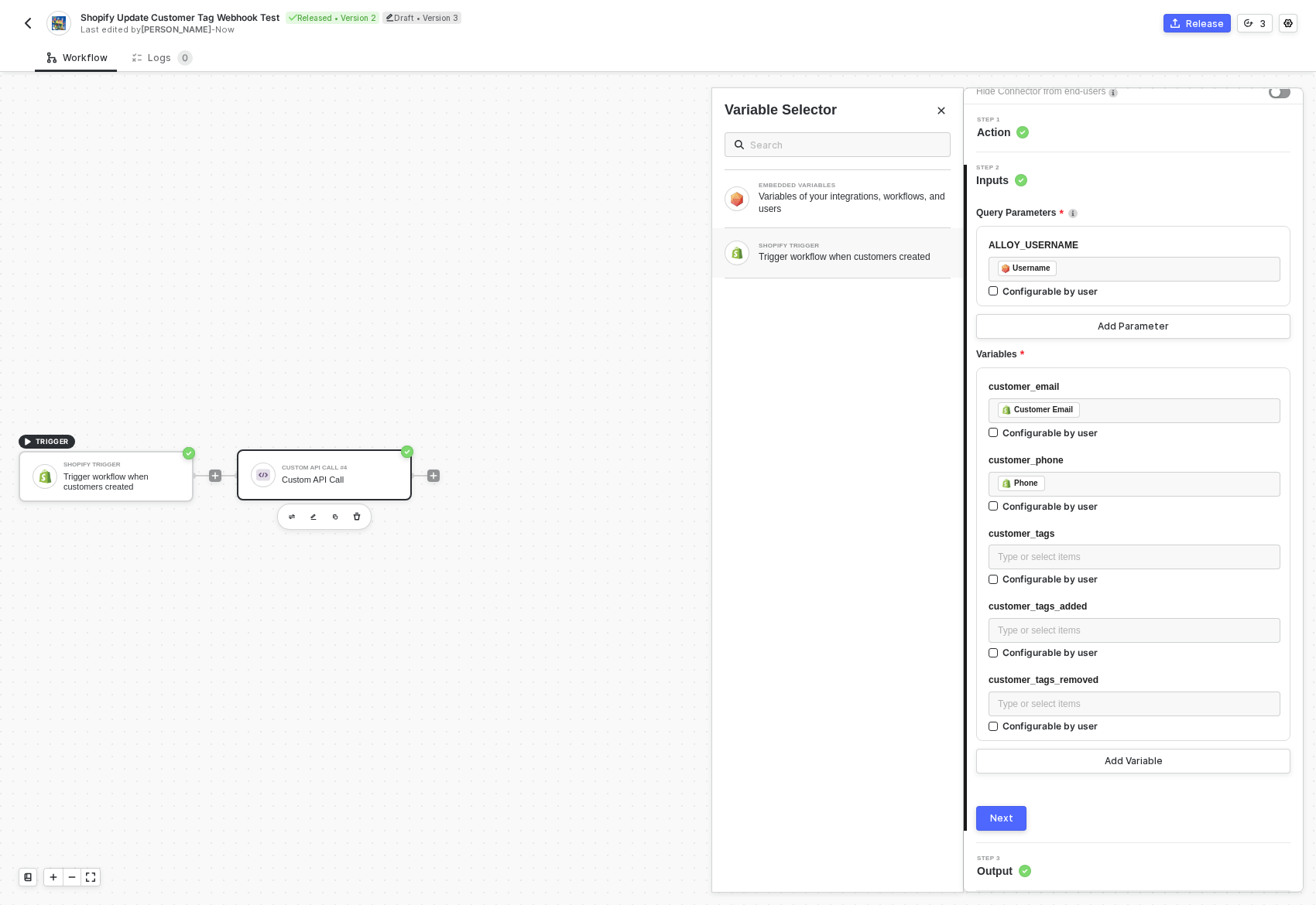
click at [789, 248] on div "SHOPIFY TRIGGER" at bounding box center [853, 246] width 192 height 6
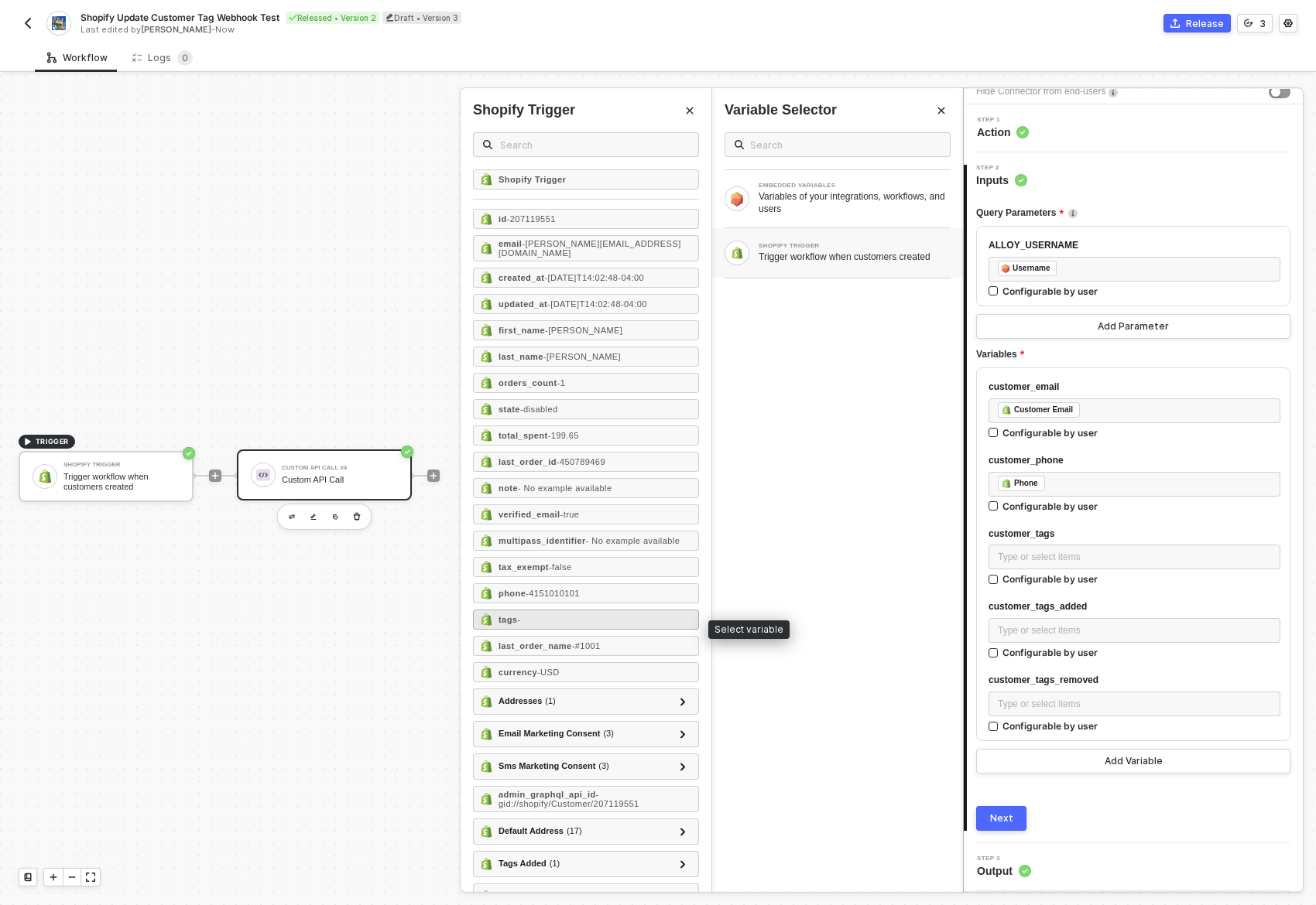
click at [517, 622] on strong "tags" at bounding box center [508, 619] width 19 height 9
click at [1057, 704] on div "Type or select items ﻿" at bounding box center [1134, 704] width 273 height 15
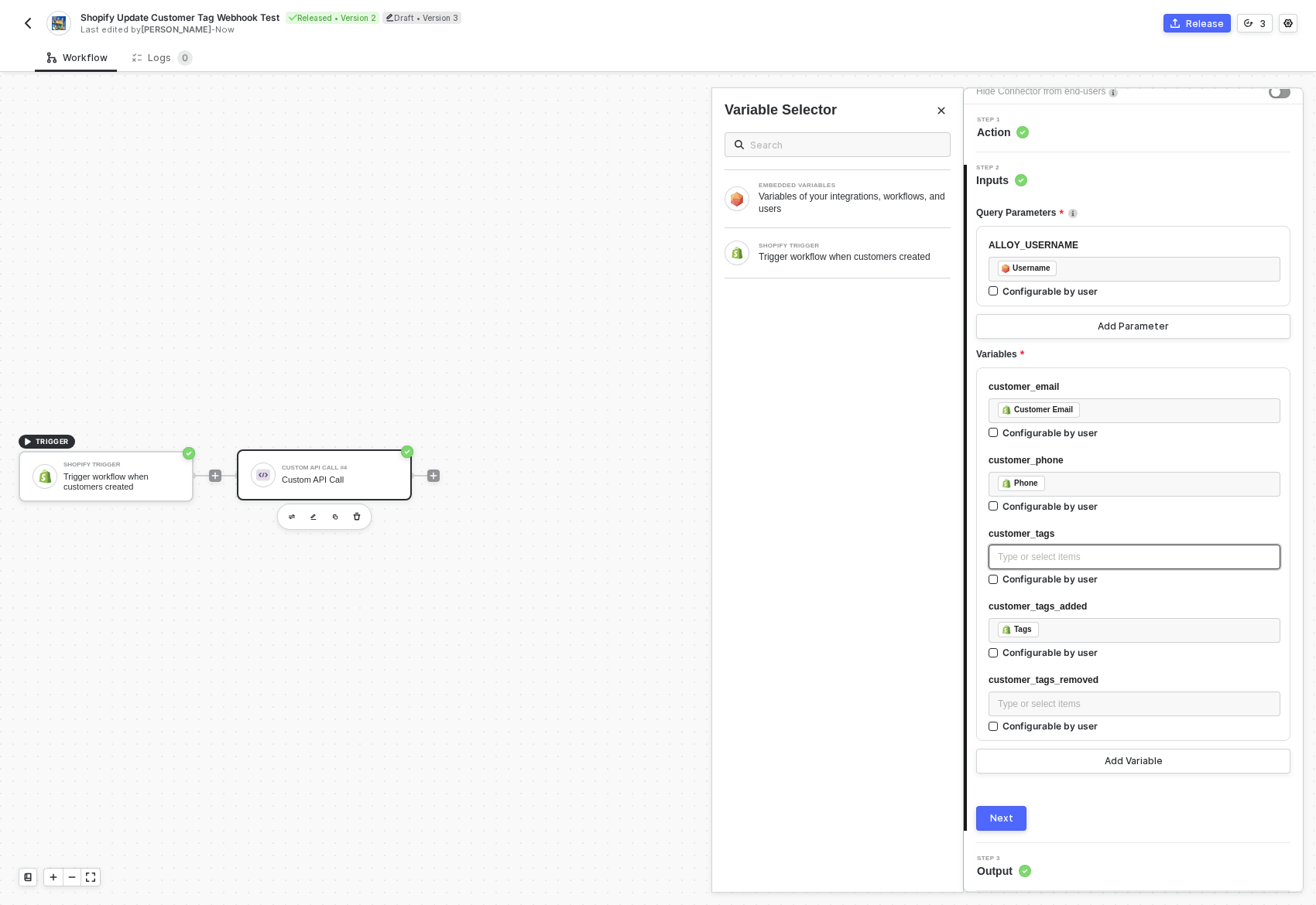
click at [1060, 559] on div "Type or select items ﻿" at bounding box center [1134, 557] width 273 height 15
click at [877, 254] on div "Trigger workflow when customers created" at bounding box center [853, 256] width 192 height 13
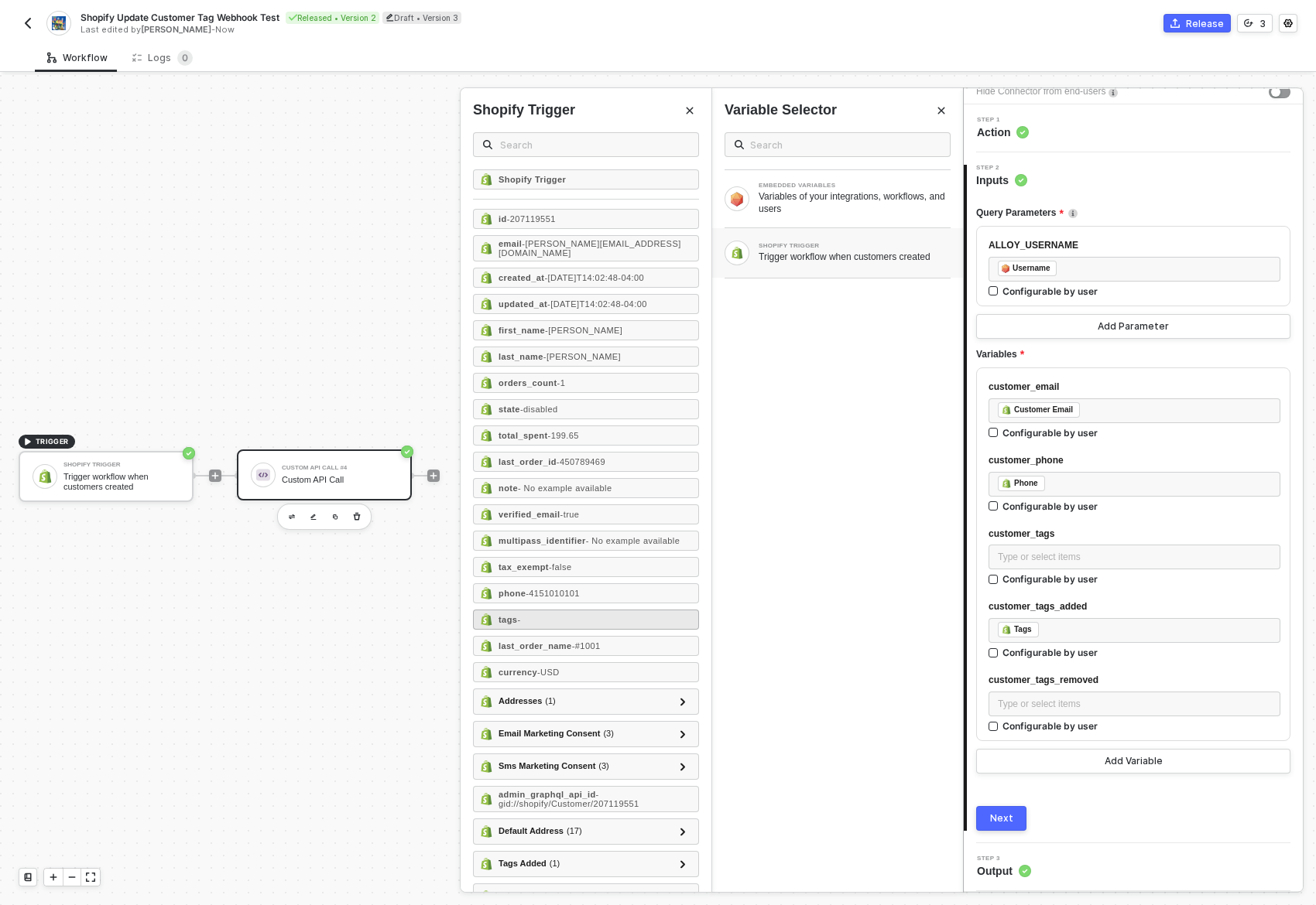
click at [549, 619] on div "tags -" at bounding box center [586, 619] width 226 height 20
click at [1084, 615] on div "customer_tags_added ﻿ ﻿ Tags ﻿ Configurable by user" at bounding box center [1134, 632] width 292 height 66
click at [1077, 627] on div "﻿ ﻿ Tags ﻿" at bounding box center [1134, 630] width 273 height 17
click at [578, 144] on input "text" at bounding box center [594, 144] width 189 height 17
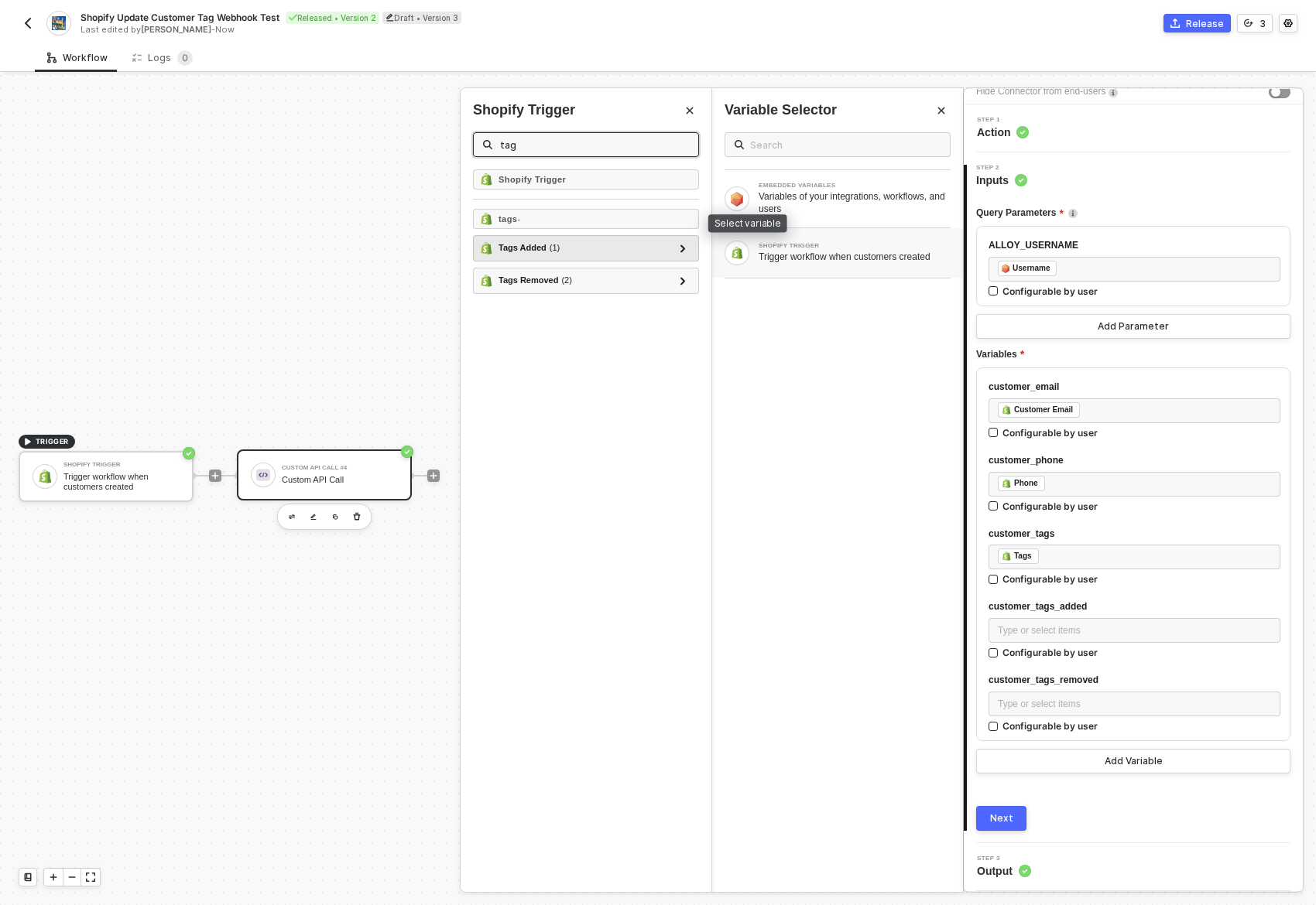
type input "tag"
click at [512, 246] on div "Tags Added ( 1 )" at bounding box center [529, 247] width 61 height 13
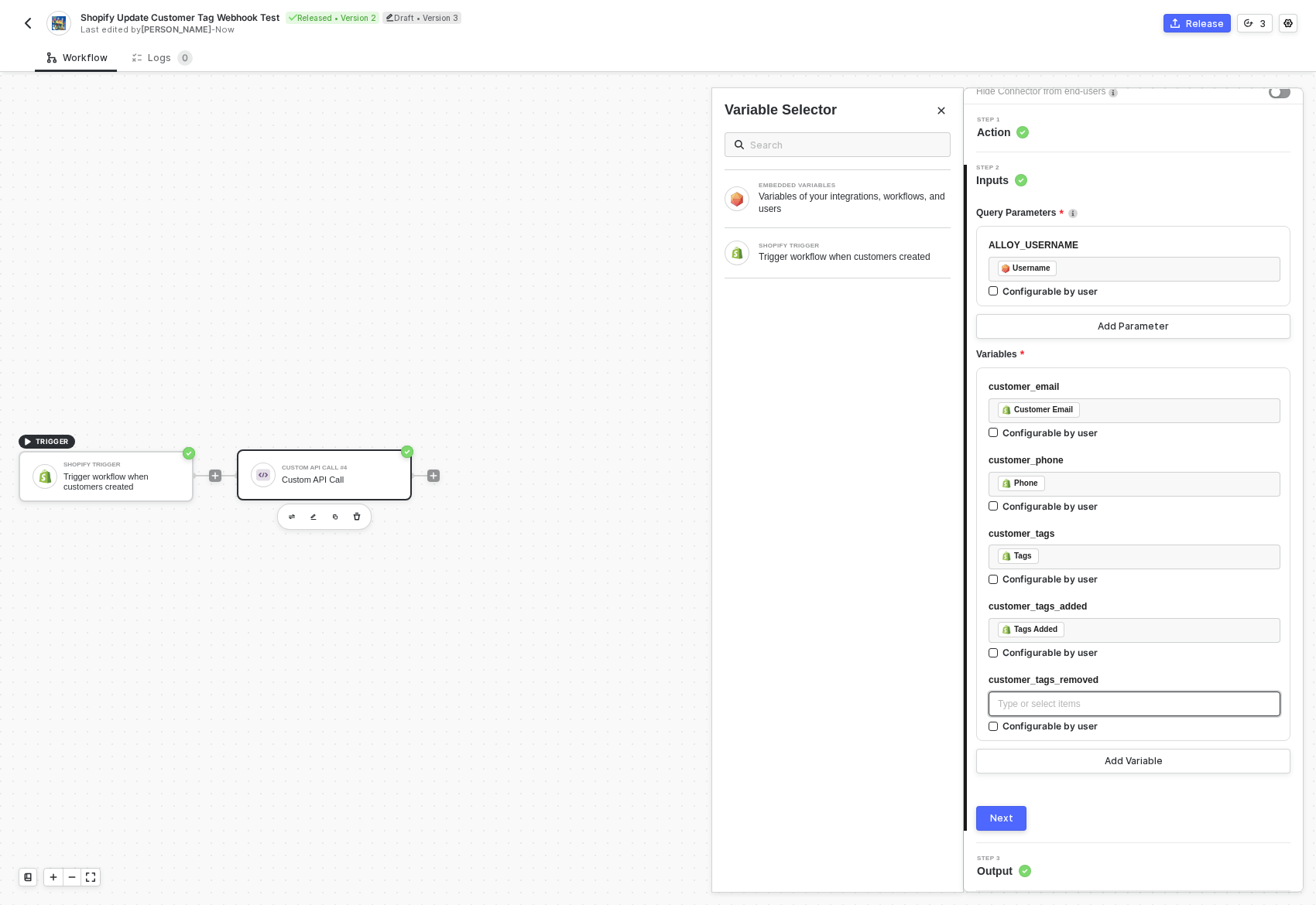
click at [1026, 707] on div "Type or select items ﻿" at bounding box center [1134, 704] width 273 height 15
click at [863, 253] on div "Trigger workflow when customers created" at bounding box center [853, 256] width 192 height 13
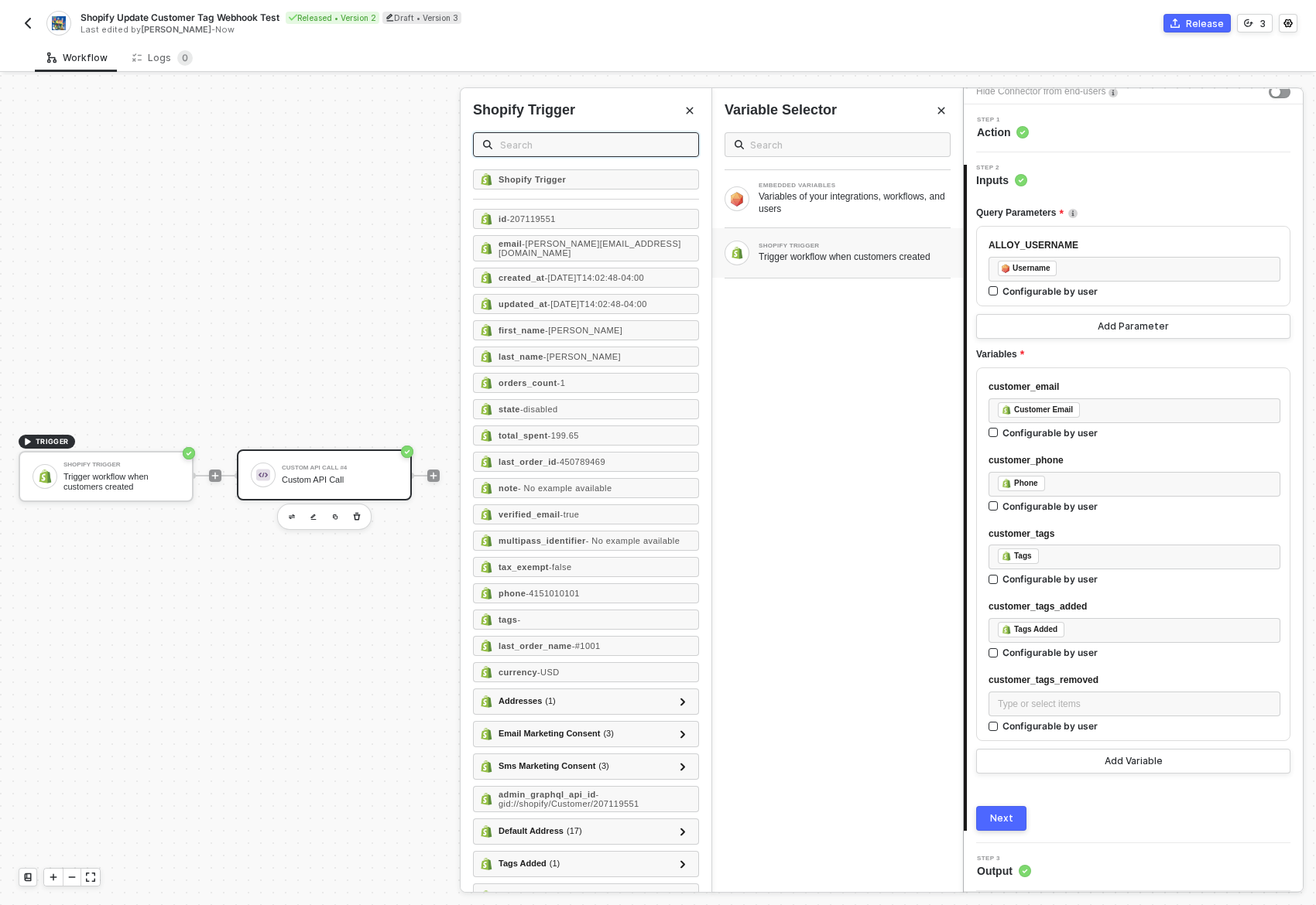
click at [593, 137] on input "text" at bounding box center [594, 144] width 189 height 17
type input "tags"
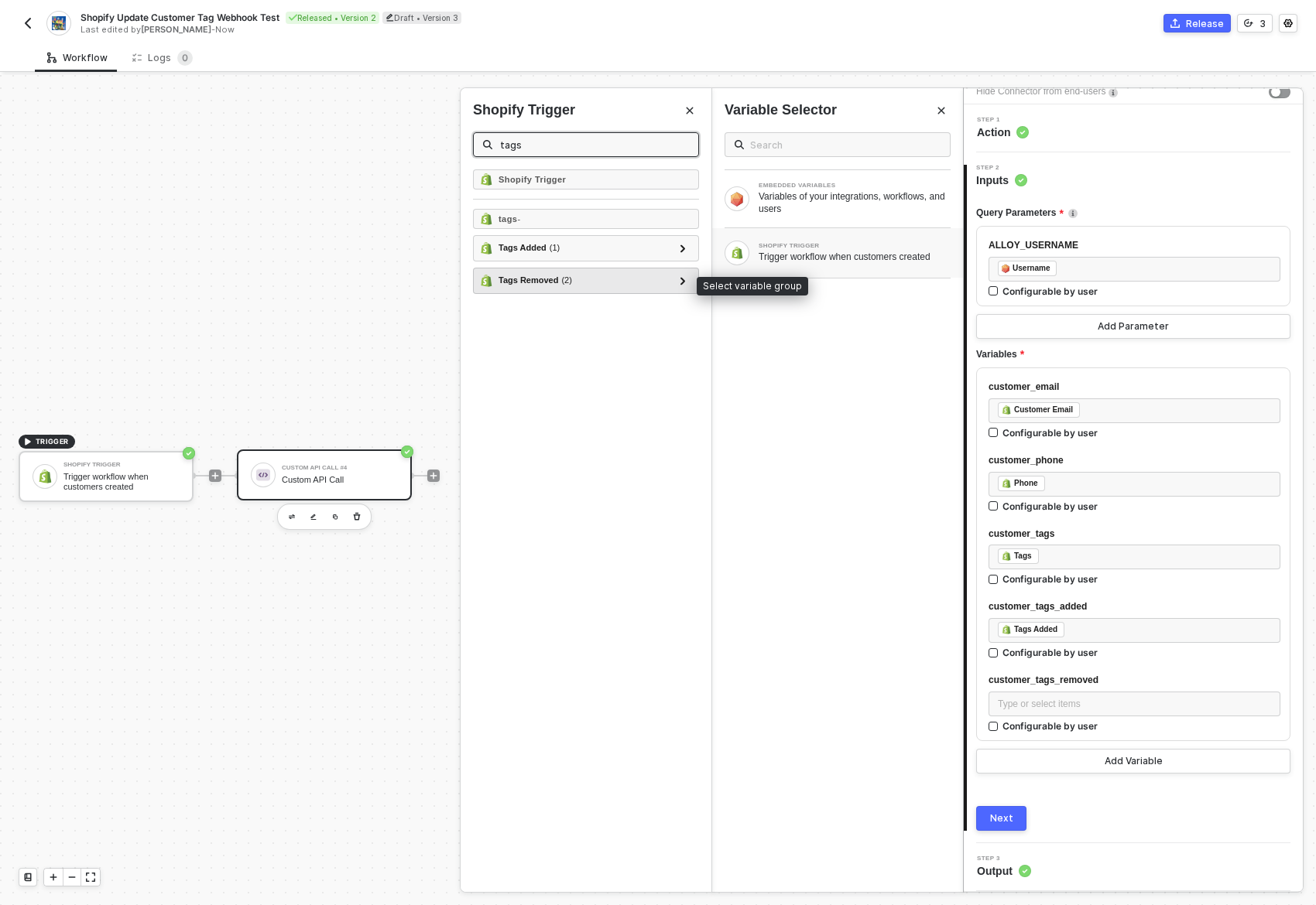
click at [549, 279] on div "Tags Removed ( 2 )" at bounding box center [535, 280] width 74 height 13
click at [1089, 809] on div "Next" at bounding box center [1133, 818] width 314 height 25
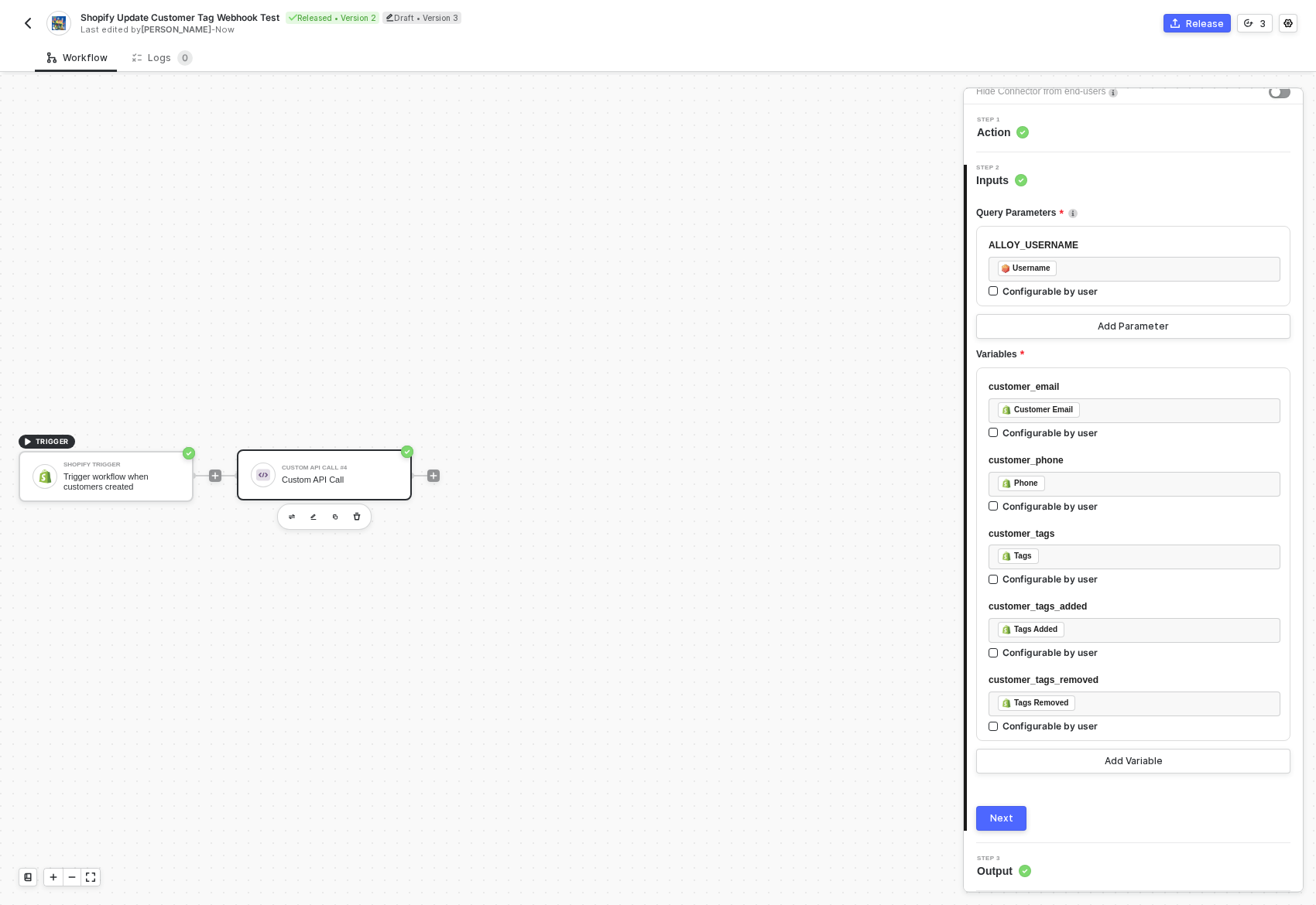
click at [1007, 819] on div "Next" at bounding box center [1002, 819] width 24 height 13
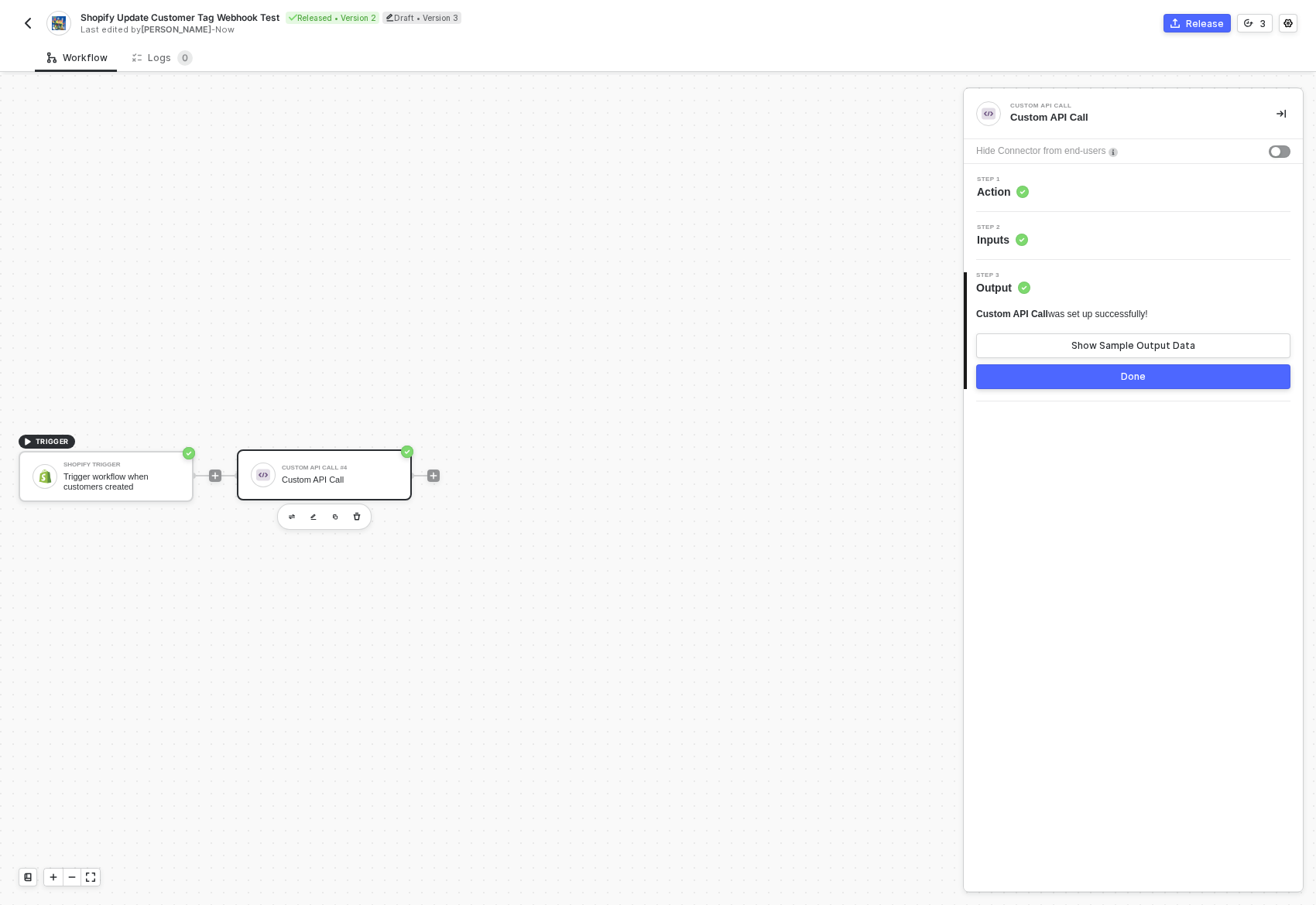
click at [1157, 506] on div "Custom API Call Custom API Call Hide Connector from end-users Step 1 Action Ste…" at bounding box center [1132, 490] width 339 height 802
click at [1156, 372] on button "Done" at bounding box center [1133, 376] width 314 height 25
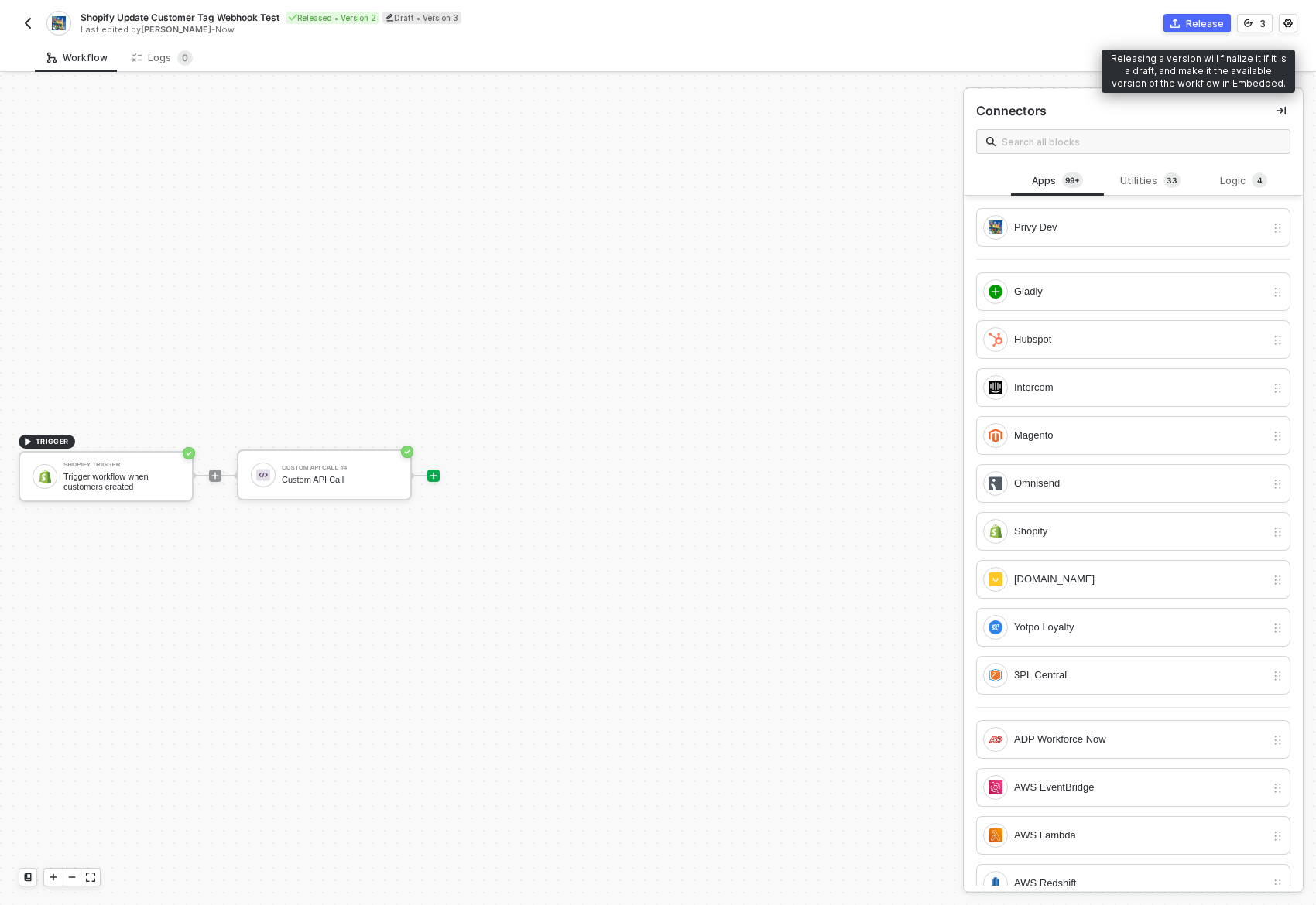
click at [1205, 21] on div "Release" at bounding box center [1205, 23] width 38 height 13
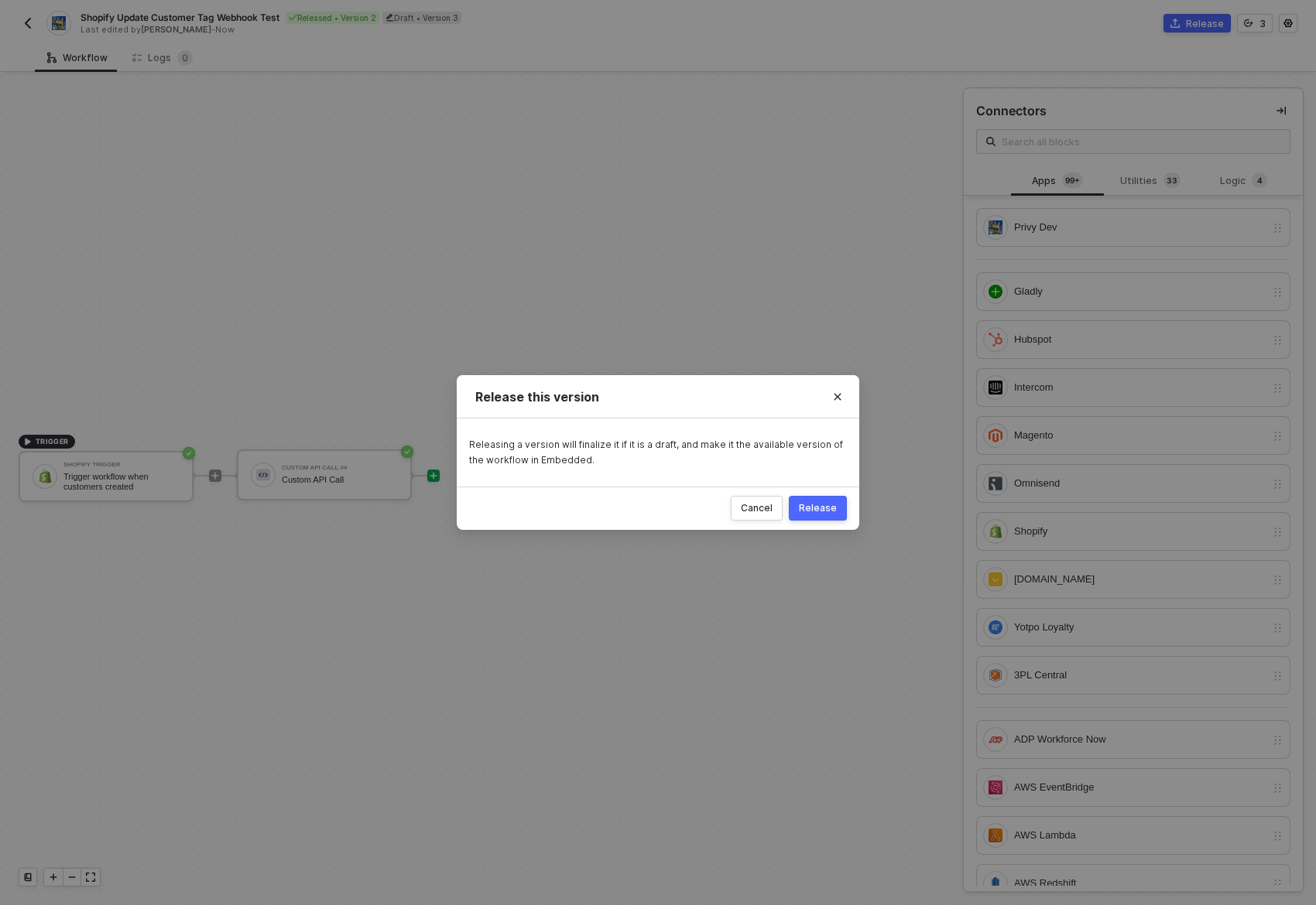
click at [821, 500] on button "Release" at bounding box center [817, 507] width 58 height 25
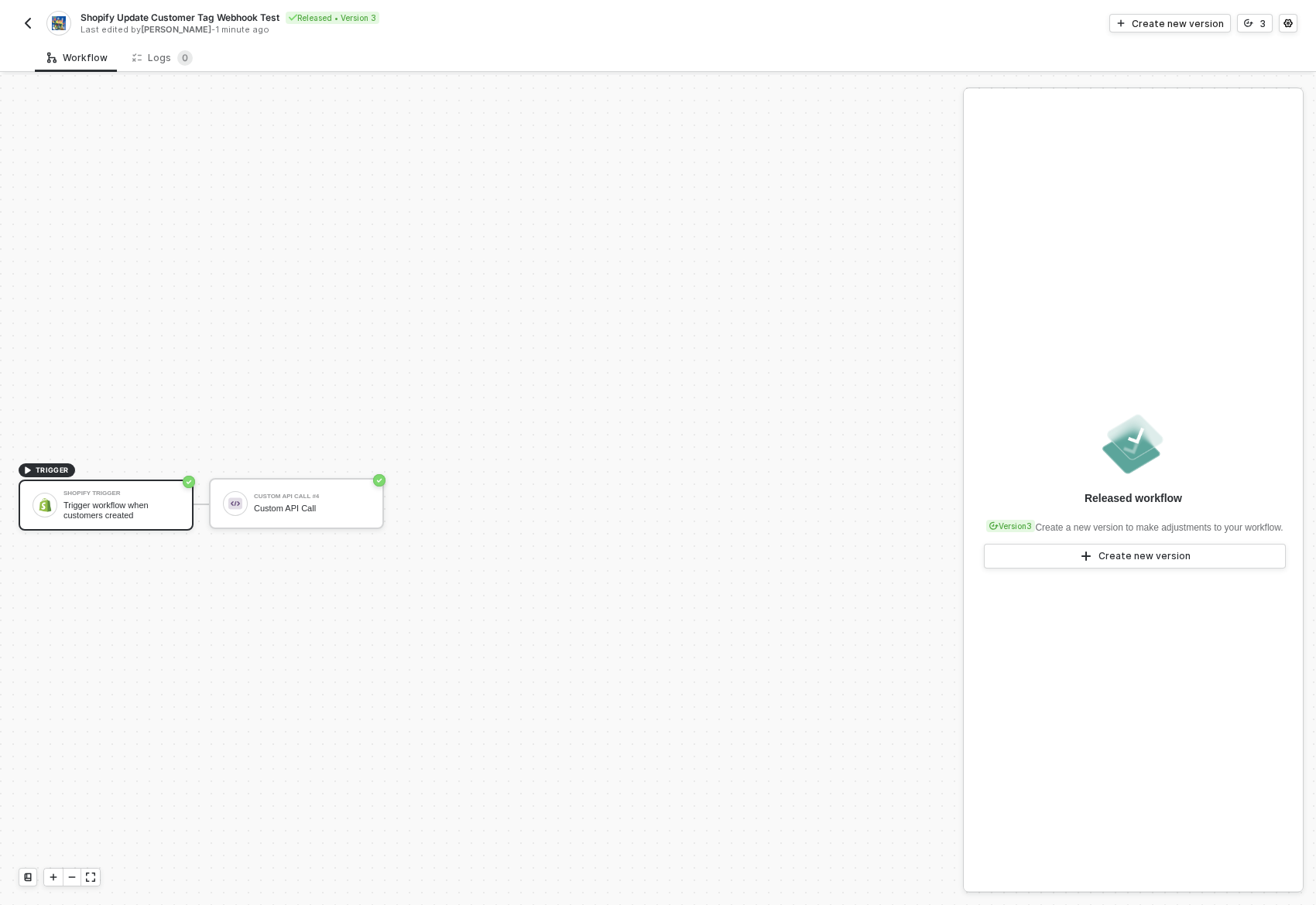
scroll to position [28, 0]
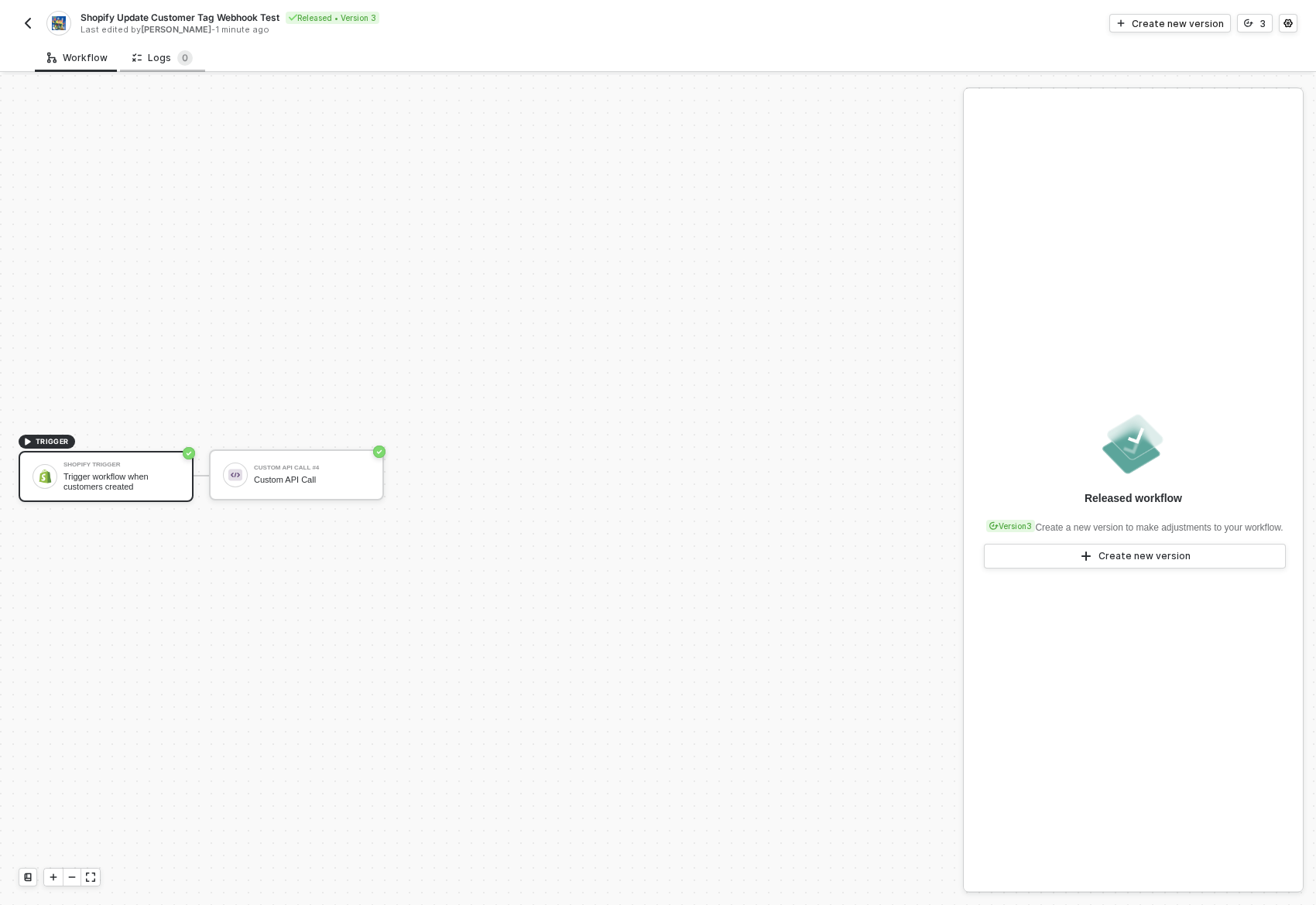
click at [164, 54] on div "Logs 0" at bounding box center [162, 58] width 60 height 16
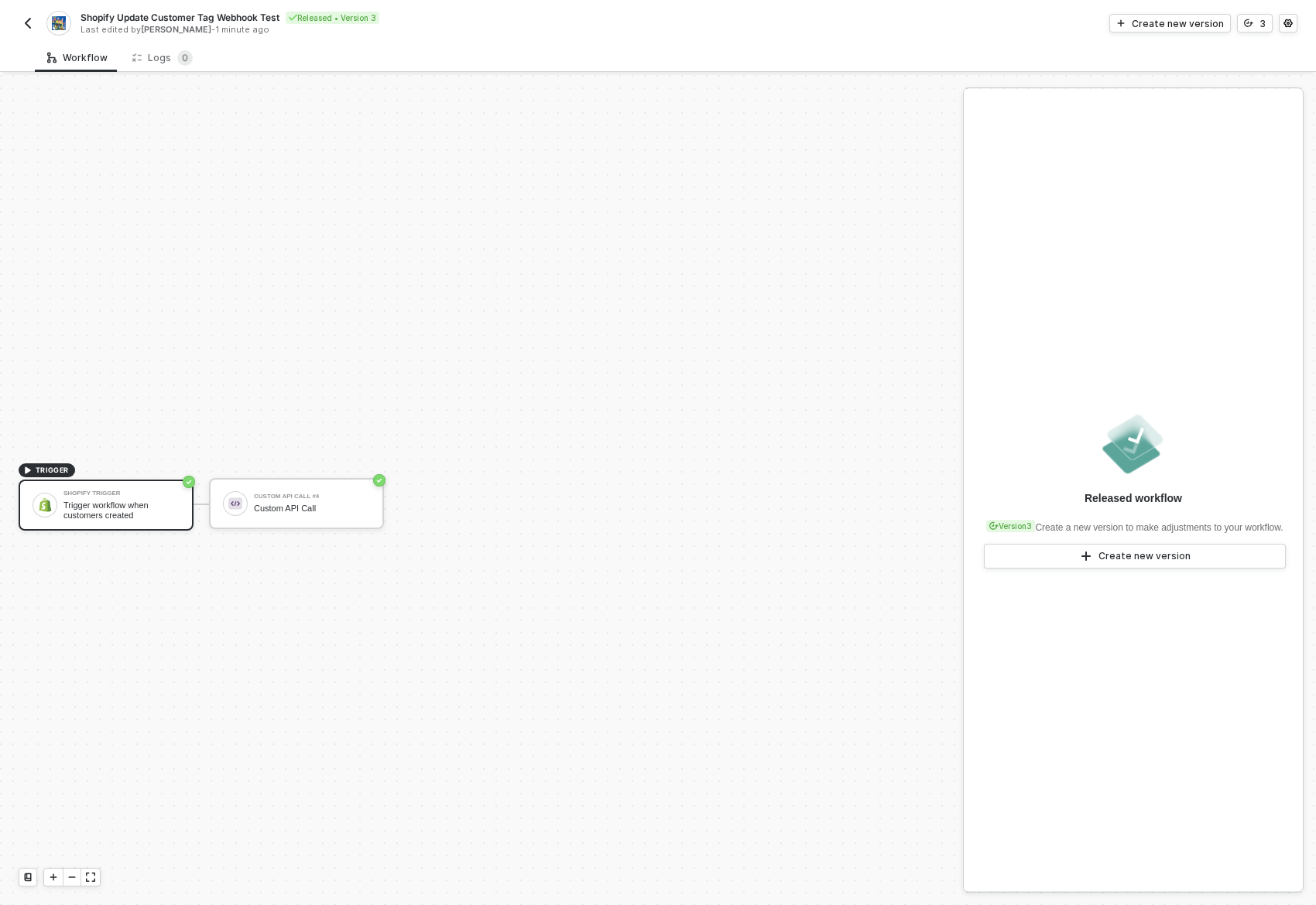
scroll to position [28, 0]
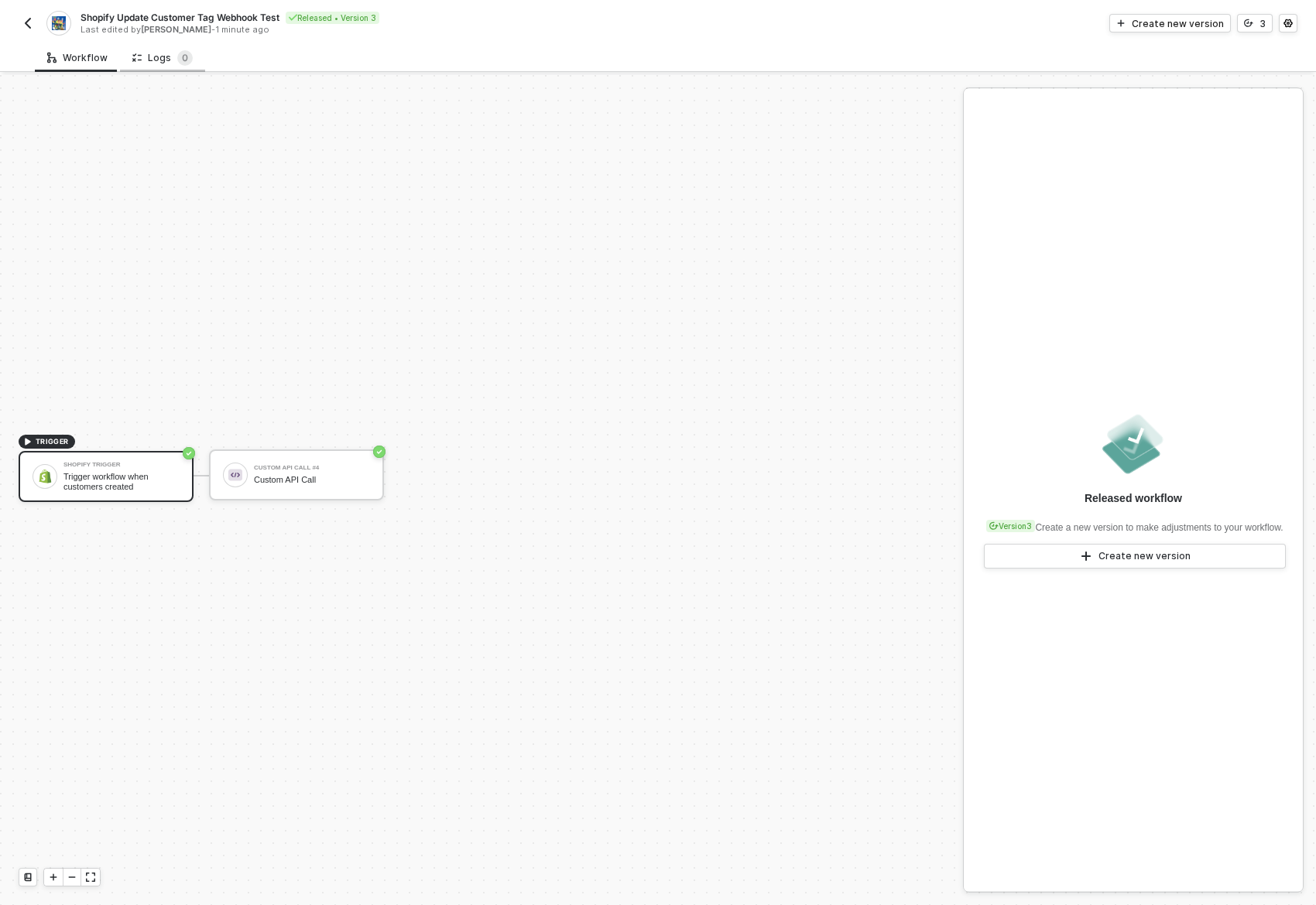
click at [166, 55] on div "Logs 0" at bounding box center [162, 58] width 60 height 16
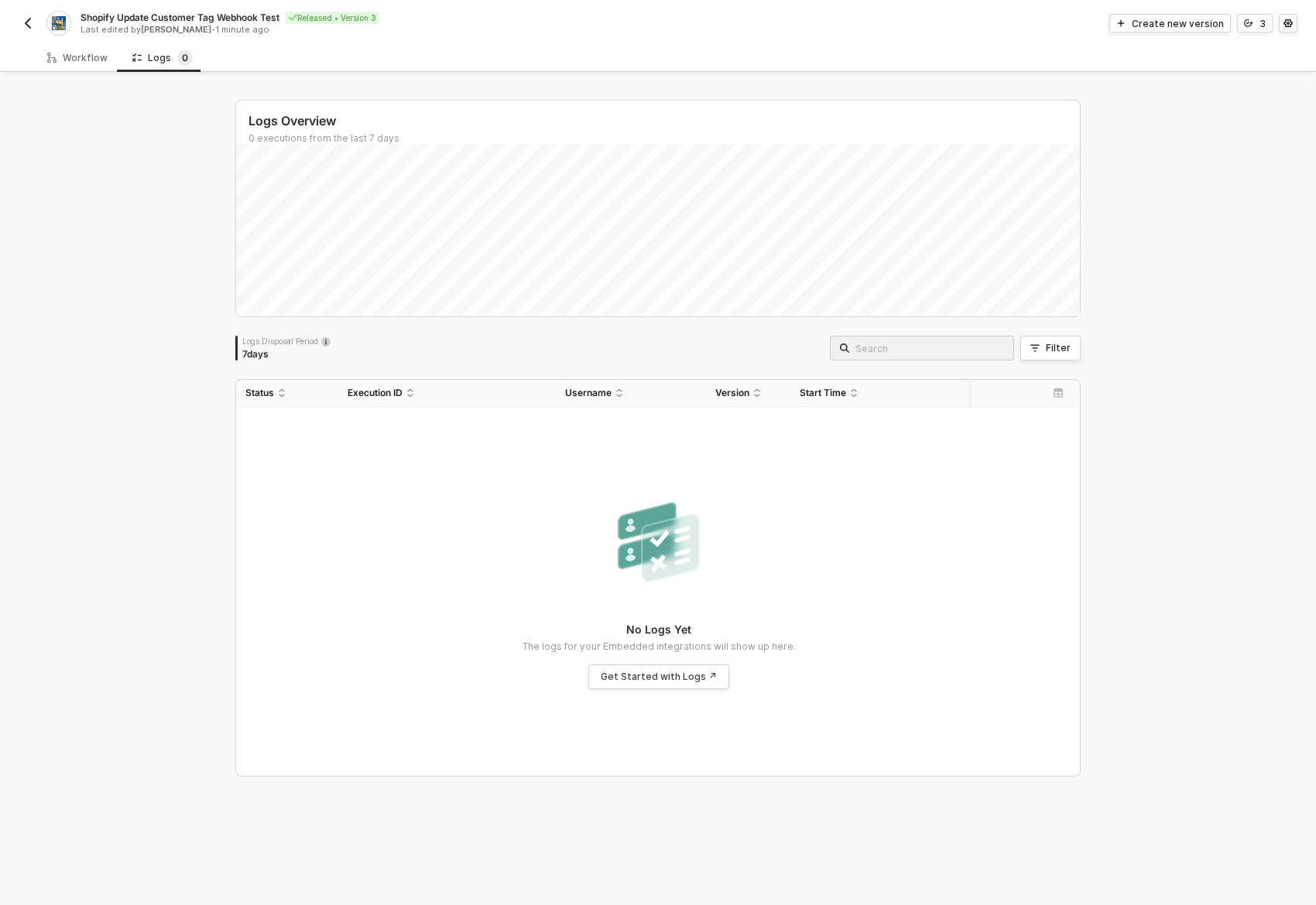
click at [151, 412] on div "Logs Overview 0 executions from the last 7 days Logs Disposal Period 7 days Fil…" at bounding box center [658, 490] width 1316 height 830
click at [158, 602] on div "Logs Overview 0 executions from the last 7 days Logs Disposal Period 7 days Fil…" at bounding box center [658, 490] width 1316 height 830
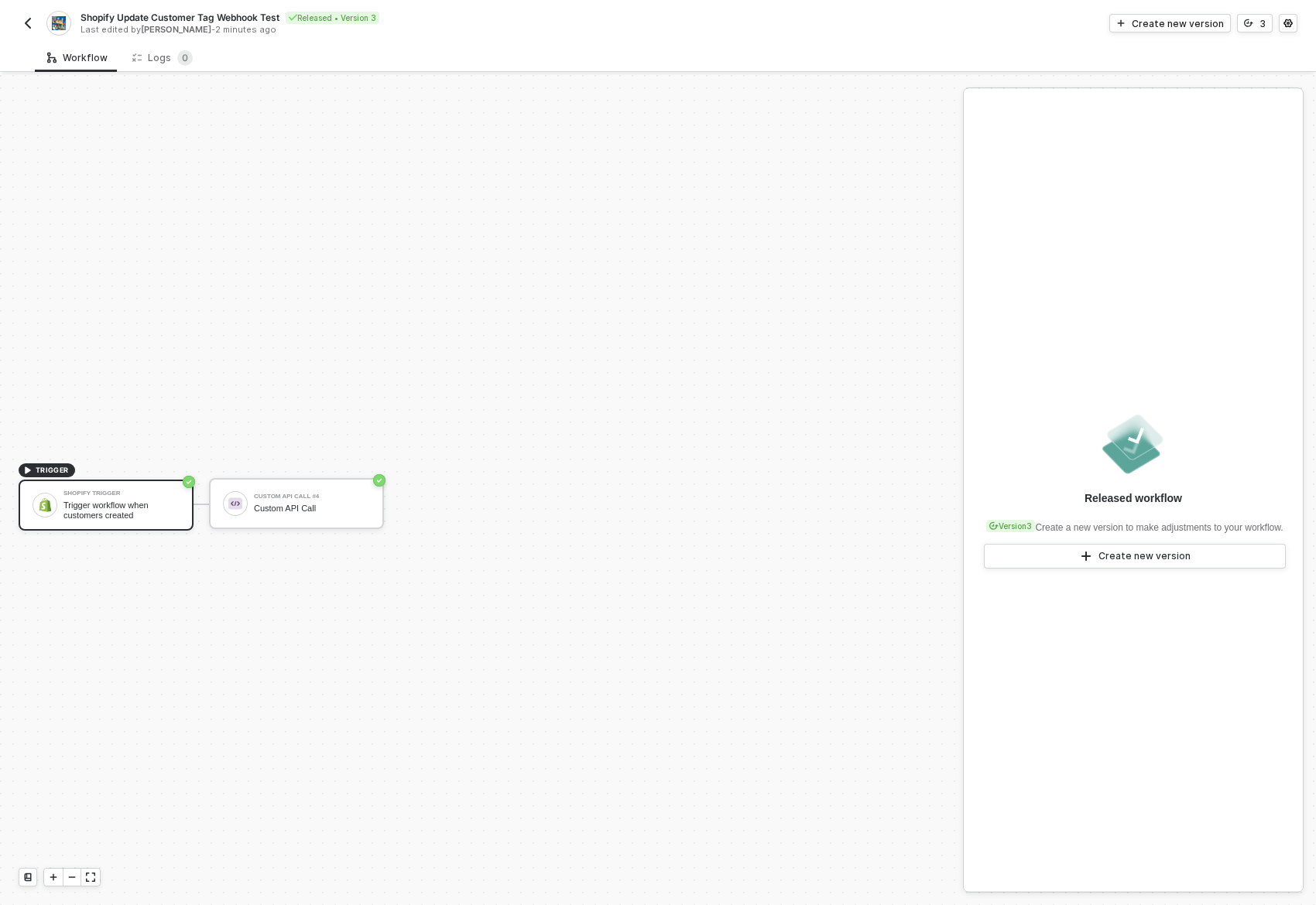
scroll to position [28, 0]
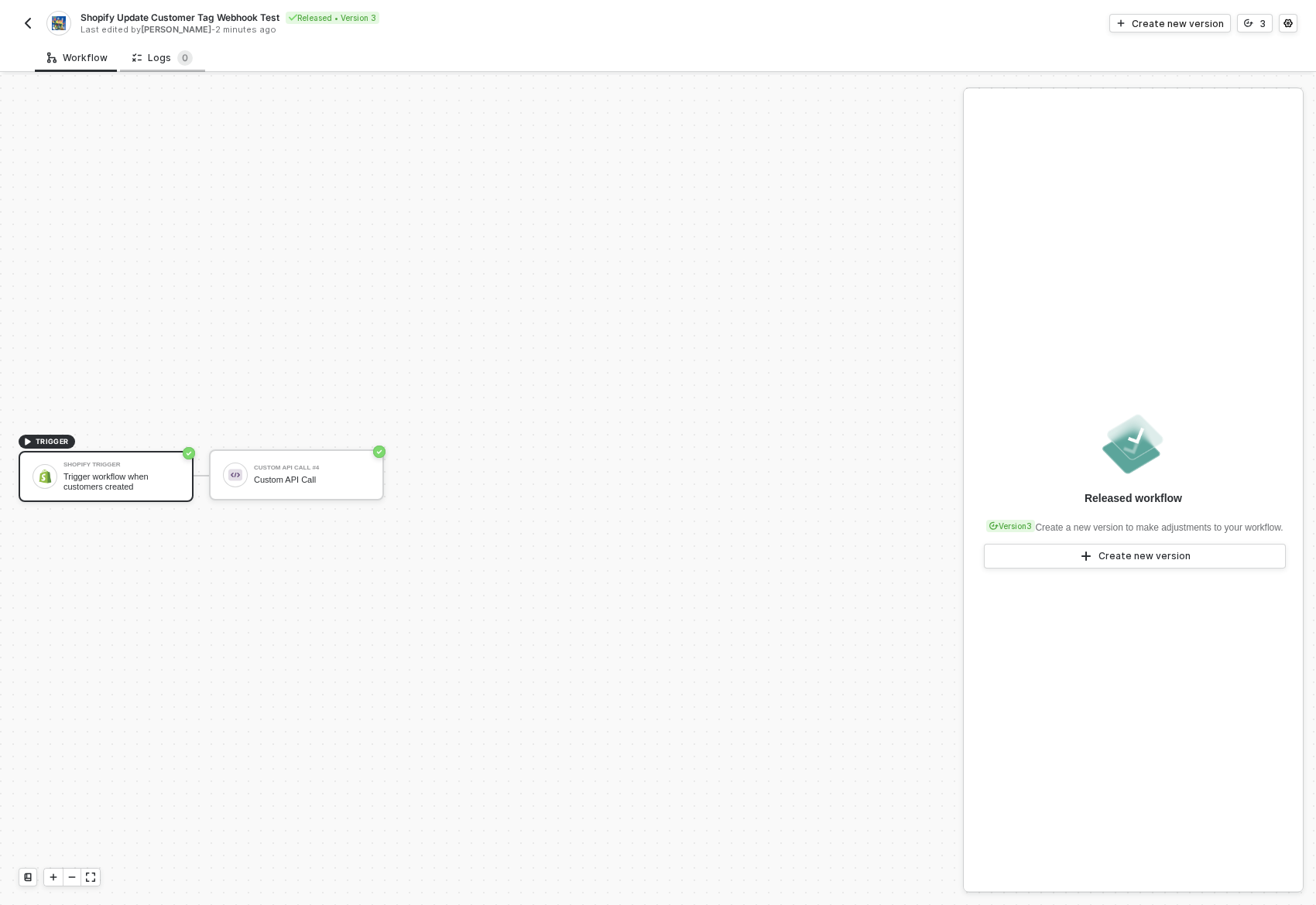
click at [163, 50] on div "Logs 0" at bounding box center [162, 58] width 60 height 16
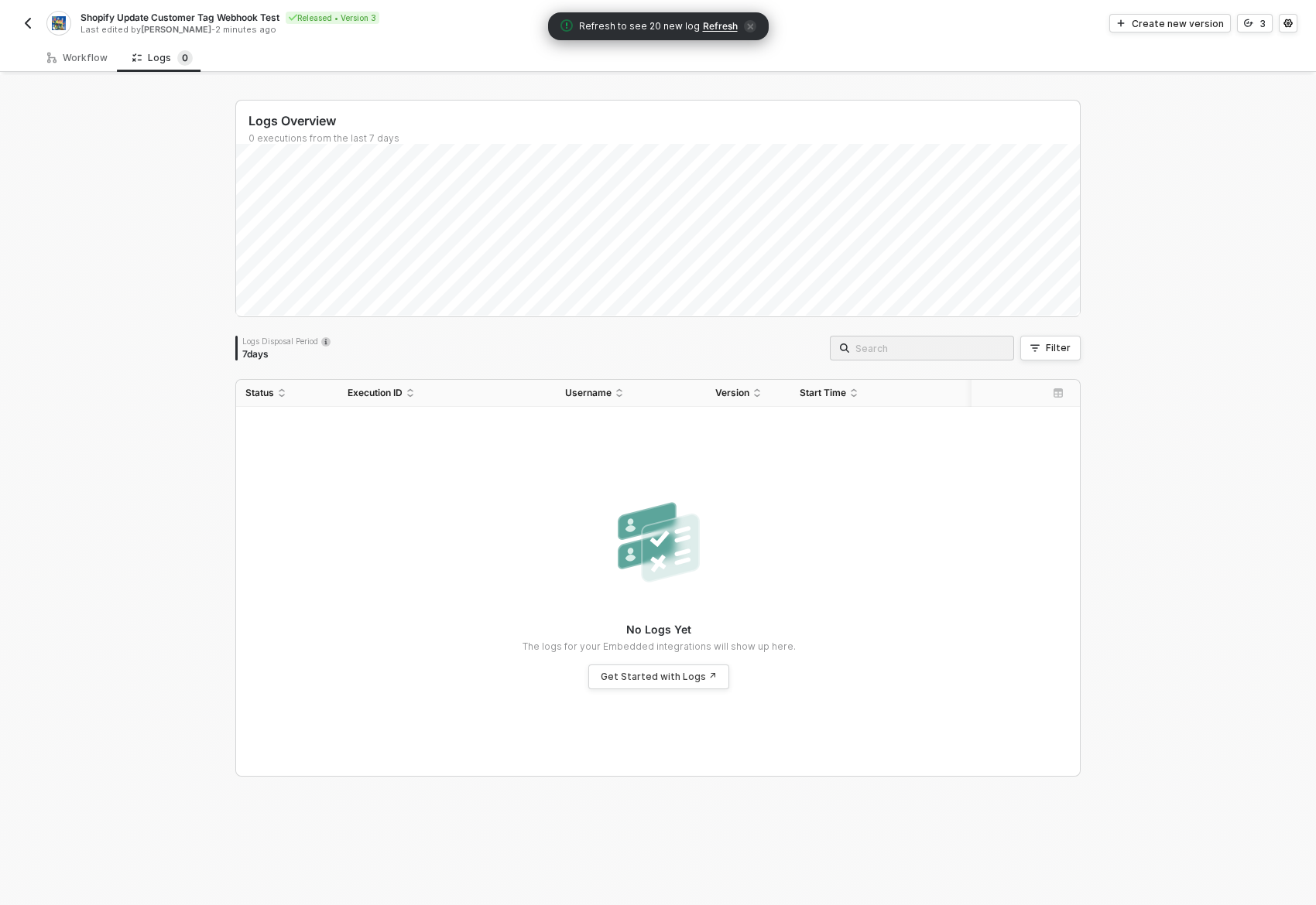
click at [126, 182] on div "Logs Overview 0 executions from the last 7 days Wed 27 Success 0 Failure 0 Logs…" at bounding box center [658, 490] width 1316 height 830
click at [703, 22] on span "Refresh" at bounding box center [720, 26] width 34 height 13
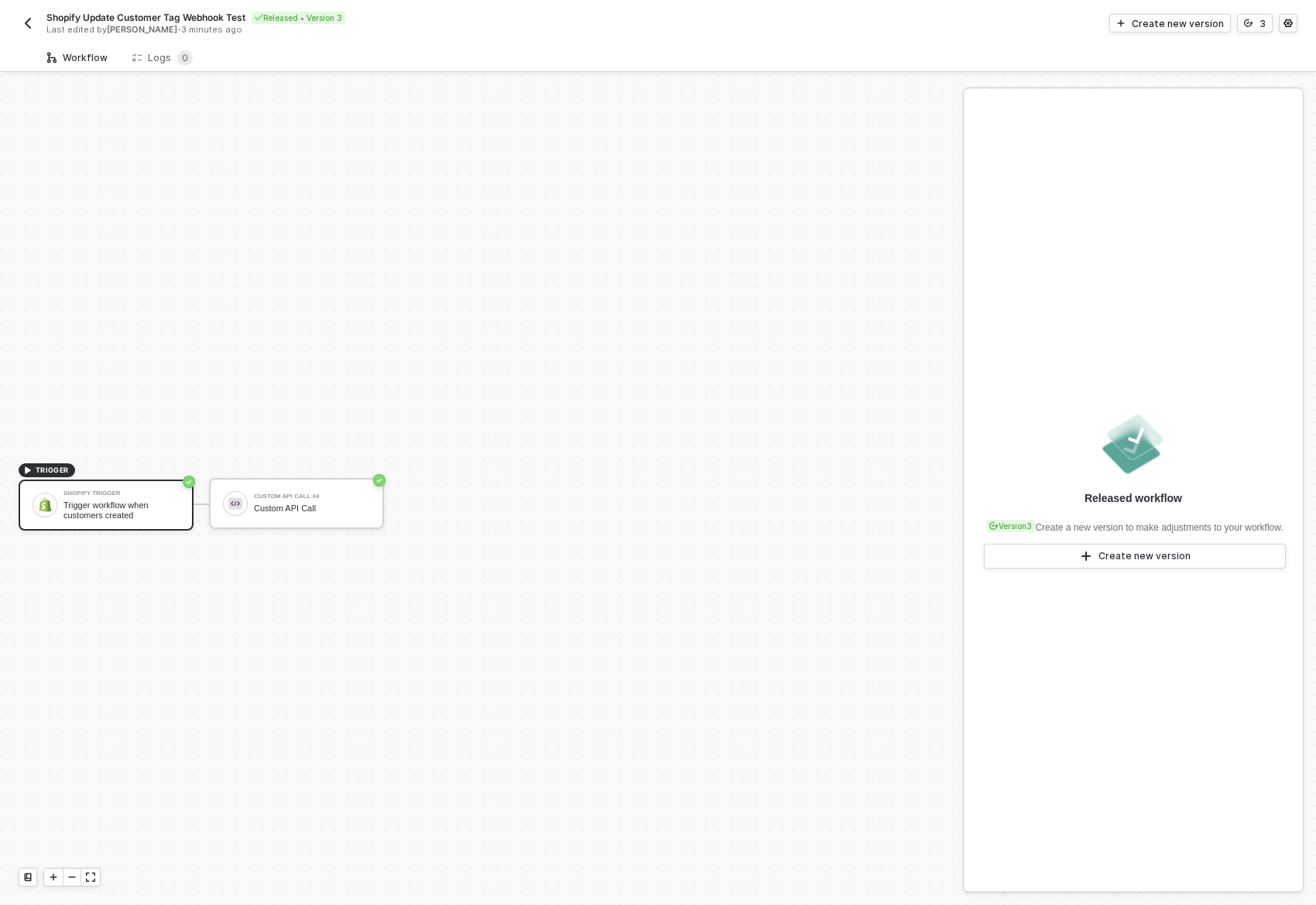
scroll to position [28, 0]
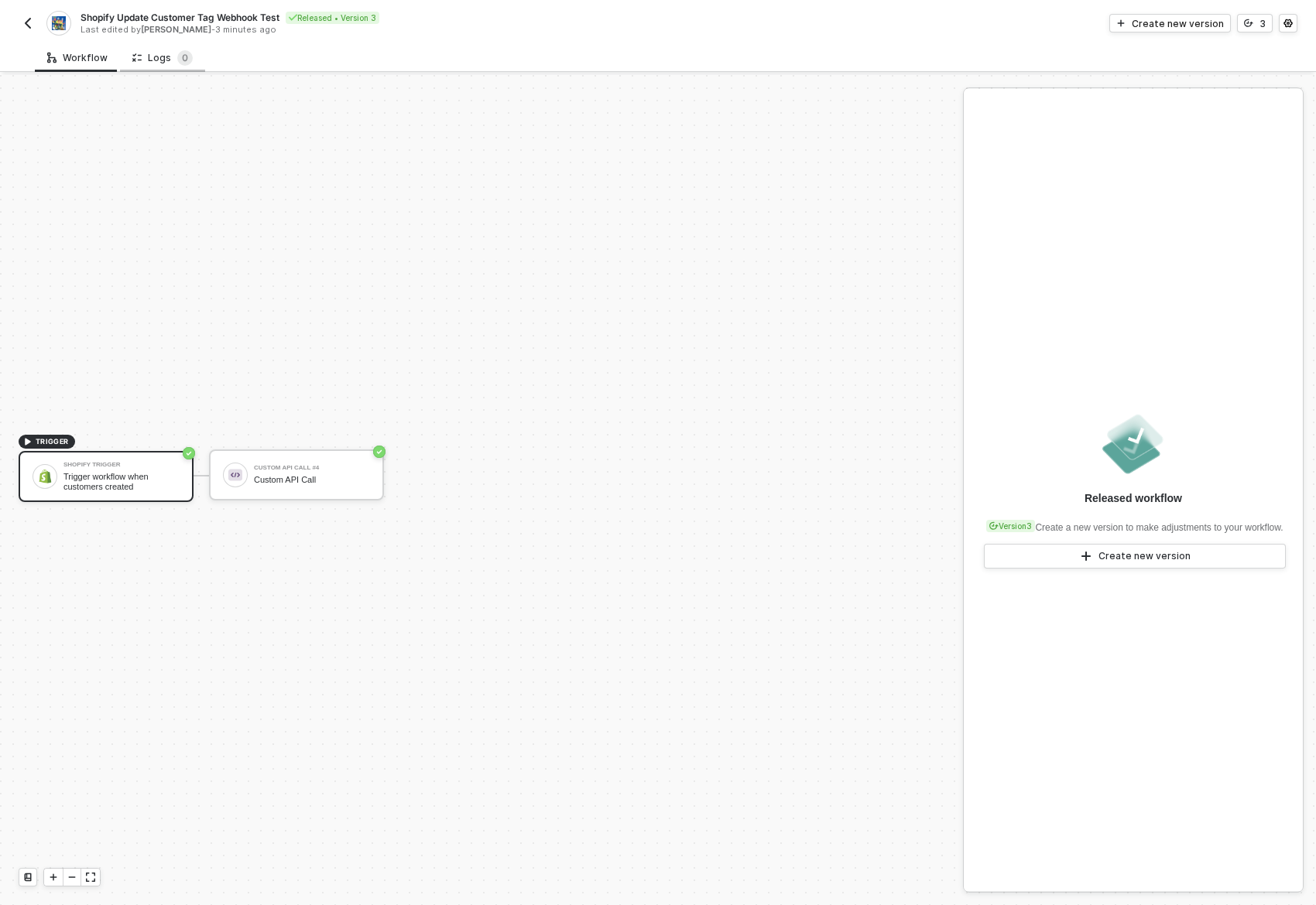
click at [167, 56] on div "Logs 0" at bounding box center [162, 58] width 60 height 16
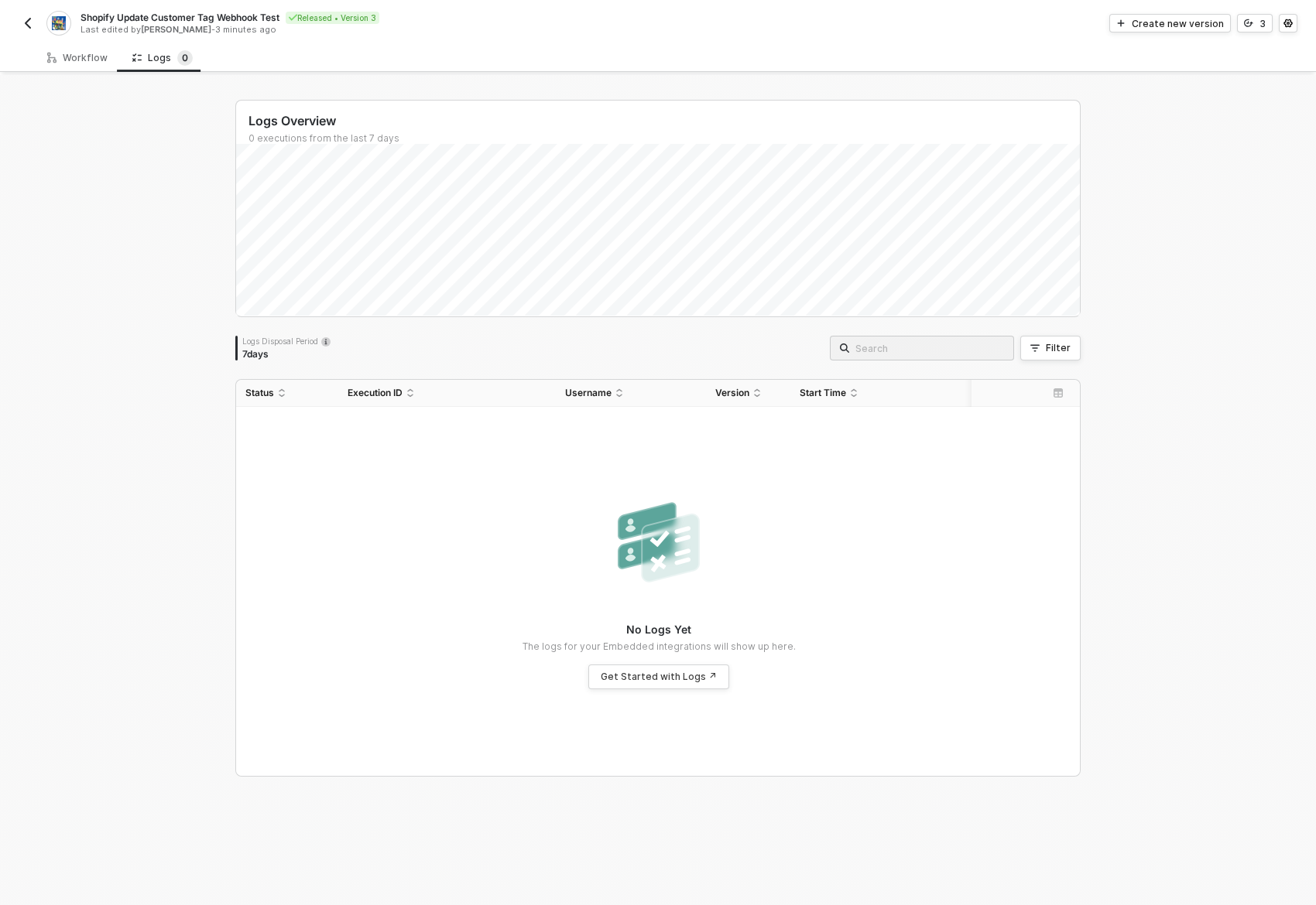
click at [137, 340] on div "Logs Overview 0 executions from the last 7 days Logs Disposal Period 7 days Fil…" at bounding box center [658, 490] width 1316 height 830
click at [91, 342] on div "Logs Overview 0 executions from the last 7 days Thu 28 Success 0 Failure 0 Logs…" at bounding box center [658, 490] width 1316 height 830
click at [144, 561] on div "Logs Overview 0 executions from the last 7 days Thu 28 Success 0 Failure 0 Logs…" at bounding box center [658, 490] width 1316 height 830
click at [31, 21] on img "button" at bounding box center [27, 23] width 13 height 13
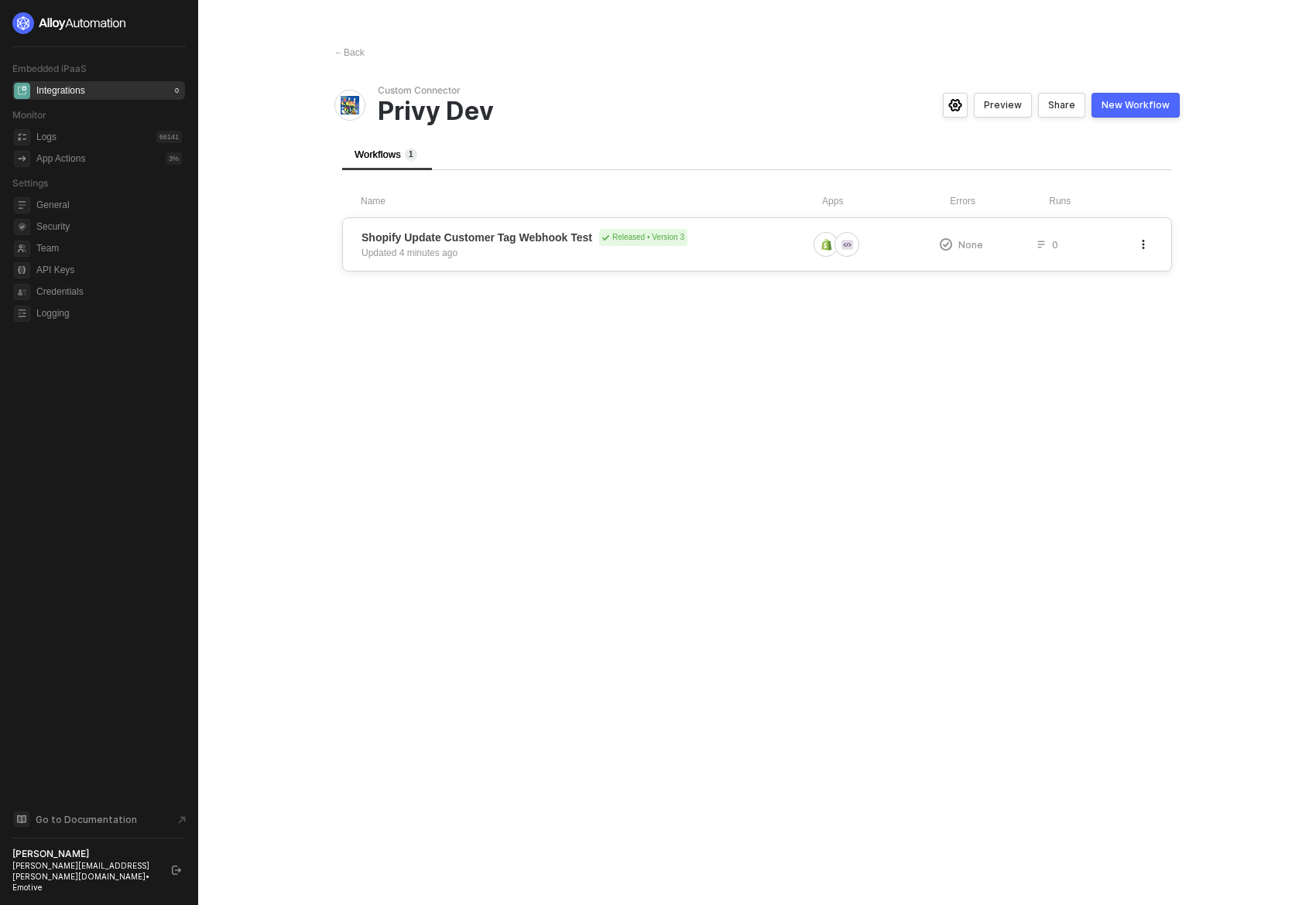
click at [419, 250] on div "Updated 4 minutes ago" at bounding box center [410, 253] width 96 height 14
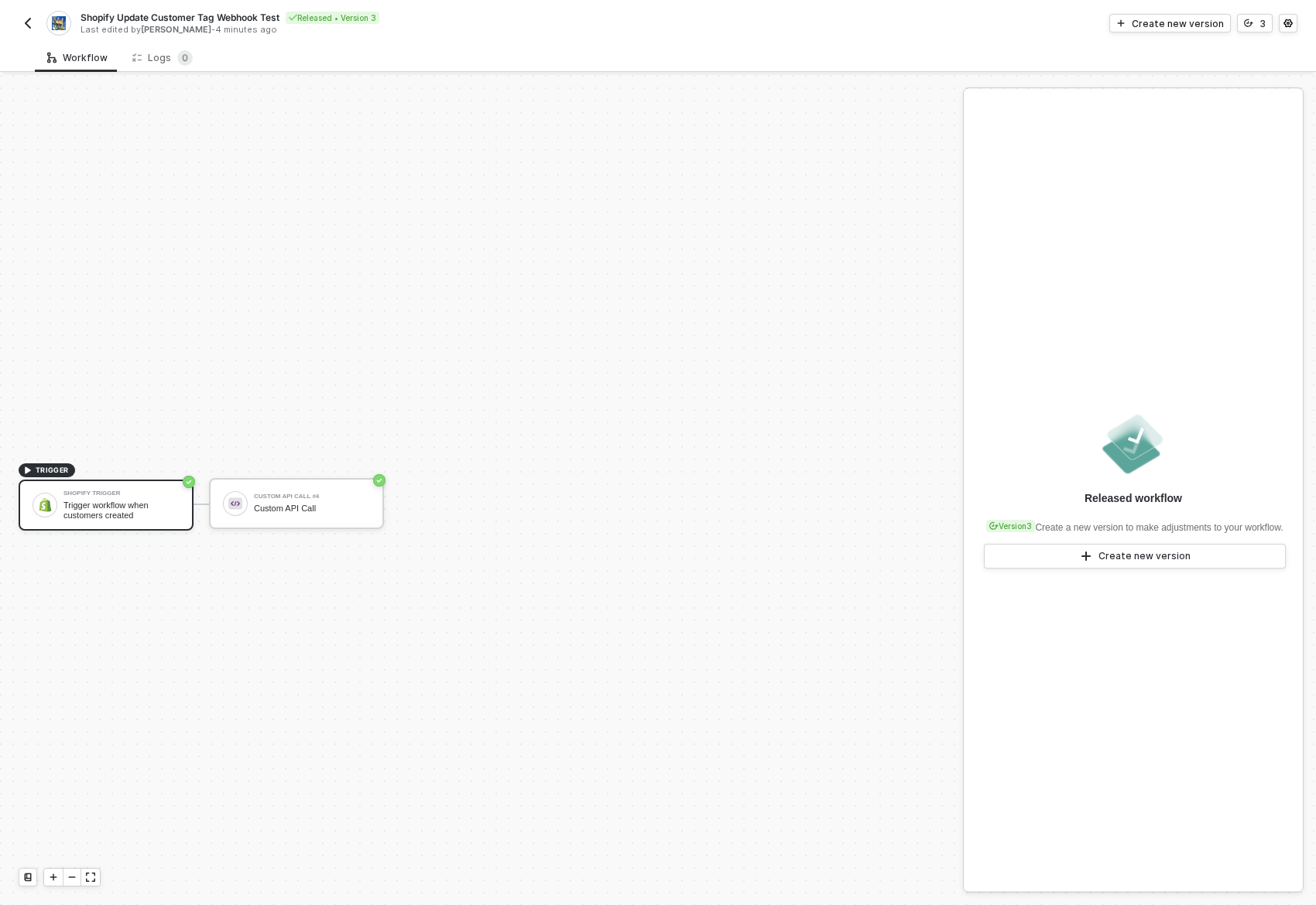
scroll to position [28, 0]
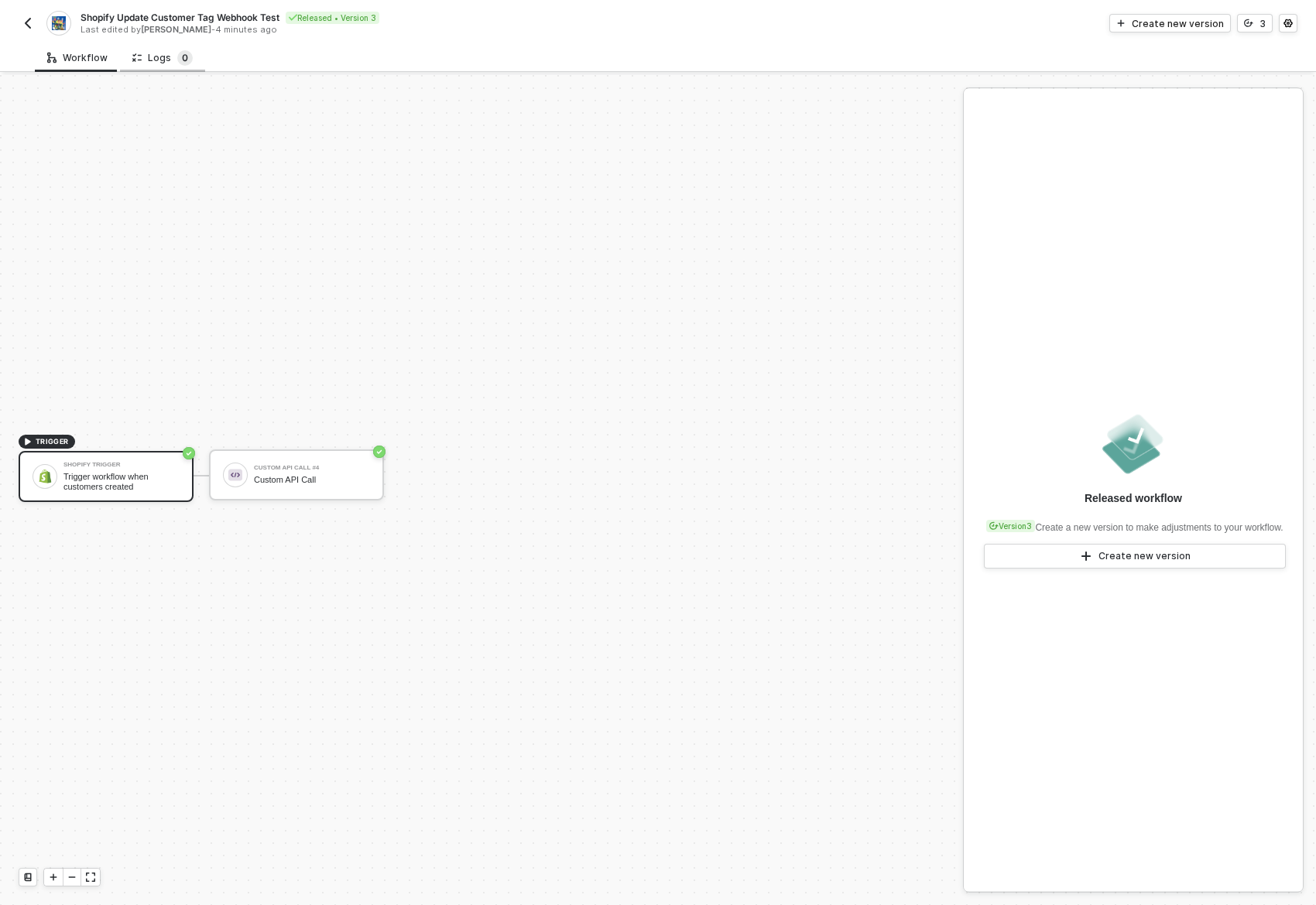
click at [179, 57] on sup "0" at bounding box center [186, 58] width 16 height 16
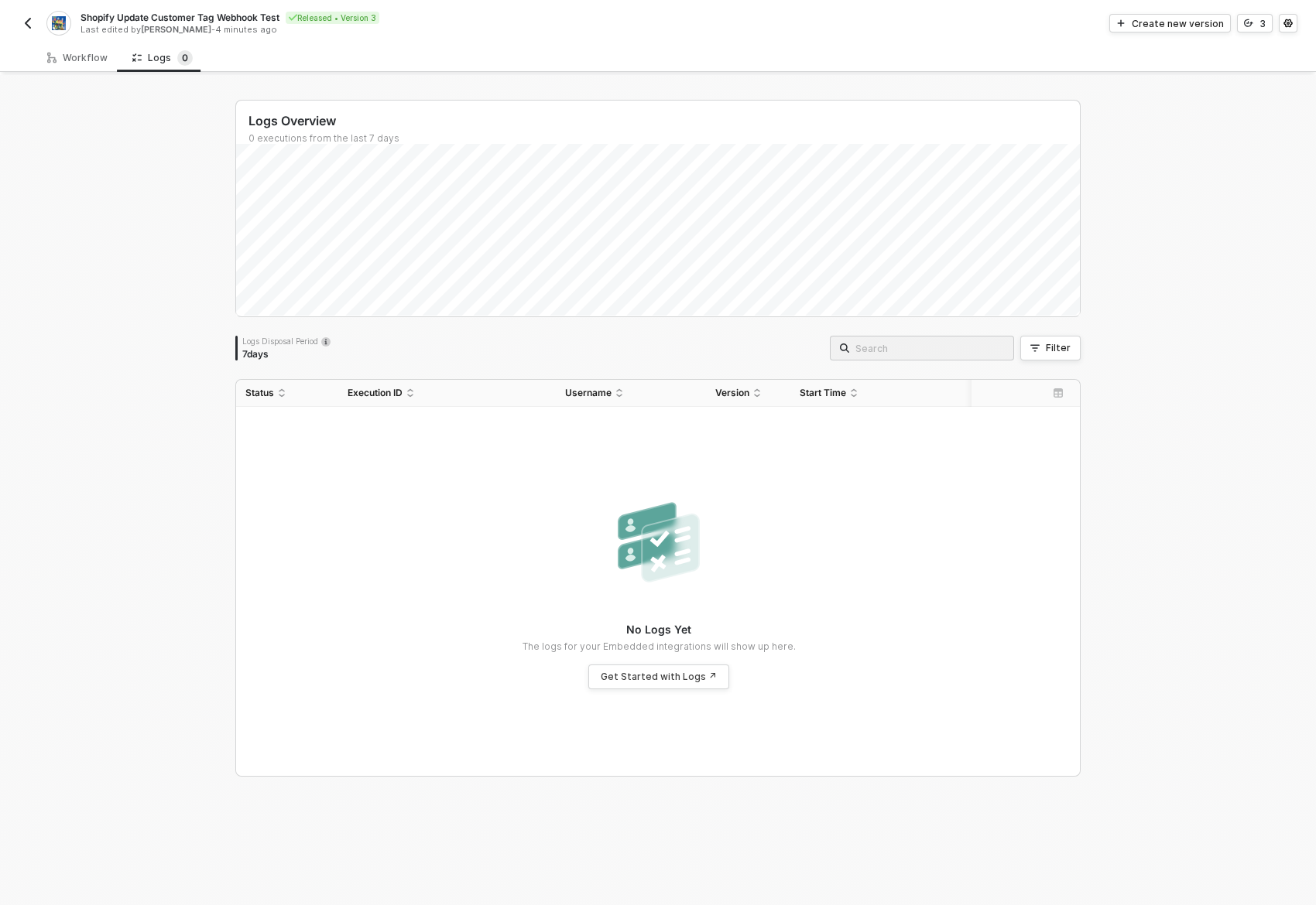
click at [27, 20] on img "button" at bounding box center [27, 23] width 13 height 13
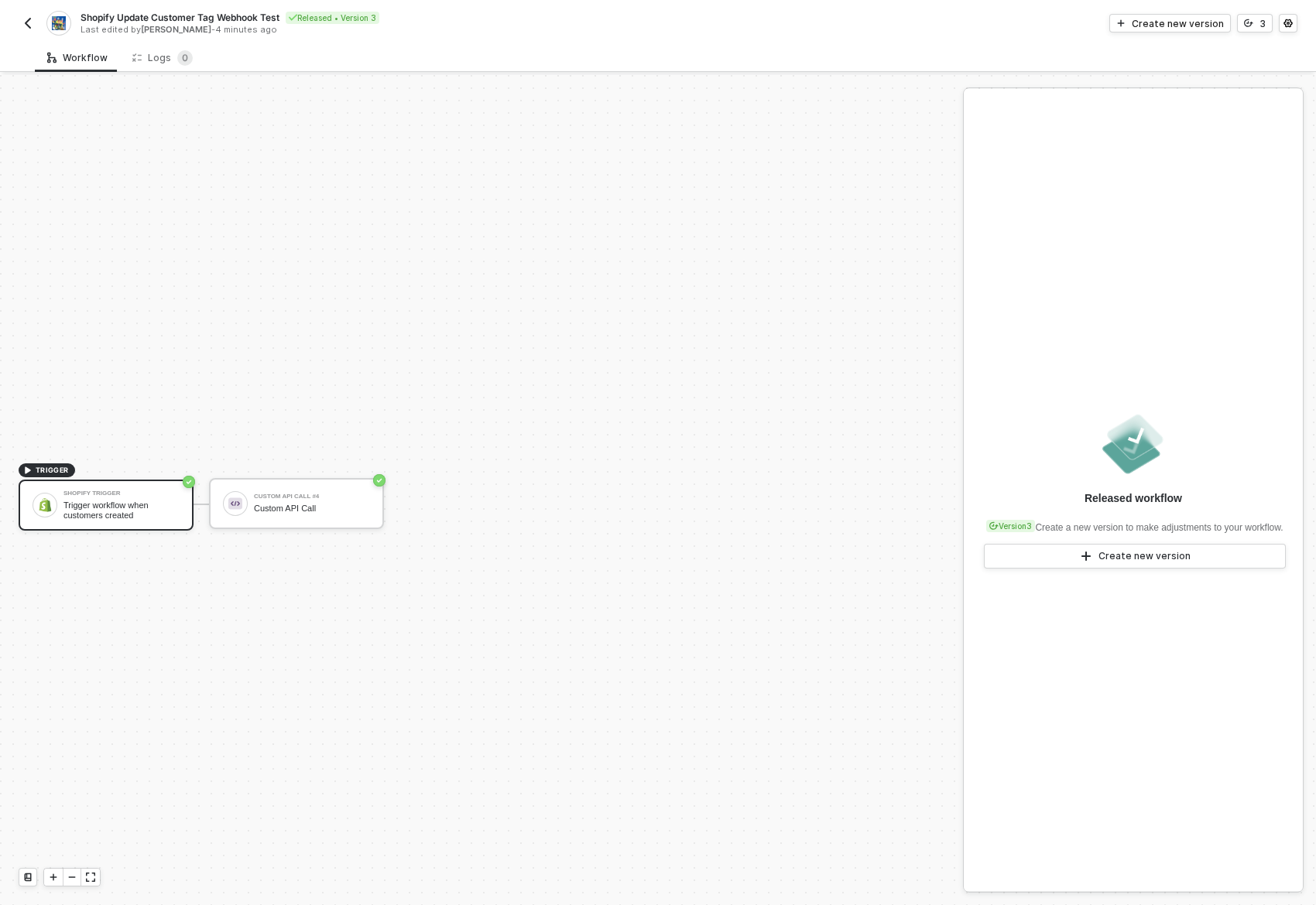
scroll to position [28, 0]
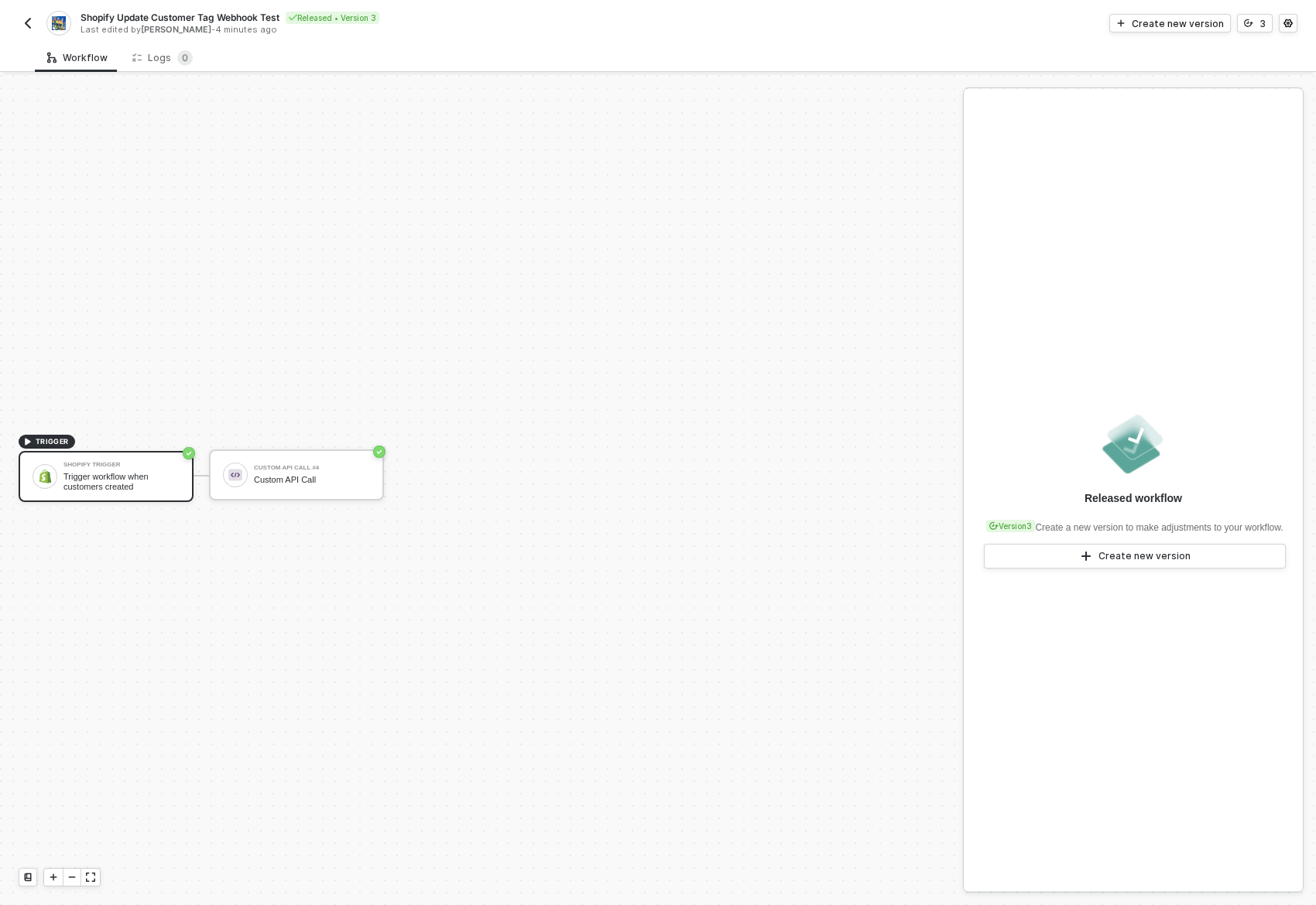
click at [1180, 243] on div "Released workflow Version 3 Create a new version to make adjustments to your wo…" at bounding box center [1132, 490] width 339 height 802
click at [160, 60] on div "Logs 0" at bounding box center [162, 58] width 60 height 16
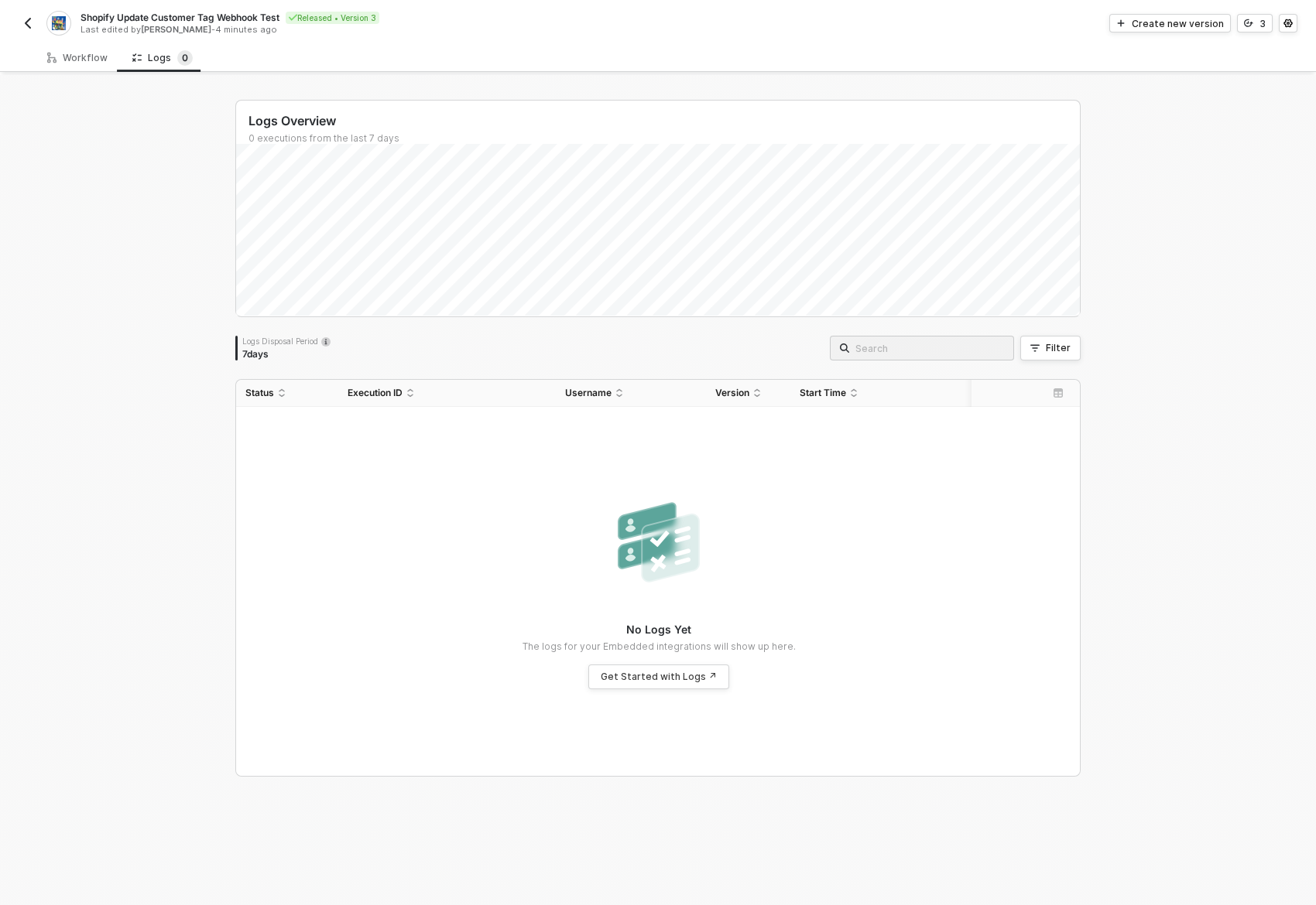
click at [31, 24] on img "button" at bounding box center [27, 23] width 13 height 13
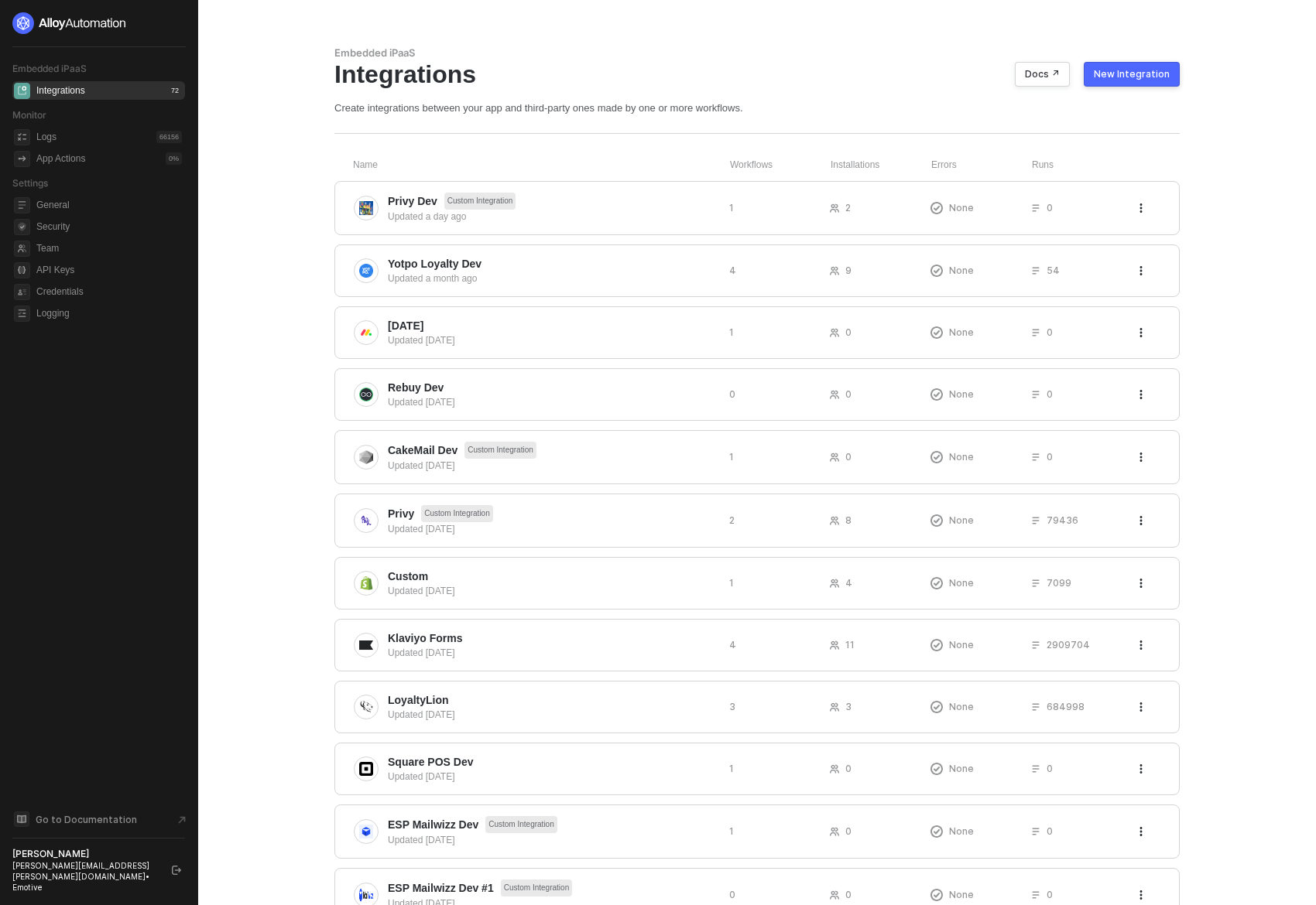
click at [1067, 121] on div "Embedded iPaaS Integrations Docs ↗ New Integration Create integrations between …" at bounding box center [757, 508] width 883 height 1017
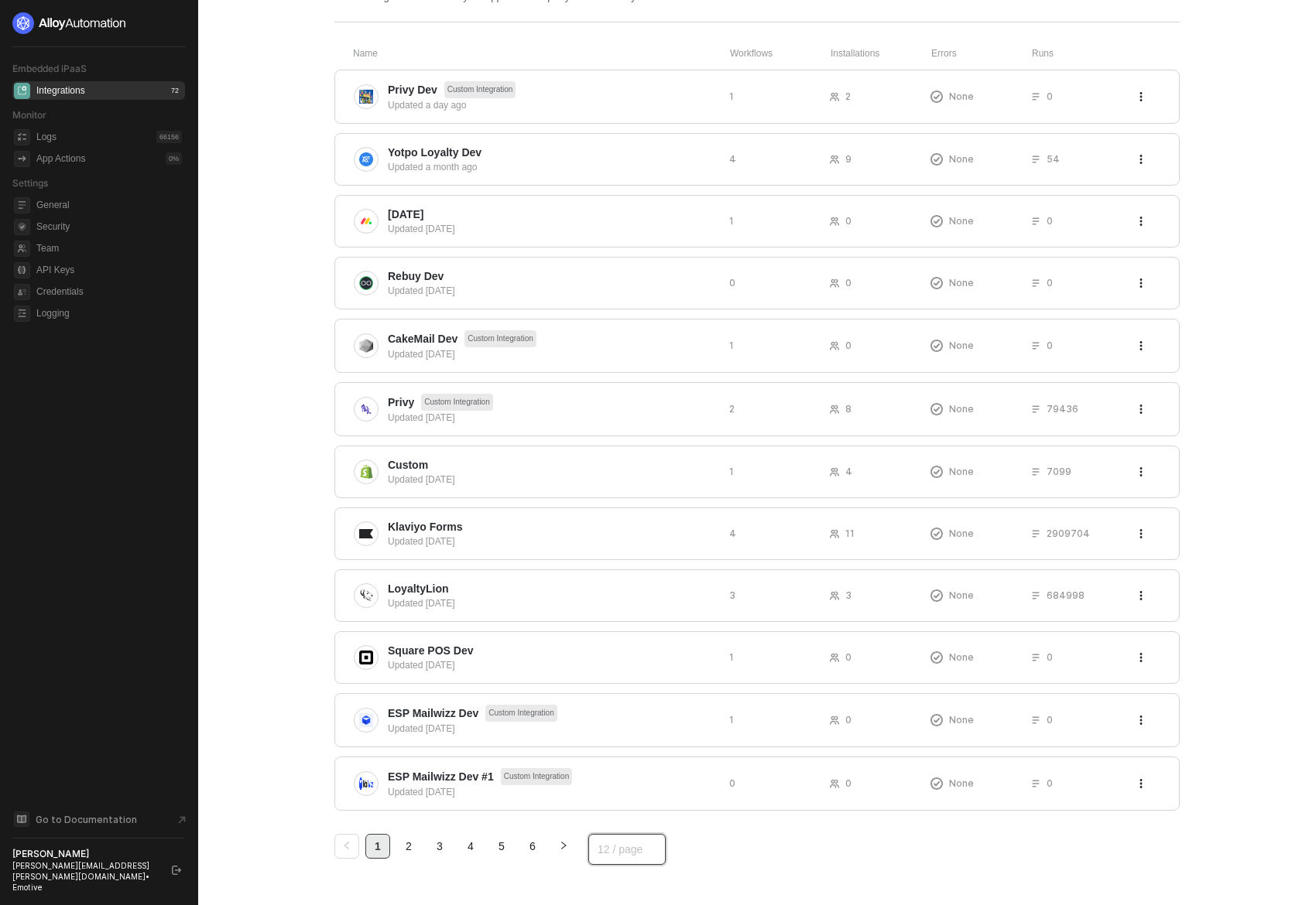
click at [614, 850] on span "12 / page" at bounding box center [628, 850] width 59 height 24
click at [625, 810] on div "100 / page" at bounding box center [628, 815] width 53 height 17
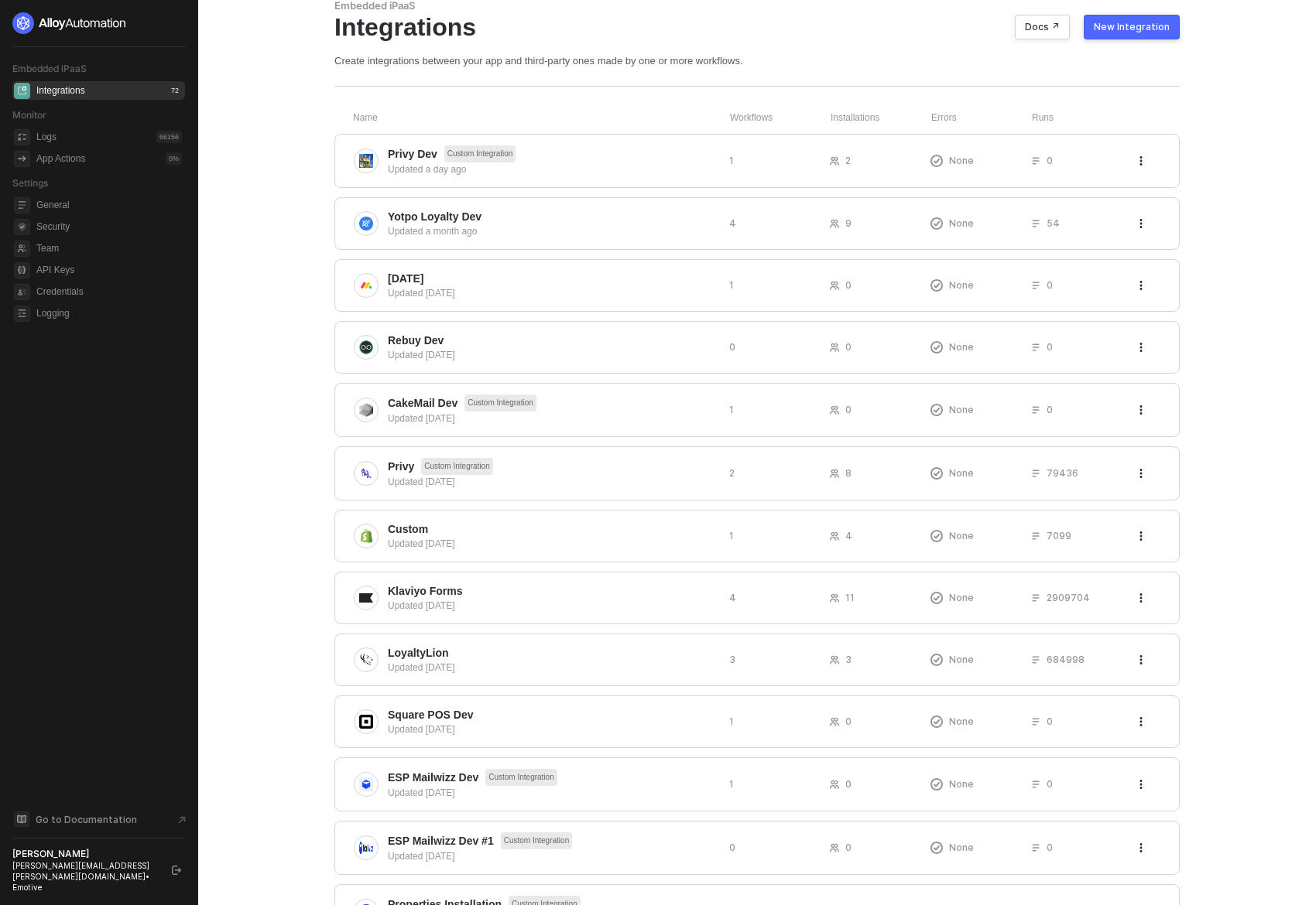
scroll to position [44, 0]
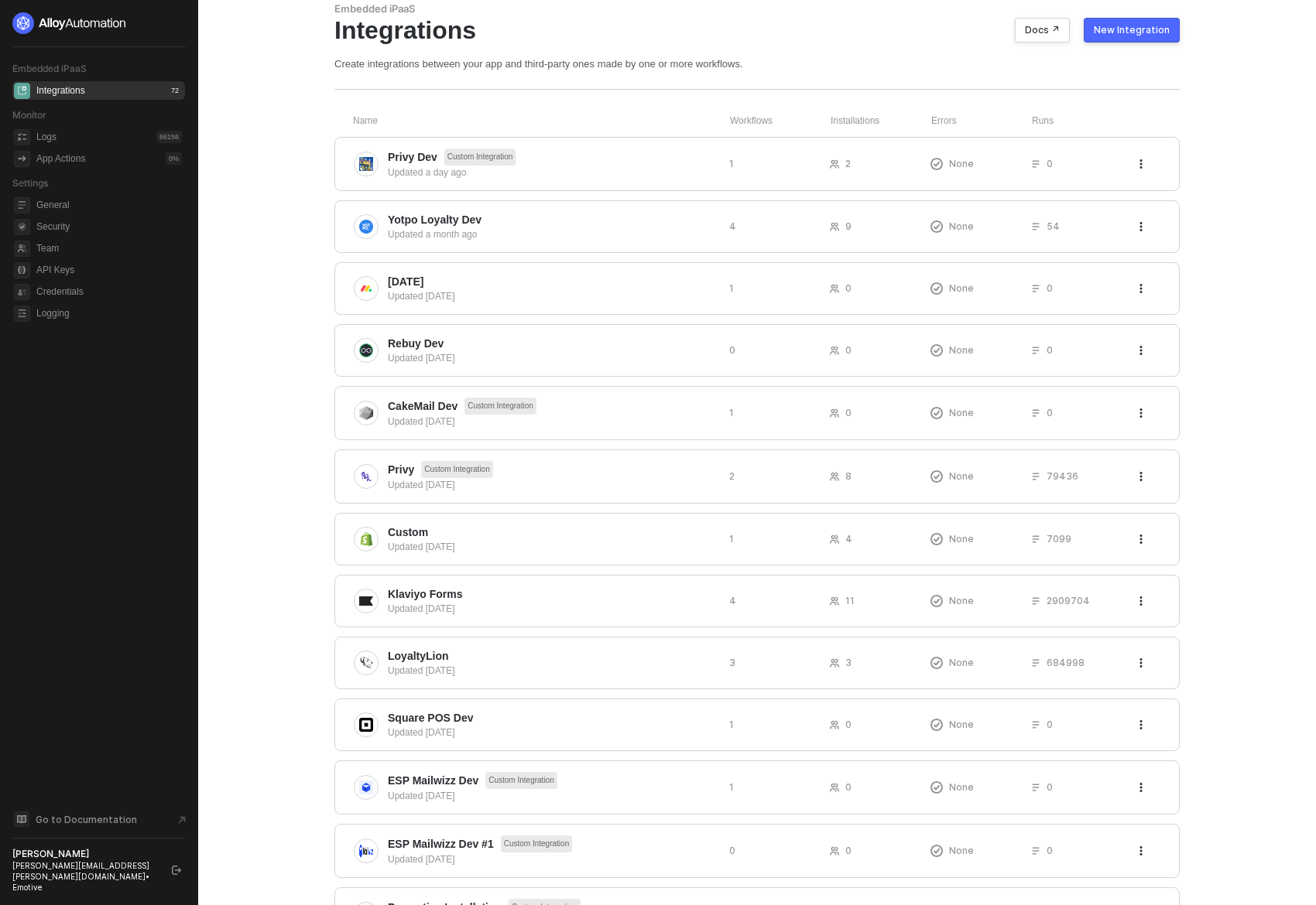
click at [425, 550] on div "Updated 5 months ago" at bounding box center [552, 547] width 329 height 14
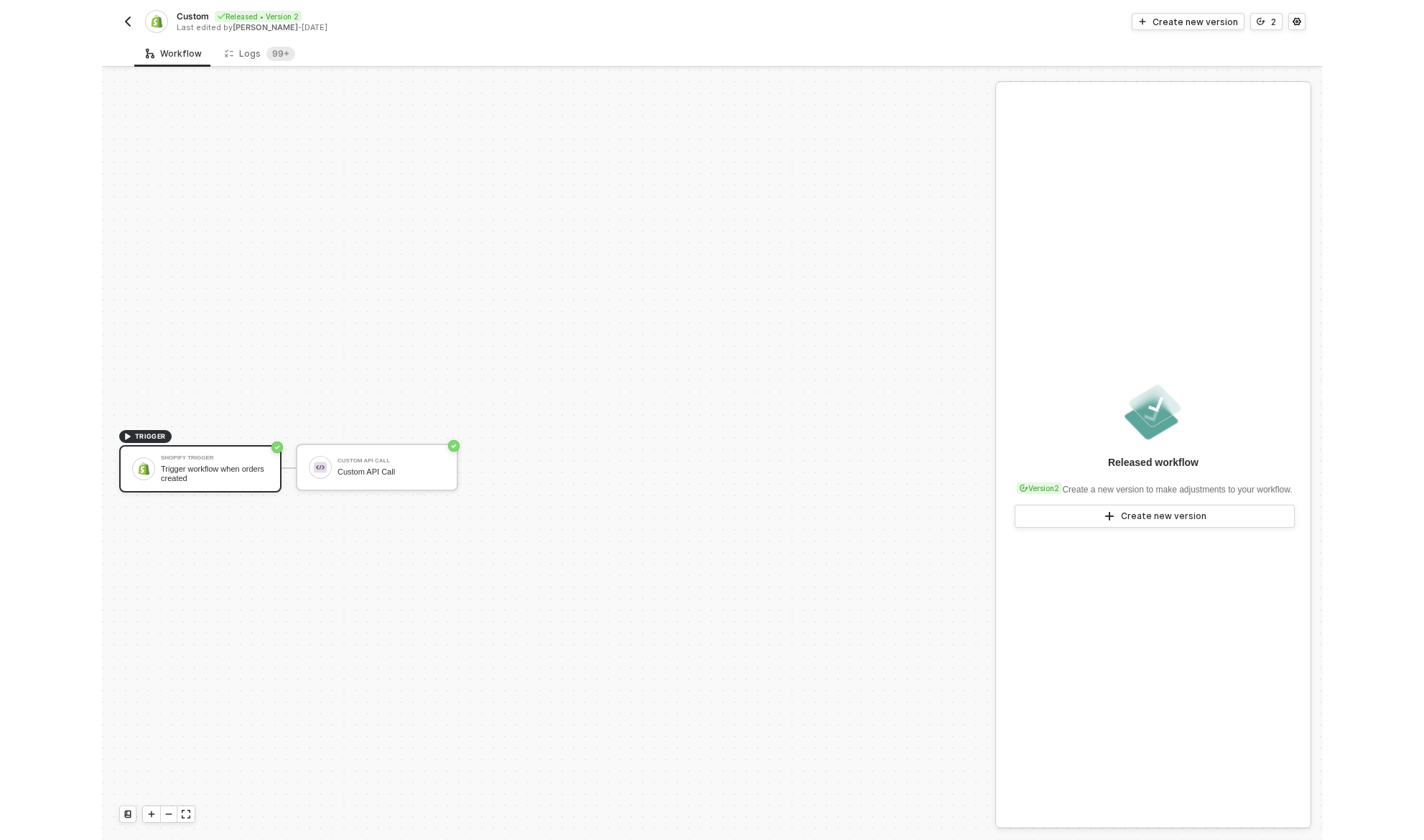
scroll to position [26, 0]
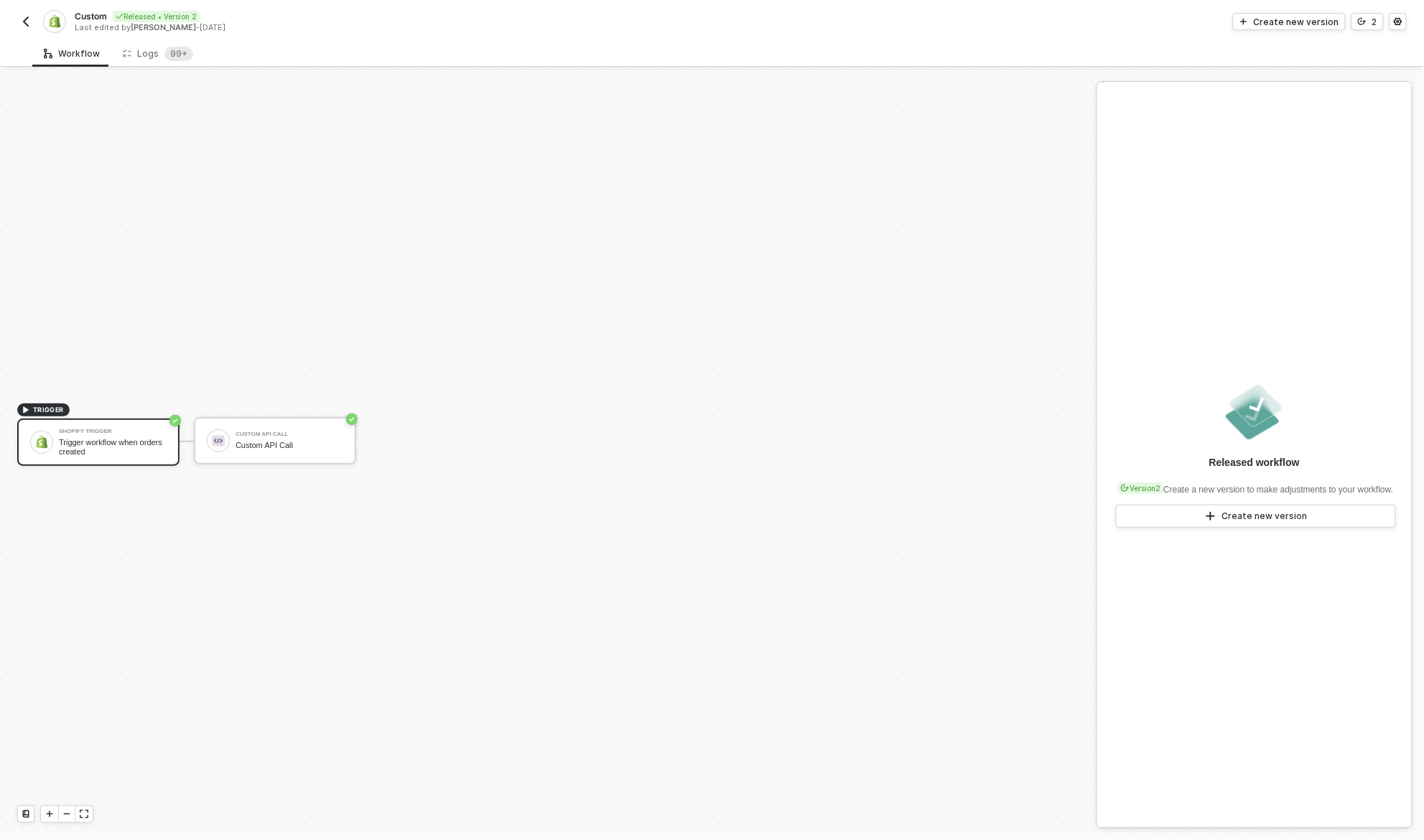
click at [22, 20] on img "button" at bounding box center [26, 21] width 12 height 12
click at [25, 17] on img "button" at bounding box center [26, 21] width 12 height 12
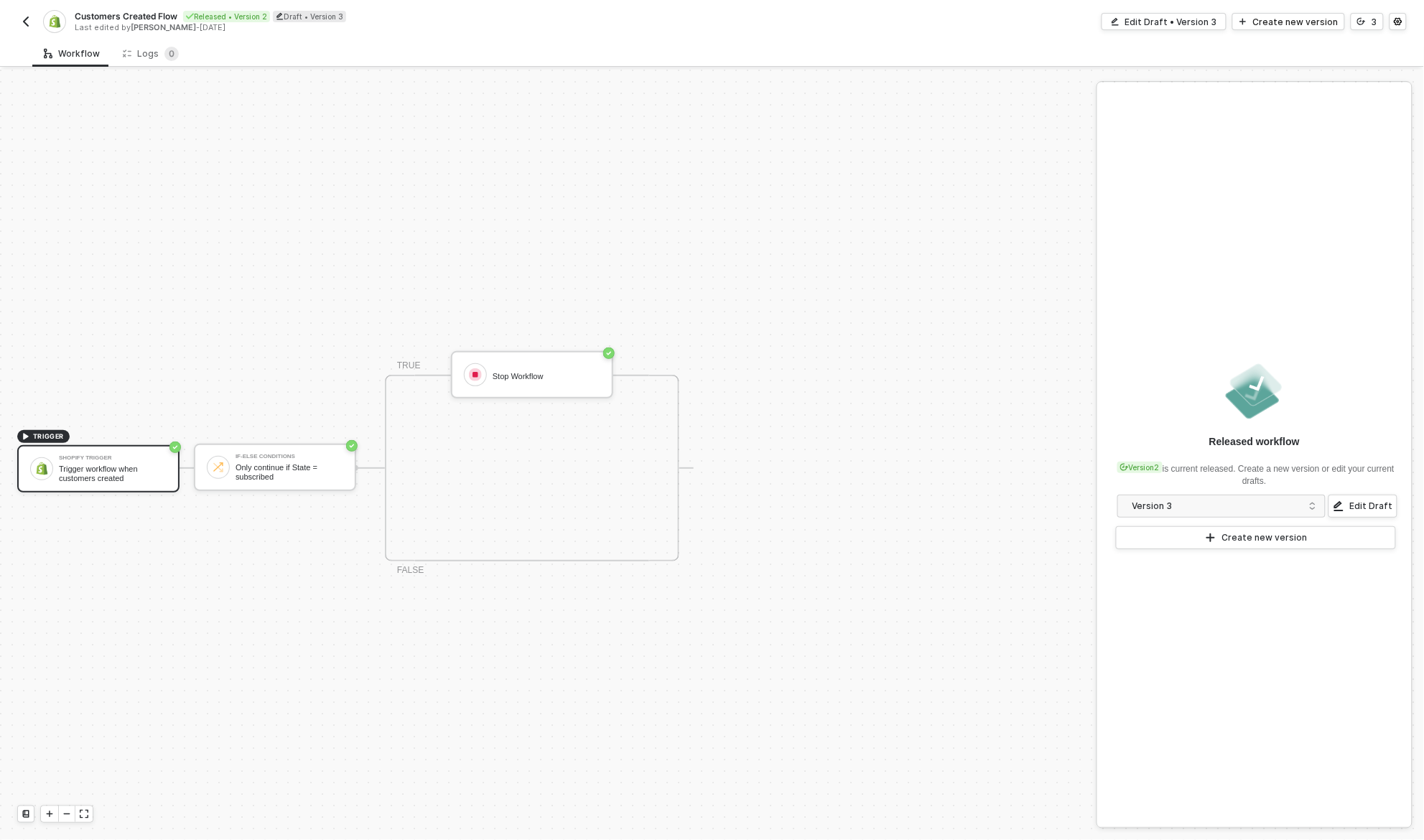
scroll to position [26, 0]
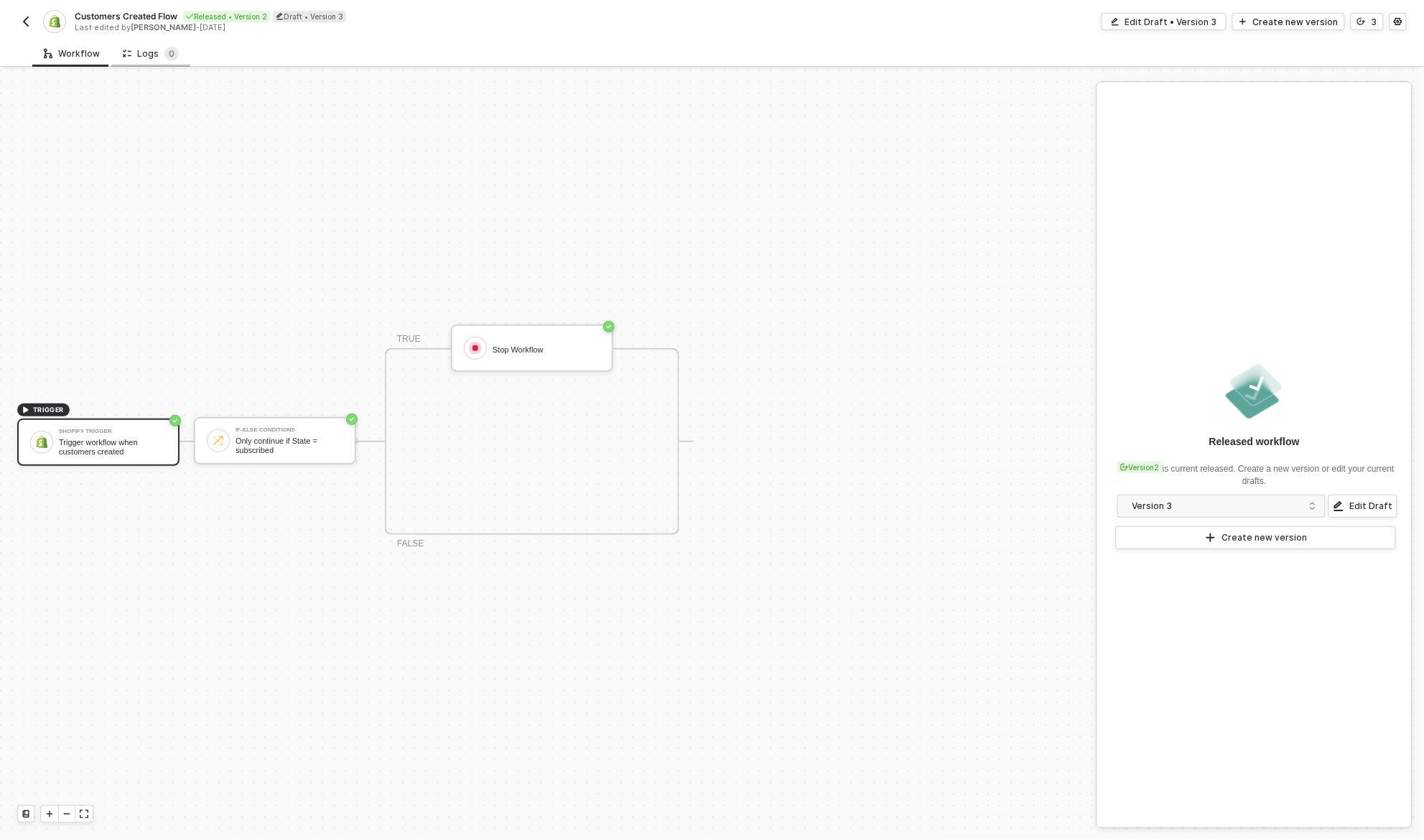
click at [149, 50] on div "Logs 0" at bounding box center [150, 54] width 56 height 15
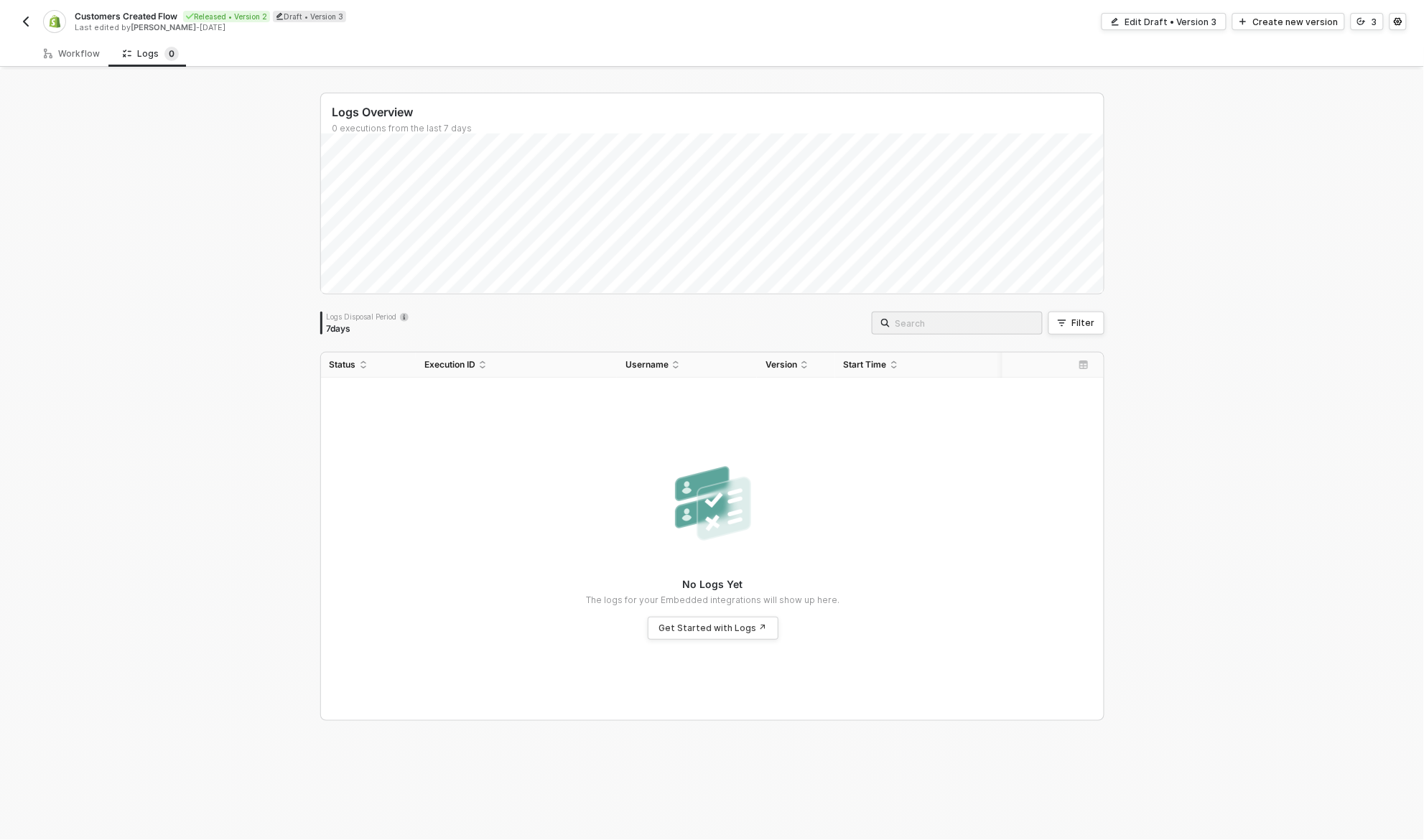
click at [26, 22] on img "button" at bounding box center [26, 21] width 12 height 12
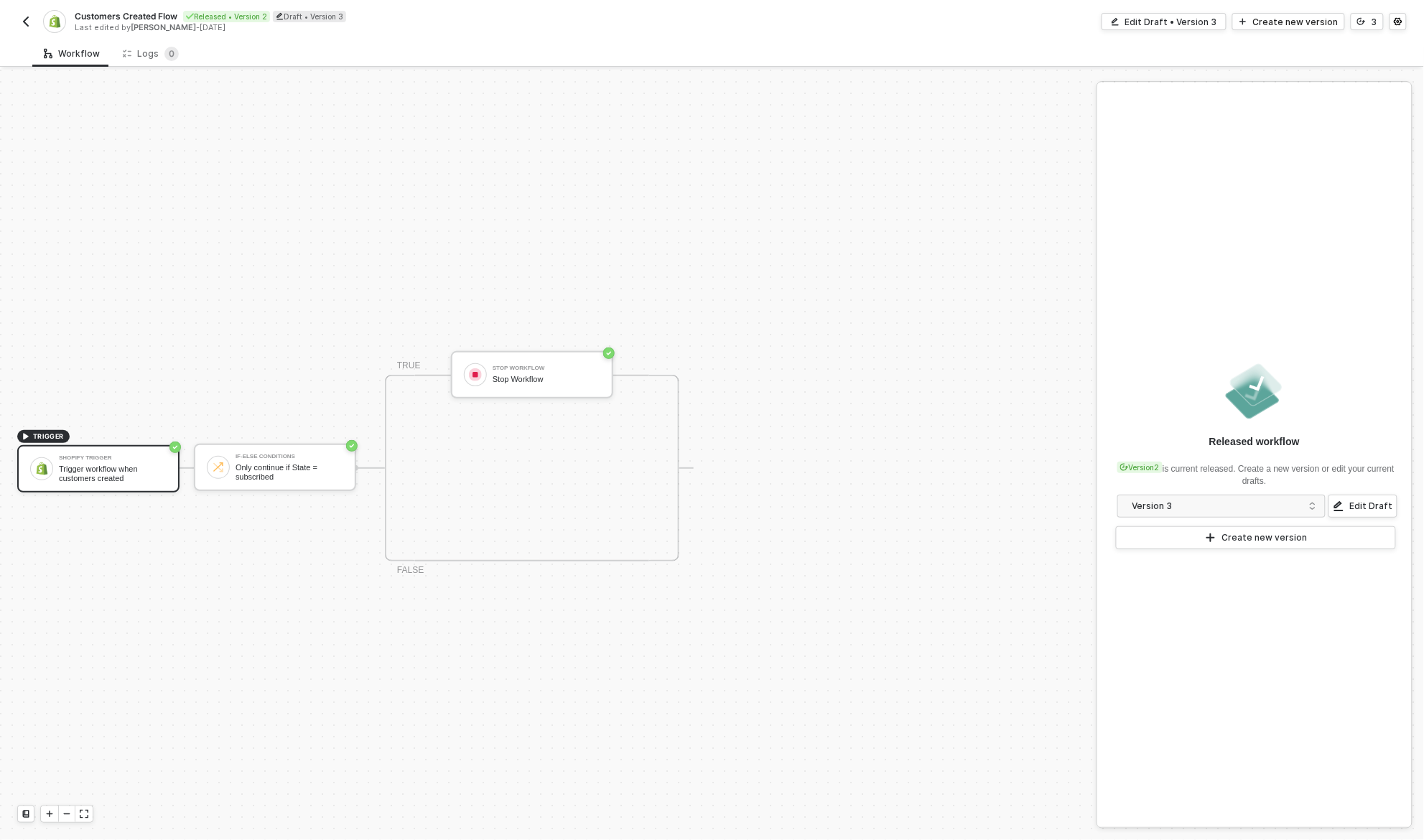
scroll to position [26, 0]
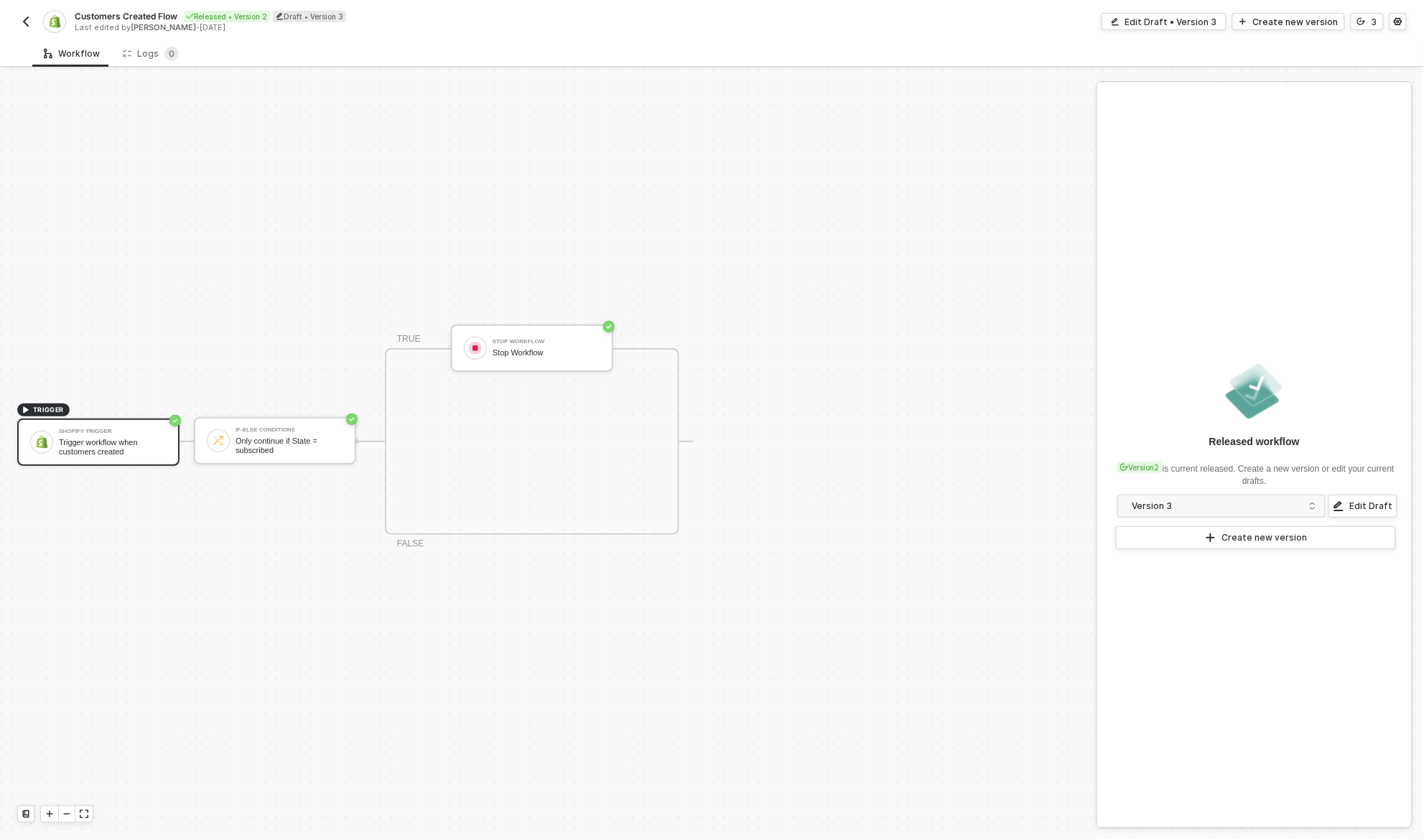
click at [107, 18] on span "Customers Created Flow" at bounding box center [126, 15] width 103 height 12
click at [21, 22] on img "button" at bounding box center [26, 21] width 12 height 12
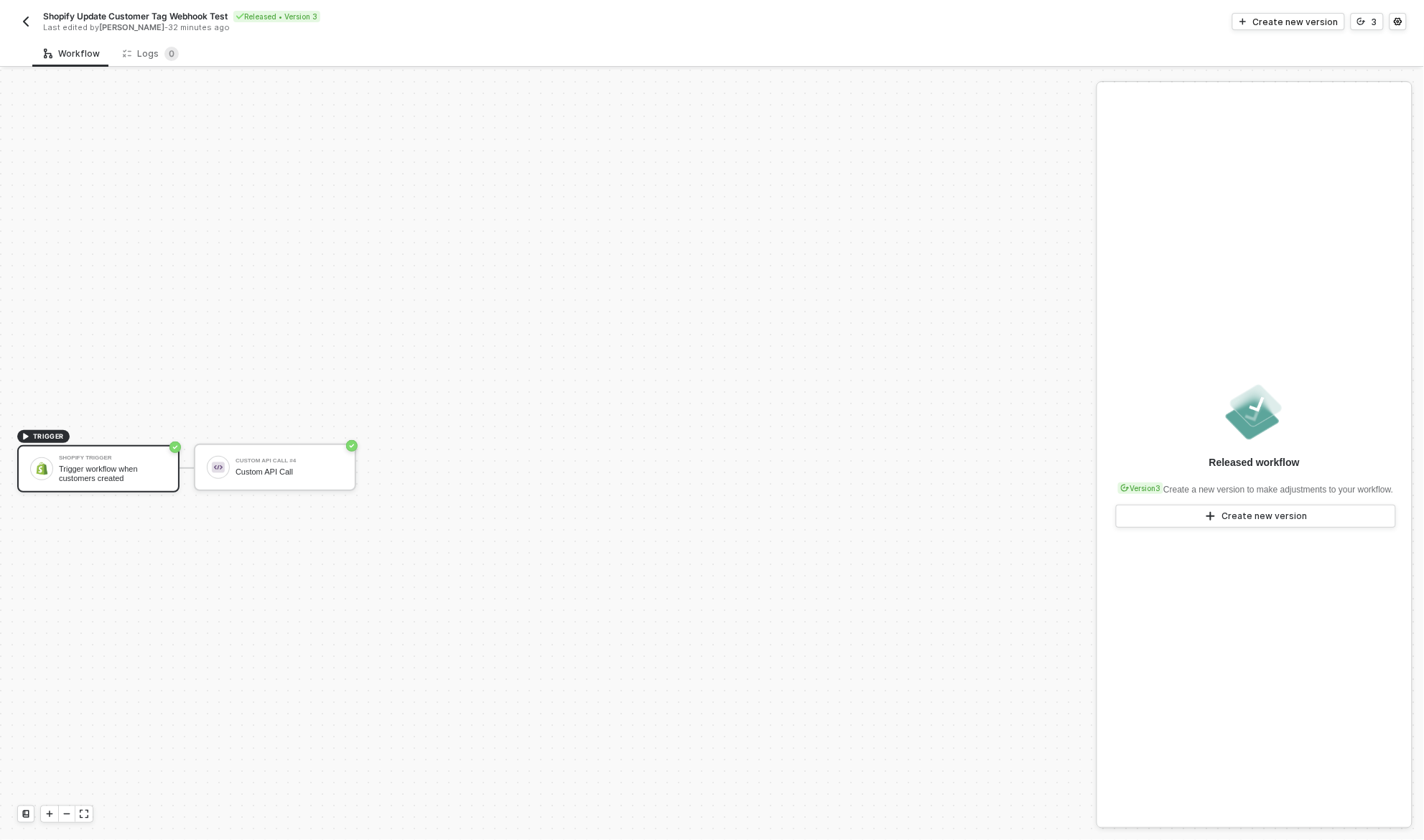
scroll to position [26, 0]
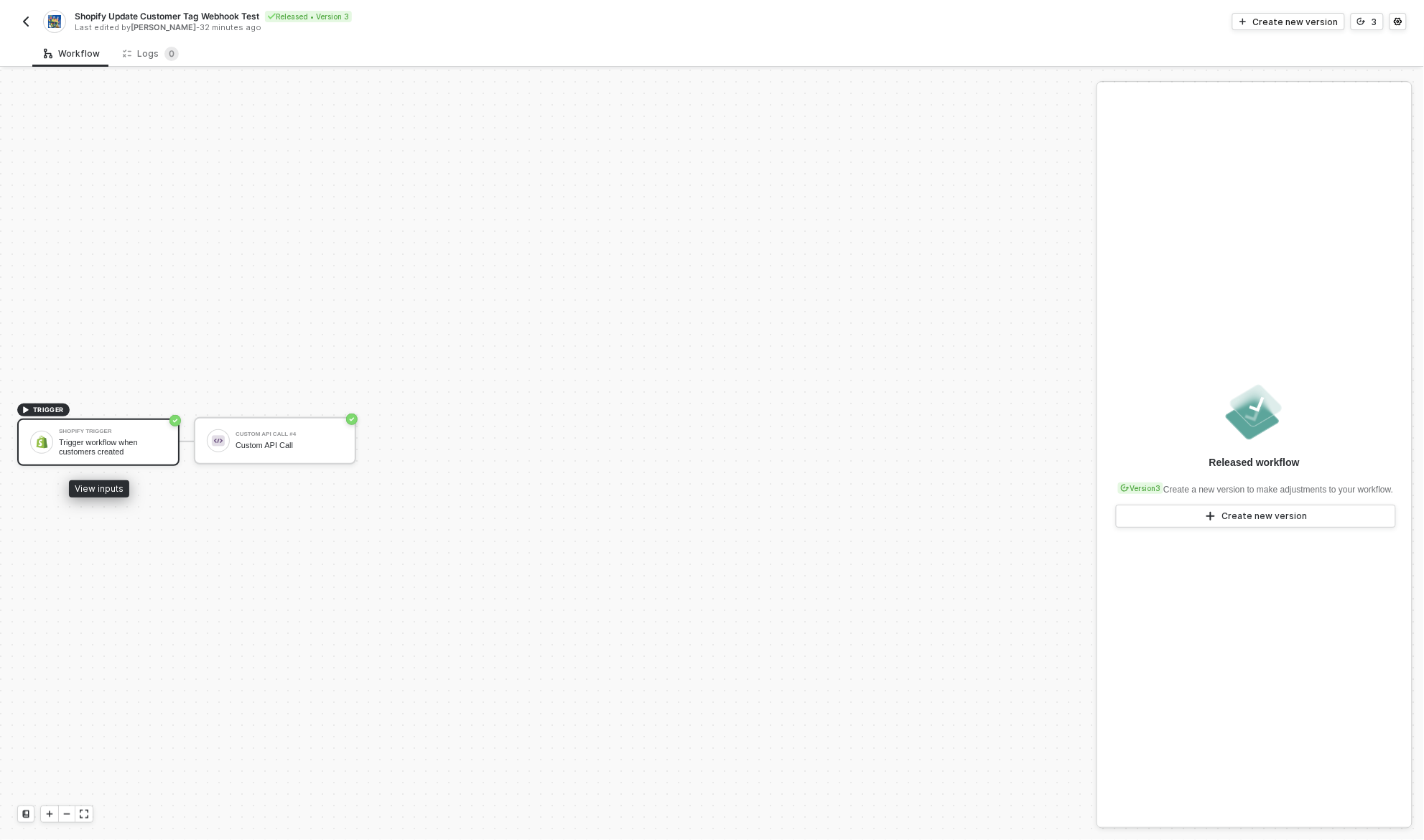
click at [91, 445] on div "Trigger workflow when customers created" at bounding box center [113, 447] width 108 height 18
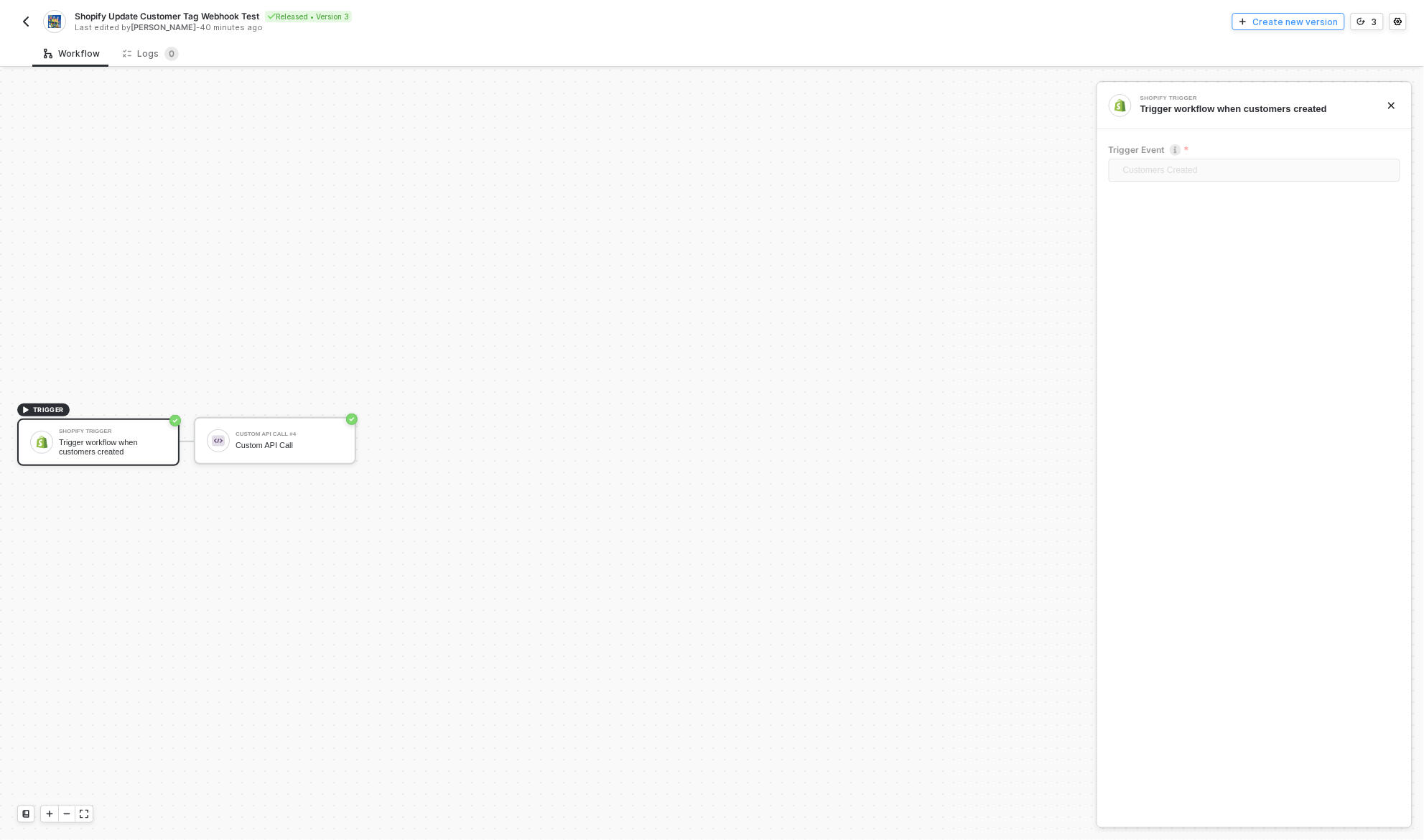
click at [1323, 18] on div "Create new version" at bounding box center [1296, 21] width 86 height 12
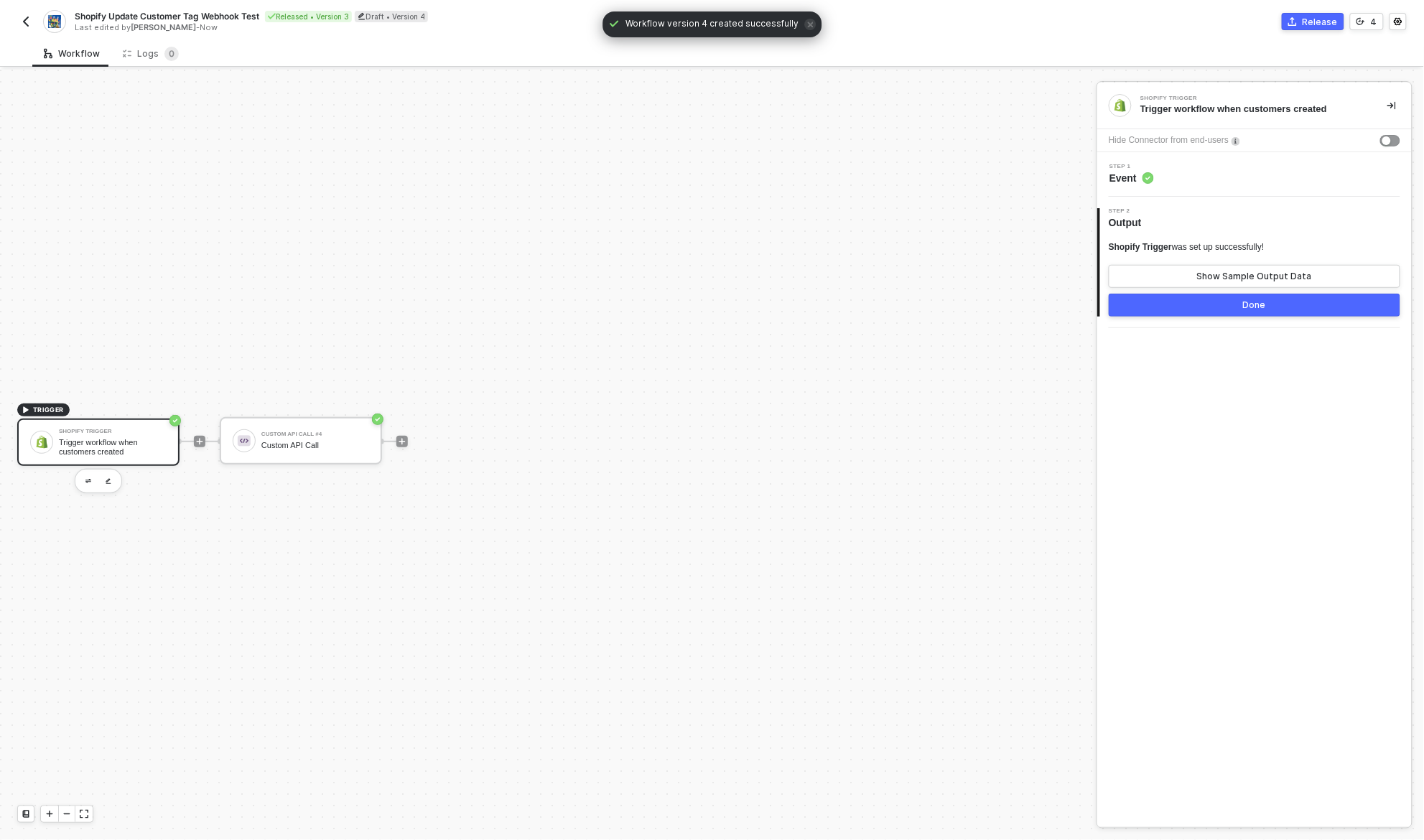
click at [120, 444] on div "Trigger workflow when customers created" at bounding box center [113, 447] width 108 height 18
click at [90, 479] on img "button" at bounding box center [88, 482] width 5 height 5
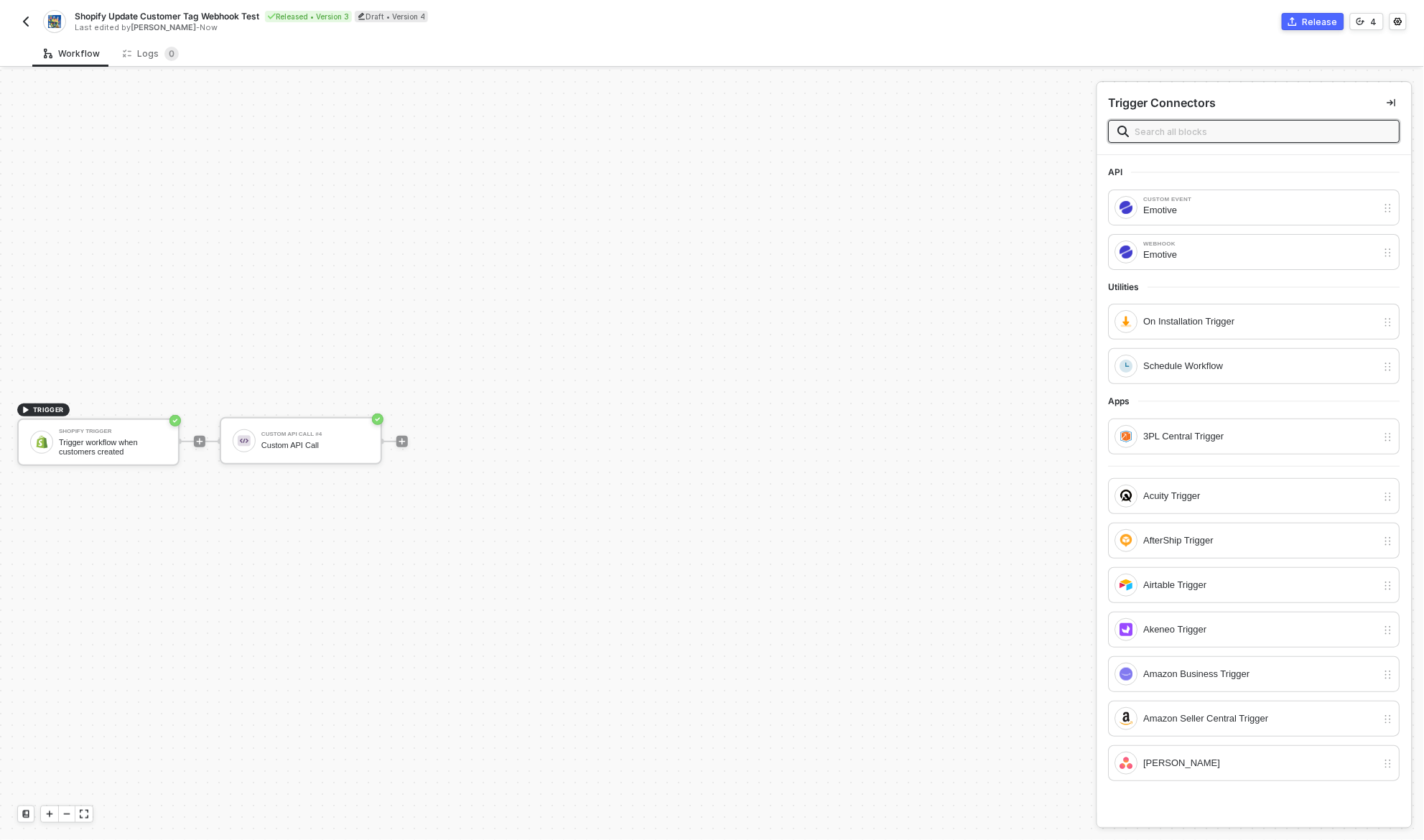
click at [1211, 138] on input "text" at bounding box center [1263, 131] width 256 height 15
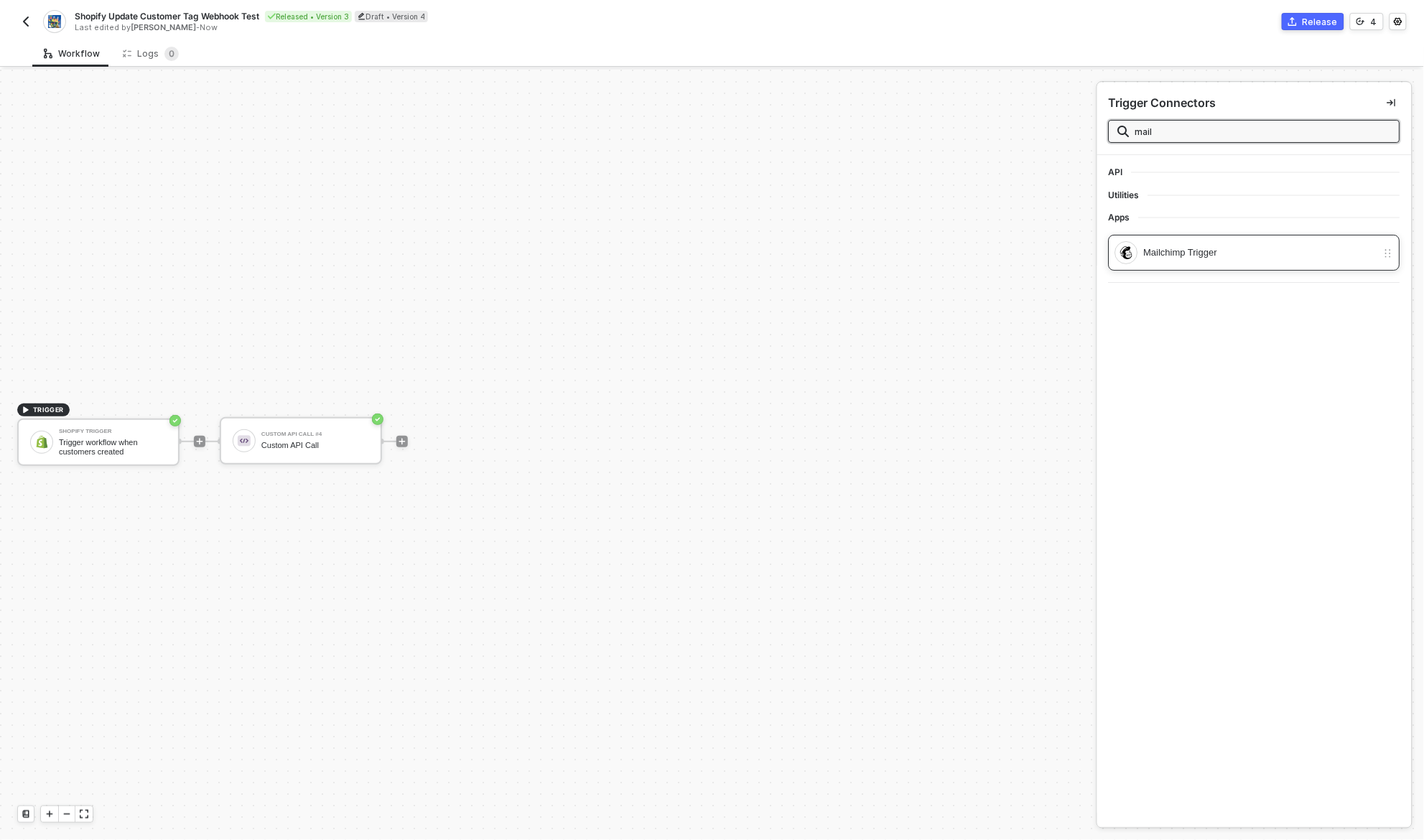
type input "mail"
click at [1236, 258] on div "Mailchimp Trigger" at bounding box center [1261, 252] width 233 height 15
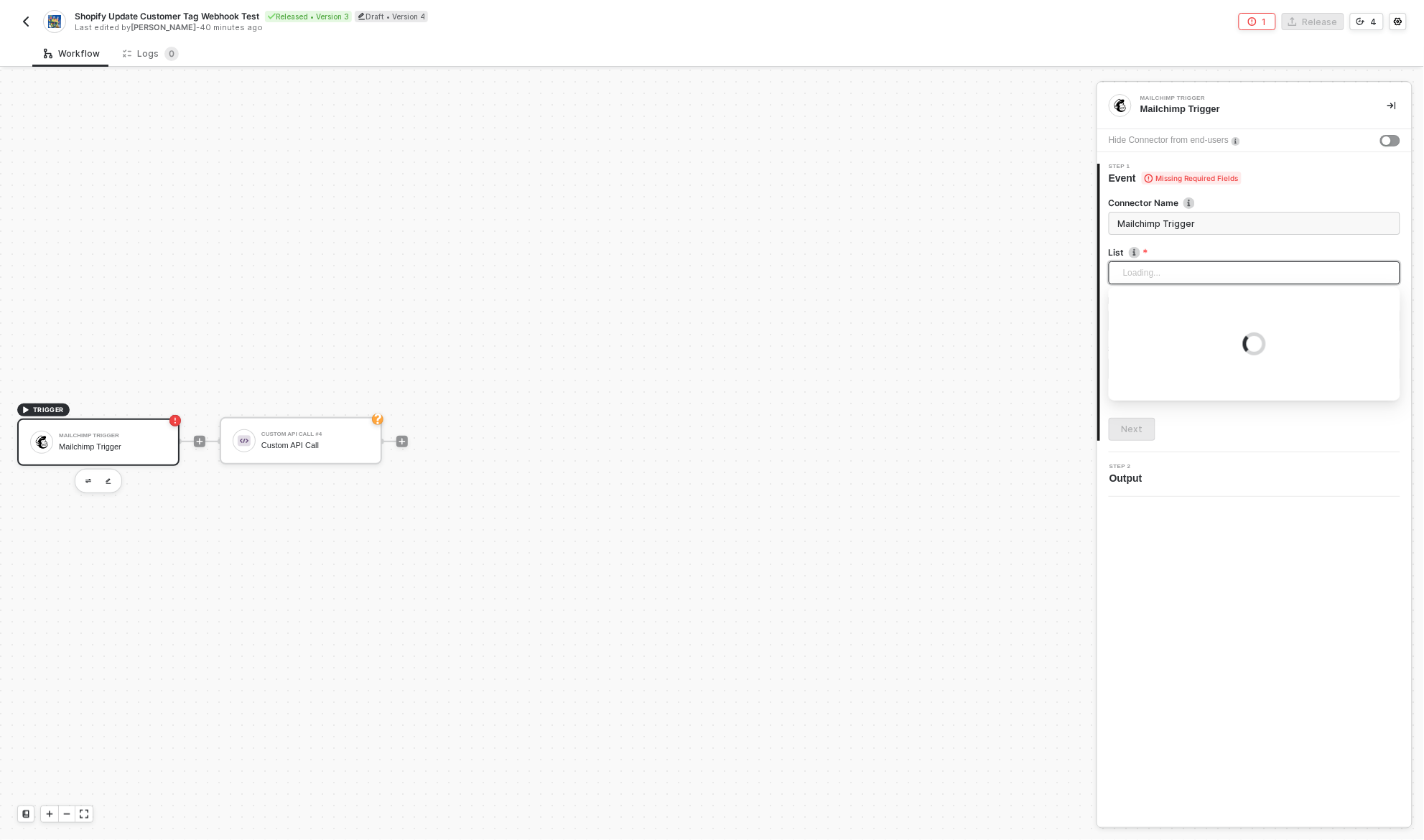
click at [1215, 272] on input "search" at bounding box center [1254, 273] width 274 height 22
click at [1219, 250] on label "List" at bounding box center [1255, 251] width 292 height 12
click at [1178, 273] on input "search" at bounding box center [1254, 273] width 274 height 22
click at [1202, 228] on input "Mailchimp Trigger" at bounding box center [1255, 223] width 292 height 23
click at [1202, 248] on label "List" at bounding box center [1255, 251] width 292 height 12
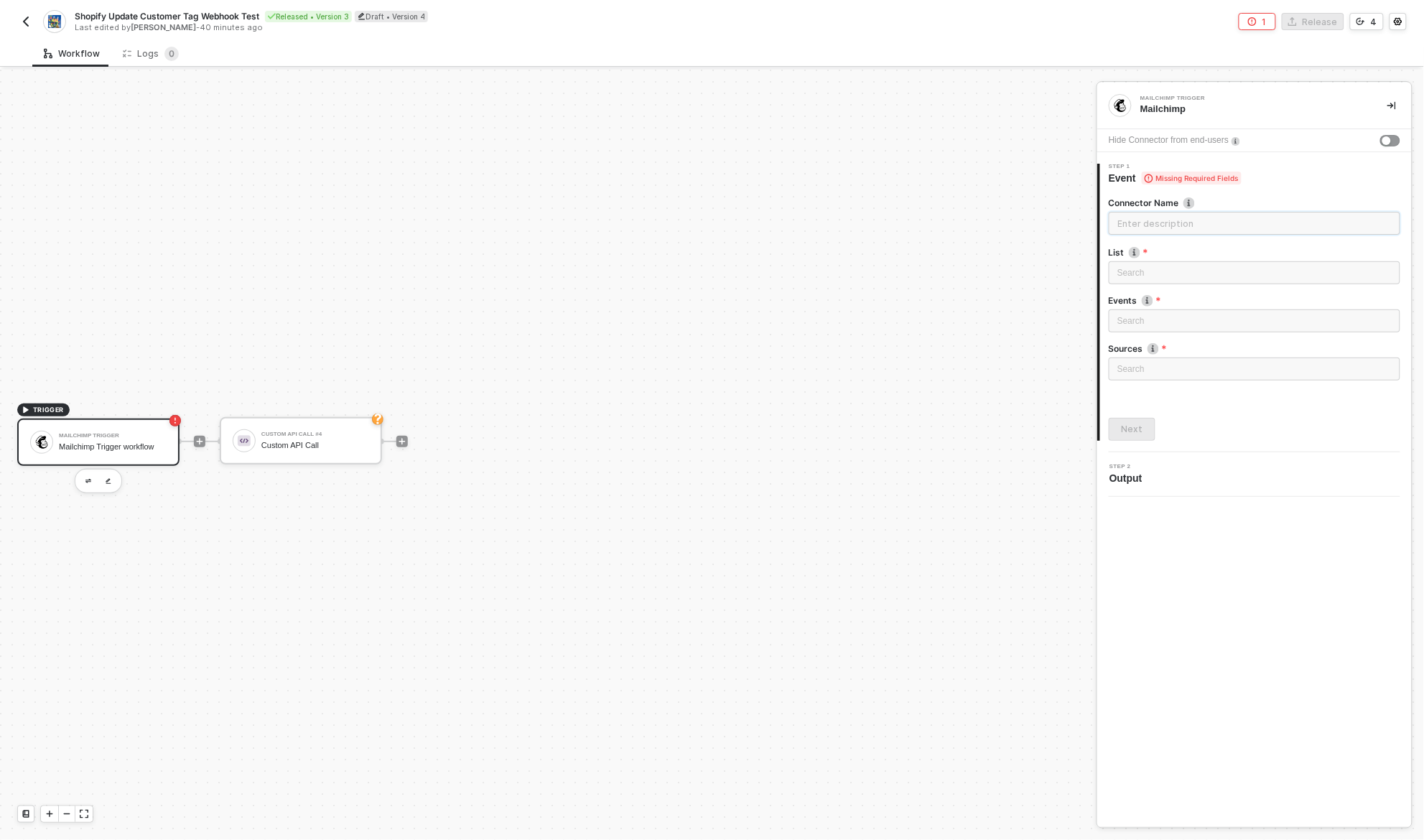
click at [1205, 215] on input "text" at bounding box center [1255, 223] width 292 height 23
click at [1189, 107] on div "Mailchimp" at bounding box center [1253, 109] width 224 height 13
click at [88, 479] on img "button" at bounding box center [88, 482] width 5 height 5
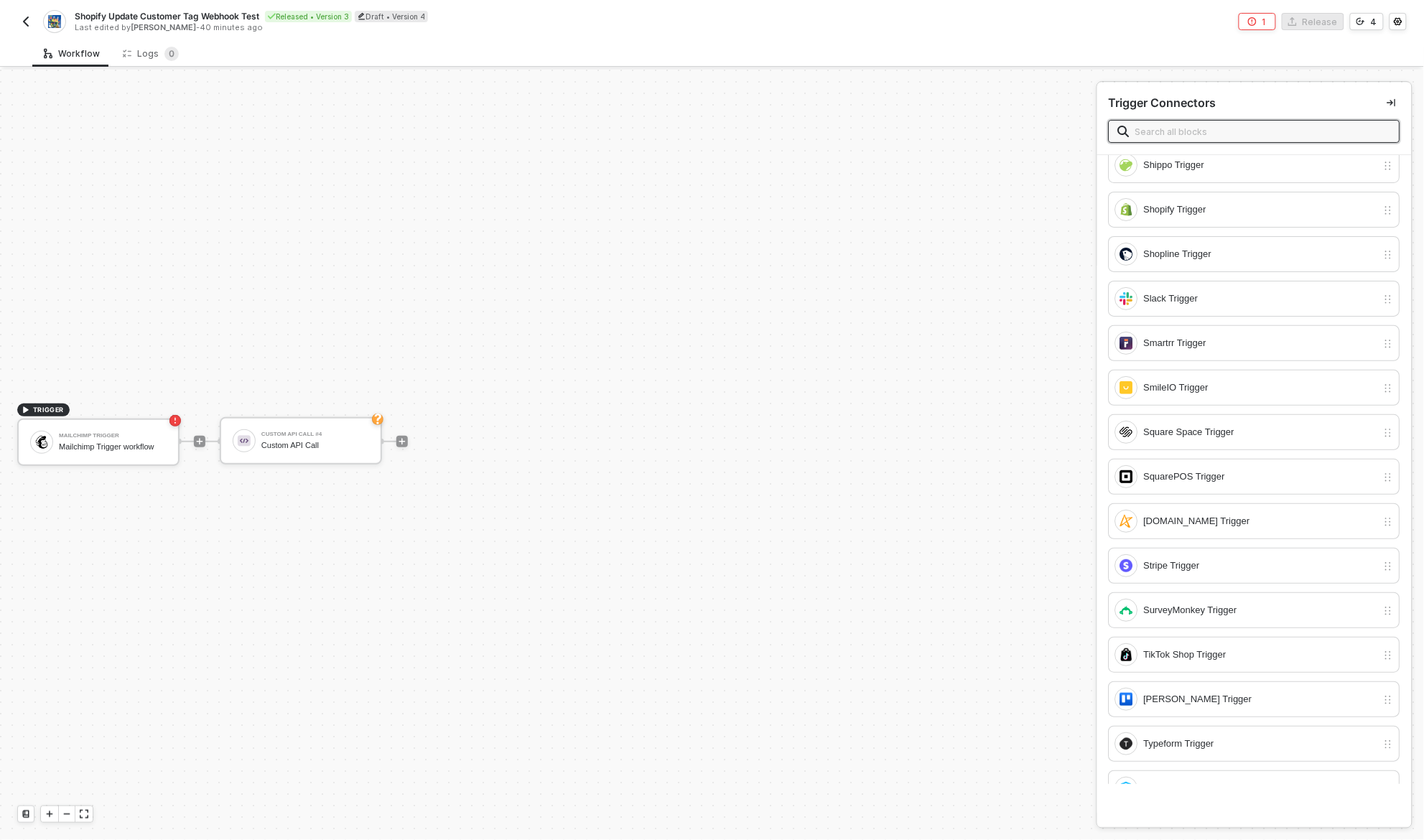
scroll to position [3806, 0]
click at [1224, 124] on input "text" at bounding box center [1263, 131] width 256 height 15
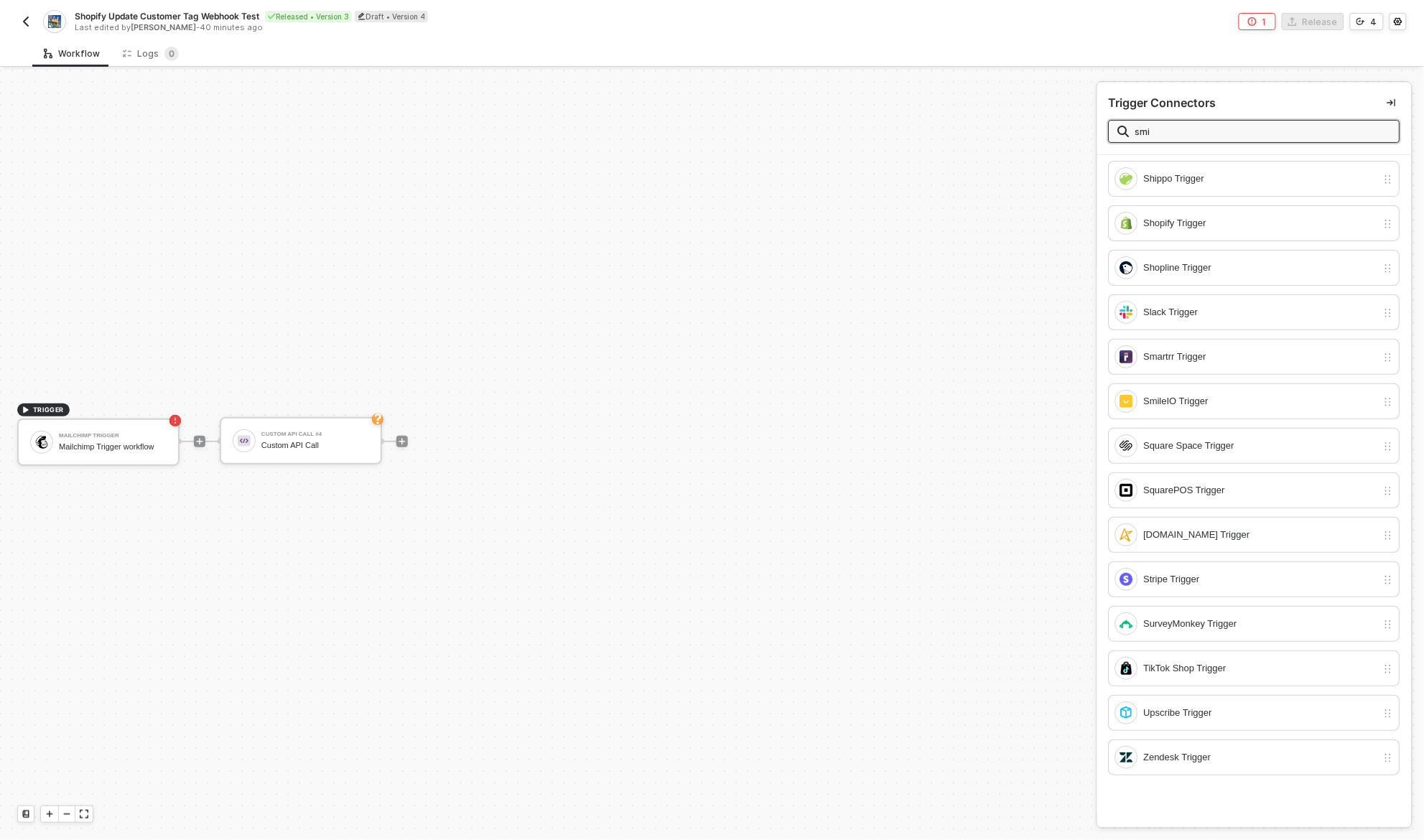
scroll to position [0, 0]
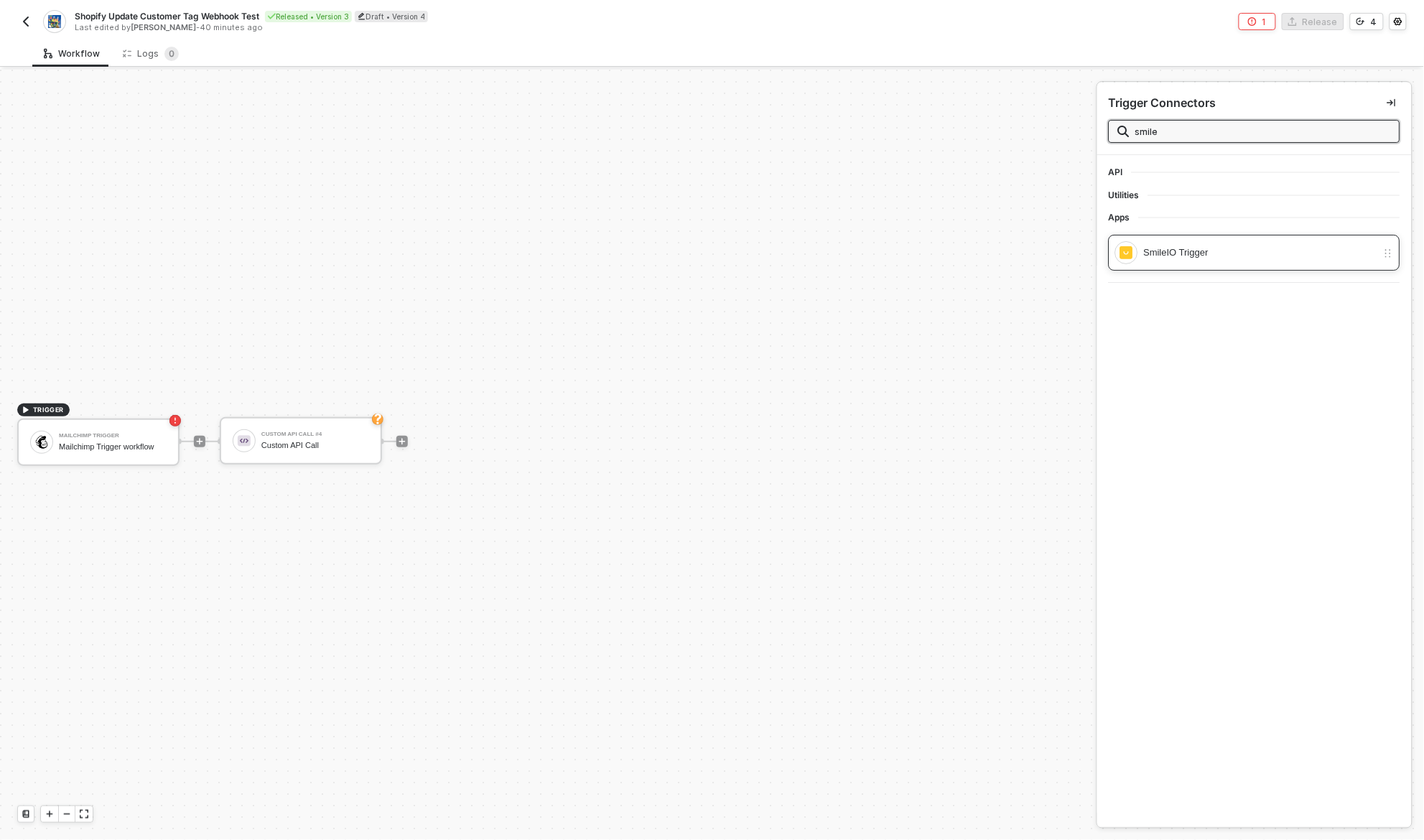
type input "smile"
click at [1167, 241] on div "SmileIO Trigger" at bounding box center [1246, 252] width 262 height 23
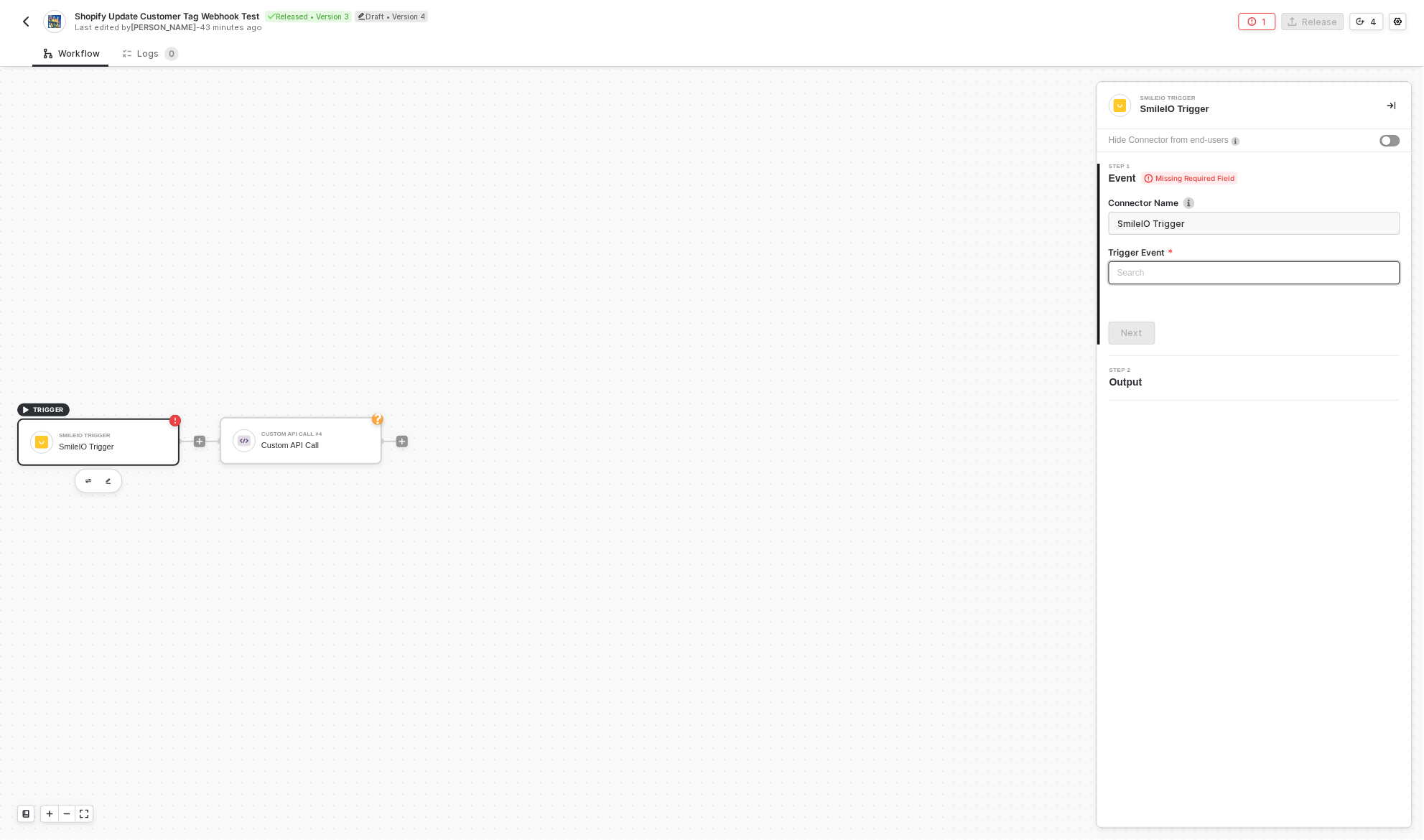
click at [1158, 273] on input "search" at bounding box center [1254, 273] width 274 height 22
click at [1203, 304] on div "Points Transactions Created" at bounding box center [1255, 301] width 269 height 15
type input "Trigger workflow when points transactions created"
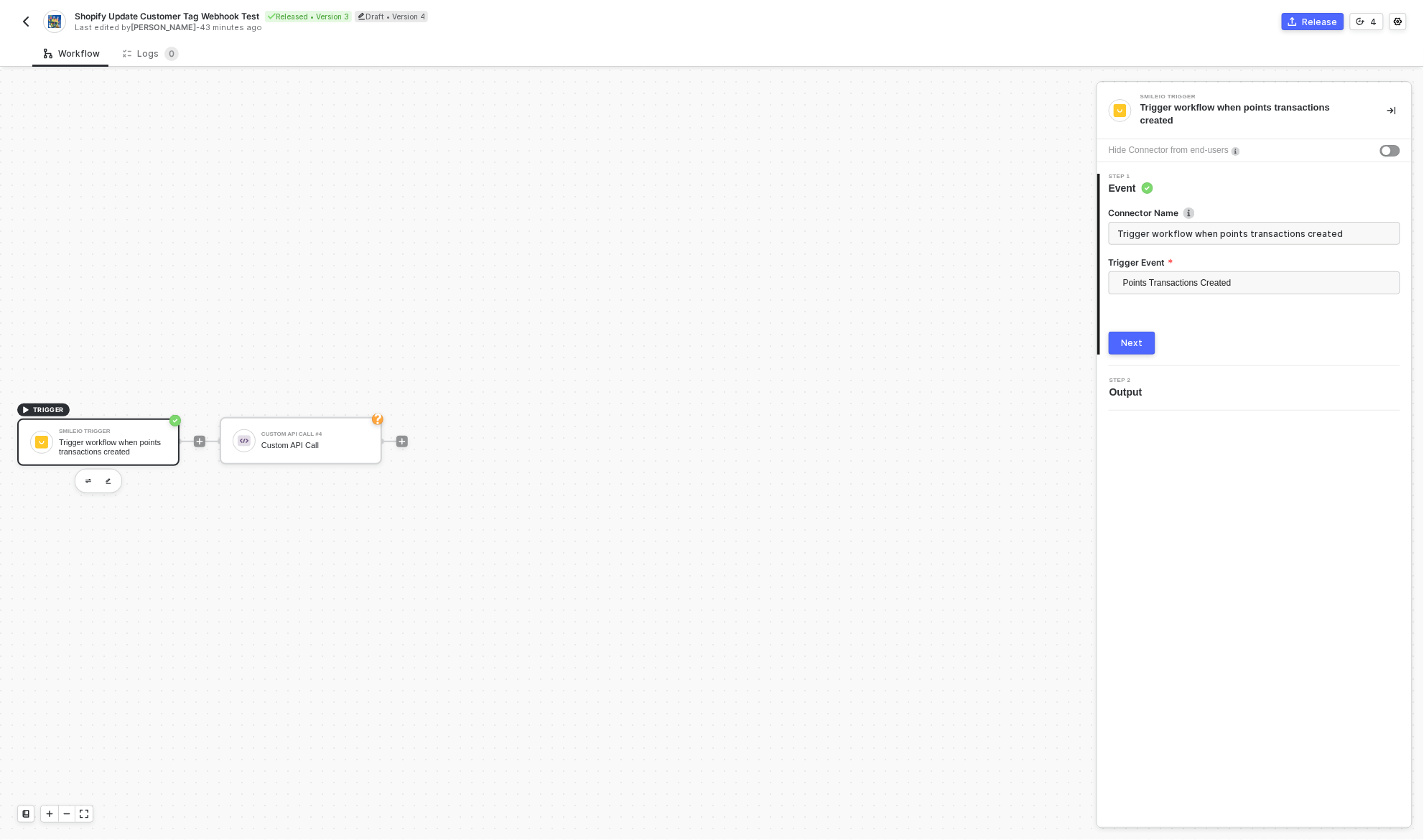
click at [1205, 328] on div "Connector Name Trigger workflow when points transactions created Trigger Event …" at bounding box center [1255, 274] width 292 height 159
click at [1139, 343] on div "Next" at bounding box center [1132, 343] width 22 height 12
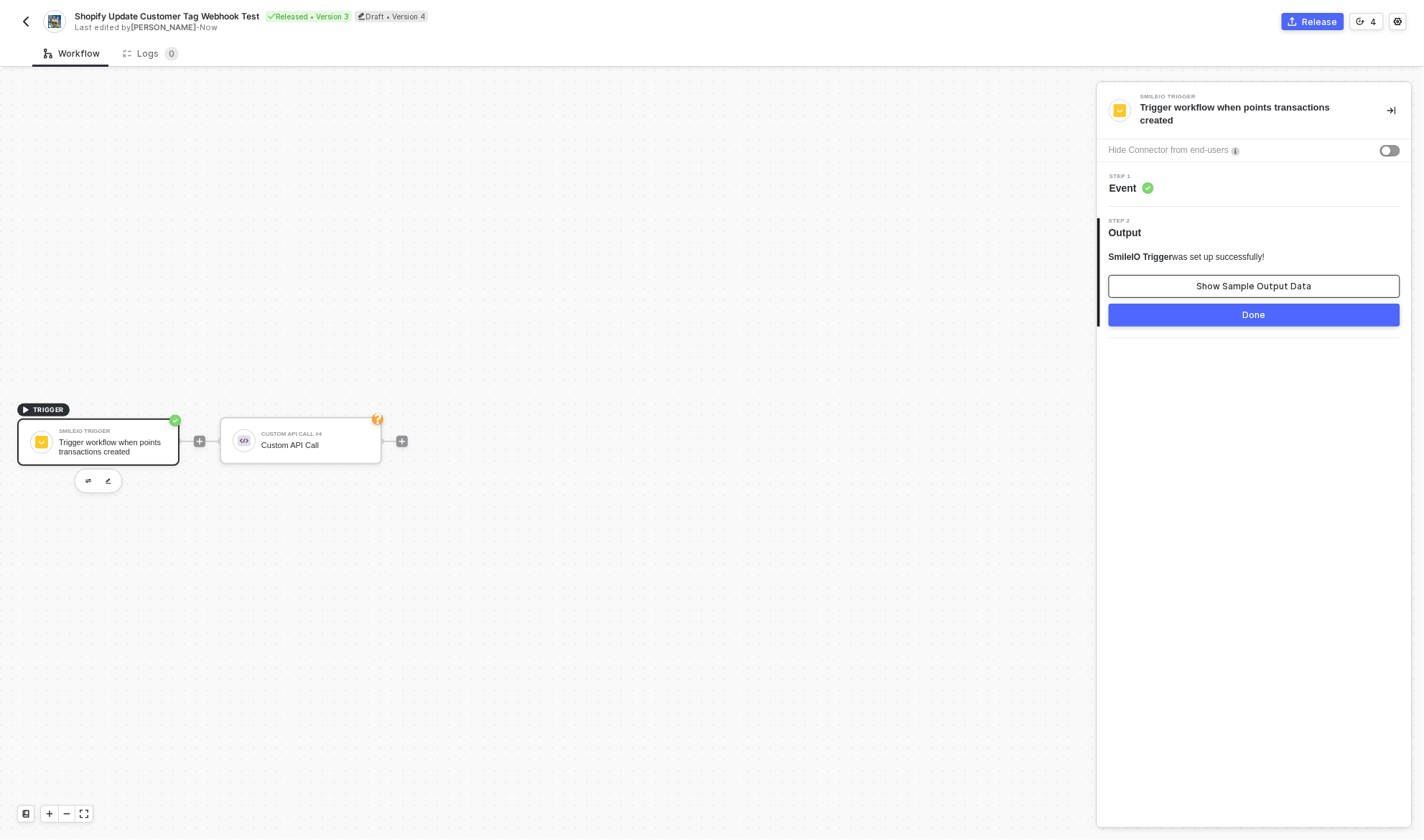
click at [1263, 282] on div "Show Sample Output Data" at bounding box center [1255, 286] width 115 height 12
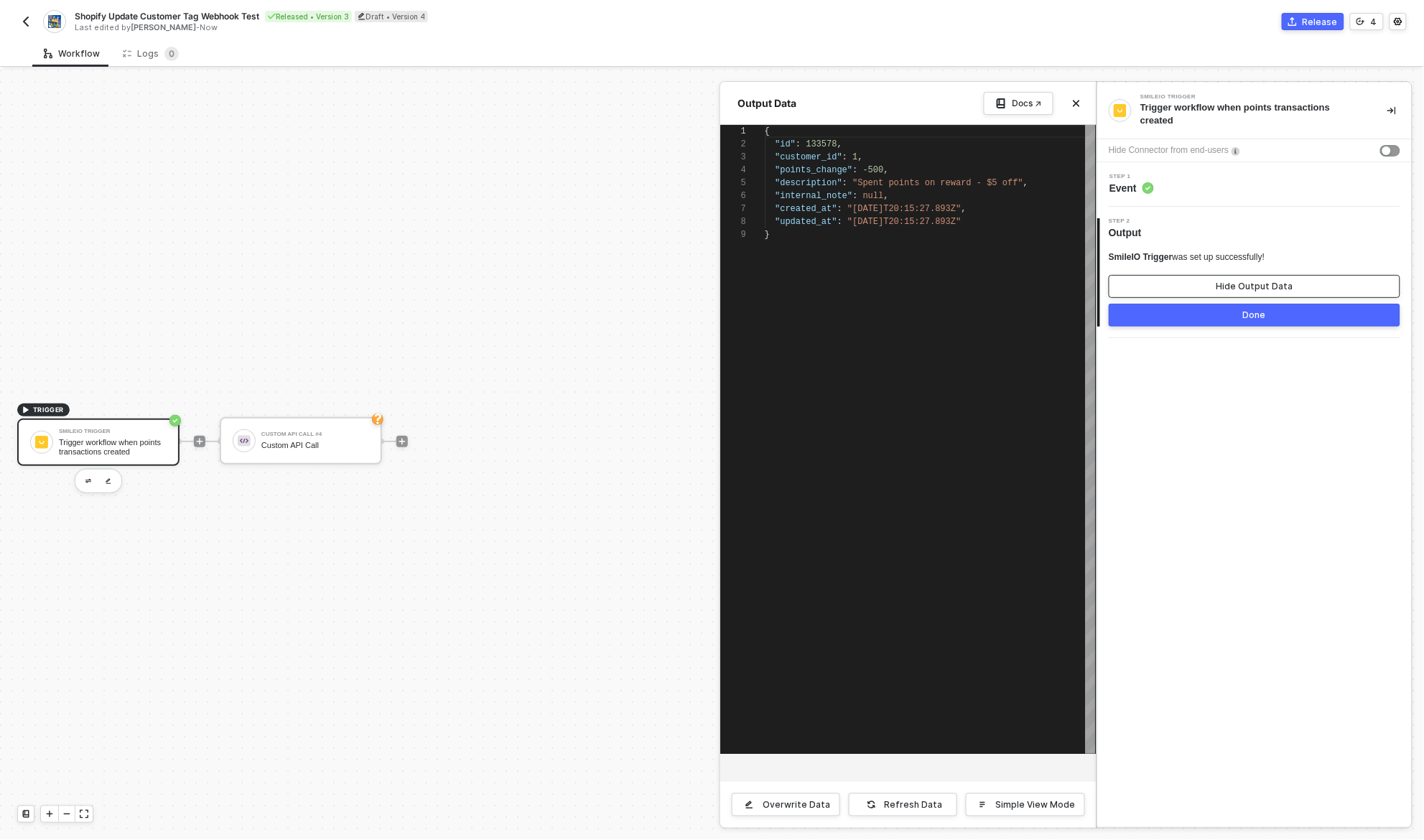
scroll to position [103, 0]
drag, startPoint x: 1263, startPoint y: 317, endPoint x: 1265, endPoint y: 472, distance: 155.0
click at [1265, 472] on div "SmileIO Trigger Trigger workflow when points transactions created Hide Connecto…" at bounding box center [1254, 455] width 314 height 744
click at [127, 446] on div at bounding box center [712, 455] width 1424 height 771
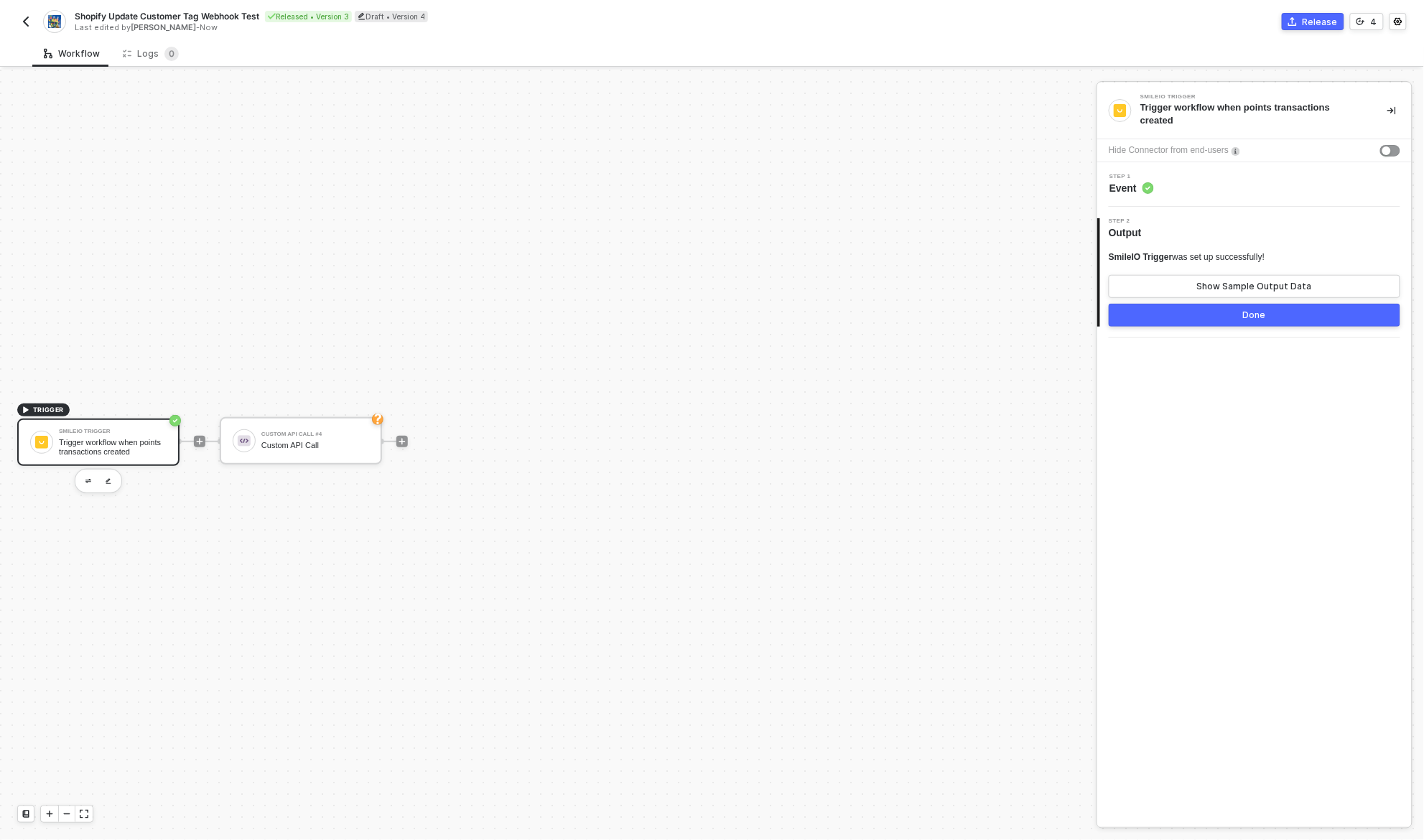
click at [113, 446] on div "Trigger workflow when points transactions created" at bounding box center [113, 447] width 108 height 18
click at [1237, 174] on div "Step 1 Event" at bounding box center [1255, 185] width 311 height 22
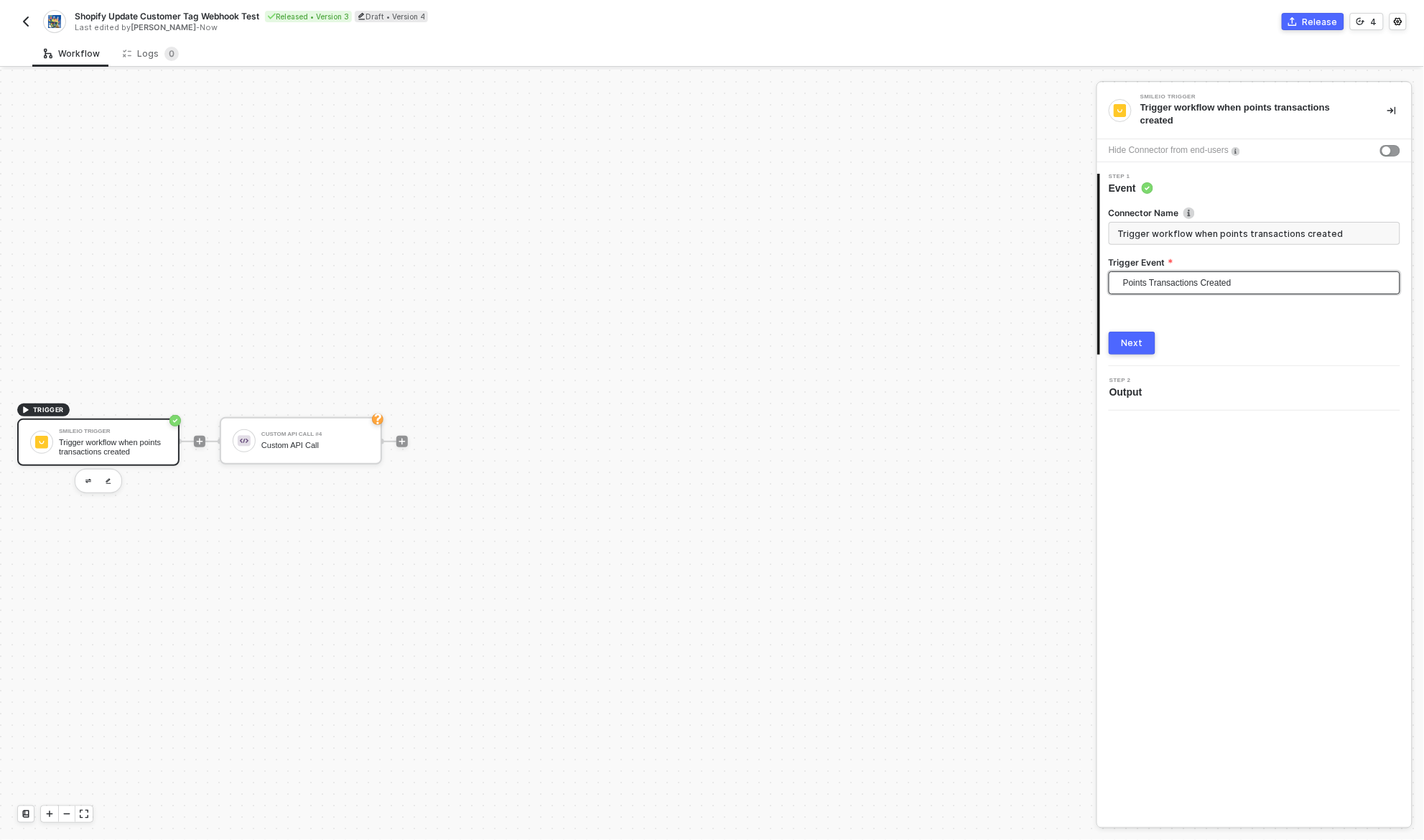
click at [1233, 290] on span "Points Transactions Created" at bounding box center [1257, 283] width 269 height 22
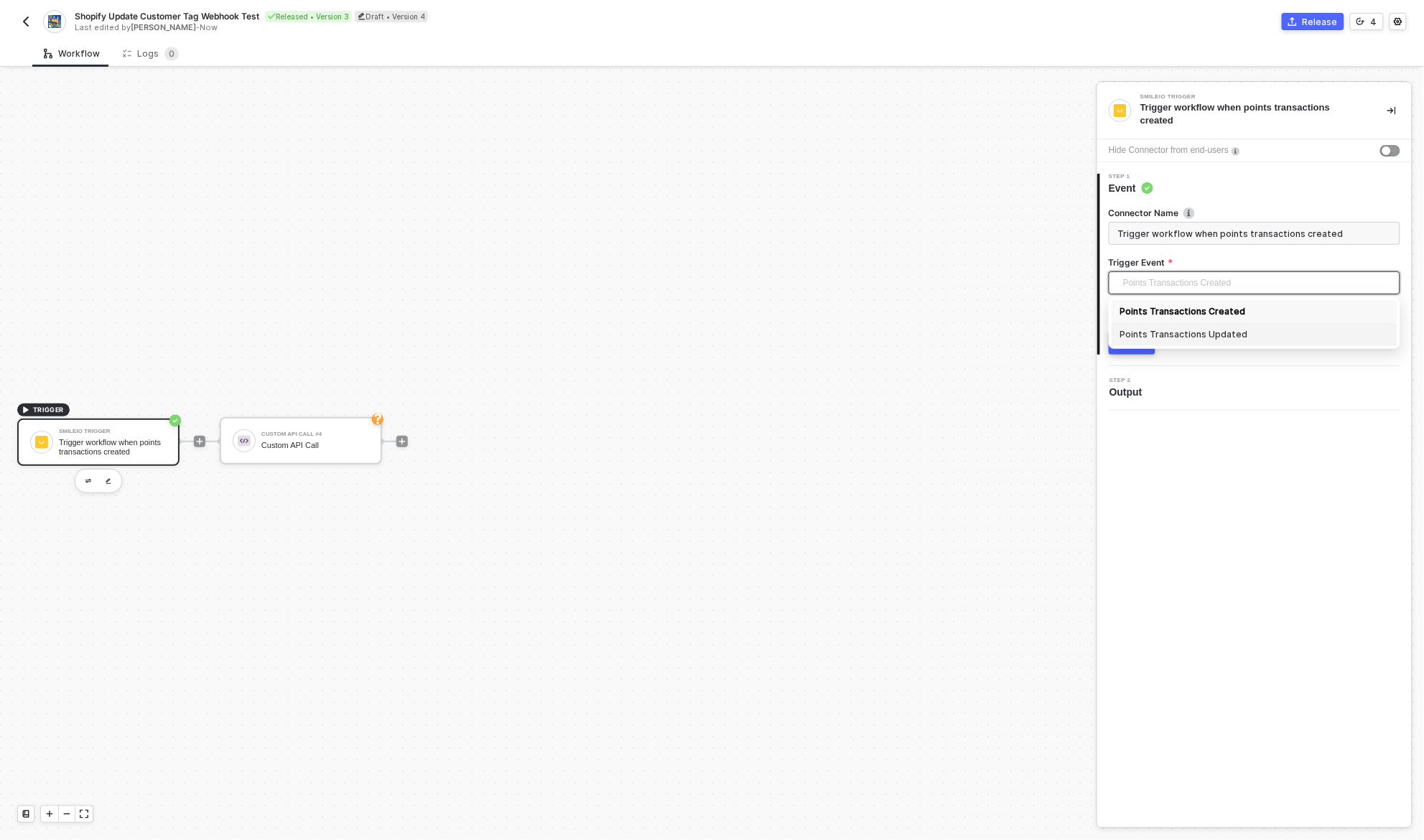
click at [1194, 333] on div "Points Transactions Updated" at bounding box center [1255, 334] width 269 height 15
type input "Trigger workflow when points transactions updated"
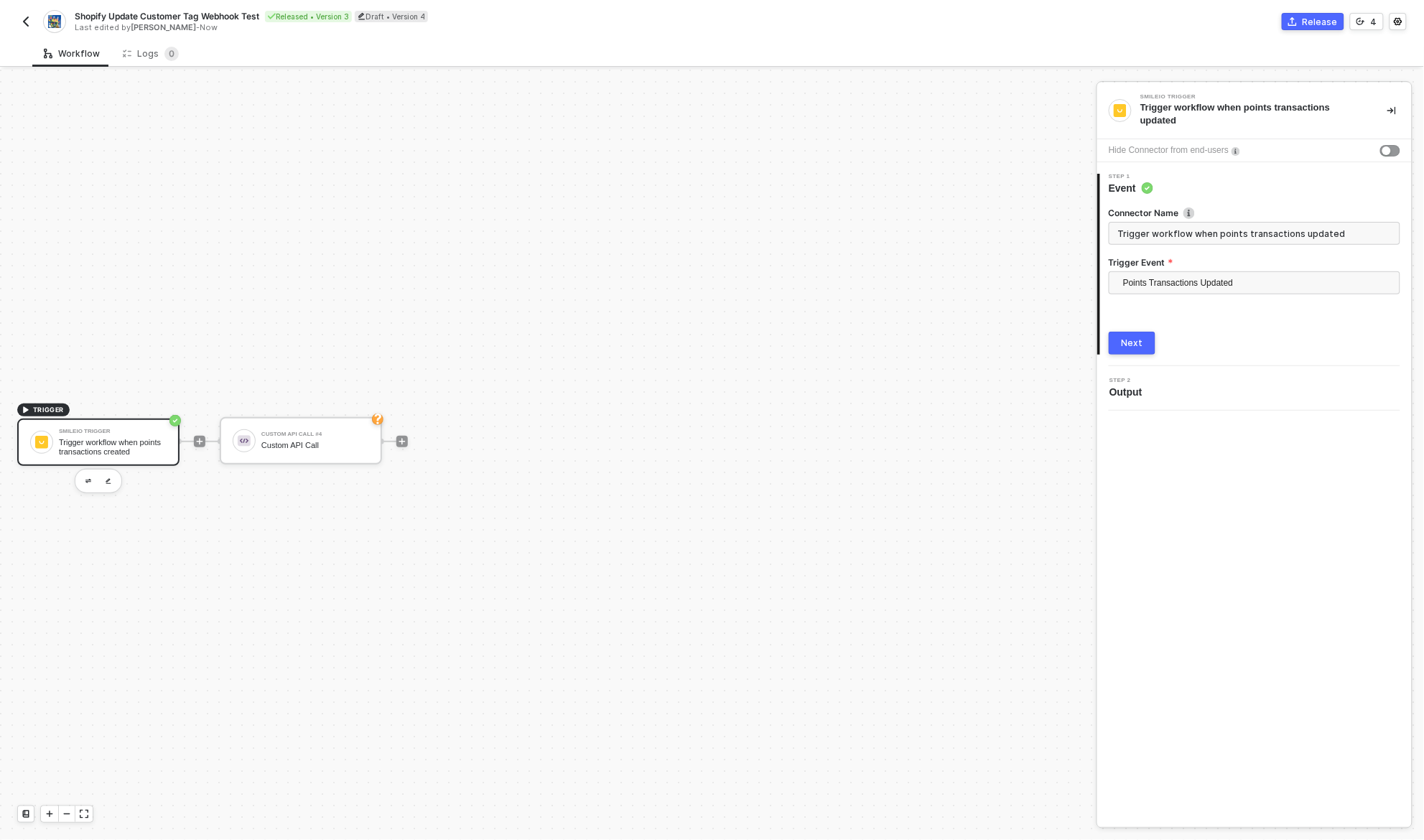
click at [1121, 344] on button "Next" at bounding box center [1132, 343] width 46 height 23
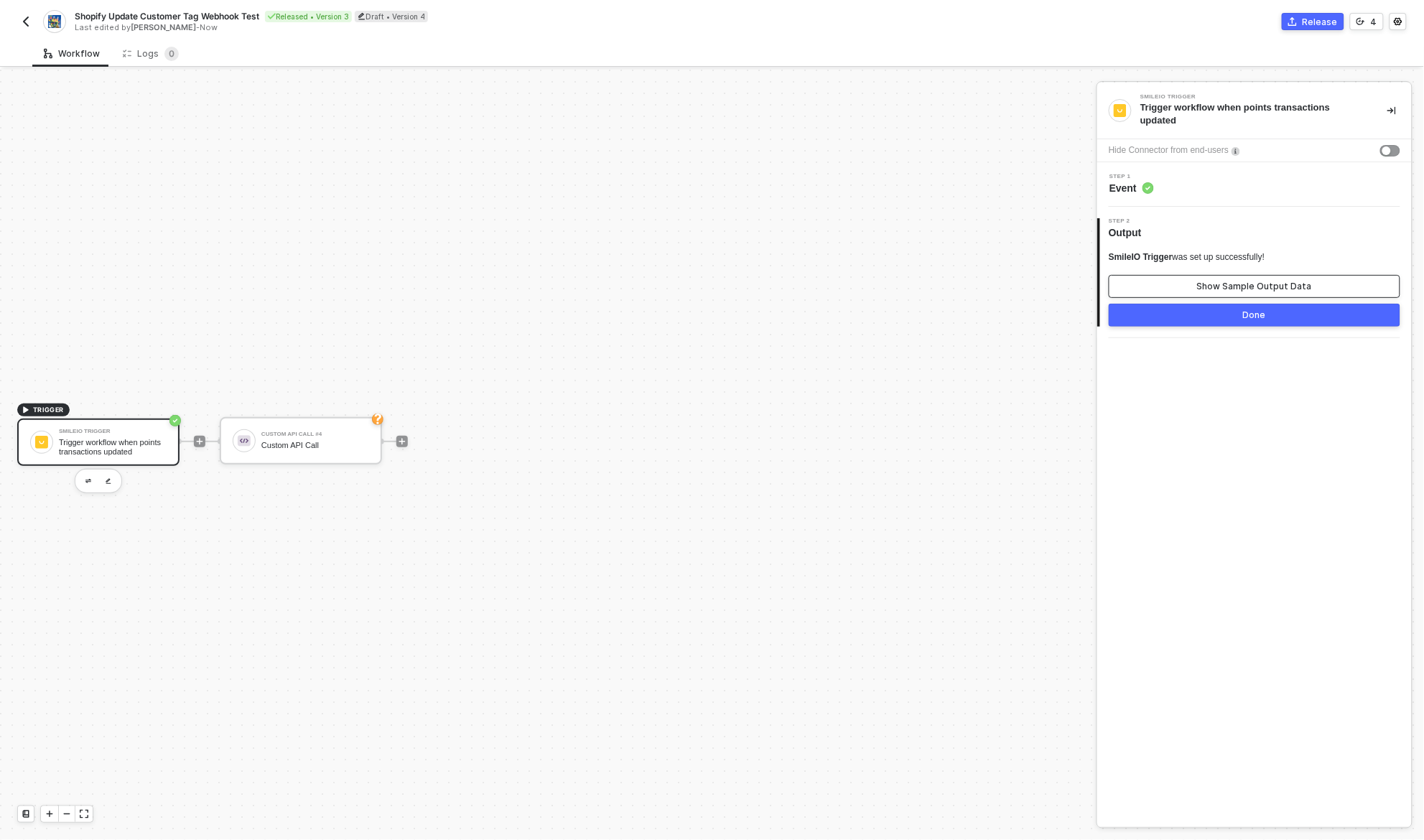
drag, startPoint x: 1224, startPoint y: 321, endPoint x: 1221, endPoint y: 283, distance: 38.1
click at [1221, 288] on div "SmileIO Trigger was set up successfully! Show Sample Output Data Done" at bounding box center [1255, 289] width 292 height 76
click at [1221, 283] on div "Show Sample Output Data" at bounding box center [1255, 286] width 115 height 12
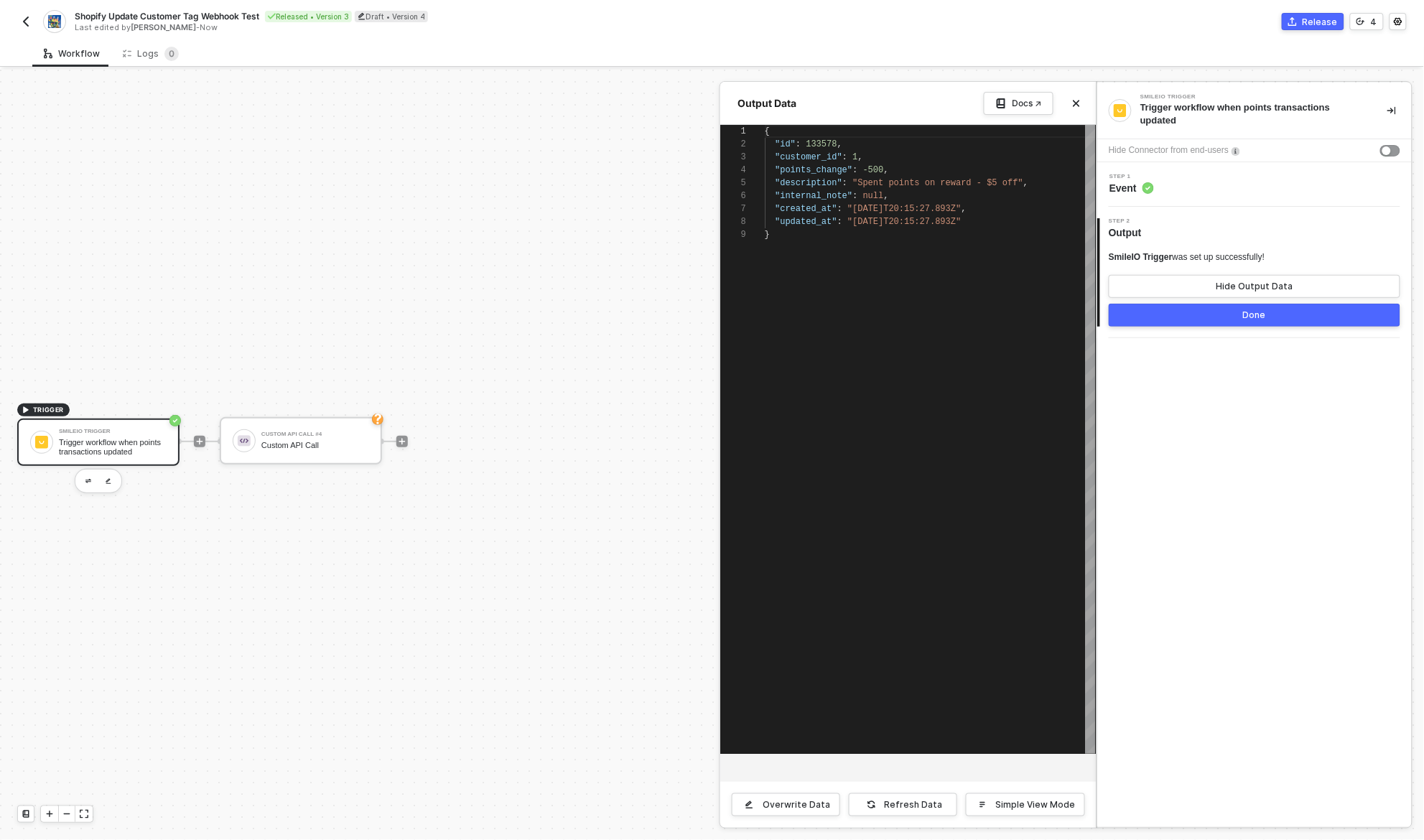
click at [1272, 314] on button "Done" at bounding box center [1255, 314] width 292 height 23
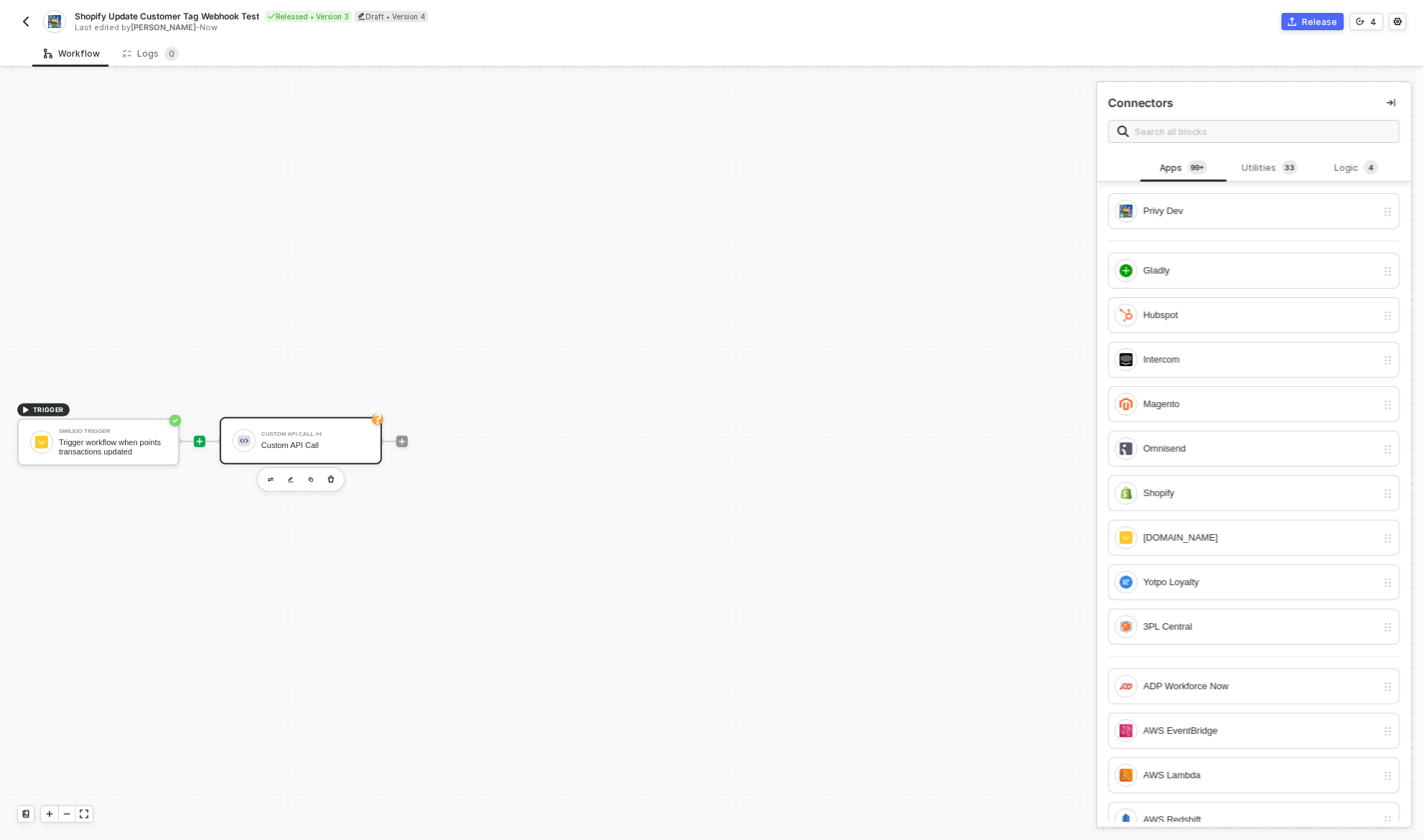
click at [296, 443] on div "Custom API Call" at bounding box center [315, 446] width 108 height 9
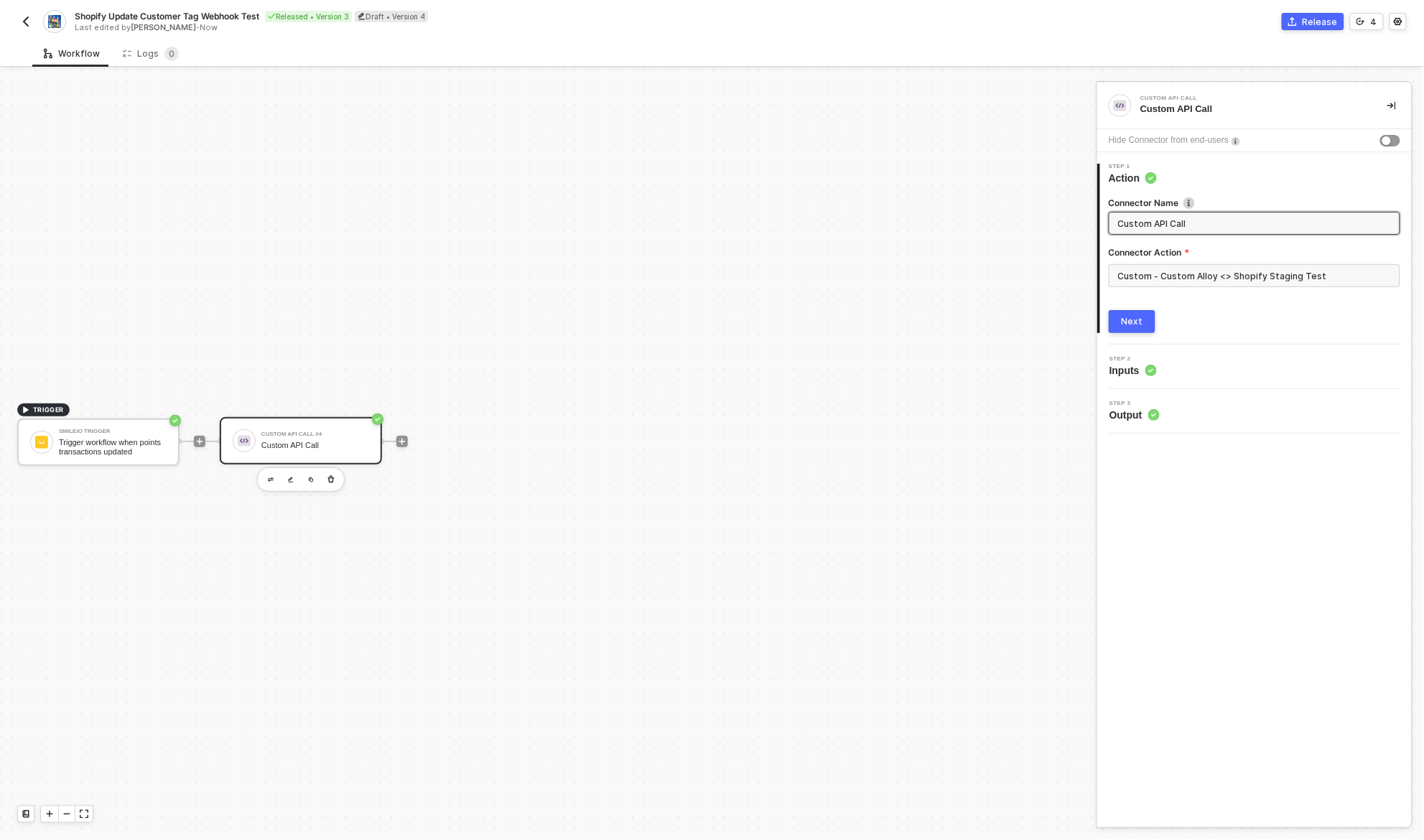
click at [1141, 322] on div "Next" at bounding box center [1132, 322] width 22 height 12
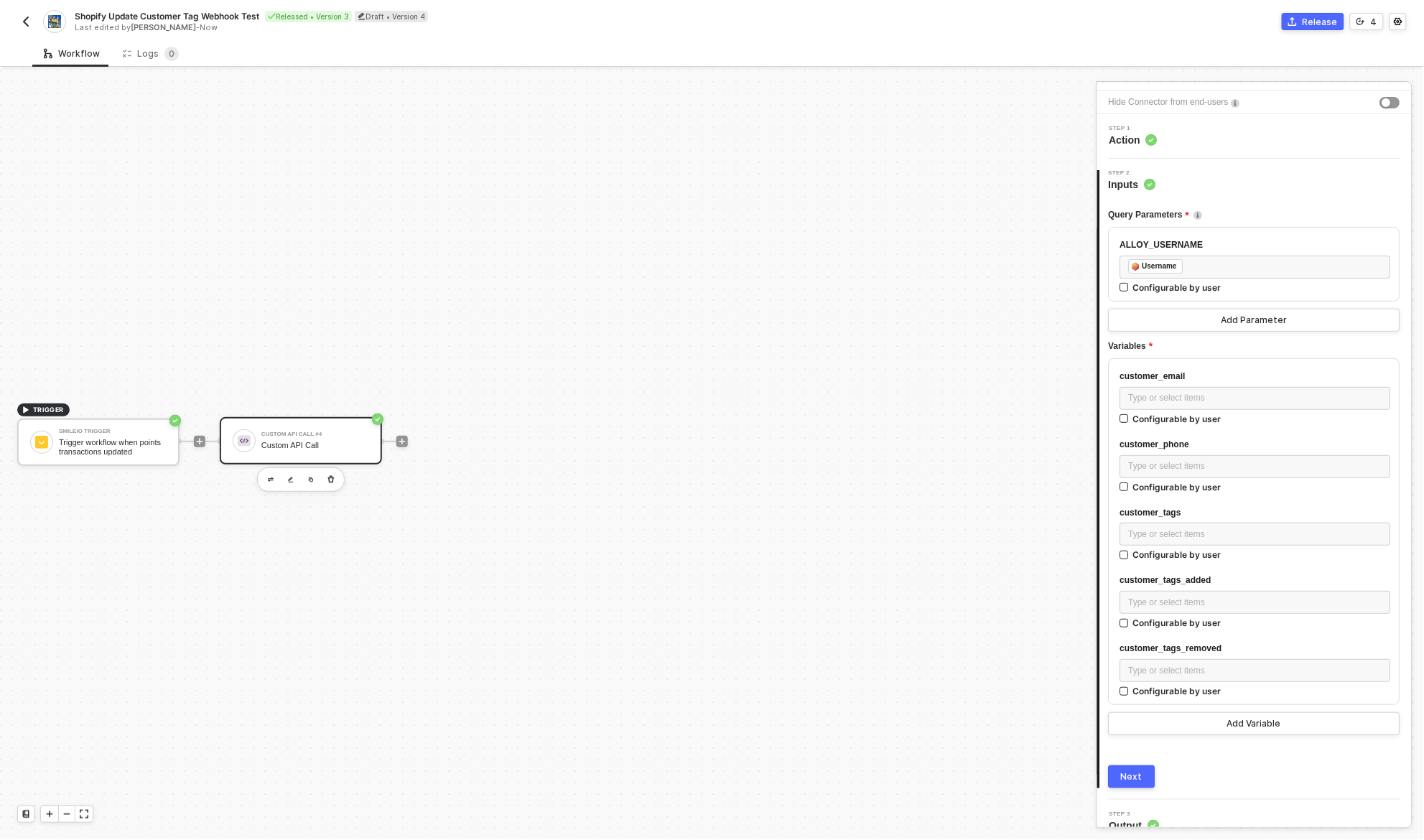
scroll to position [56, 0]
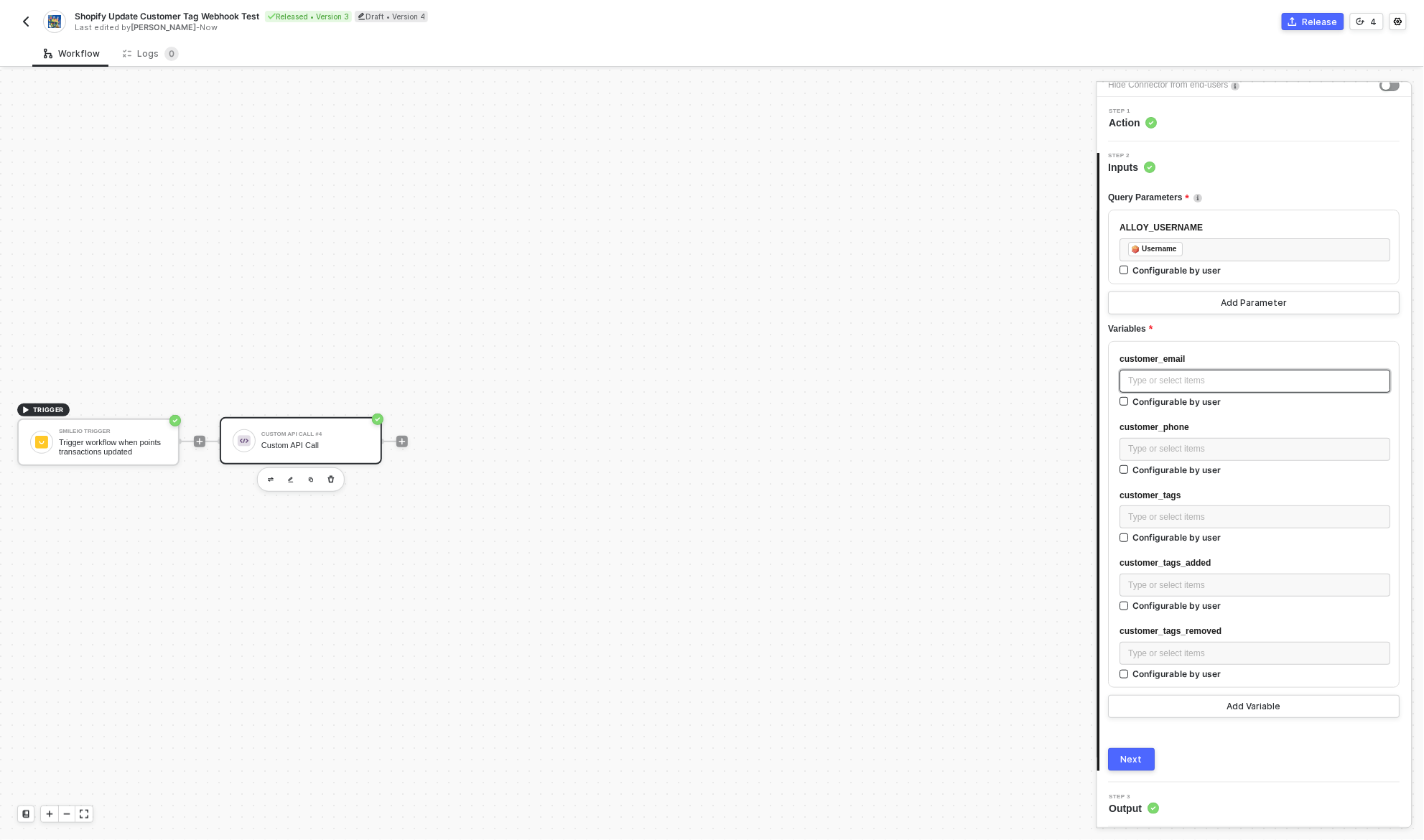
click at [1213, 382] on div "Type or select items ﻿" at bounding box center [1255, 381] width 253 height 14
click at [1001, 192] on div "Variables of your integrations, workflows, and users" at bounding box center [996, 188] width 178 height 23
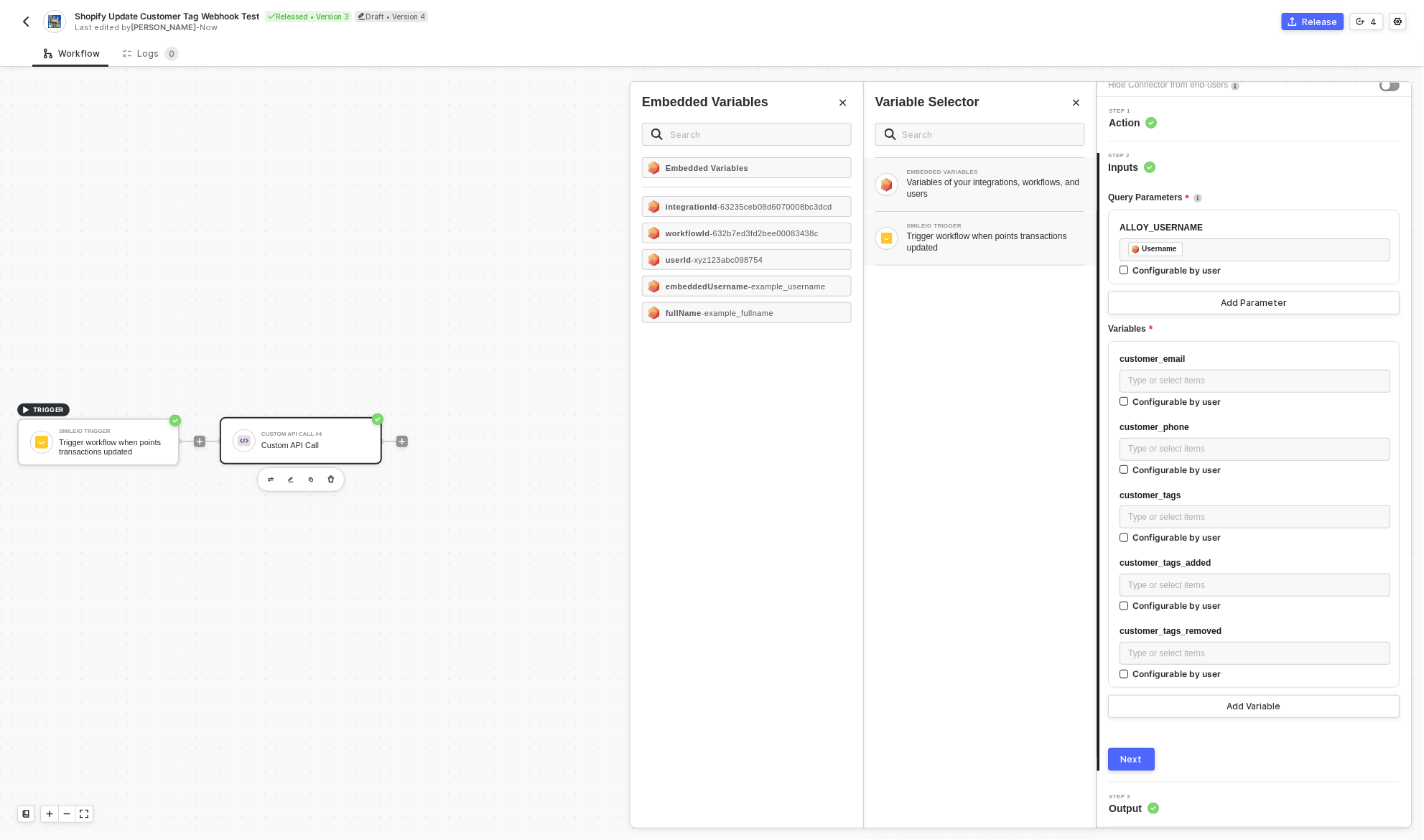
click at [958, 243] on div "Trigger workflow when points transactions updated" at bounding box center [996, 241] width 178 height 23
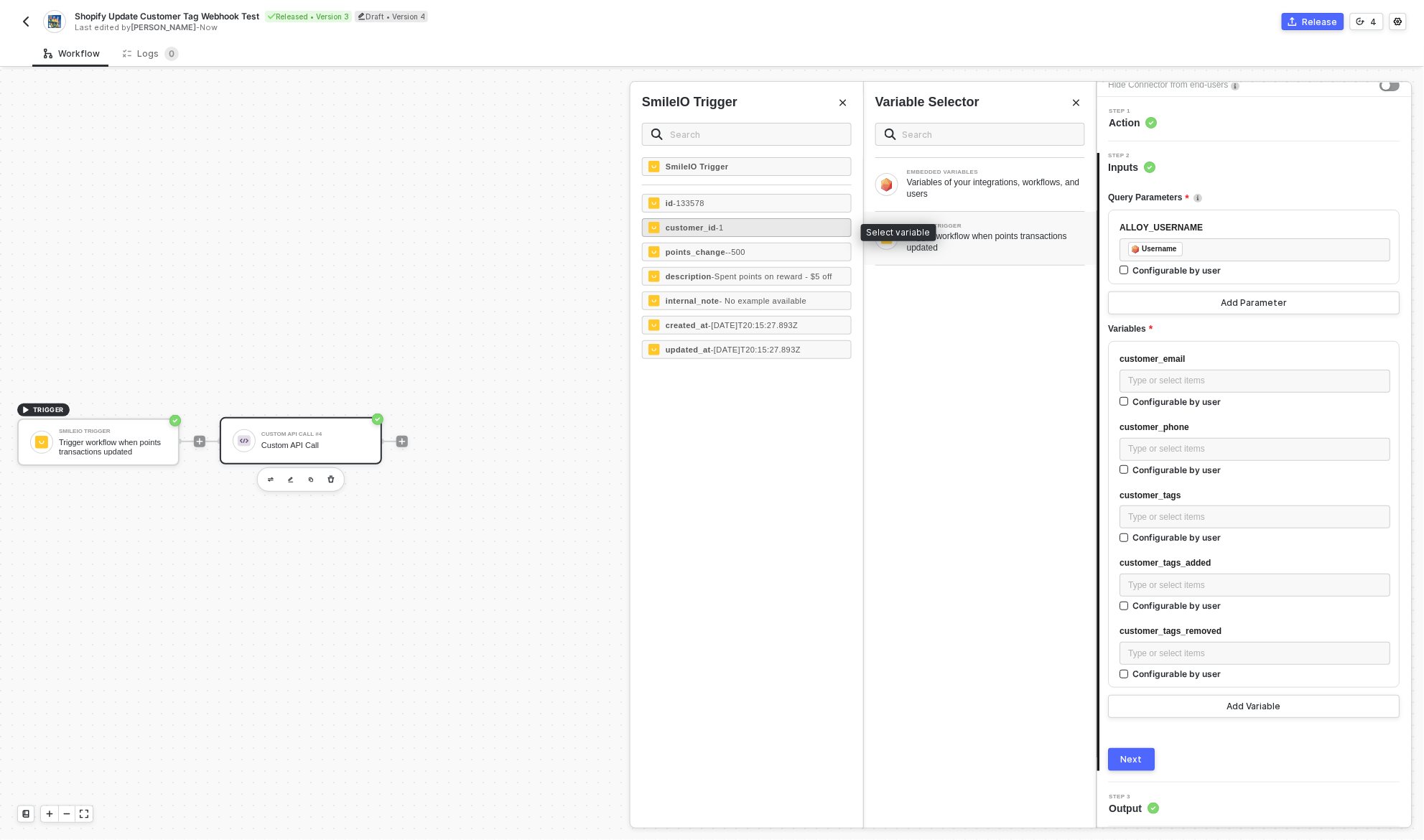
click at [784, 233] on div "customer_id - 1" at bounding box center [747, 228] width 210 height 18
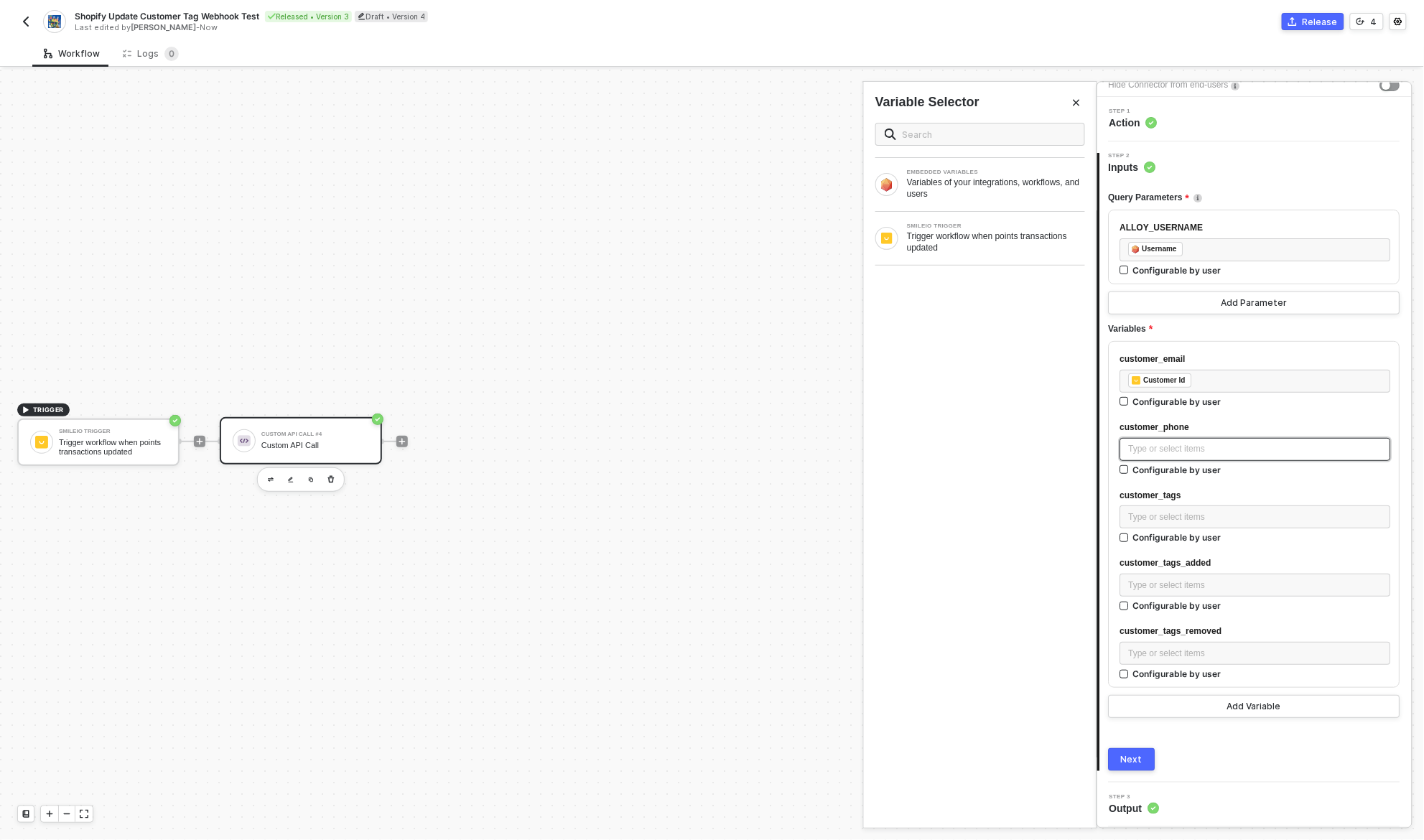
click at [1213, 453] on div "Type or select items ﻿" at bounding box center [1255, 449] width 253 height 14
click at [1199, 455] on div "Type or select items ﻿" at bounding box center [1255, 449] width 253 height 14
click at [1019, 471] on div "EMBEDDED VARIABLES Variables of your integrations, workflows, and users SMILEIO…" at bounding box center [979, 469] width 232 height 717
click at [1148, 443] on div "Type or select items ﻿" at bounding box center [1255, 449] width 253 height 14
click at [947, 199] on div "Variables of your integrations, workflows, and users" at bounding box center [996, 188] width 178 height 23
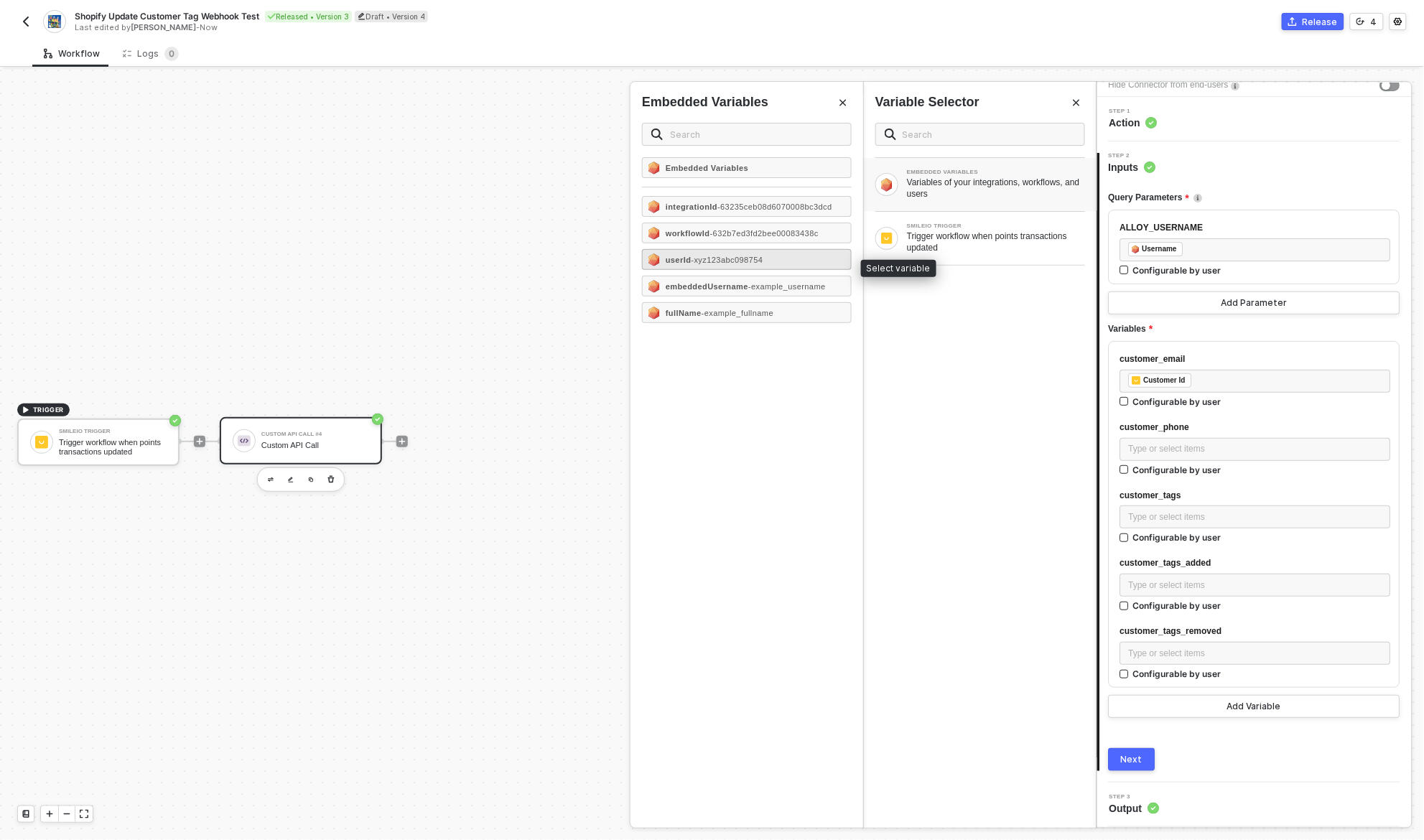
click at [724, 264] on span "- xyz123abc098754" at bounding box center [727, 260] width 72 height 8
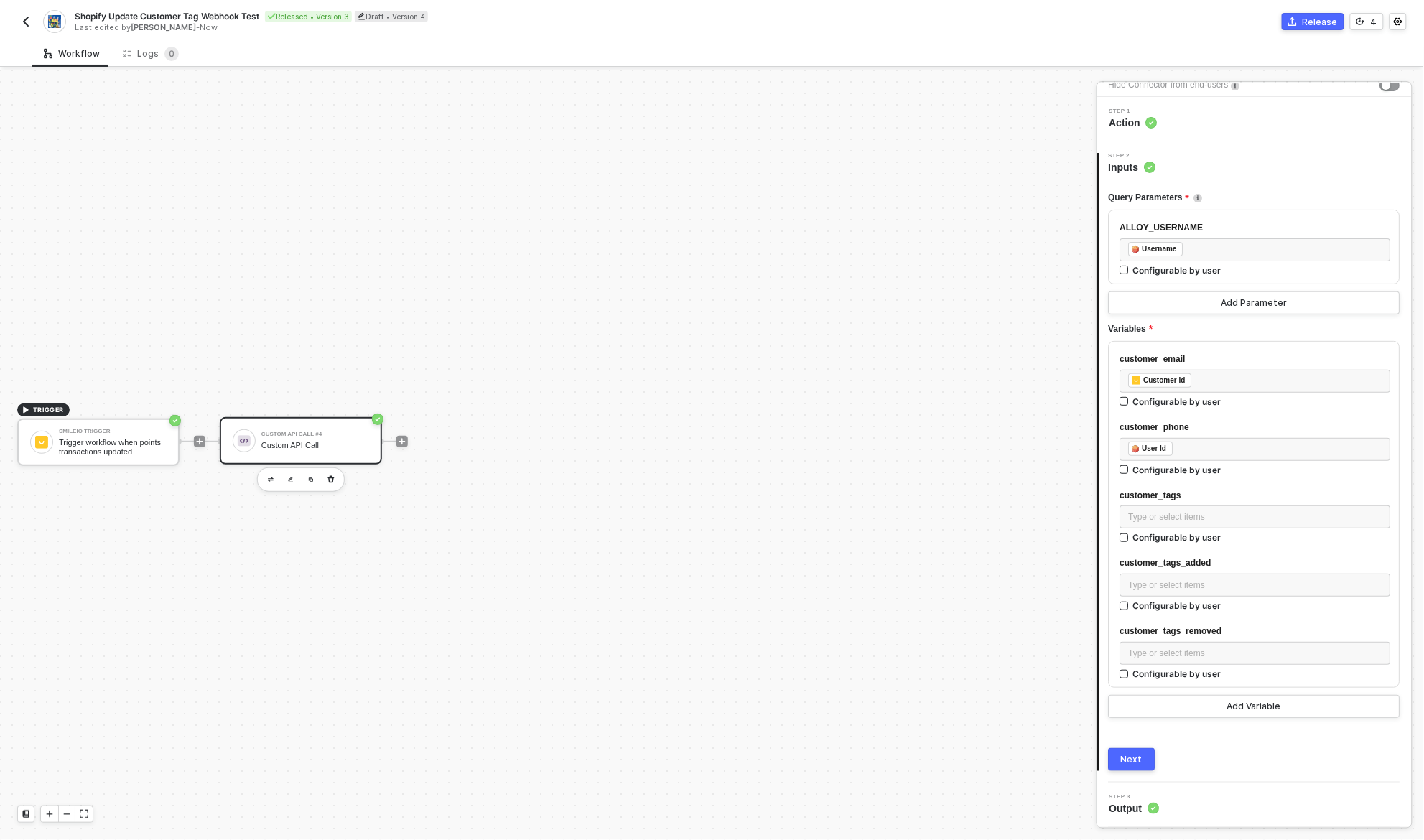
click at [1141, 762] on div "Next" at bounding box center [1132, 760] width 22 height 12
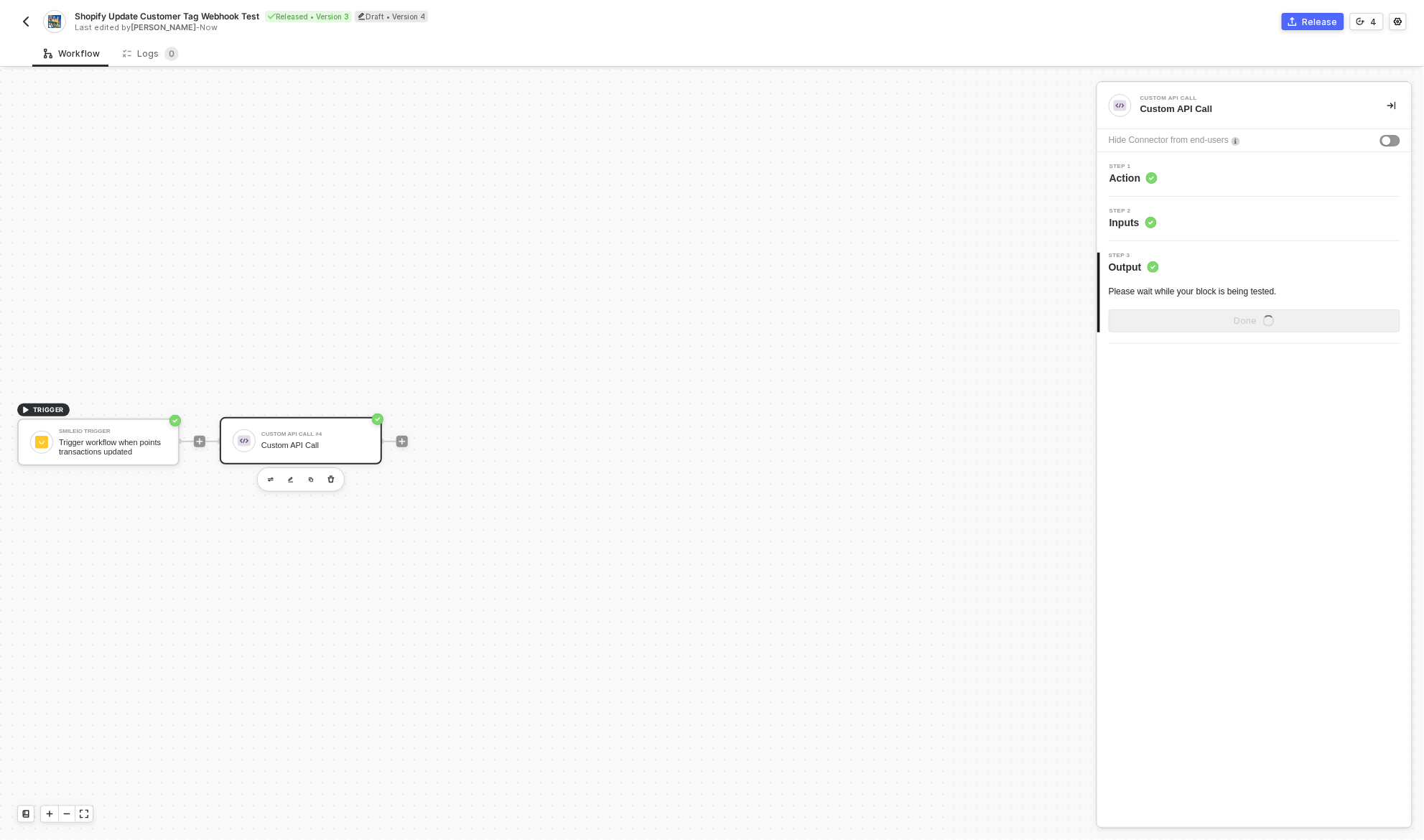
scroll to position [0, 0]
click at [1253, 356] on button "Done" at bounding box center [1255, 349] width 292 height 23
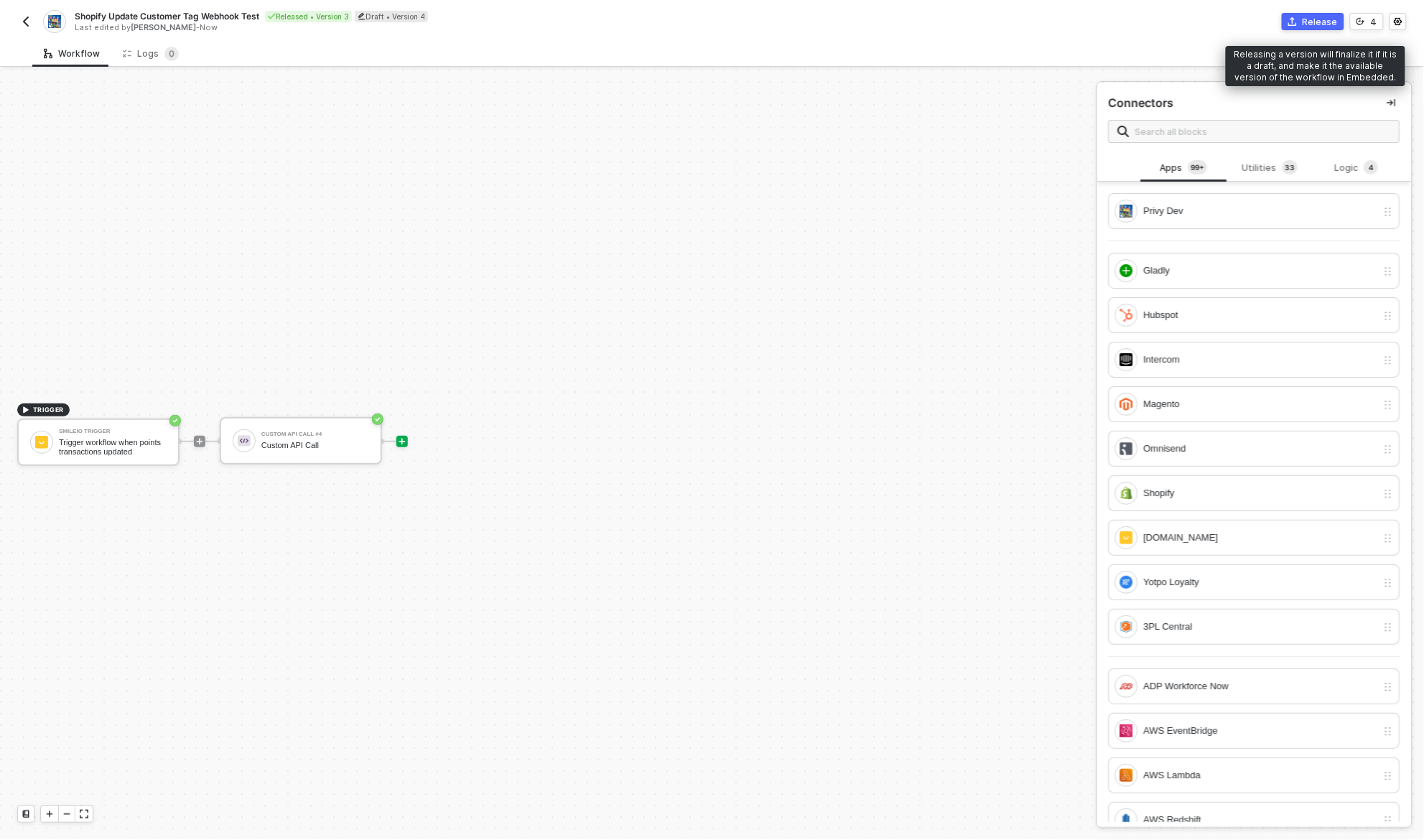
click at [1318, 17] on div "Release" at bounding box center [1320, 21] width 36 height 12
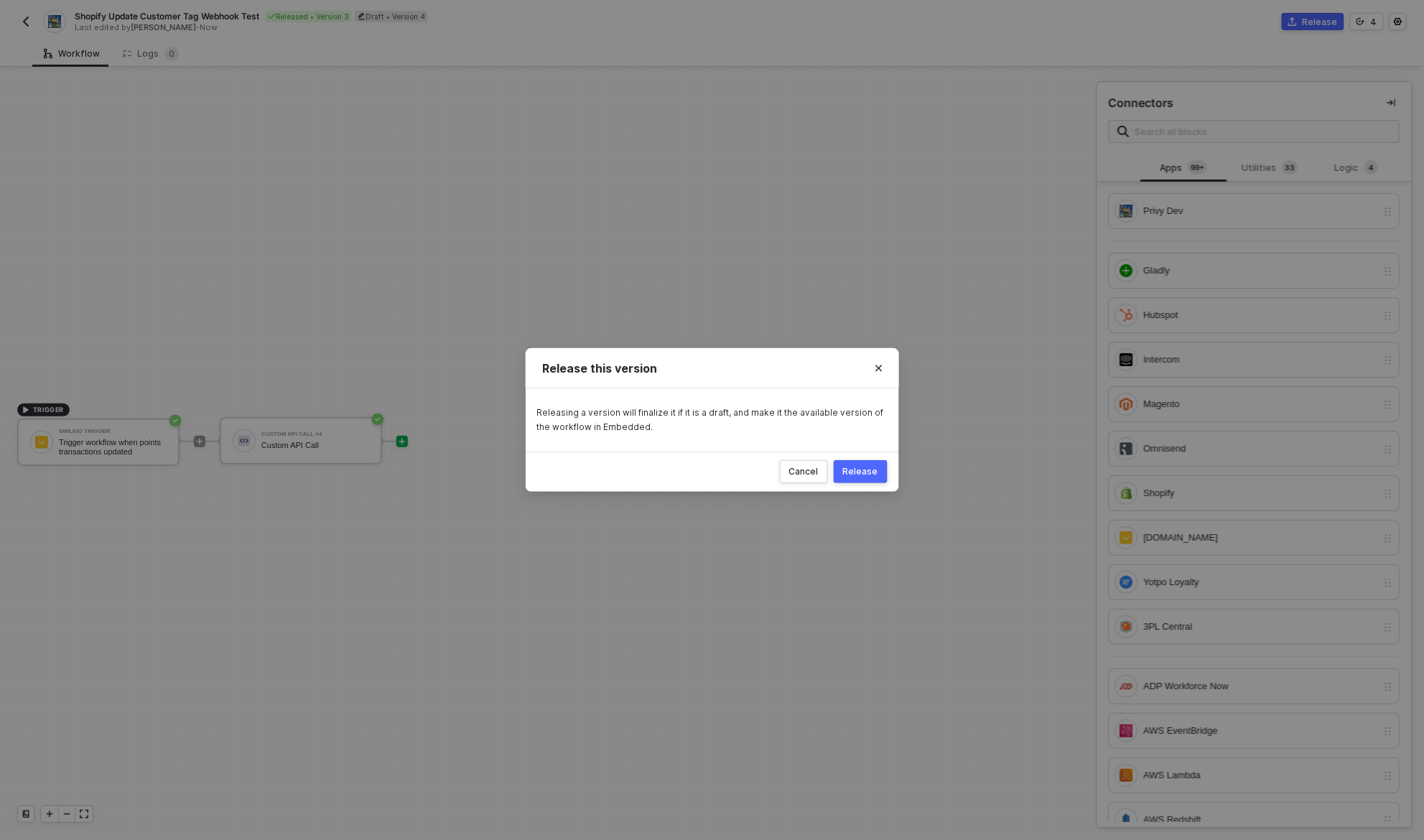
click at [862, 473] on div "Release" at bounding box center [860, 472] width 36 height 12
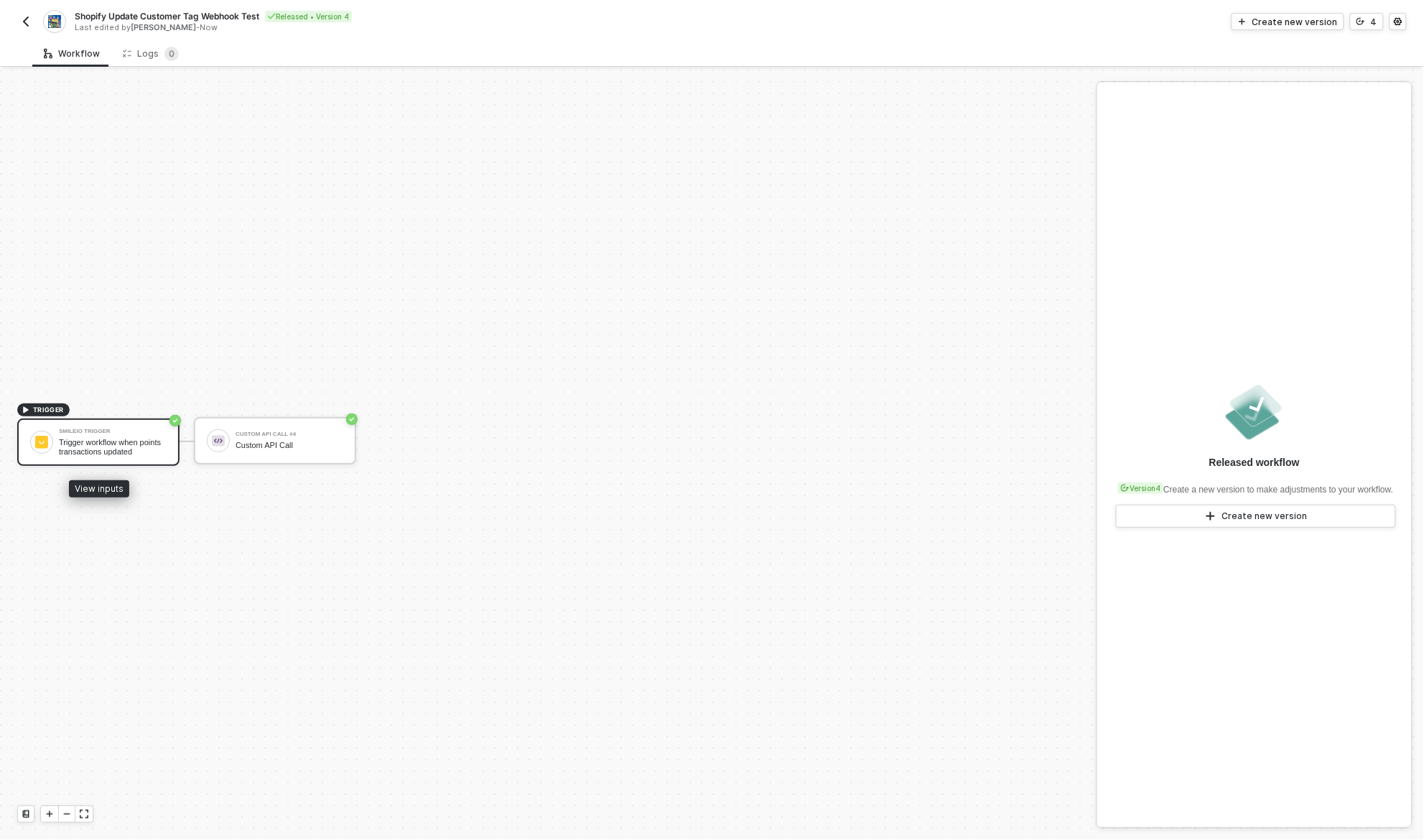
click at [110, 448] on div "Trigger workflow when points transactions updated" at bounding box center [113, 447] width 108 height 18
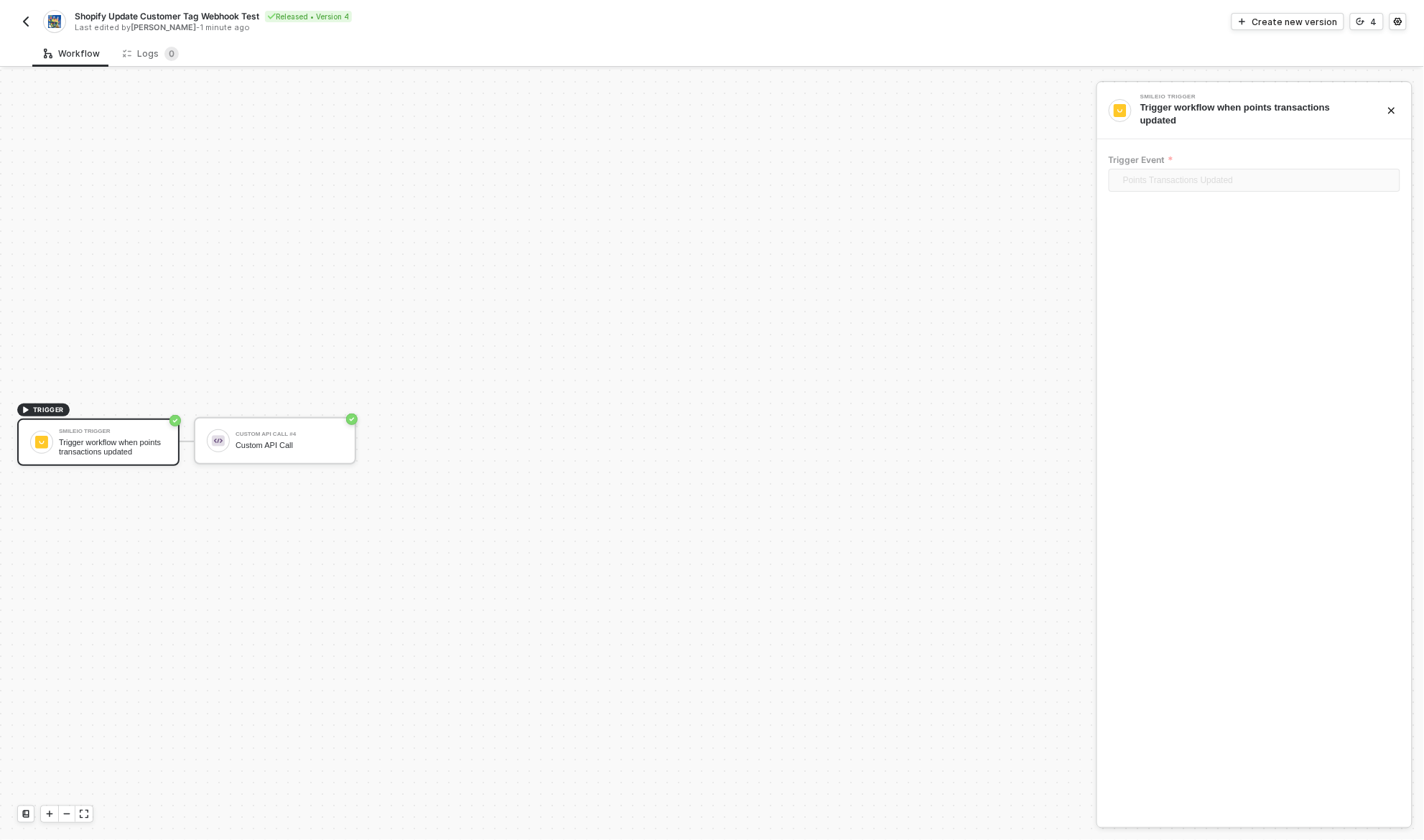
click at [22, 18] on img "button" at bounding box center [26, 21] width 12 height 12
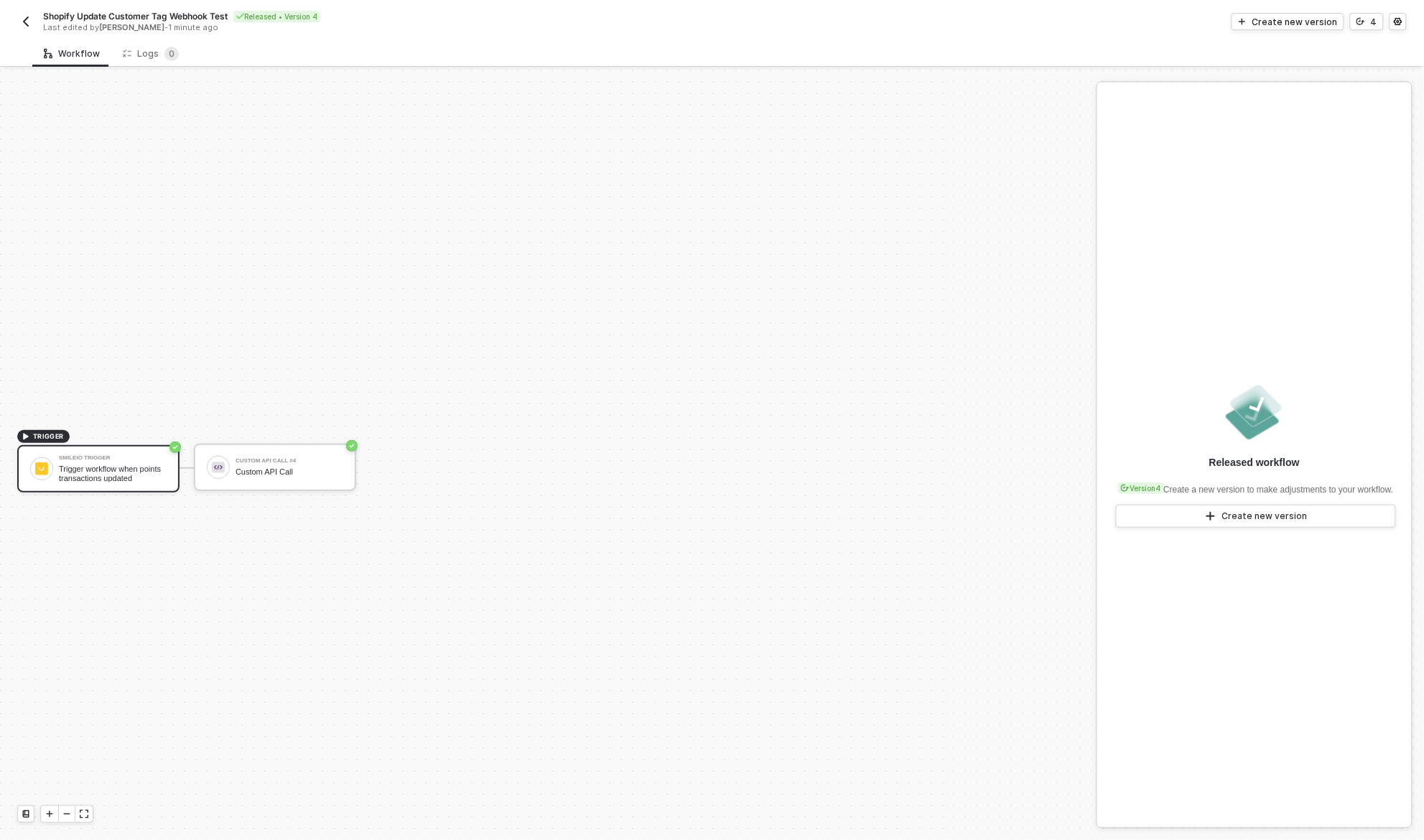
scroll to position [26, 0]
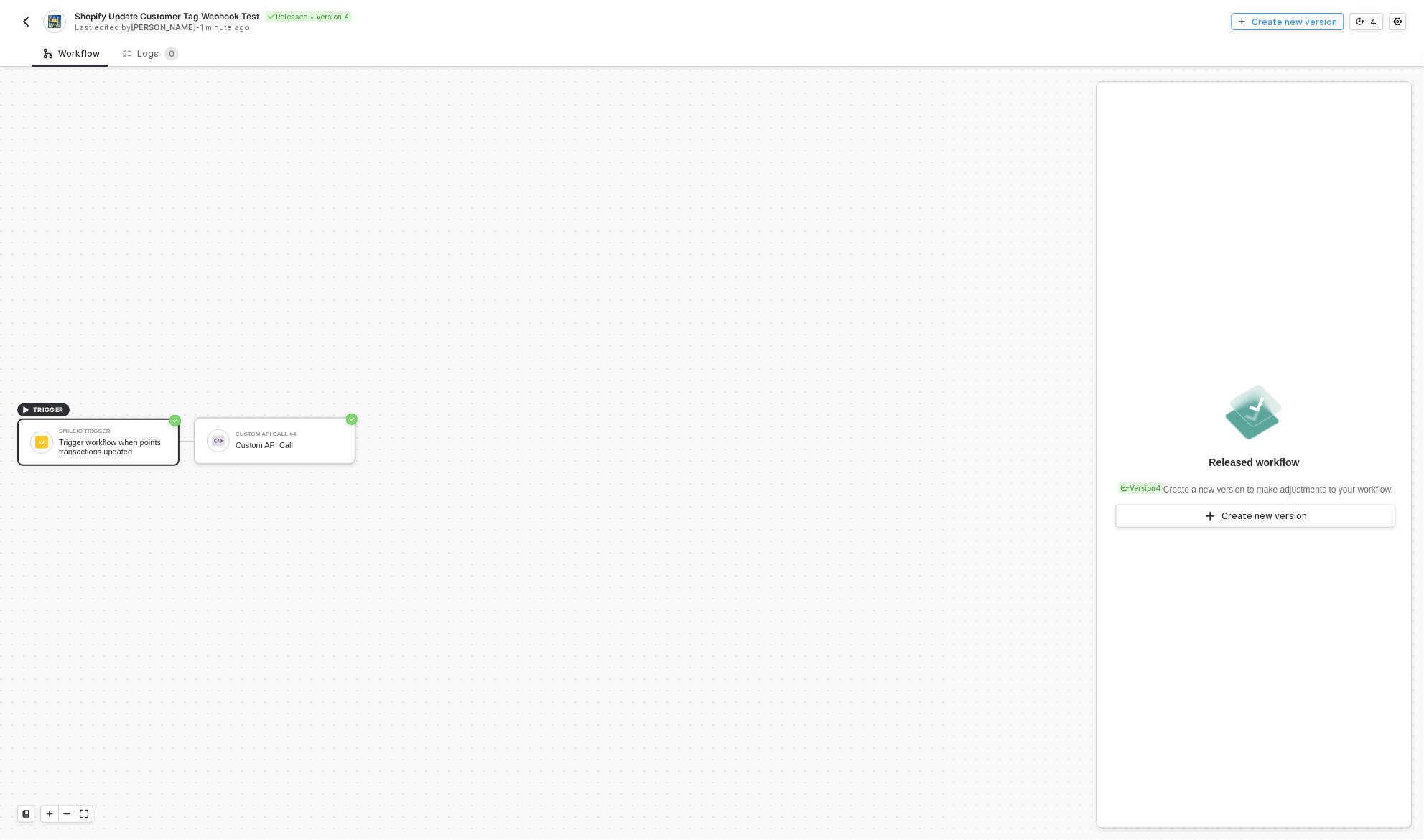
click at [1315, 18] on div "Create new version" at bounding box center [1296, 21] width 86 height 12
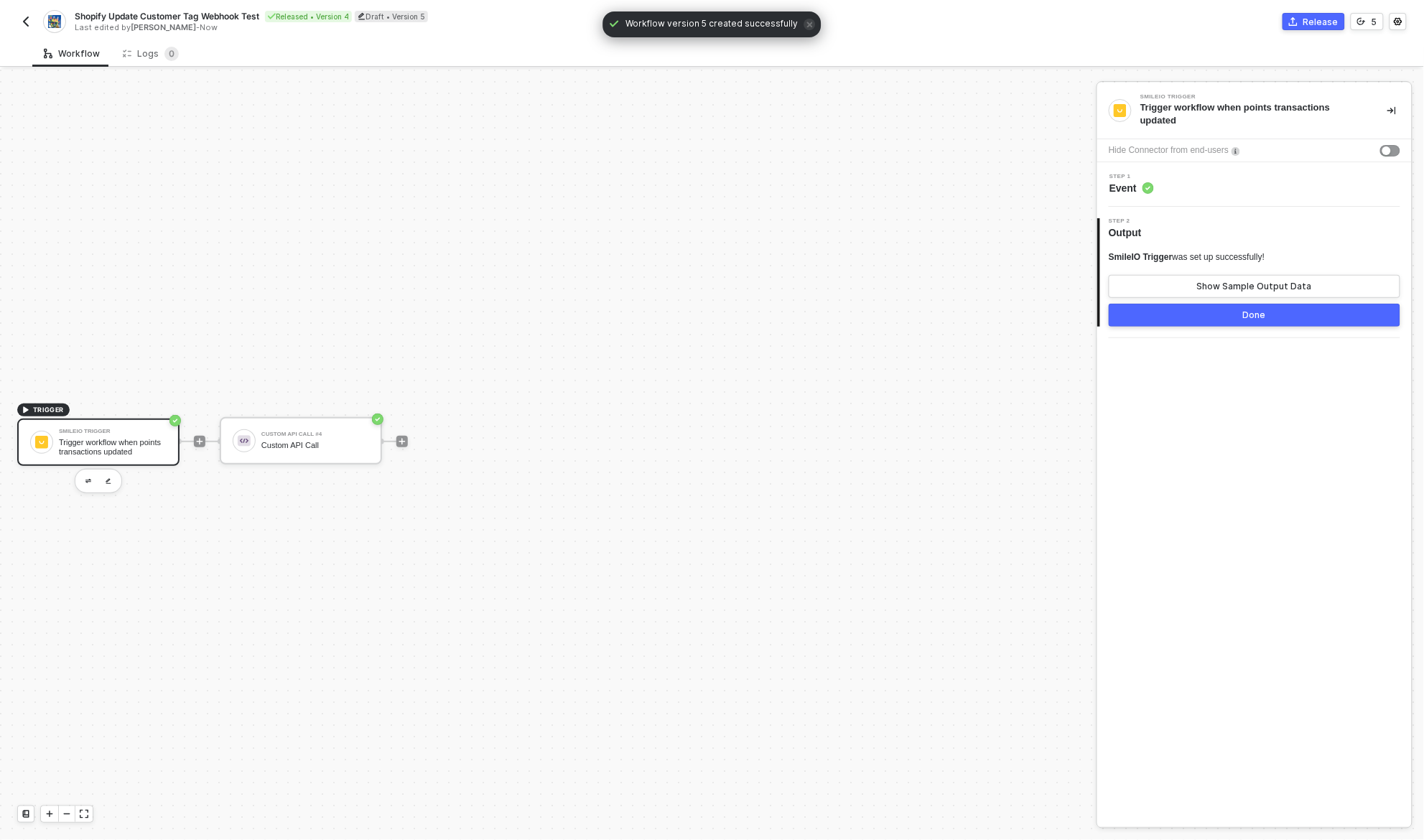
click at [106, 443] on div "Trigger workflow when points transactions updated" at bounding box center [113, 447] width 108 height 18
click at [1215, 201] on div "Step 1 Event" at bounding box center [1254, 184] width 314 height 45
click at [1219, 180] on div "Step 1 Event" at bounding box center [1255, 185] width 311 height 22
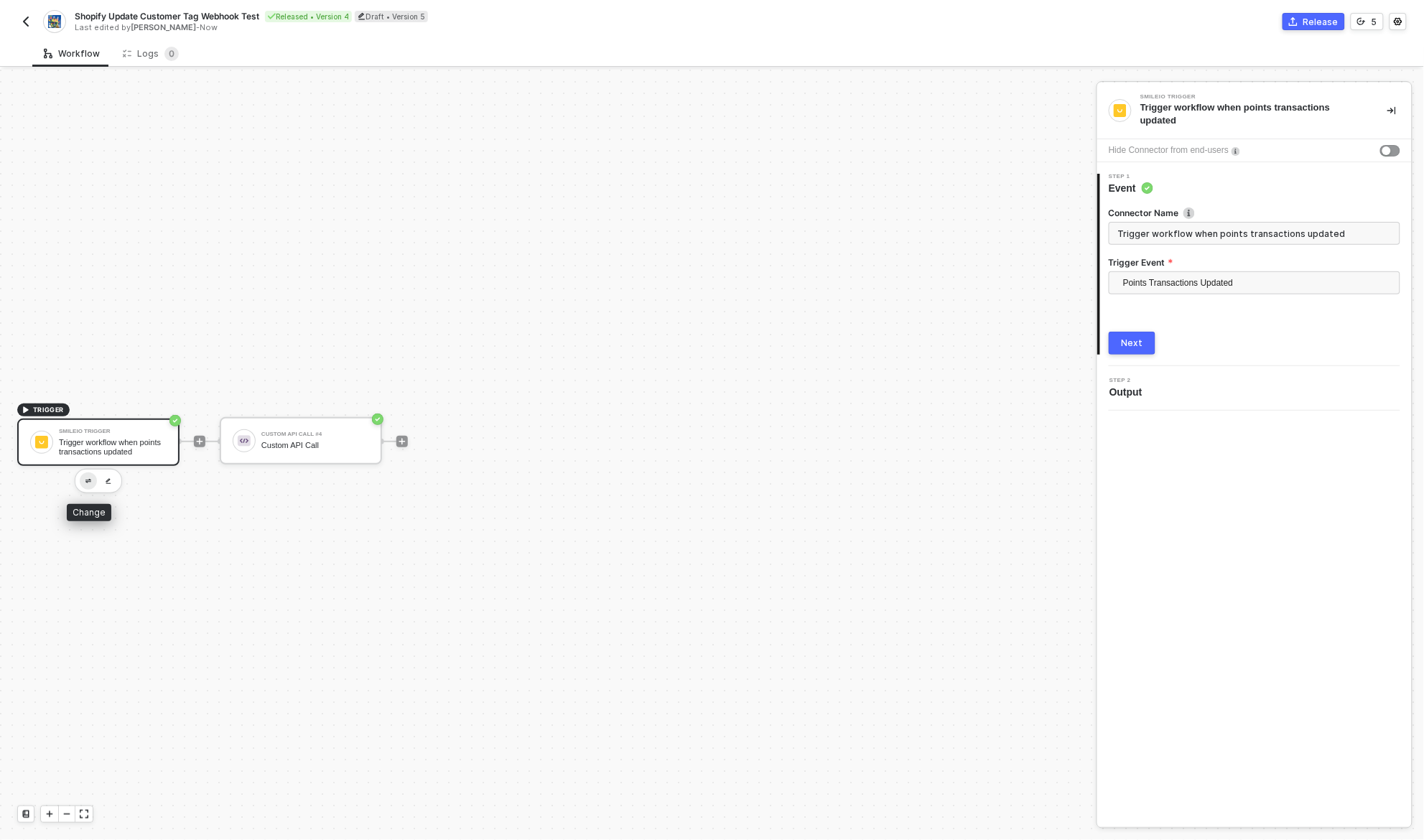
click at [87, 480] on img "button" at bounding box center [88, 482] width 5 height 5
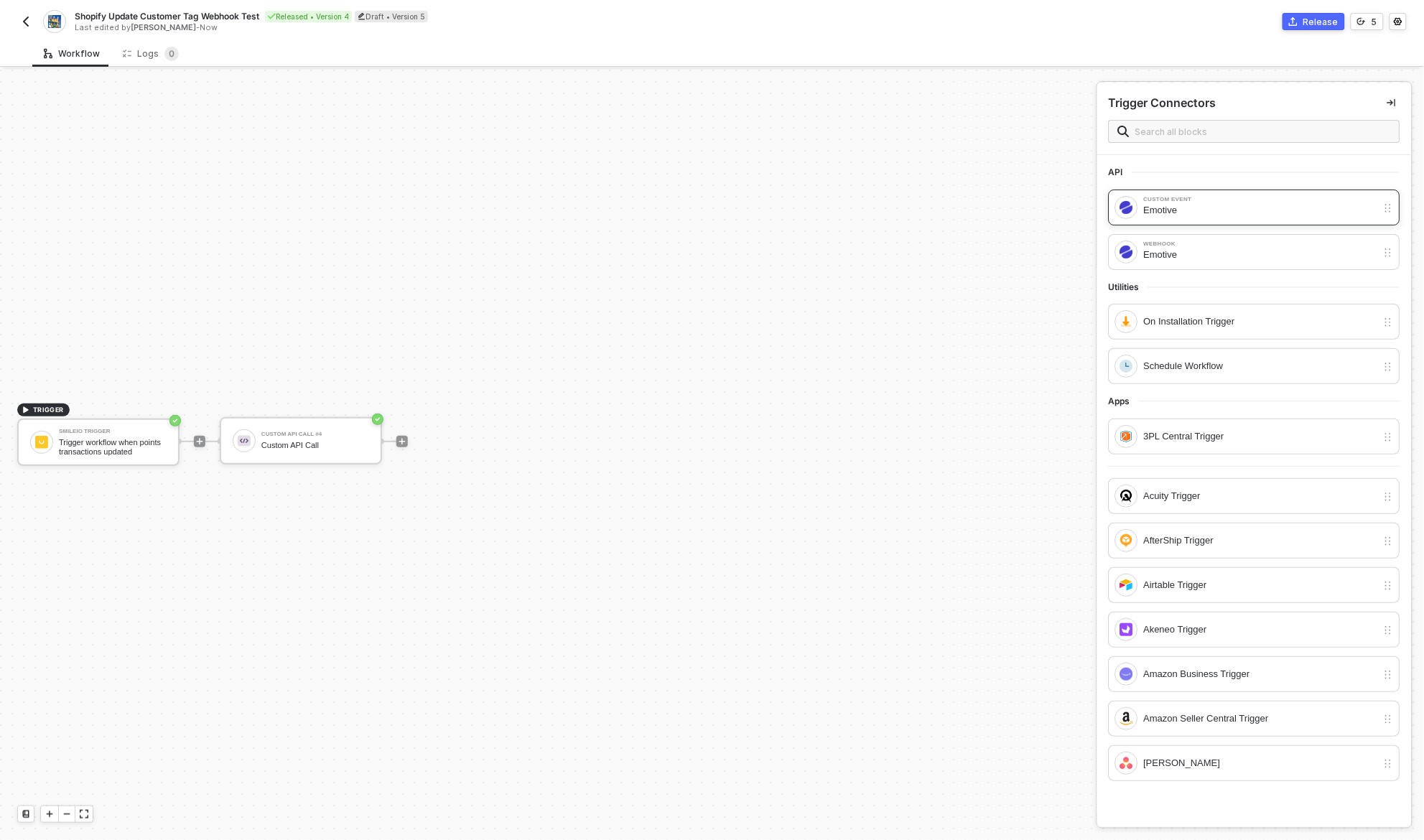
click at [1273, 220] on div "Custom Event Emotive" at bounding box center [1255, 207] width 292 height 36
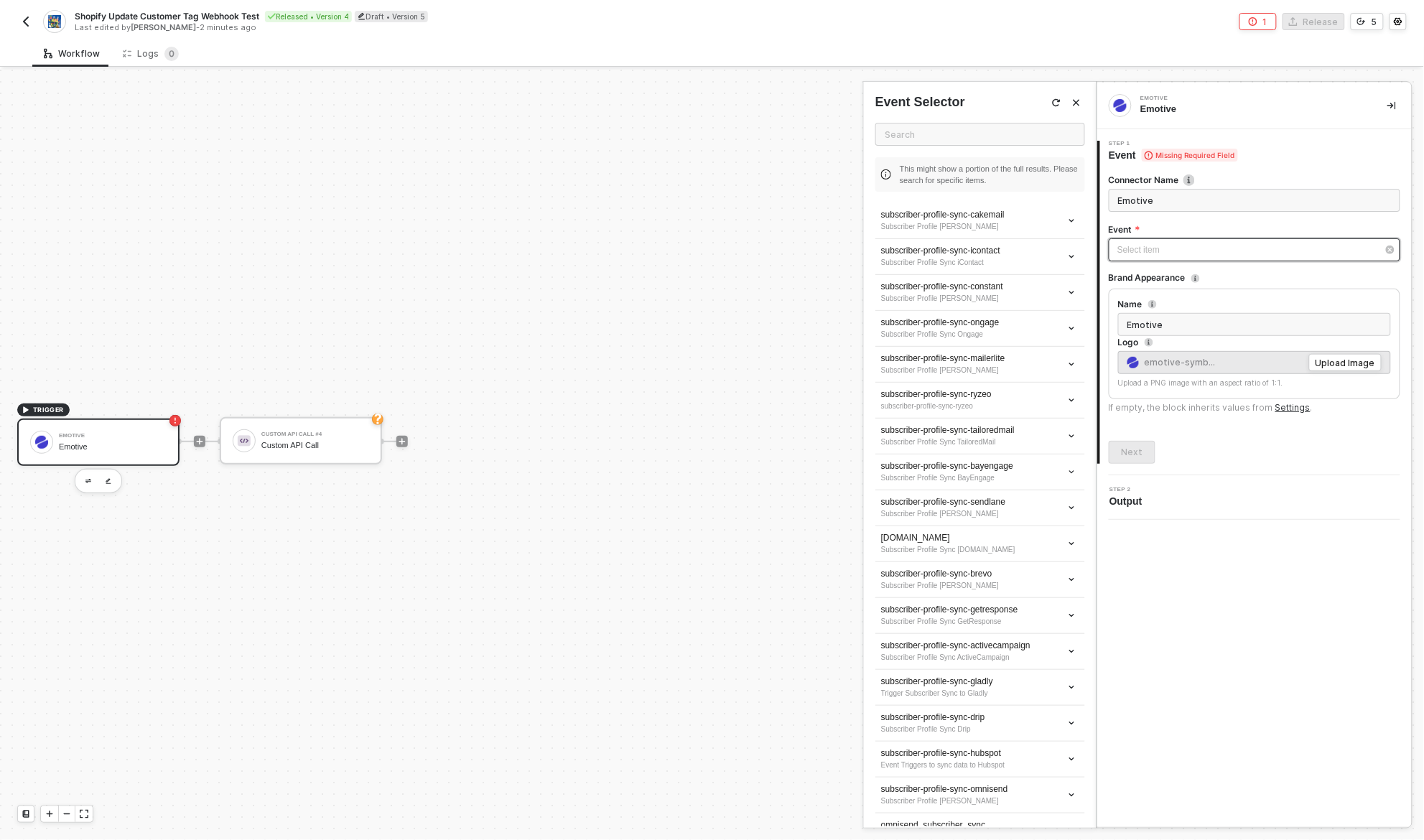
click at [1254, 252] on div "Select item ﻿" at bounding box center [1246, 250] width 260 height 14
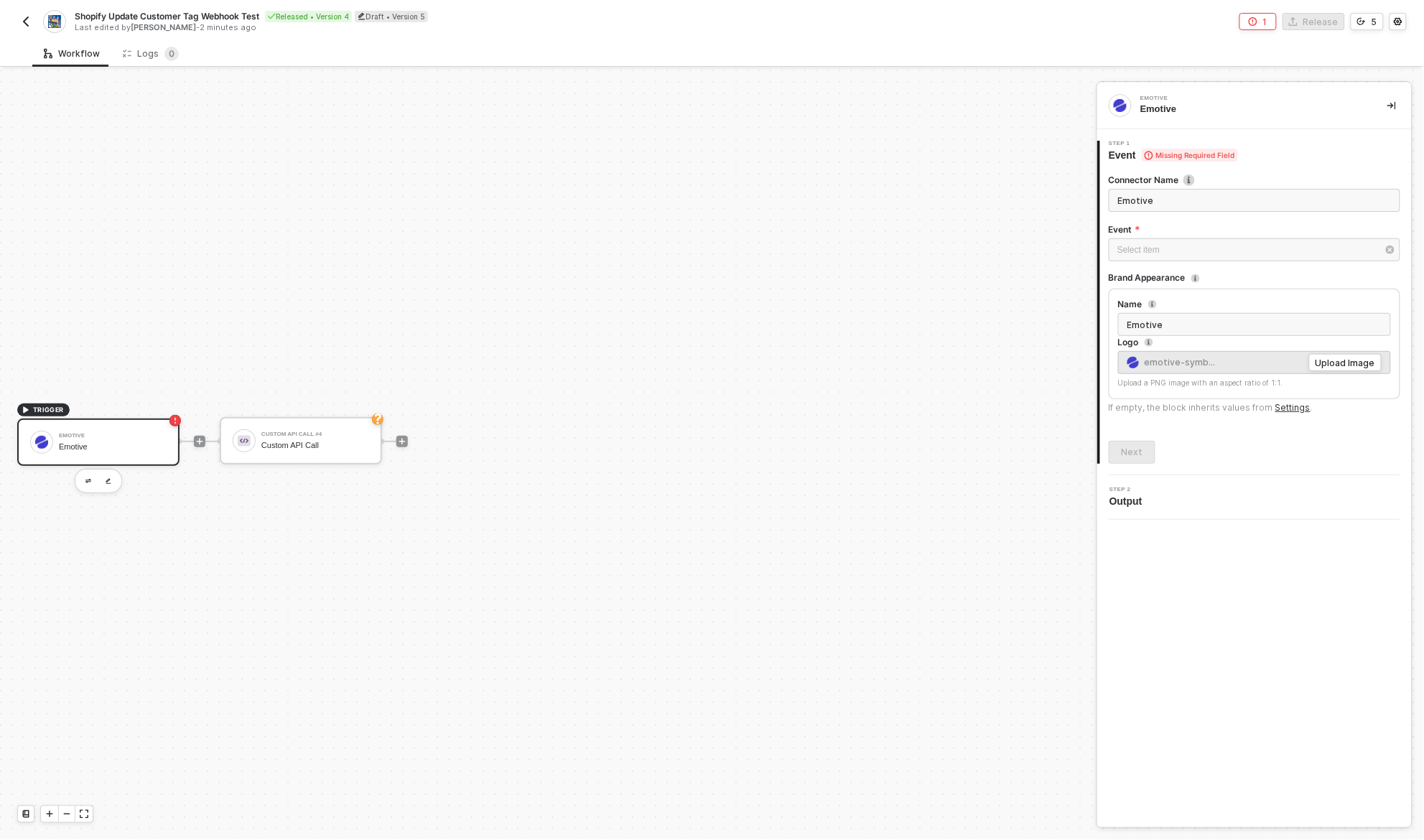
click at [1081, 31] on div "Shopify Update Customer Tag Webhook Test Released • Version 4 Draft • Version 5…" at bounding box center [712, 20] width 1389 height 40
click at [1193, 256] on div "Select item ﻿" at bounding box center [1246, 250] width 260 height 14
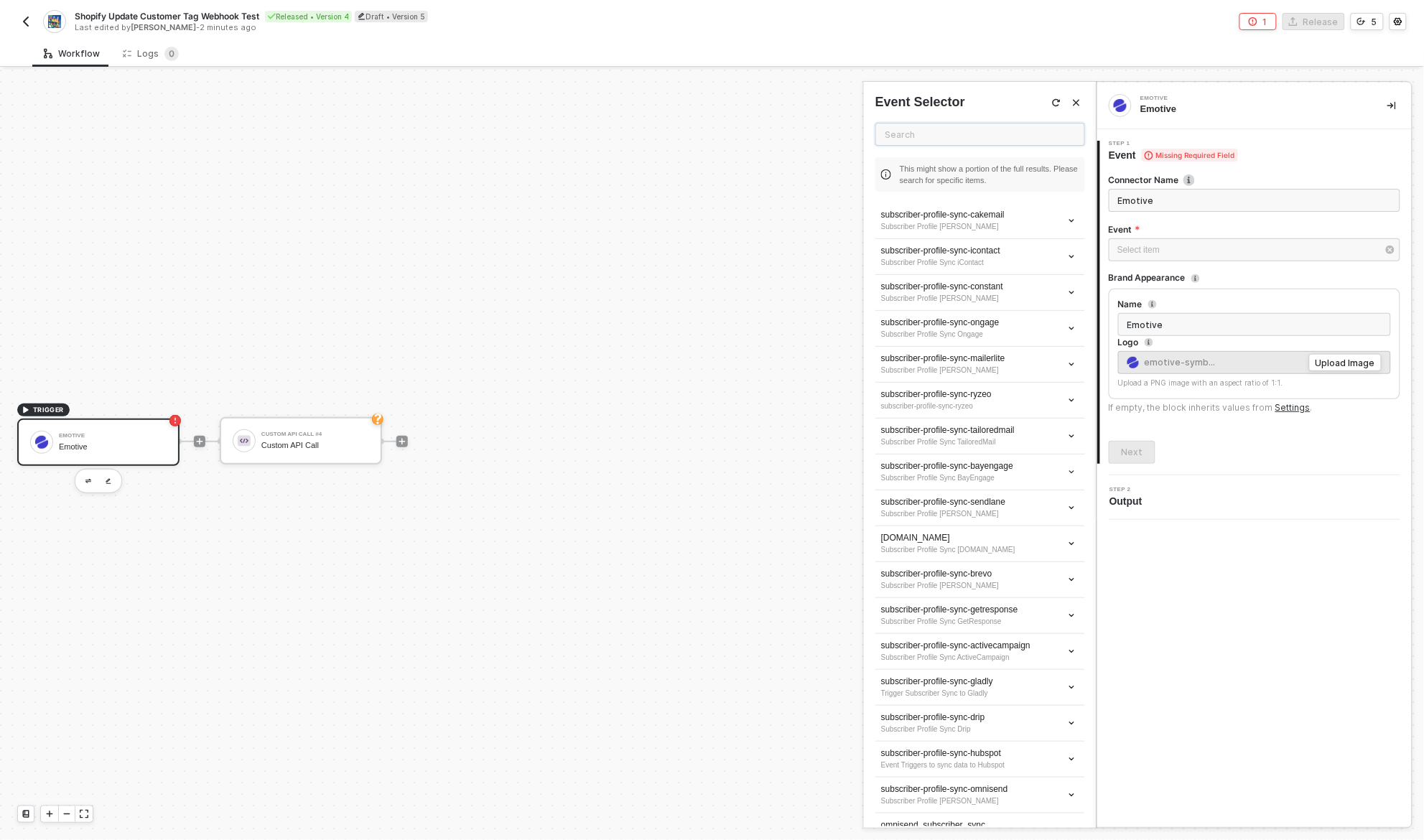
click at [936, 138] on input "text" at bounding box center [980, 134] width 210 height 23
paste input "create"
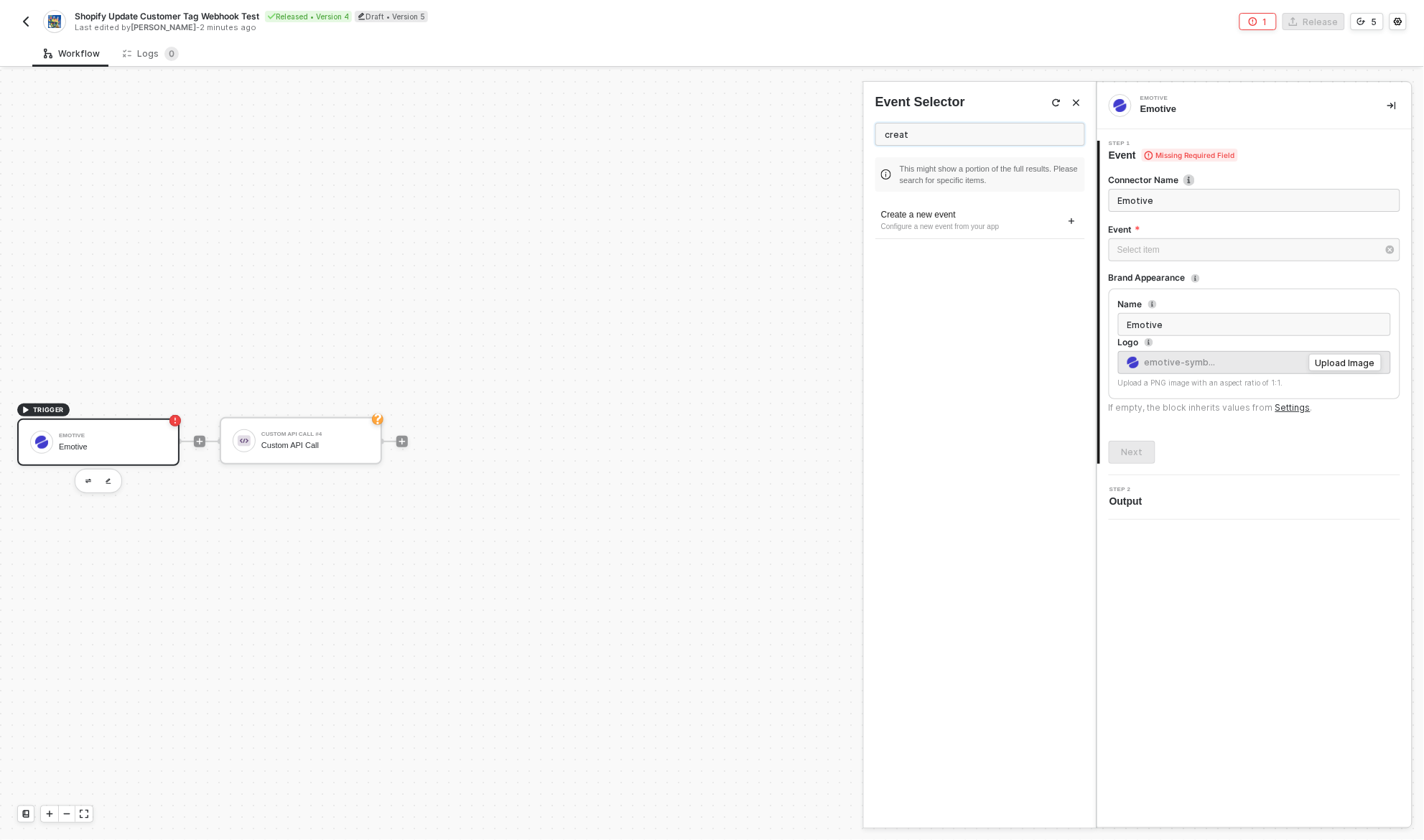
type input "creat"
click at [1001, 397] on div "Create a new event Configure a new event from your app" at bounding box center [980, 515] width 210 height 623
click at [979, 125] on input "creat" at bounding box center [980, 134] width 210 height 23
click at [1187, 193] on input "Emotive" at bounding box center [1255, 200] width 292 height 23
click at [1180, 203] on input "Emotive" at bounding box center [1255, 200] width 292 height 23
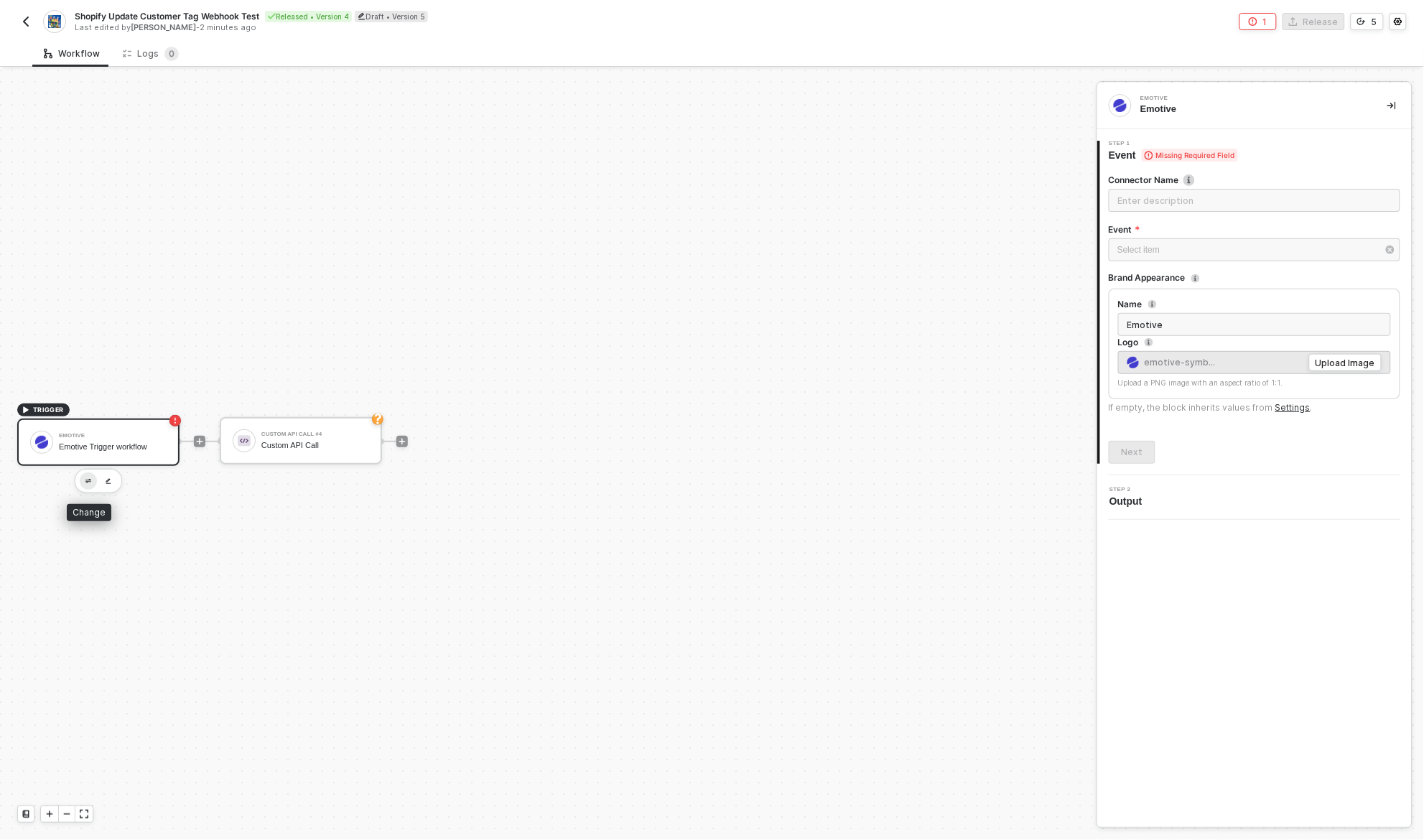
click at [86, 482] on img "button" at bounding box center [88, 482] width 5 height 5
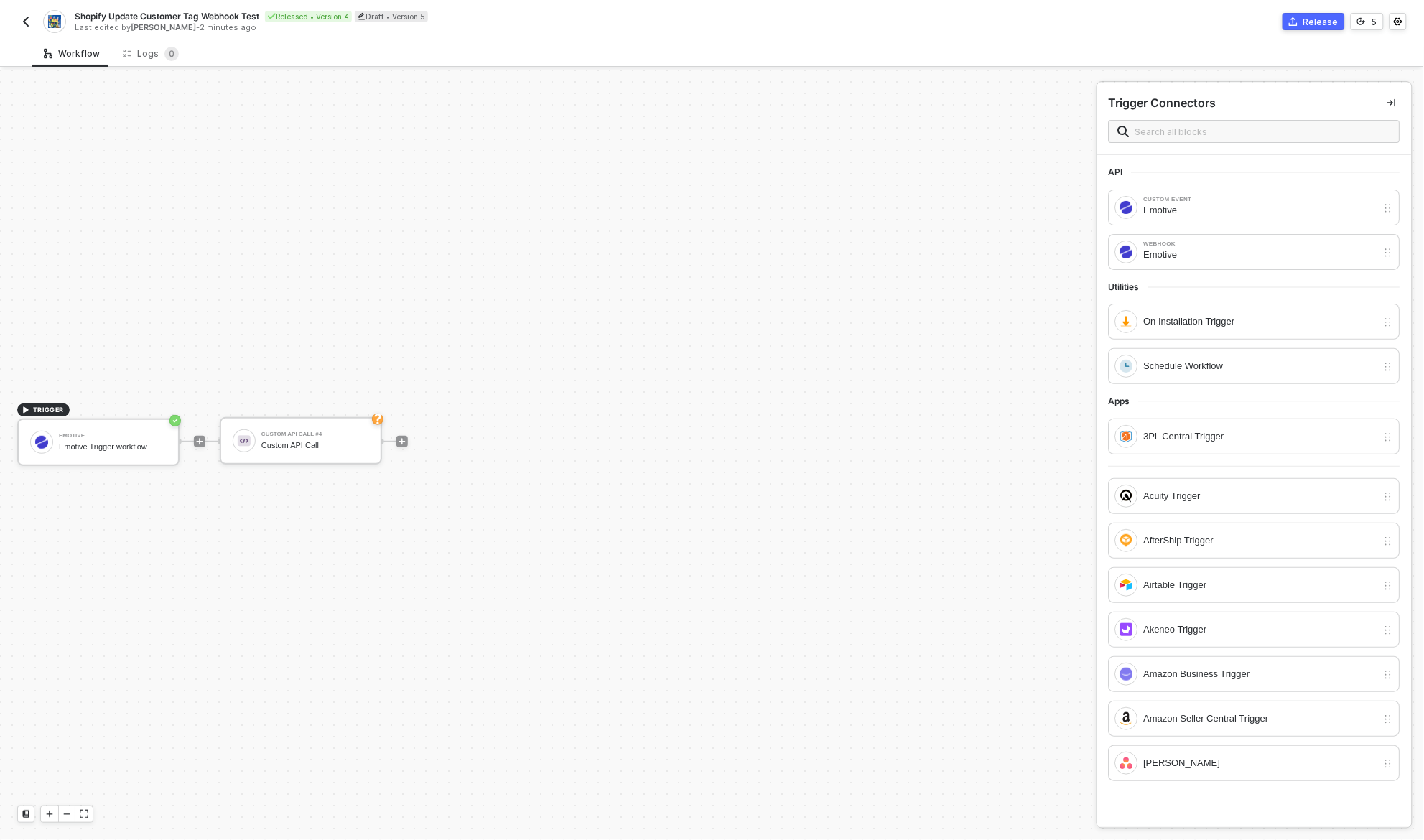
click at [1219, 290] on div "Utilities" at bounding box center [1255, 287] width 292 height 12
click at [1183, 364] on div "Schedule Workflow" at bounding box center [1261, 365] width 233 height 15
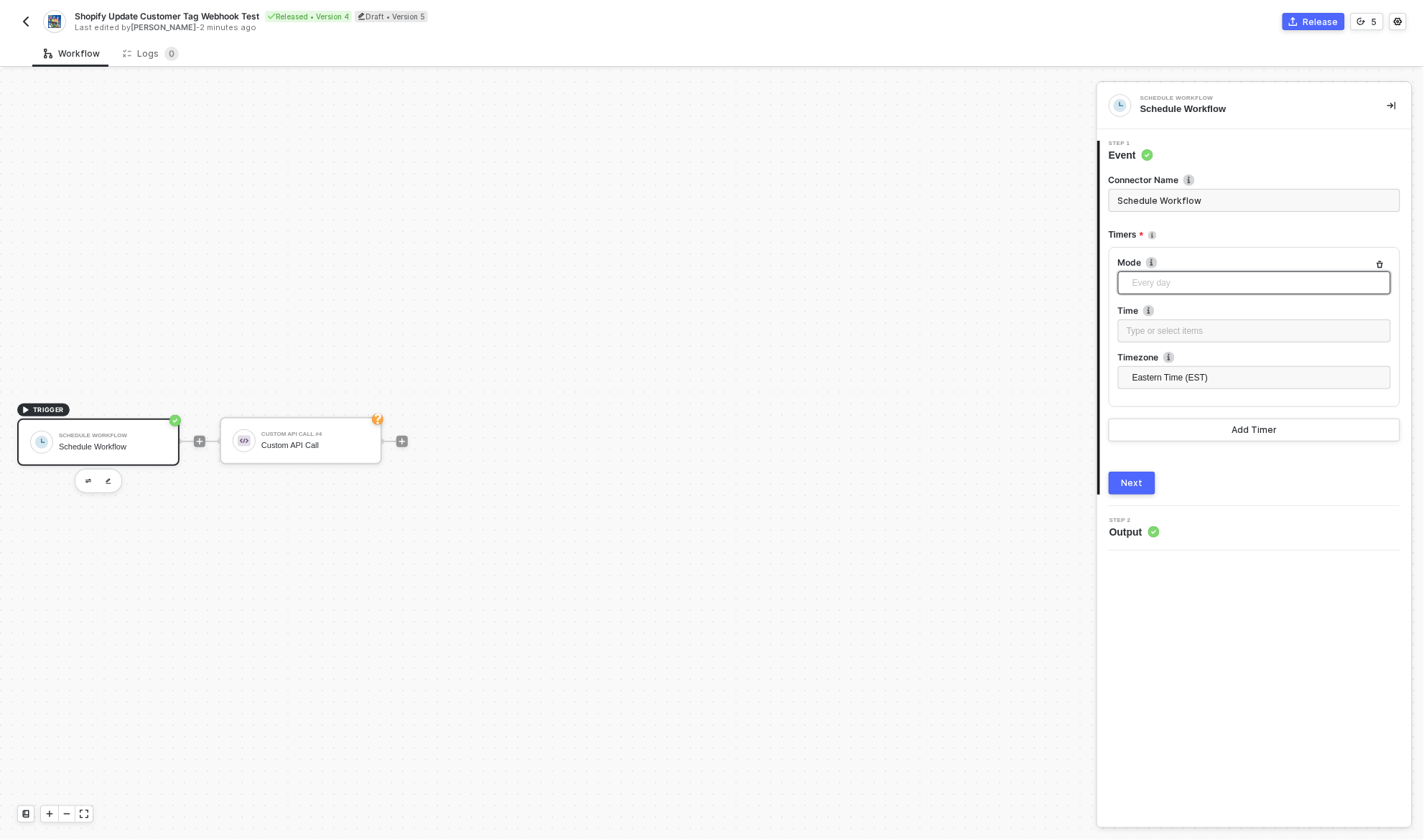
click at [1214, 276] on span "Every day" at bounding box center [1257, 283] width 250 height 22
click at [1156, 409] on div "Every X" at bounding box center [1255, 403] width 250 height 15
click at [1167, 374] on span "Hours" at bounding box center [1257, 378] width 250 height 22
click at [1189, 408] on div "Minutes" at bounding box center [1255, 405] width 250 height 15
click at [1183, 332] on div "2" at bounding box center [1255, 331] width 256 height 14
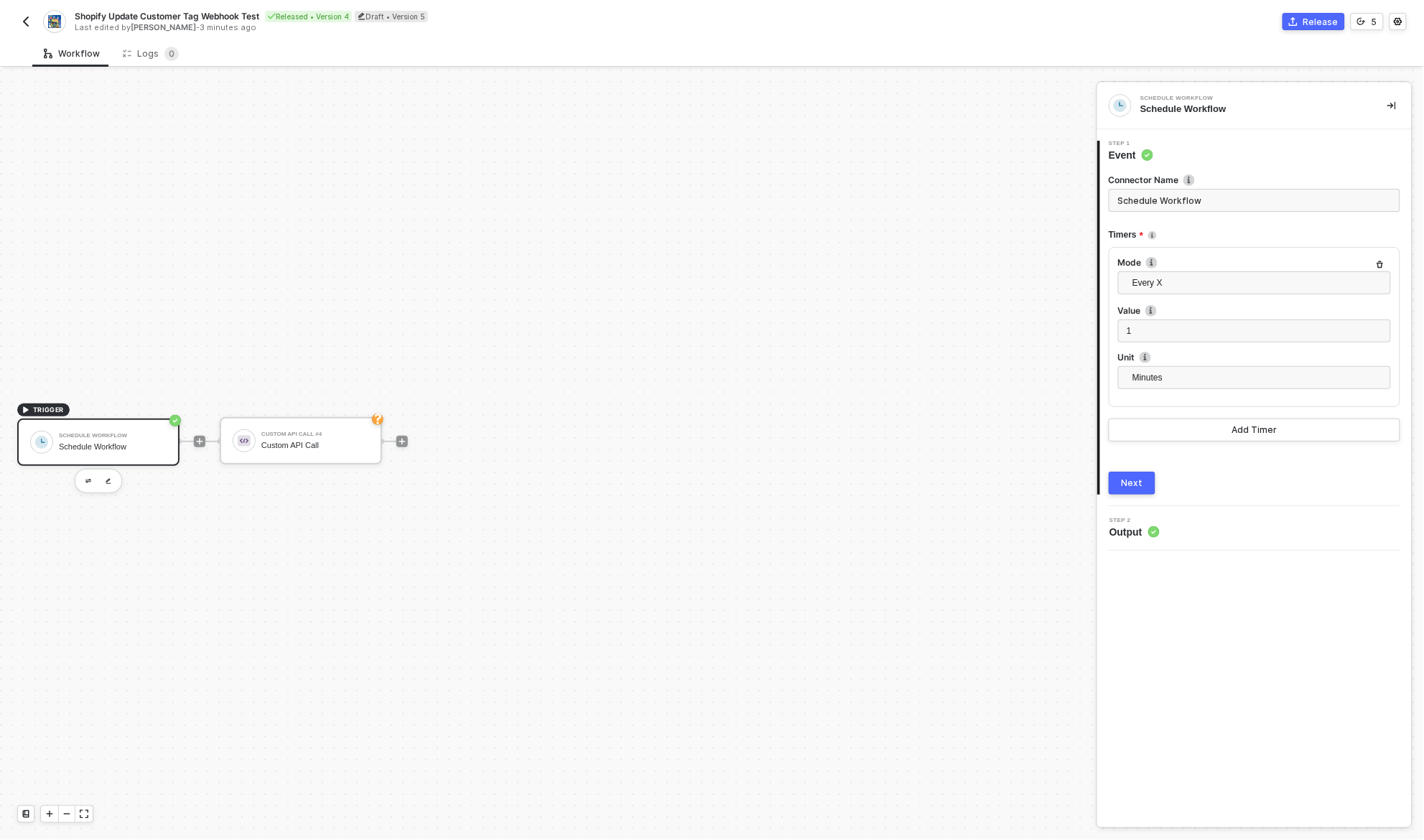
click at [1202, 451] on div "Connector Name Schedule Workflow Timers Mode Every X Every hour Every day Every…" at bounding box center [1255, 328] width 292 height 333
click at [1216, 425] on button "Add Timer" at bounding box center [1255, 430] width 292 height 23
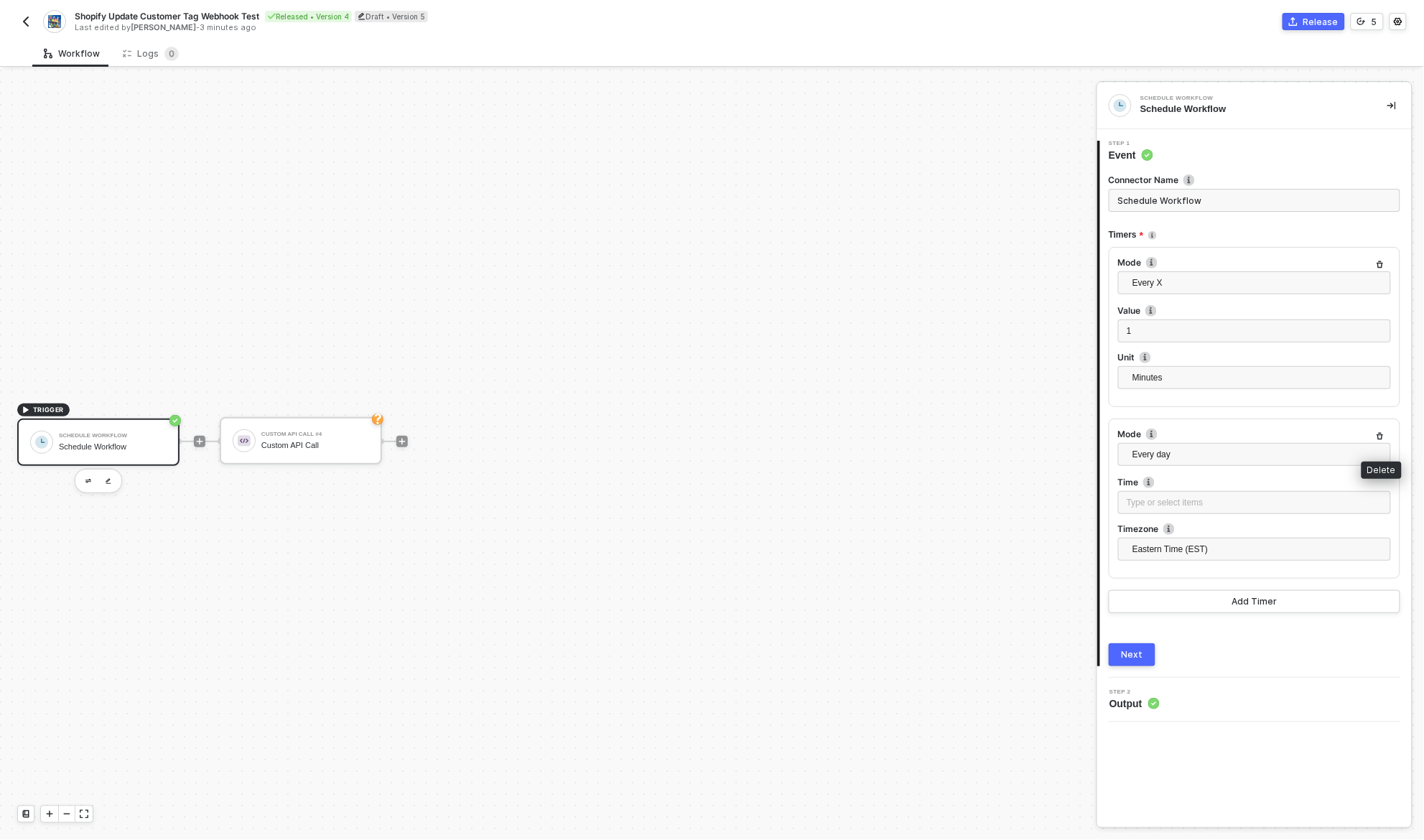
click at [1377, 435] on icon "button" at bounding box center [1379, 436] width 8 height 8
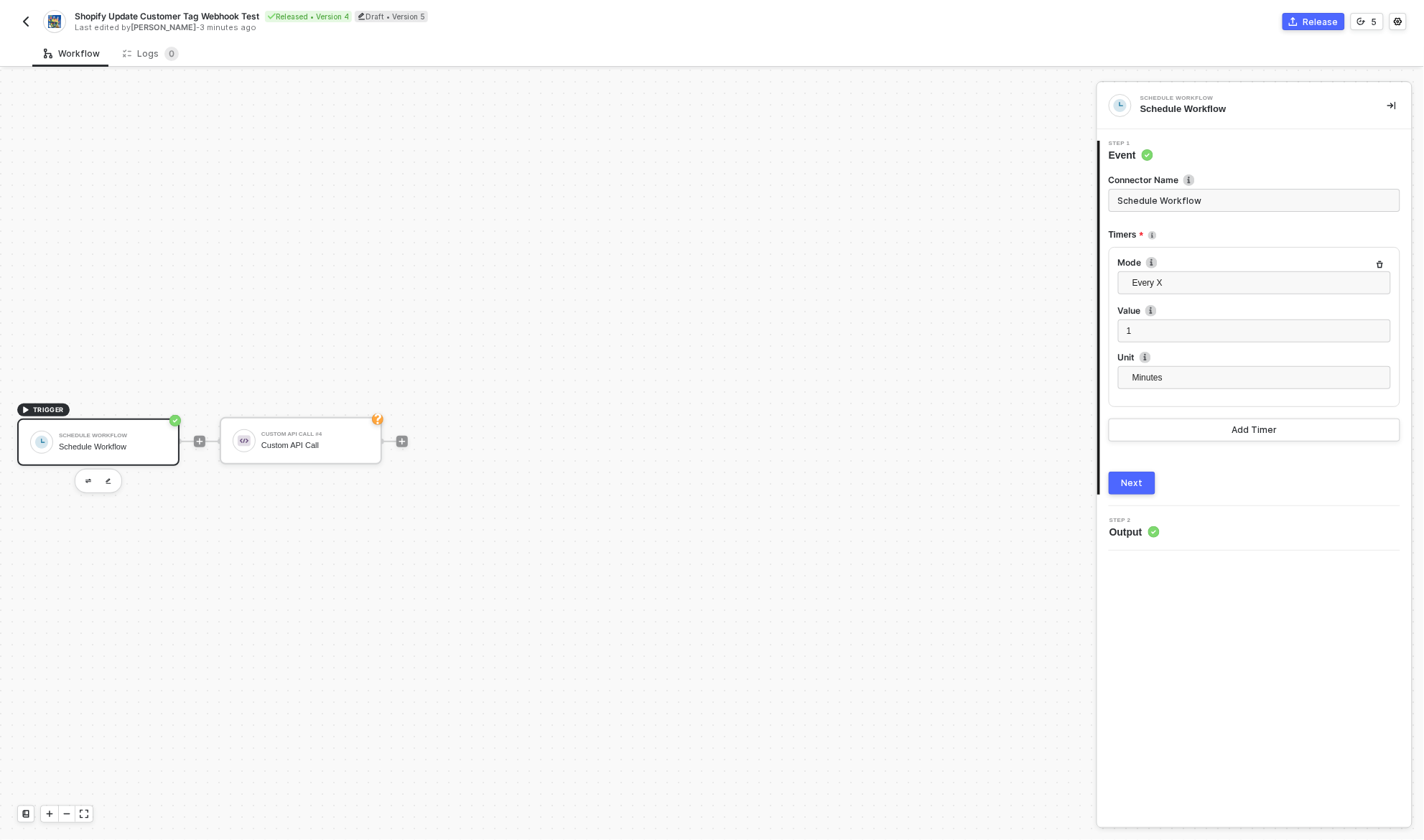
click at [1154, 462] on div "Connector Name Schedule Workflow Timers Mode Every X Every hour Every day Every…" at bounding box center [1255, 328] width 292 height 333
click at [1134, 485] on div "Next" at bounding box center [1132, 483] width 22 height 12
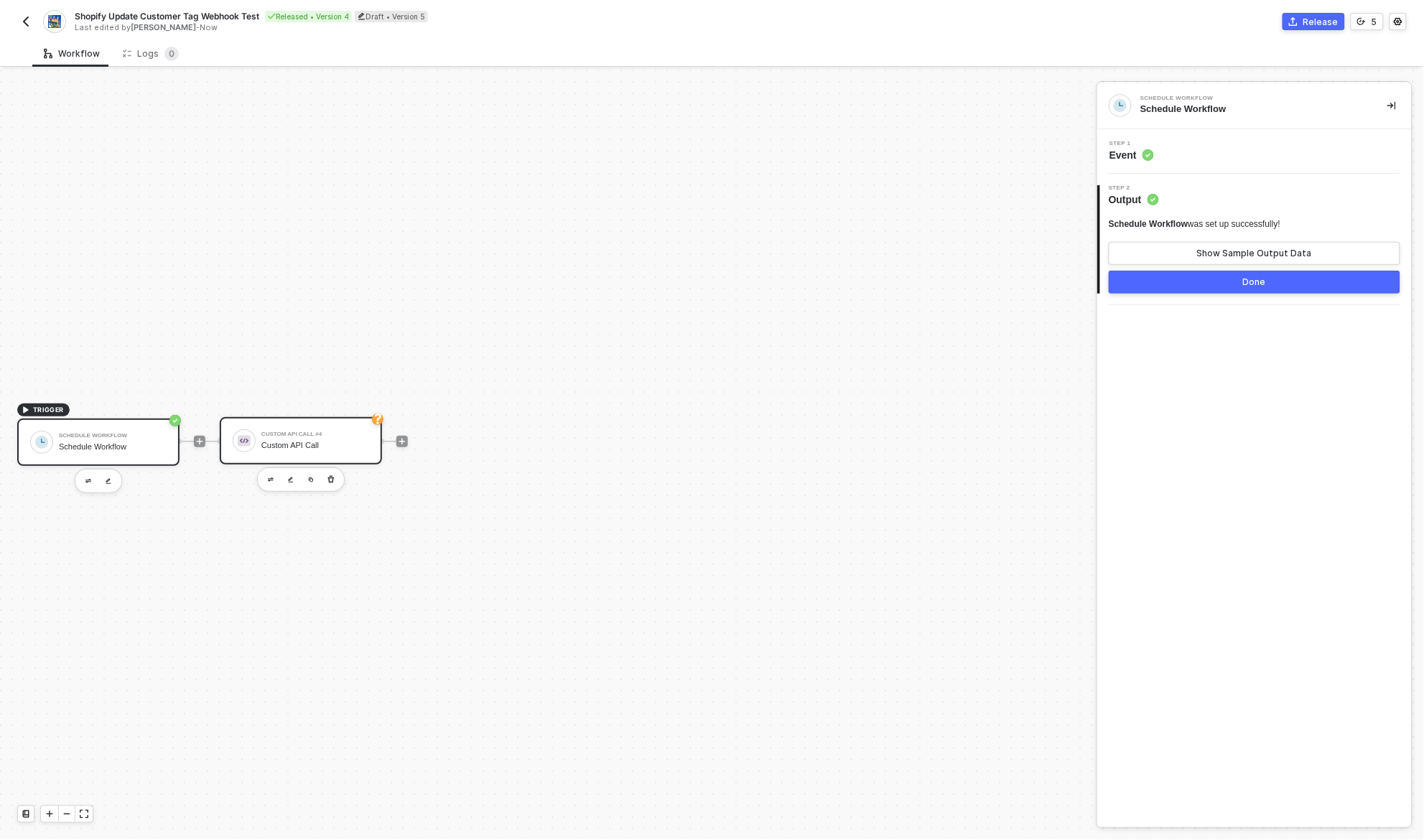
click at [327, 447] on div "Custom API Call" at bounding box center [315, 446] width 108 height 9
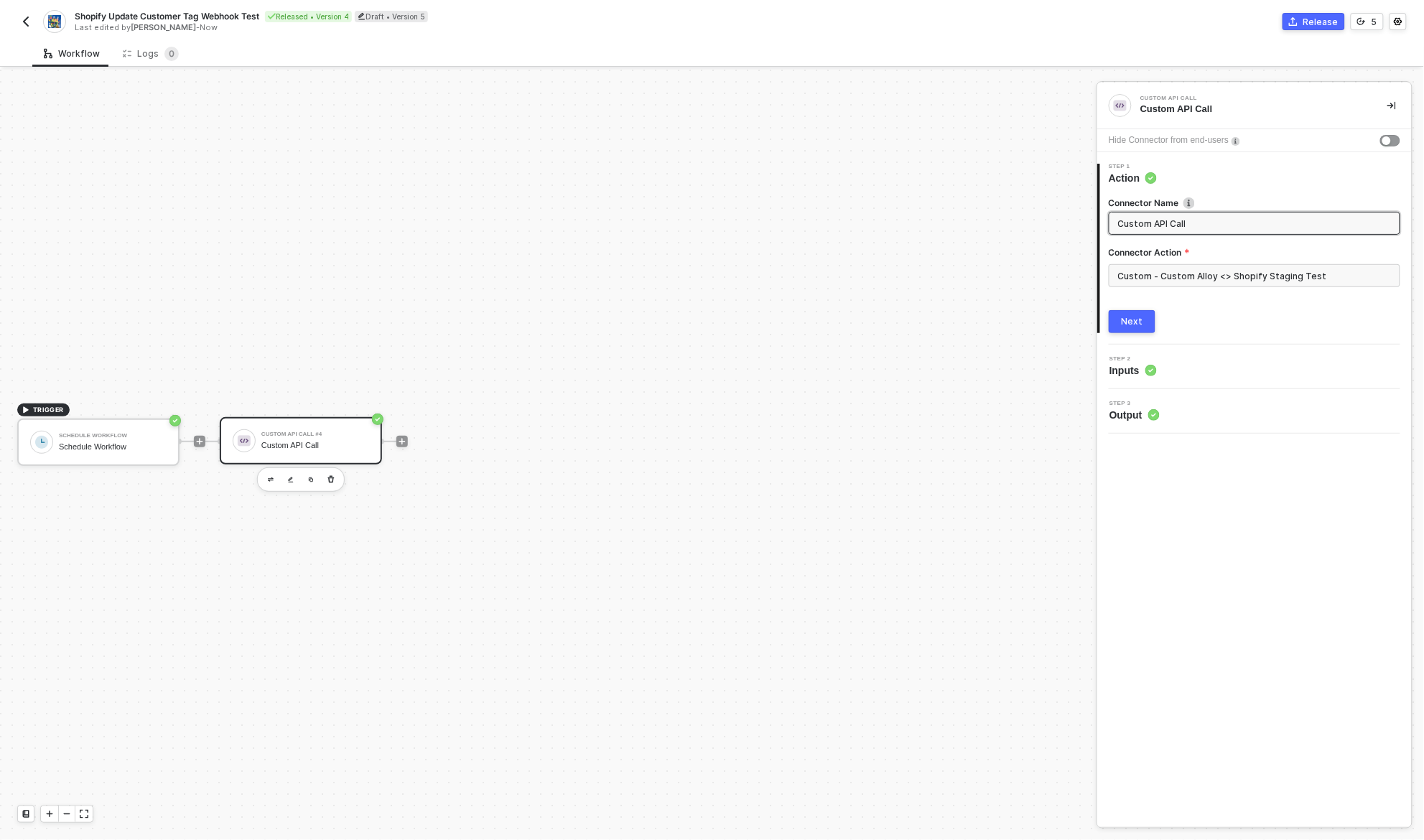
click at [1256, 528] on div "Custom API Call Custom API Call Hide Connector from end-users 1 Step 1 Action C…" at bounding box center [1254, 455] width 314 height 744
click at [1236, 273] on input "Custom - Custom Alloy <> Shopify Staging Test" at bounding box center [1255, 275] width 292 height 23
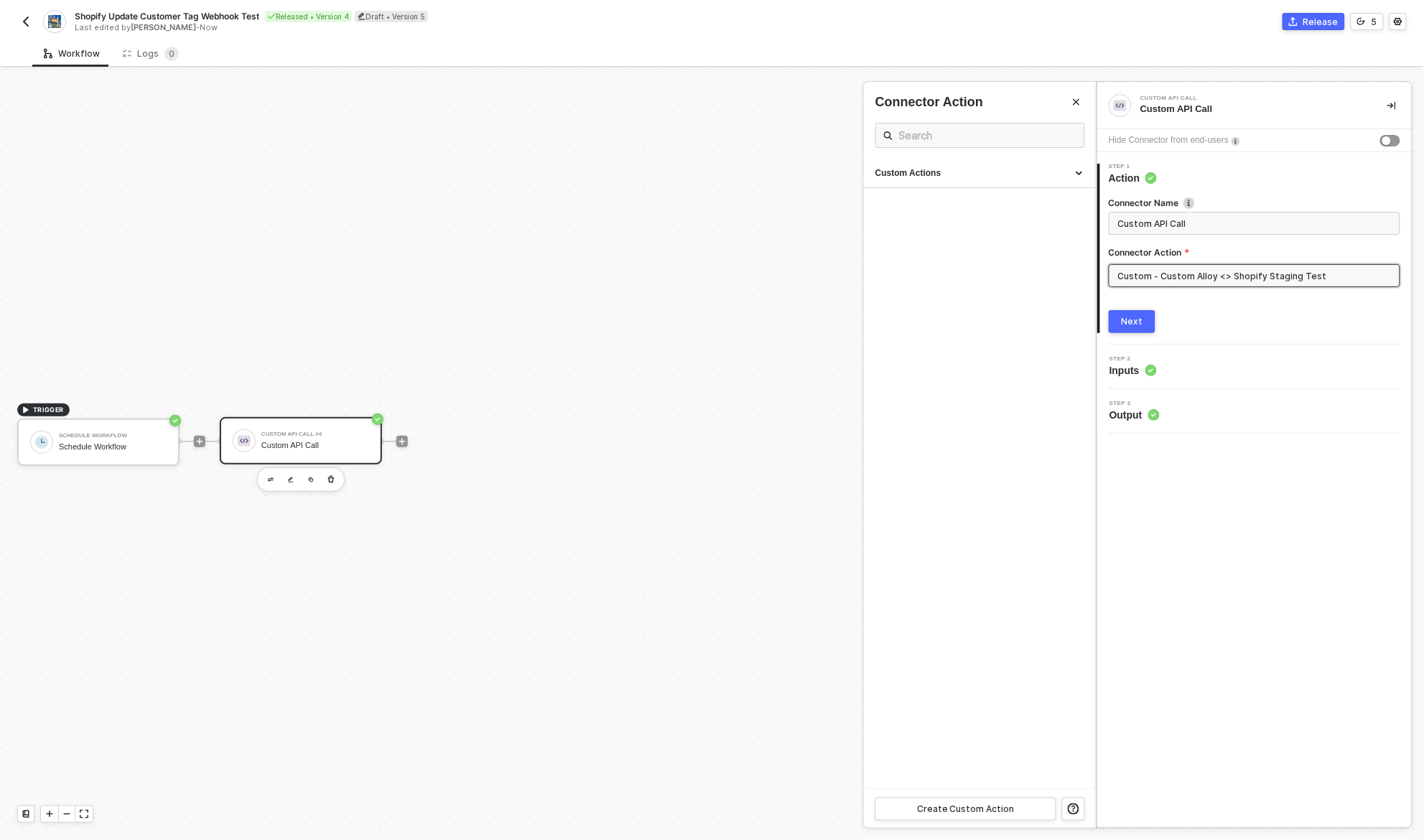
click at [1236, 273] on input "Custom - Custom Alloy <> Shopify Staging Test" at bounding box center [1255, 275] width 292 height 23
click at [1246, 273] on input "Custom - Custom Alloy <> Shopify Staging Test" at bounding box center [1255, 275] width 292 height 23
type input "Custom - Custom Alloy <> Shopify Staging Test"
click at [1246, 273] on input "Custom - Custom Alloy <> Shopify Staging Test" at bounding box center [1255, 275] width 292 height 23
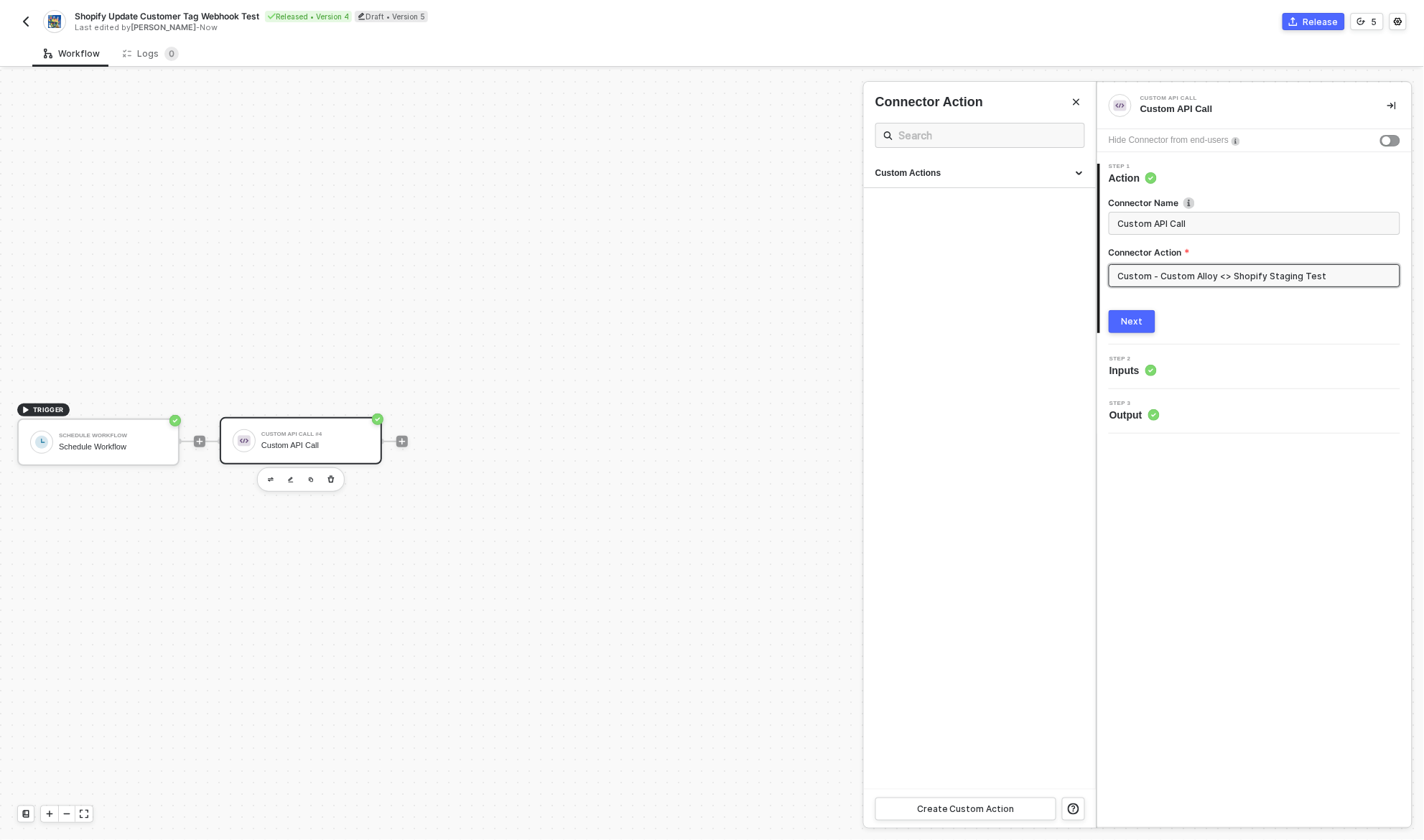
click at [1223, 315] on div "Next" at bounding box center [1255, 322] width 292 height 23
click at [1128, 318] on div "Next" at bounding box center [1132, 322] width 22 height 12
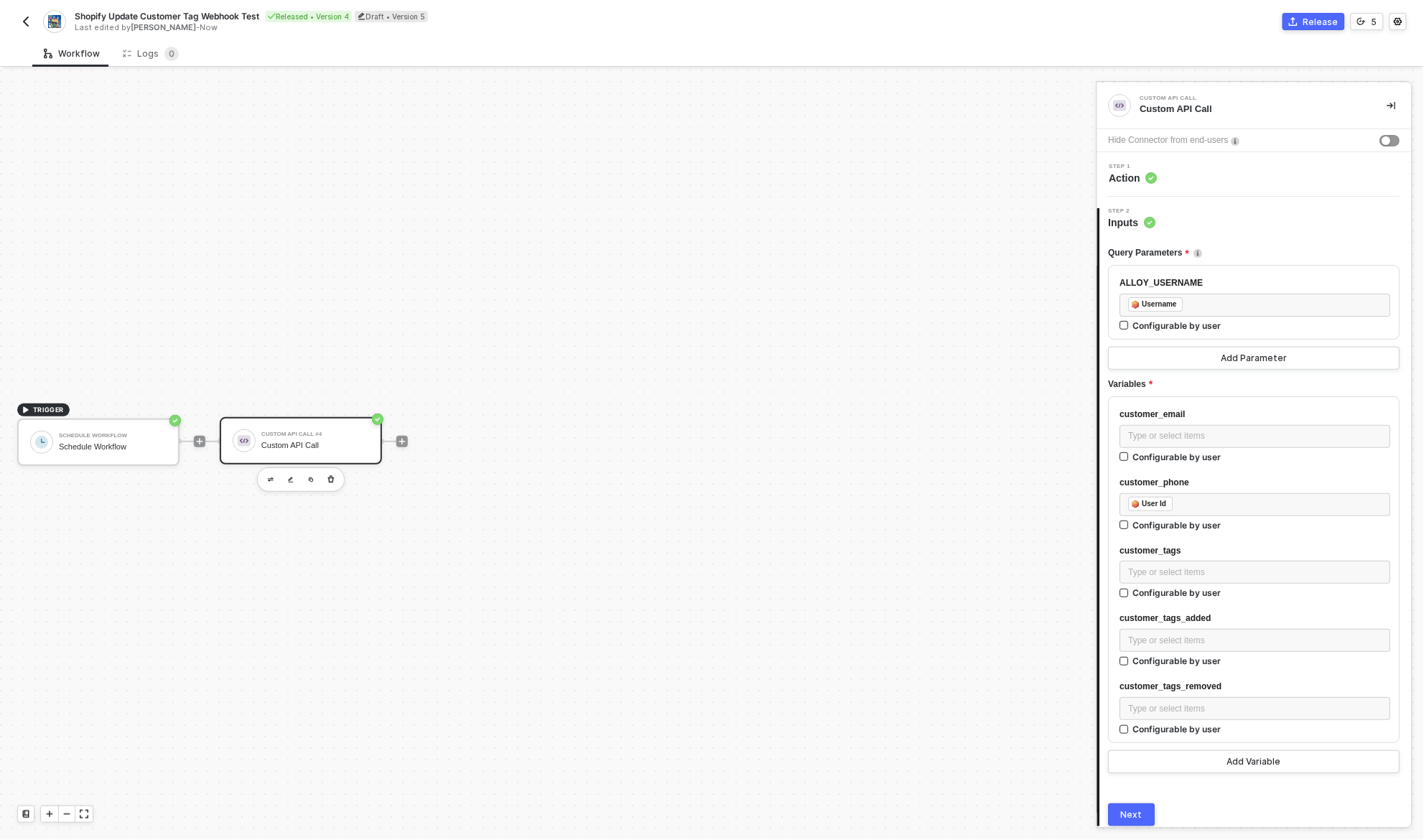
click at [1188, 381] on div "Variables" at bounding box center [1255, 384] width 292 height 24
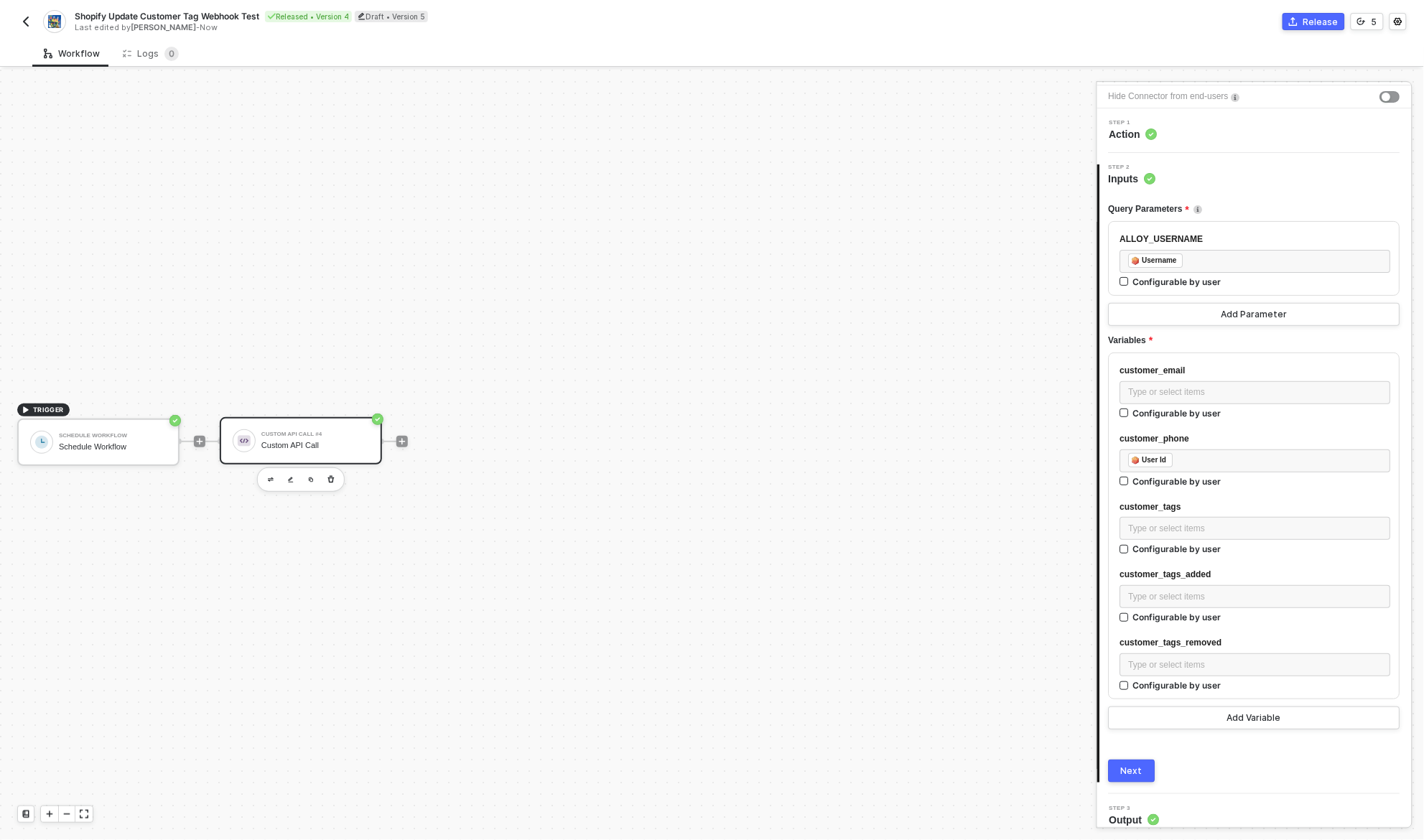
scroll to position [56, 0]
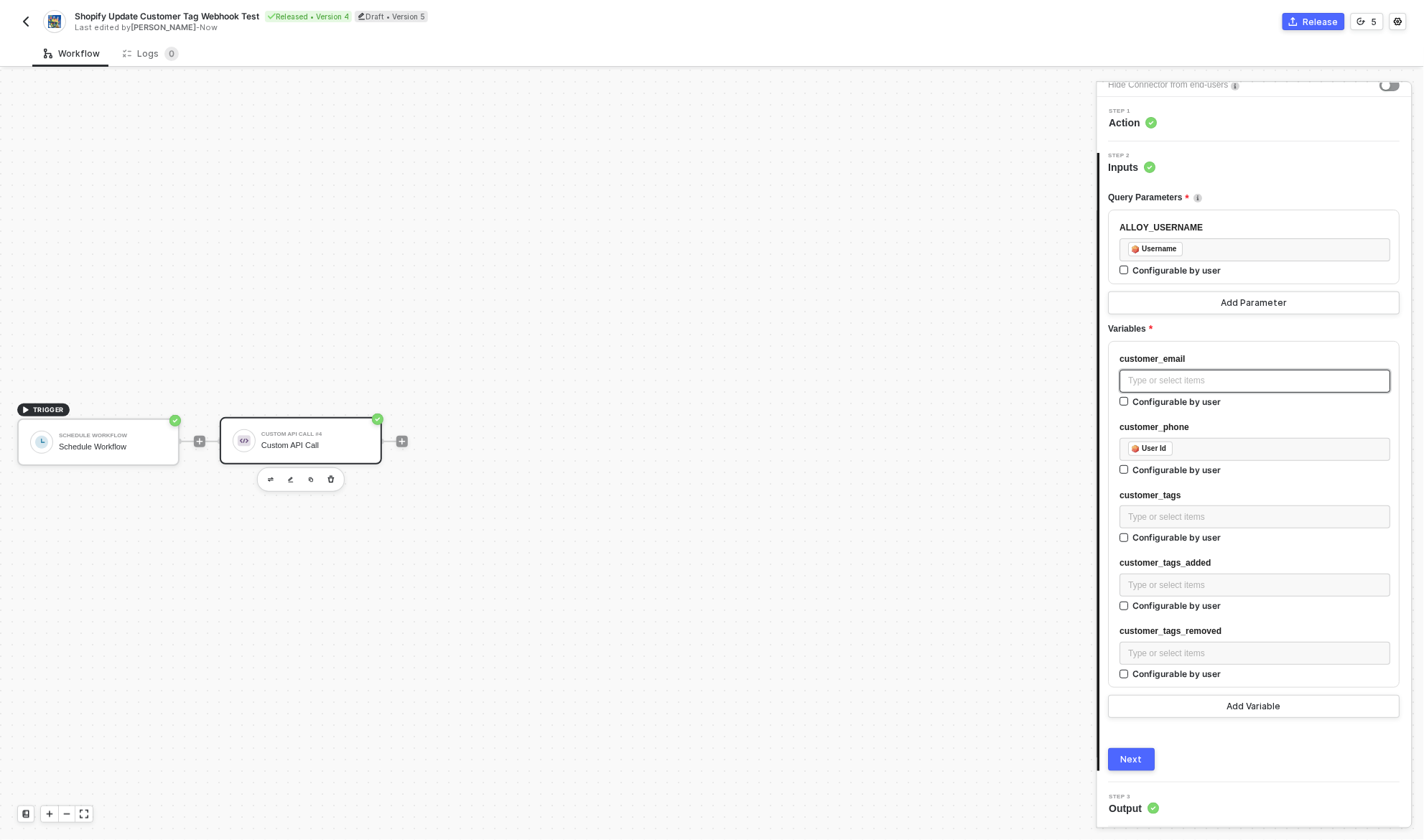
click at [1187, 378] on div "Type or select items ﻿" at bounding box center [1255, 381] width 253 height 14
click at [1229, 456] on div "﻿ ﻿ User Id ﻿" at bounding box center [1255, 449] width 253 height 15
click at [1224, 452] on div "﻿ ﻿ User Id ﻿" at bounding box center [1255, 449] width 253 height 15
click at [1209, 762] on div "Next" at bounding box center [1255, 759] width 292 height 23
click at [1137, 765] on button "Next" at bounding box center [1132, 759] width 46 height 23
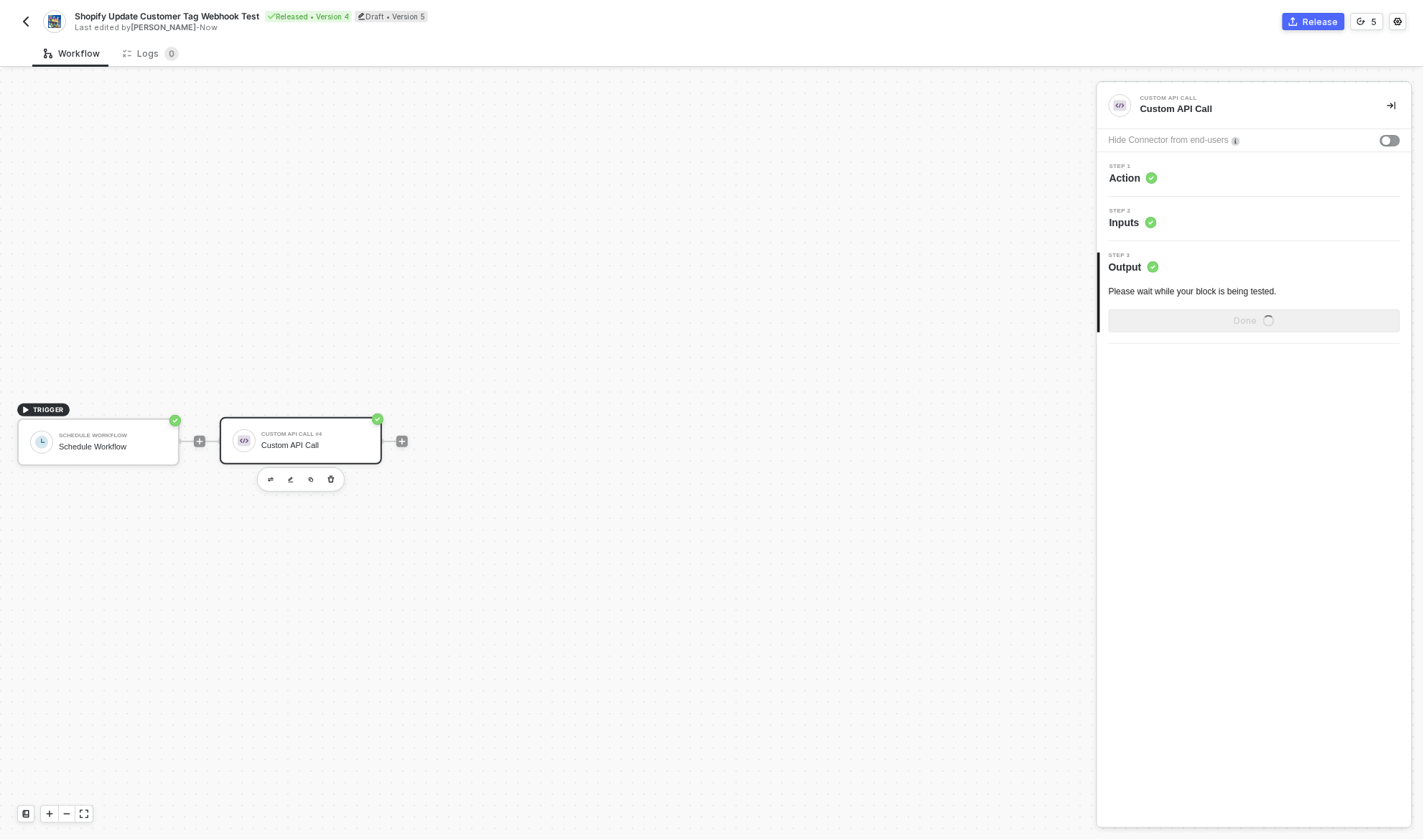
scroll to position [0, 0]
click at [1258, 311] on button "Show Sample Output Data" at bounding box center [1255, 321] width 292 height 23
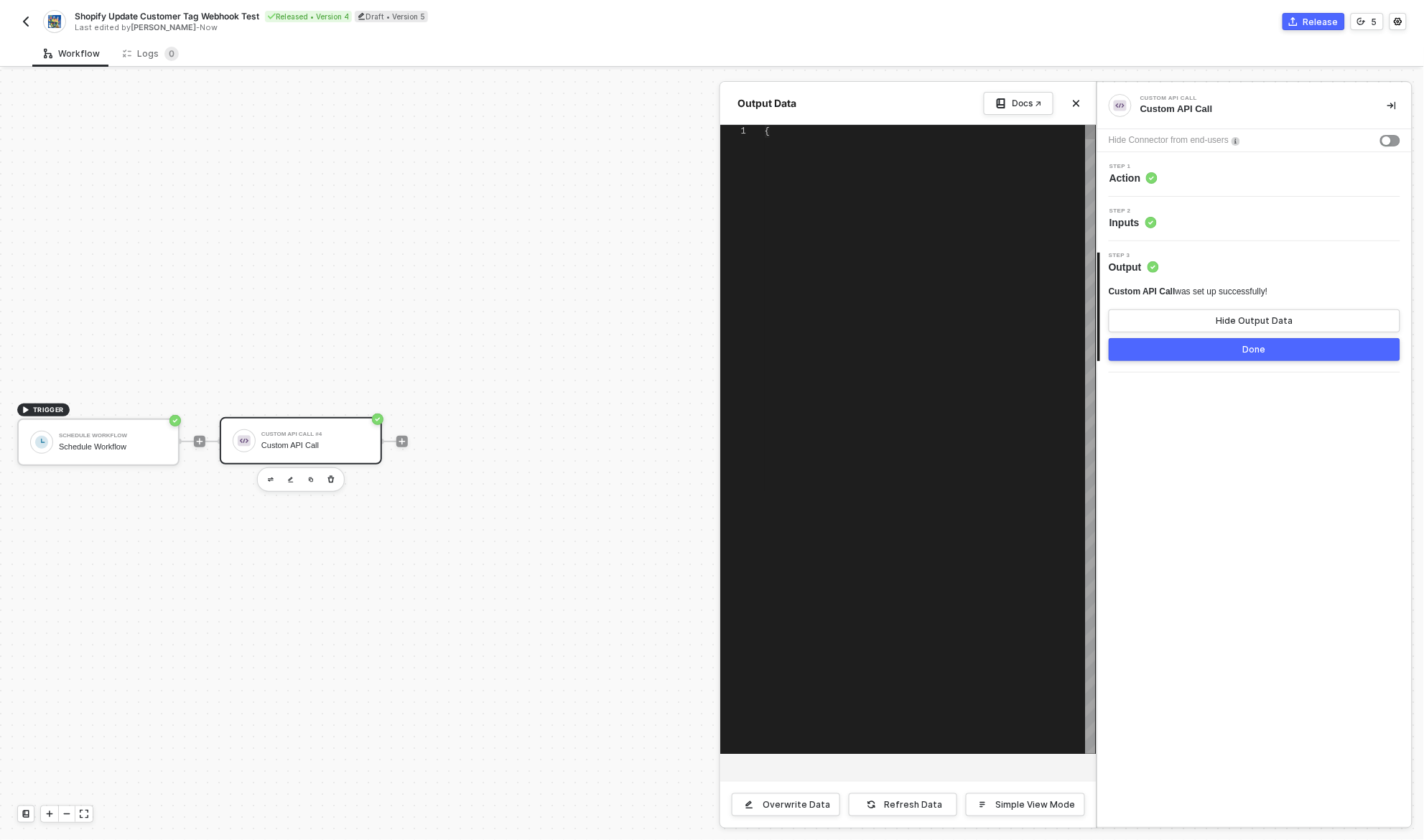
scroll to position [12, 0]
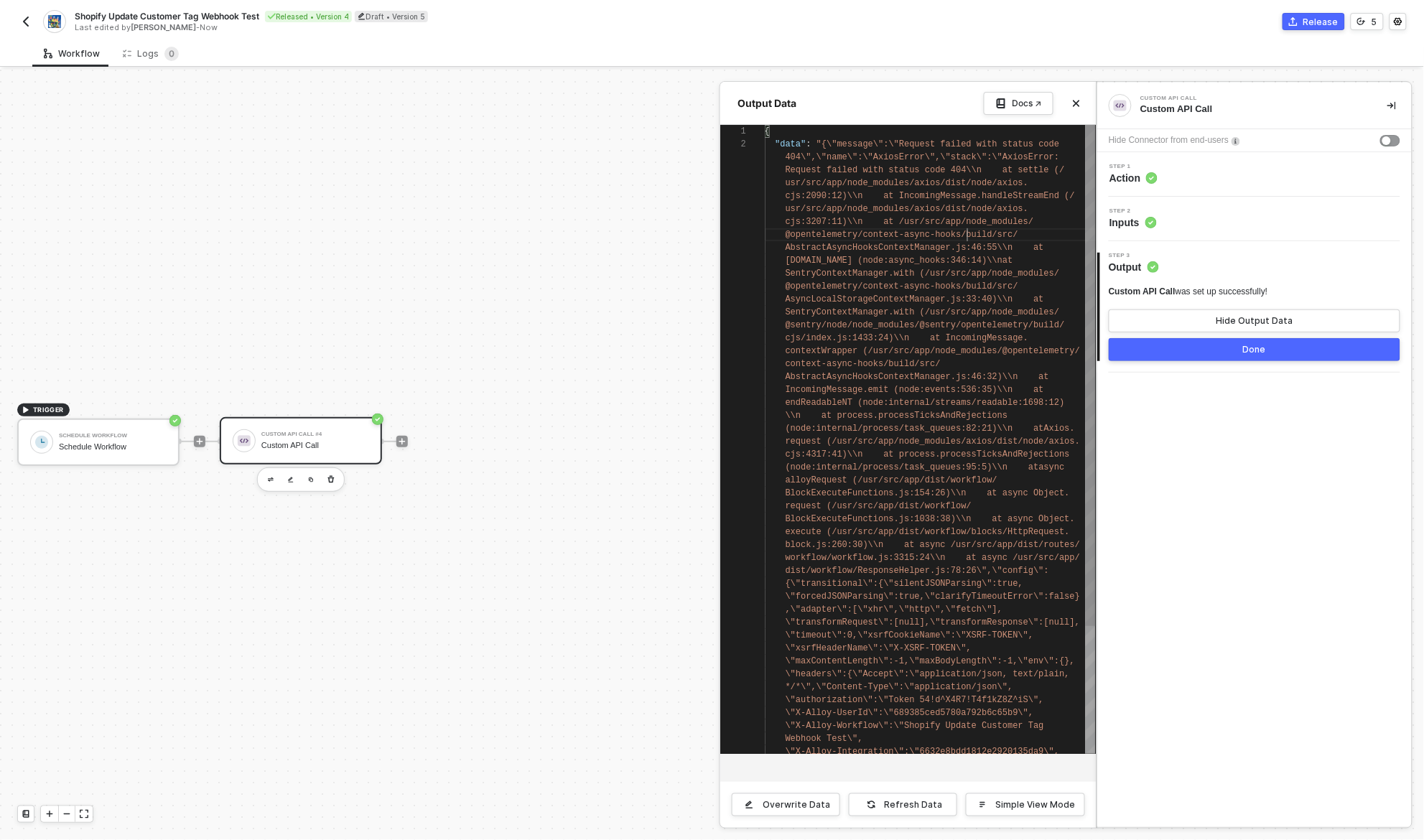
click at [968, 231] on div "1 2 { "data" : "{\"message\":\"Request failed with status code 404\",\"name\":\…" at bounding box center [908, 439] width 375 height 629
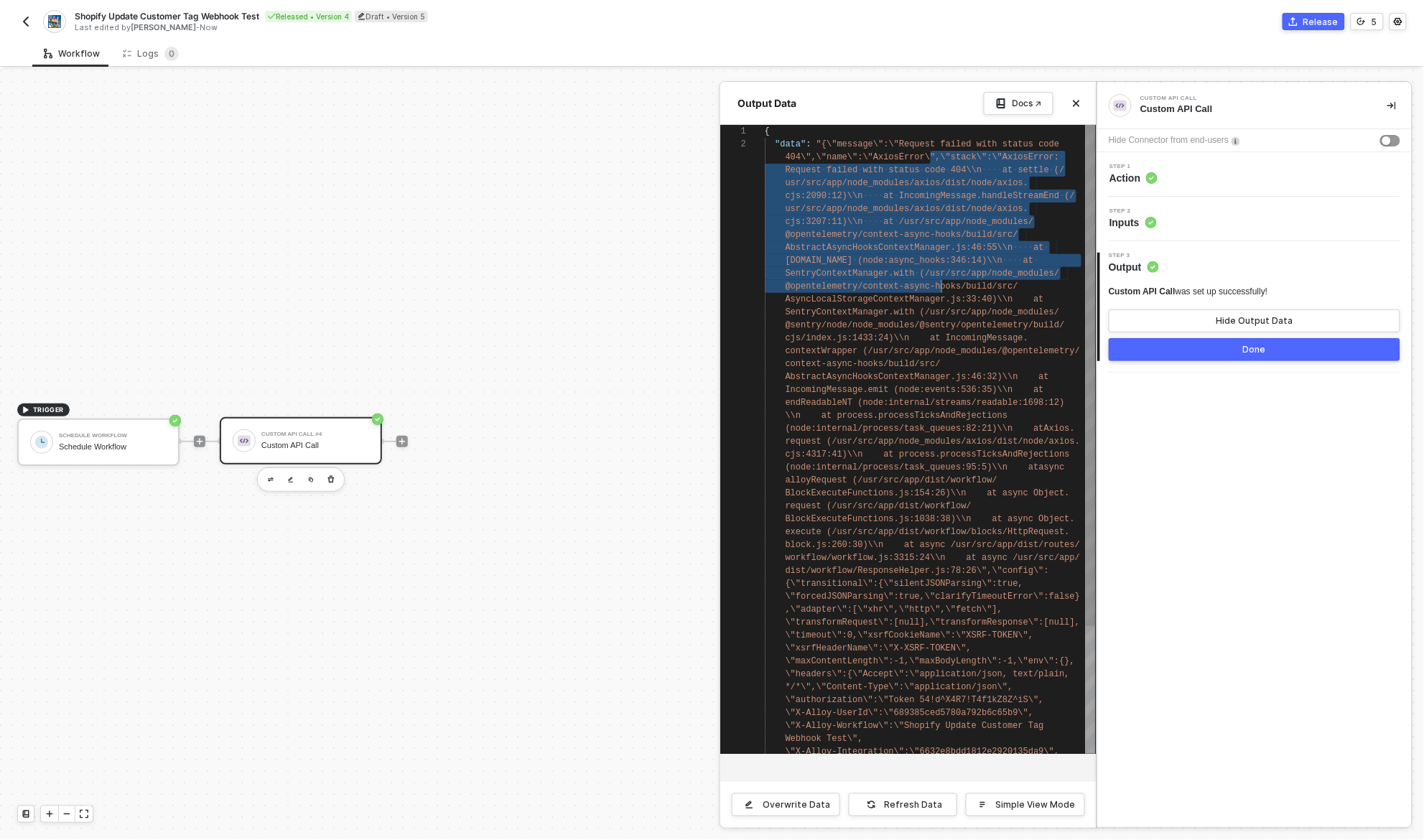
scroll to position [12, 181]
drag, startPoint x: 933, startPoint y: 163, endPoint x: 948, endPoint y: 301, distance: 138.8
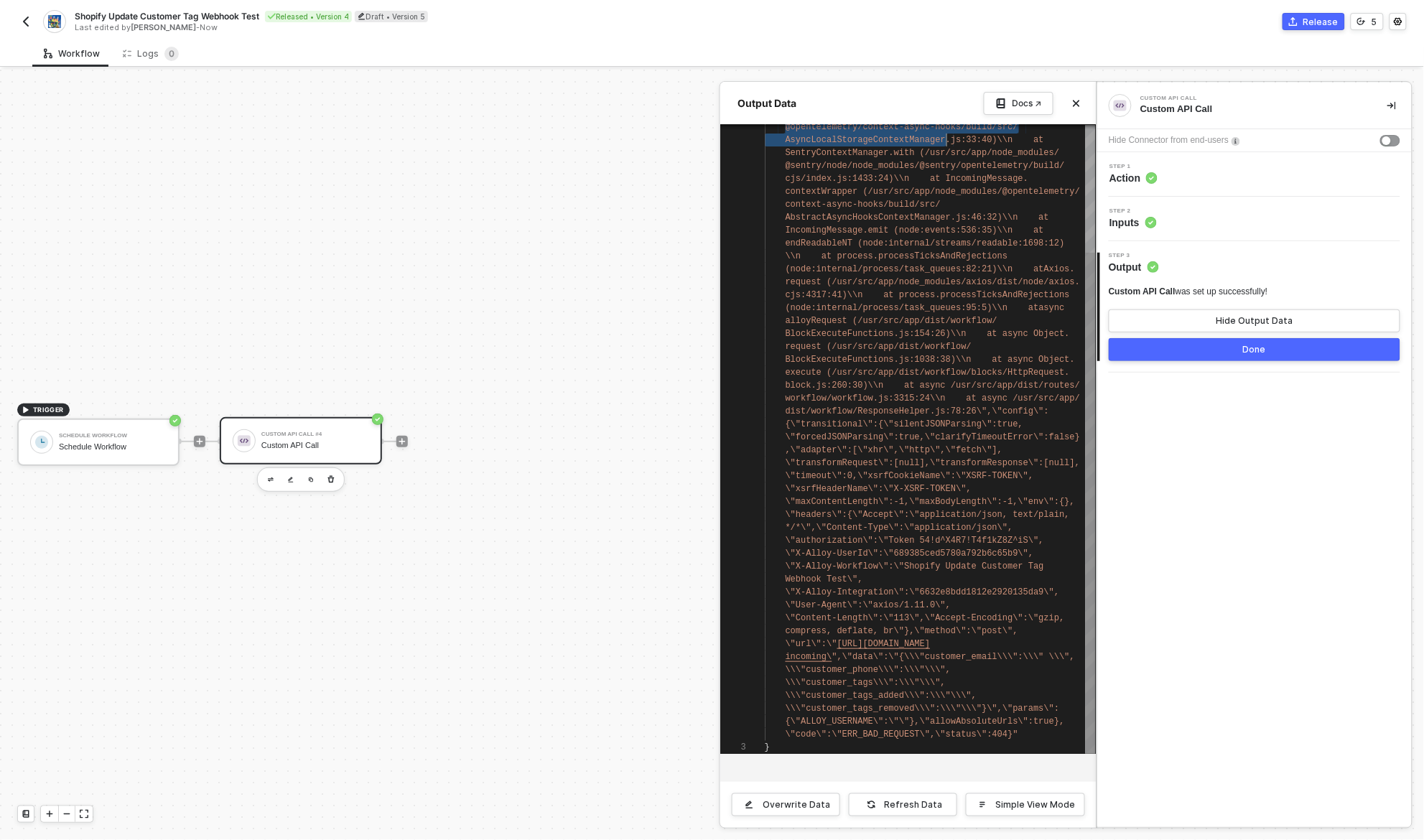
scroll to position [0, 187]
click at [951, 480] on div "3 @opentelemetry/context-async-hooks/build/src/ AsyncLocalStorageContextManager…" at bounding box center [908, 439] width 375 height 629
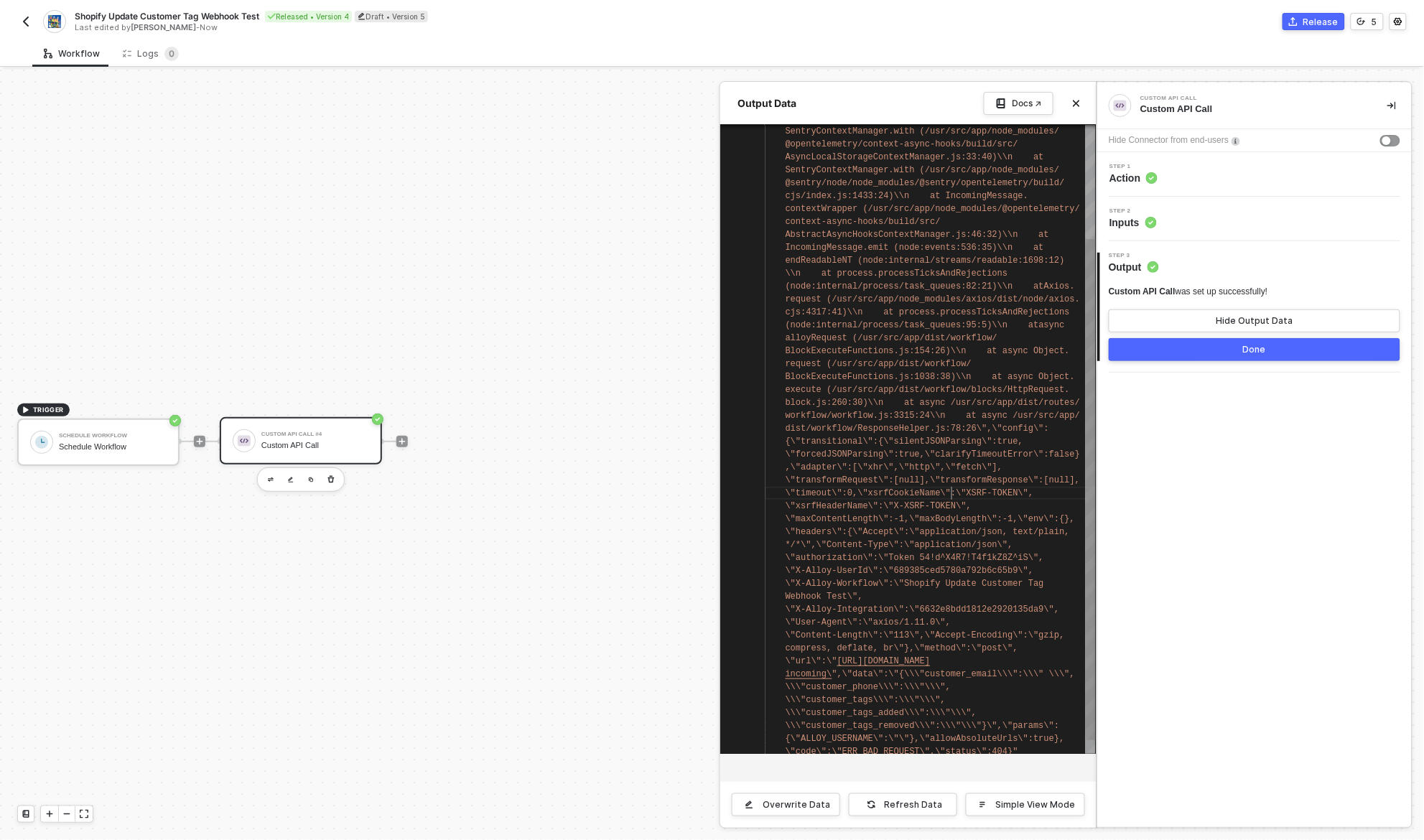
type textarea "BlockExecuteFunctions.js:1038:38)\\n at async Object.execute (/usr/src/app/dist…"
click at [951, 480] on div "@opentelemetry/context-async-hooks/build/src/ AsyncLocalStorageContextManager.j…" at bounding box center [908, 439] width 375 height 629
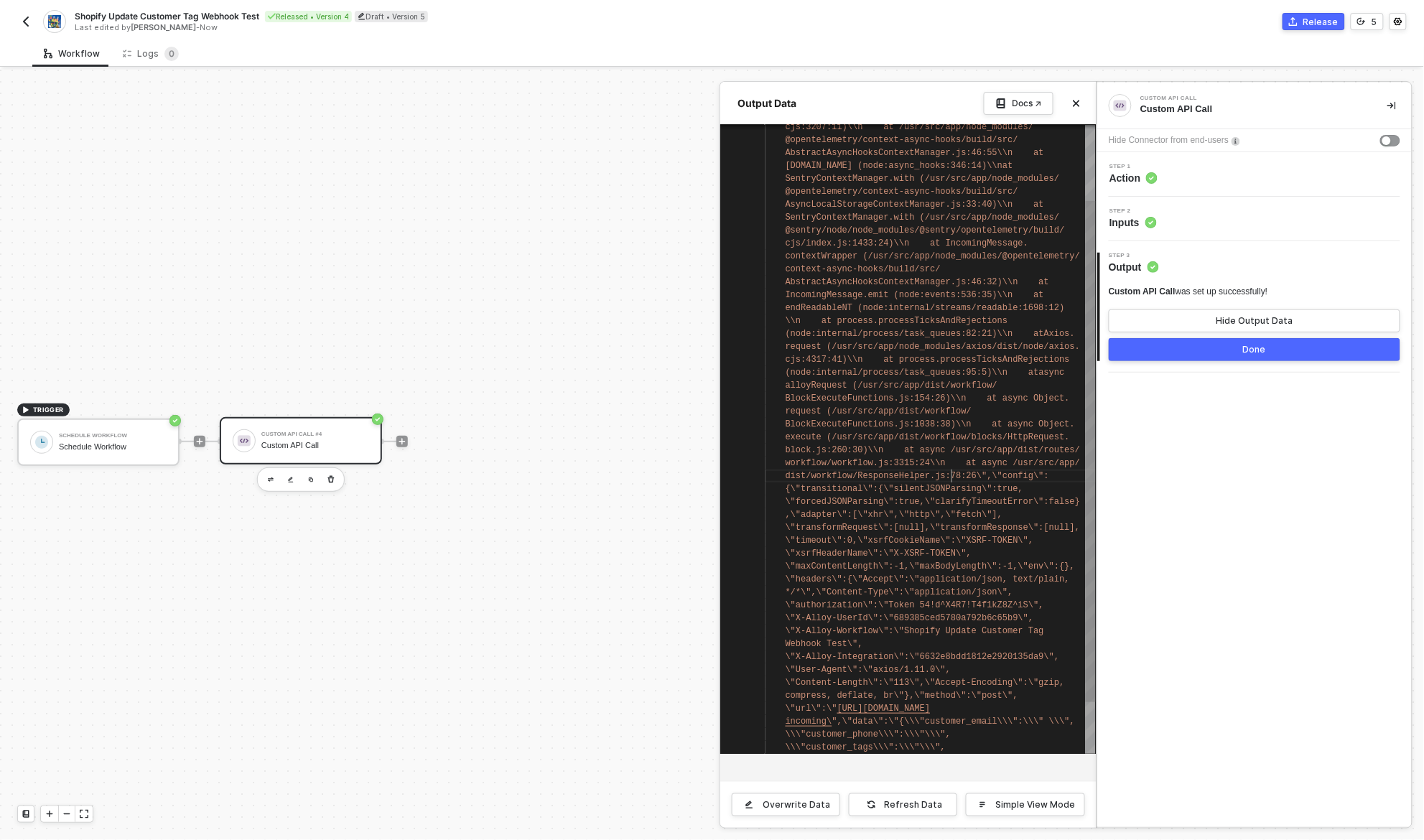
click at [951, 480] on div "@opentelemetry/context-async-hooks/build/src/ AsyncLocalStorageContextManager.j…" at bounding box center [908, 439] width 375 height 629
click at [1229, 352] on button "Done" at bounding box center [1255, 349] width 292 height 23
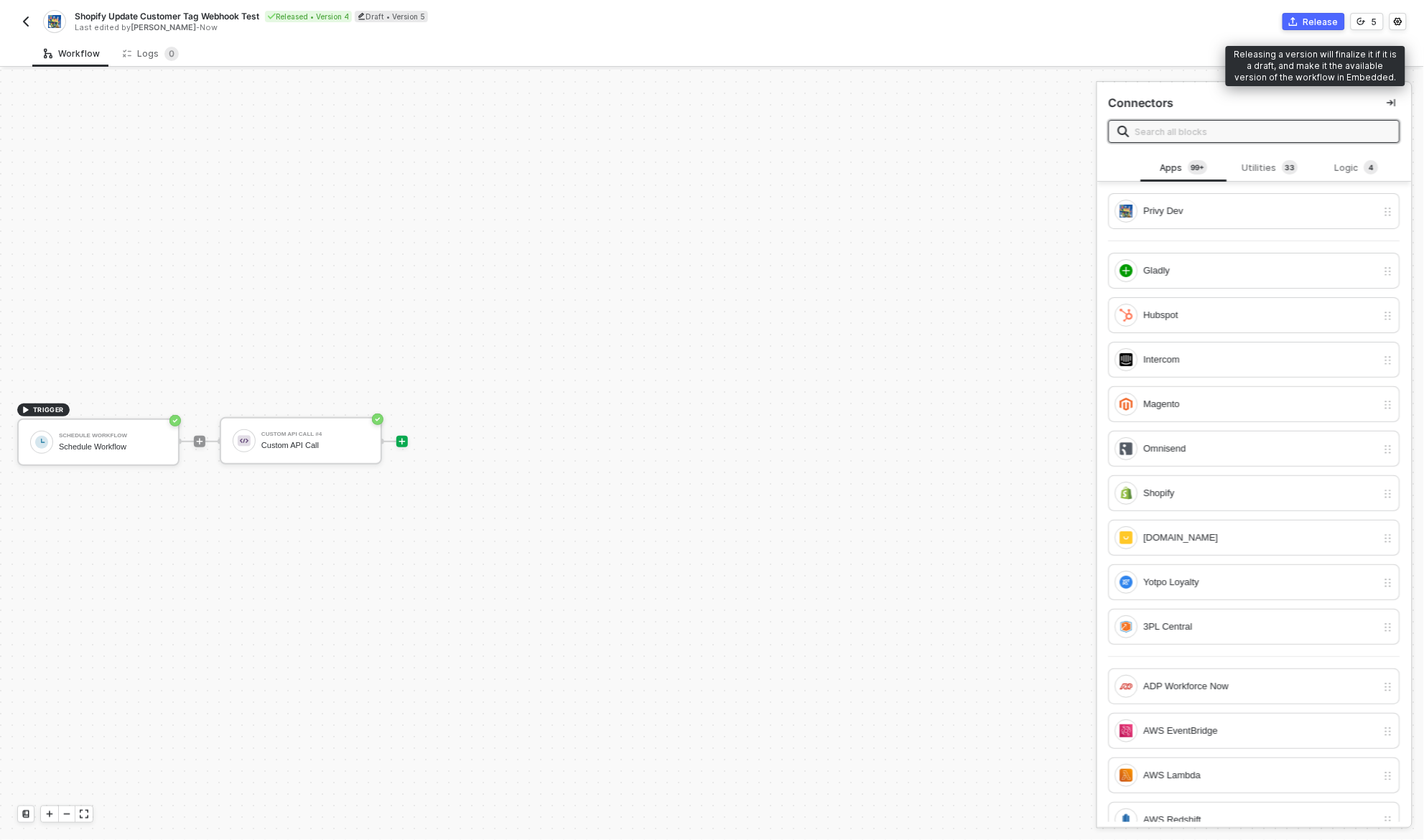
click at [1320, 22] on div "Release" at bounding box center [1321, 21] width 36 height 12
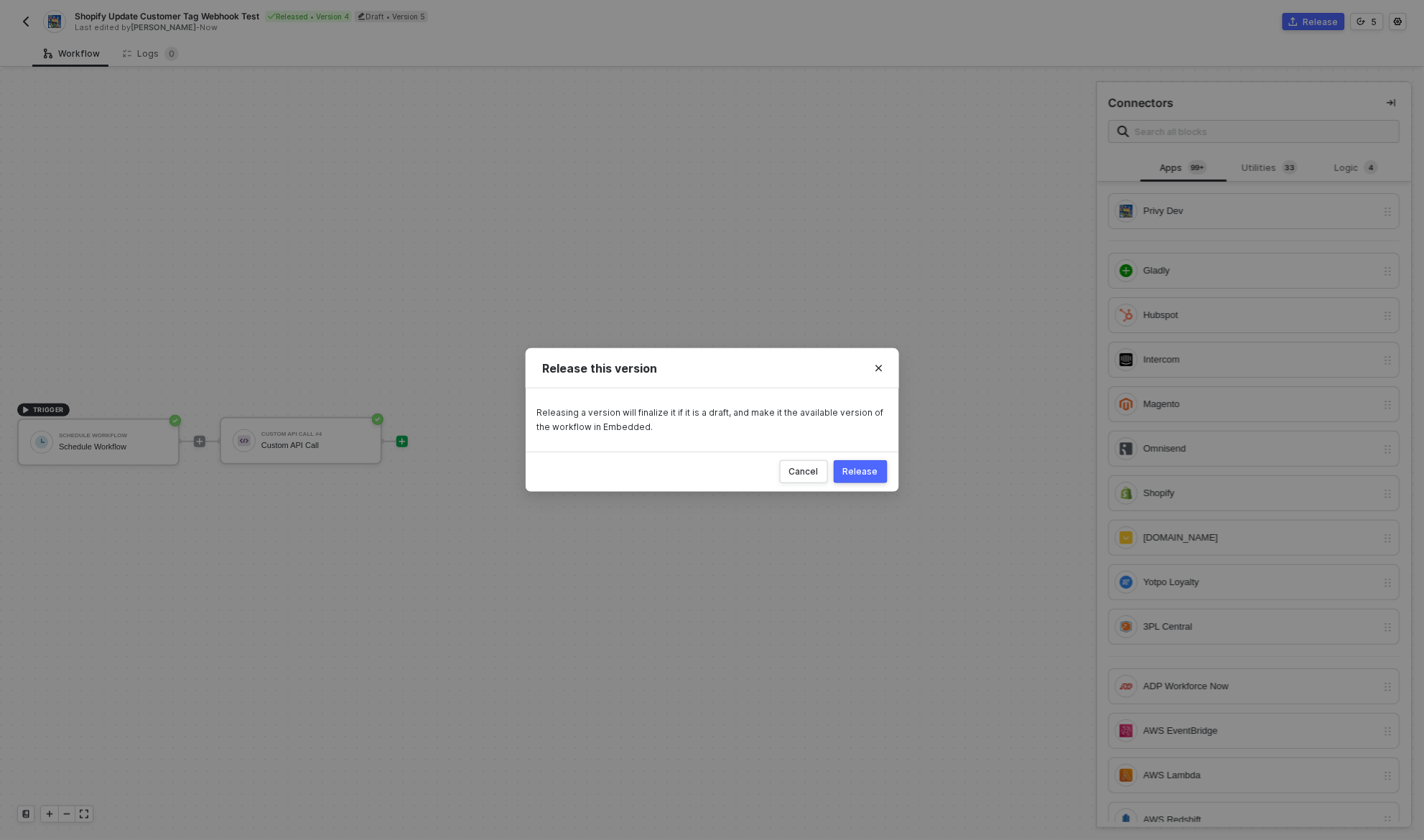
click at [850, 469] on div "Release" at bounding box center [860, 472] width 36 height 12
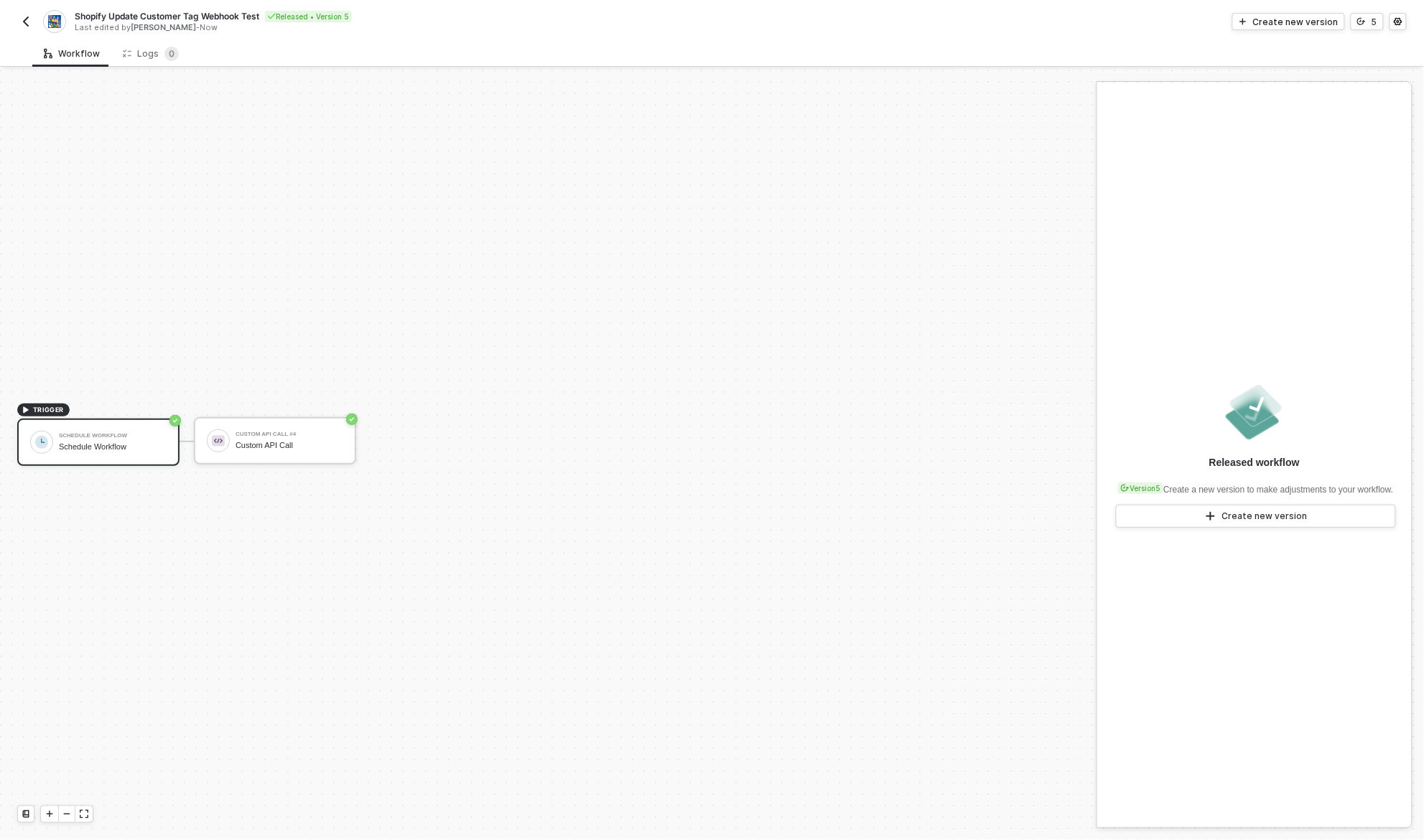
click at [230, 49] on div "Workflow Logs 0" at bounding box center [728, 53] width 1392 height 26
click at [167, 451] on div "Schedule Workflow Schedule Workflow" at bounding box center [113, 443] width 108 height 27
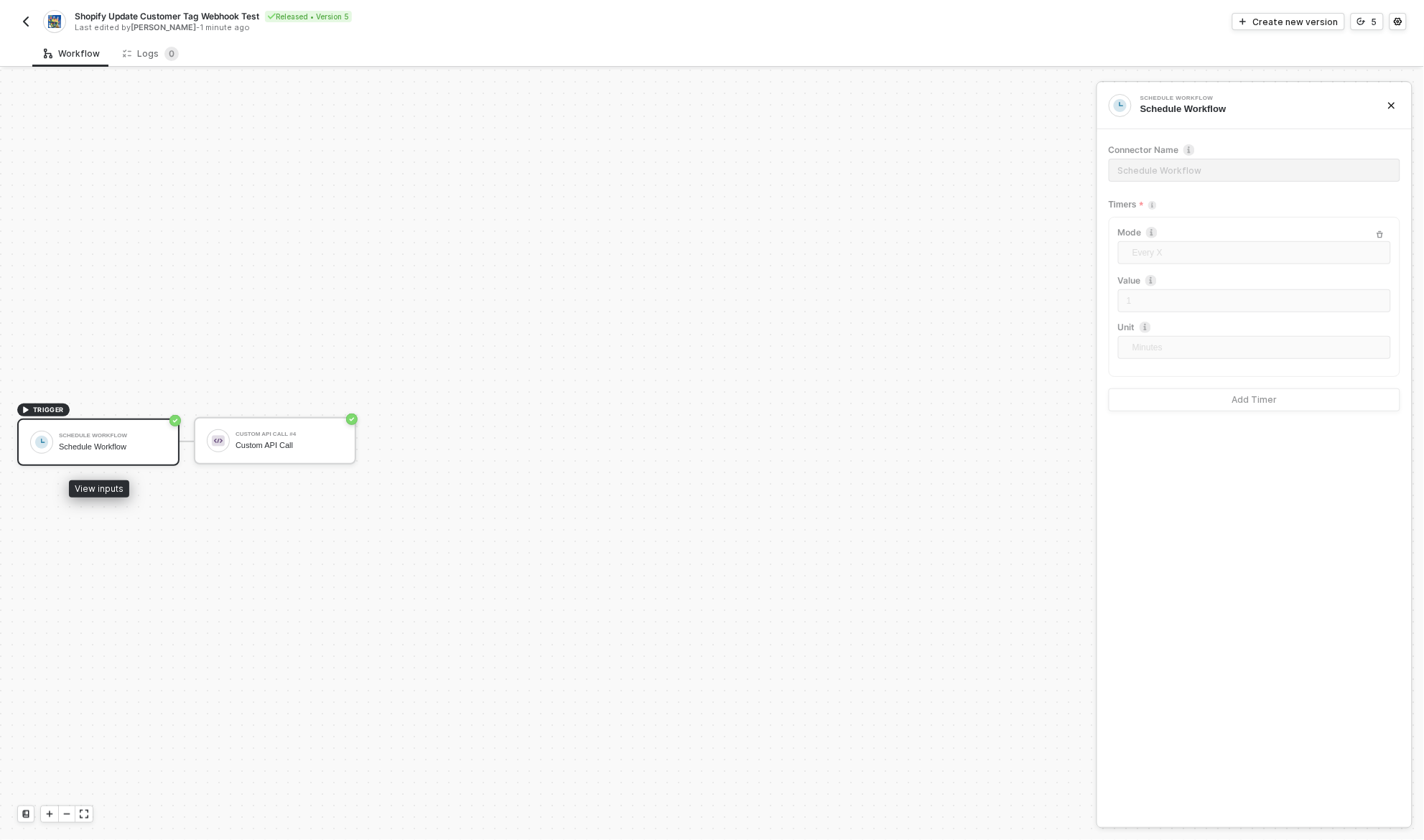
click at [167, 451] on div "Schedule Workflow Schedule Workflow" at bounding box center [113, 443] width 108 height 27
click at [1292, 508] on div "Schedule Workflow Schedule Workflow Connector Name Schedule Workflow Timers Mod…" at bounding box center [1254, 455] width 314 height 744
click at [261, 54] on div "Workflow Logs 0" at bounding box center [728, 53] width 1392 height 26
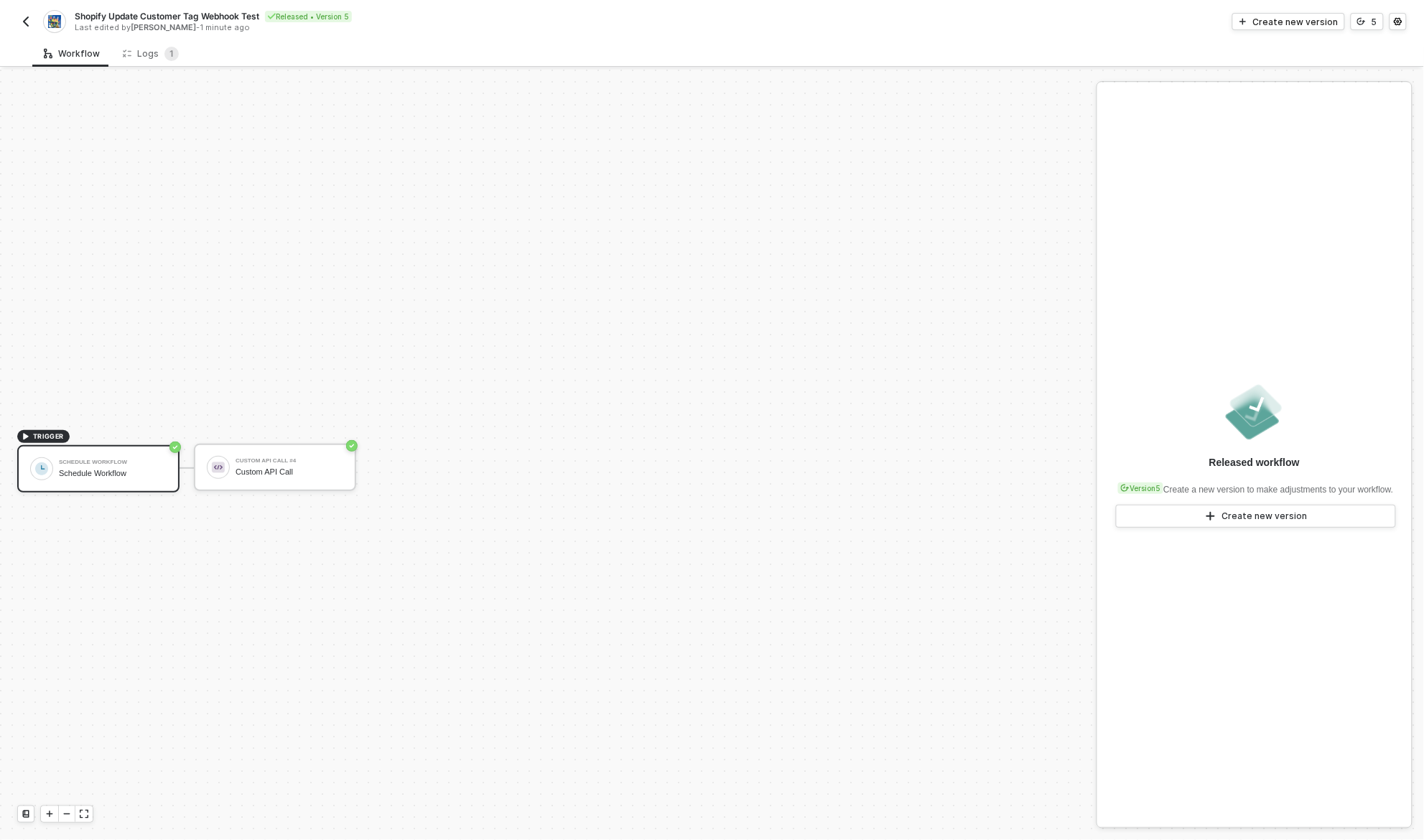
scroll to position [26, 0]
